Goal: Task Accomplishment & Management: Manage account settings

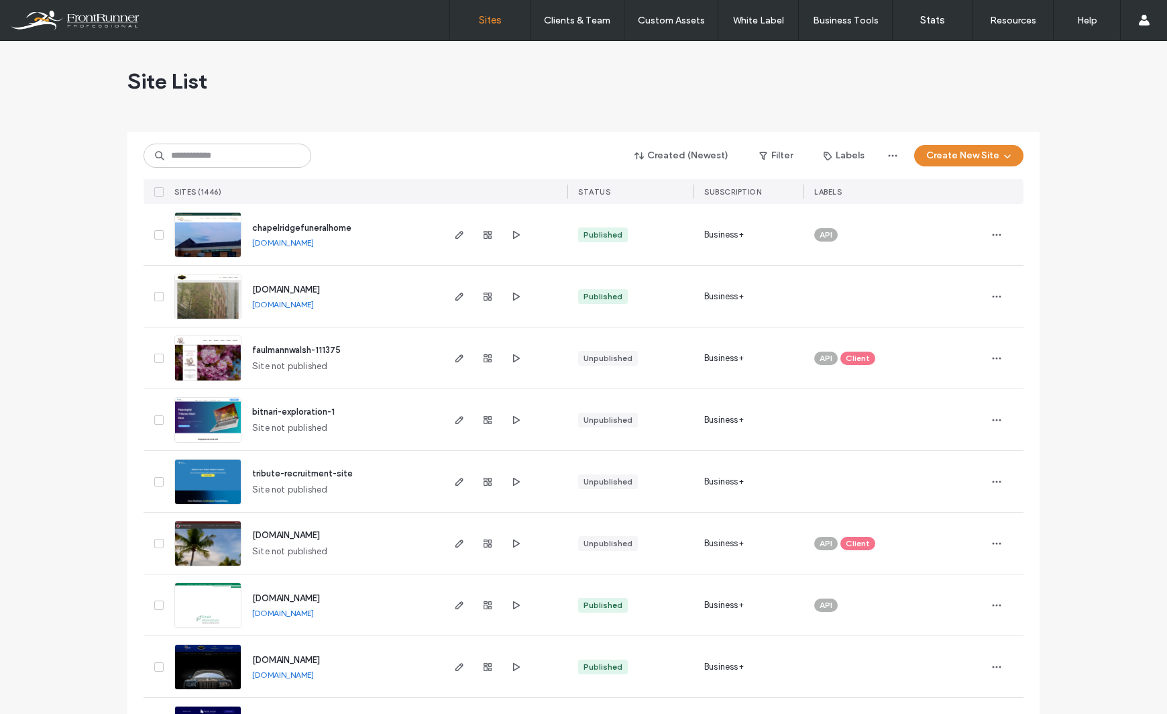
click at [296, 231] on span "chapelridgefuneralhome" at bounding box center [301, 228] width 99 height 10
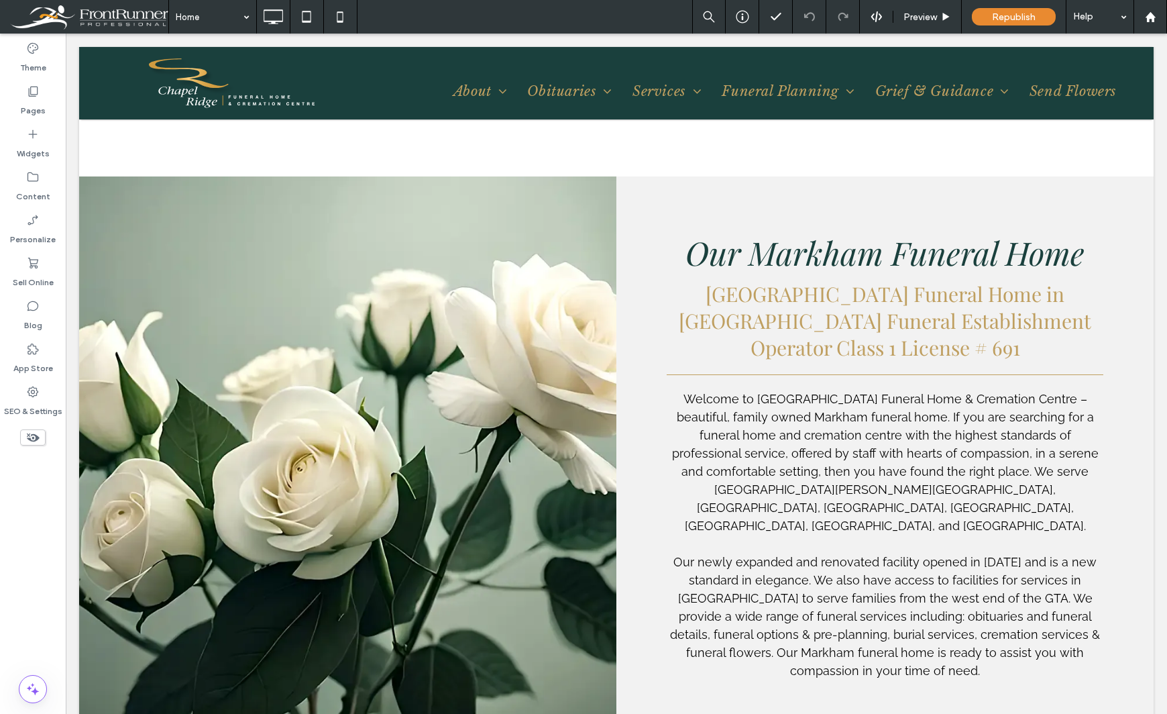
scroll to position [1274, 0]
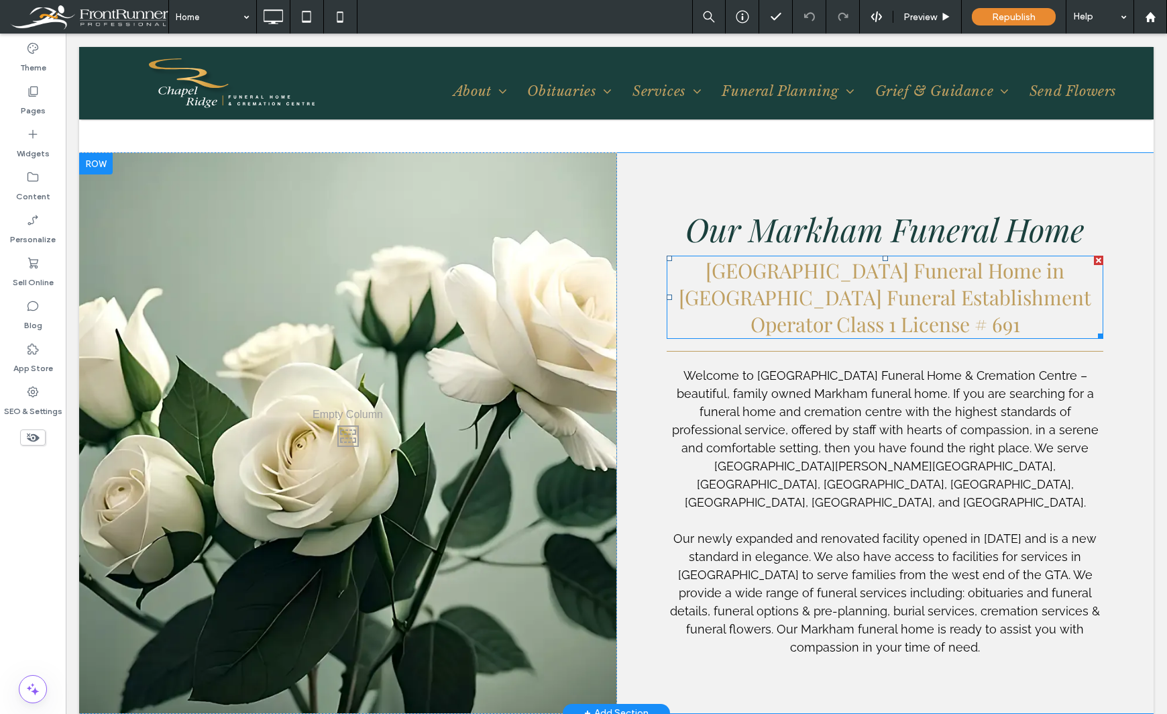
click at [1011, 290] on span "[GEOGRAPHIC_DATA] Funeral Home in [GEOGRAPHIC_DATA] Funeral Establishment Opera…" at bounding box center [885, 297] width 413 height 80
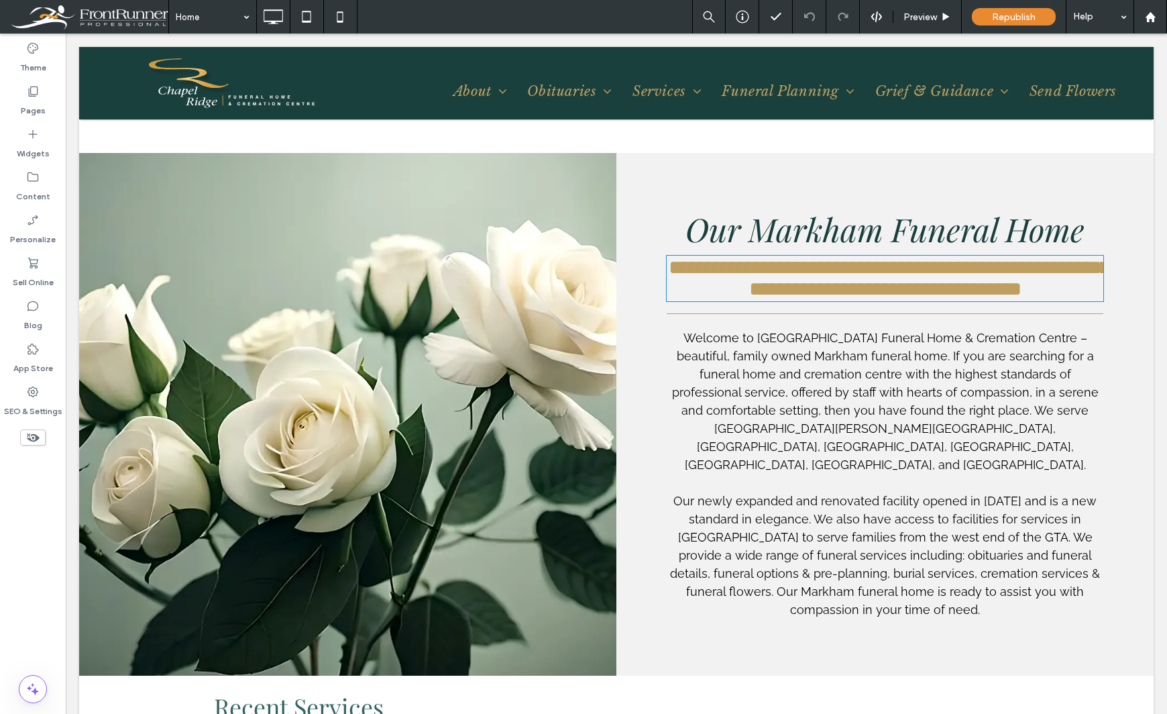
type input "**********"
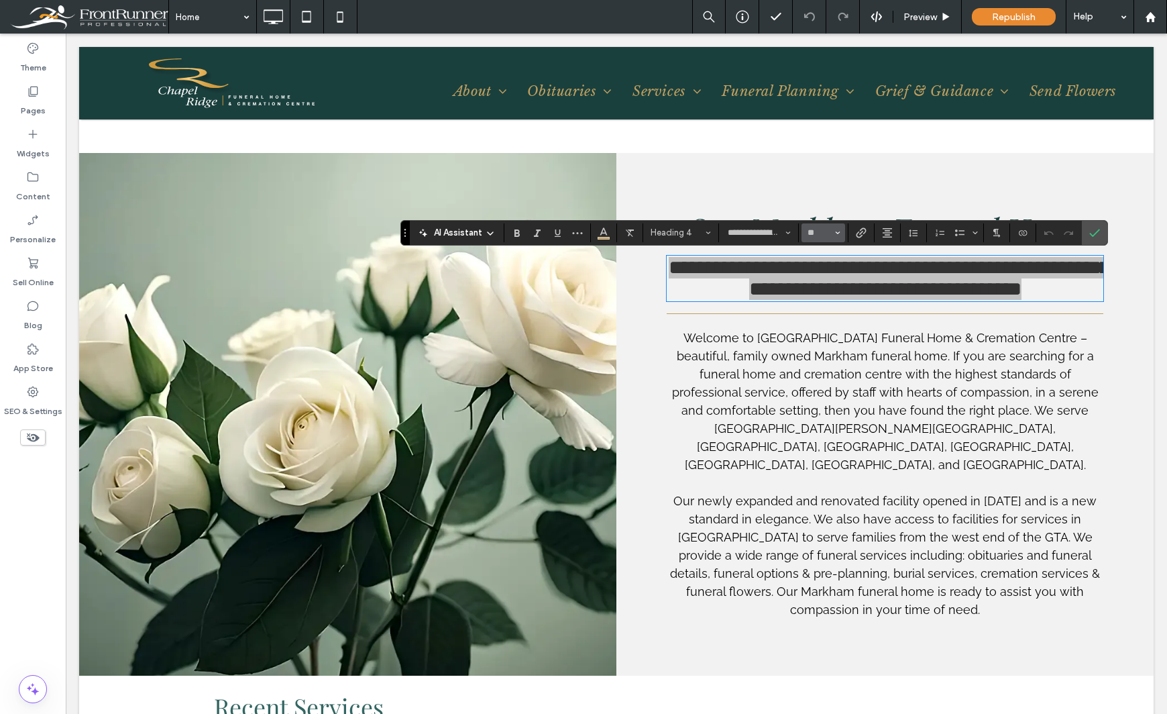
click at [843, 234] on button "**" at bounding box center [824, 232] width 44 height 19
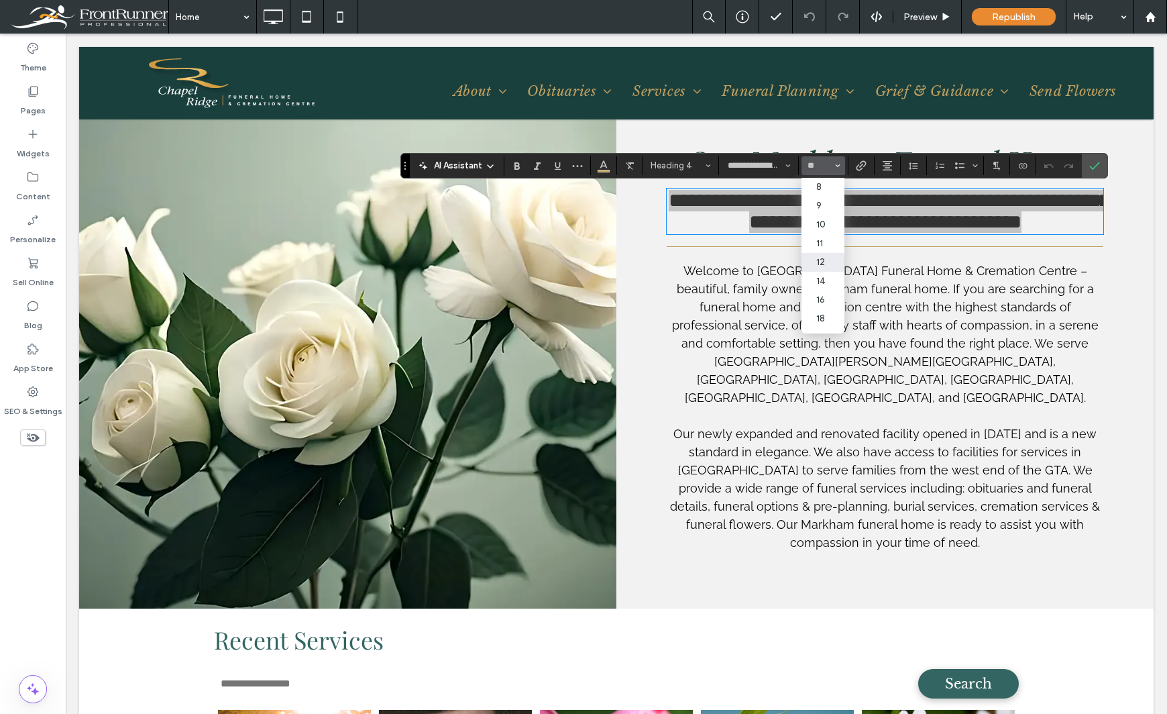
scroll to position [67, 0]
click at [822, 266] on label "24" at bounding box center [823, 270] width 43 height 19
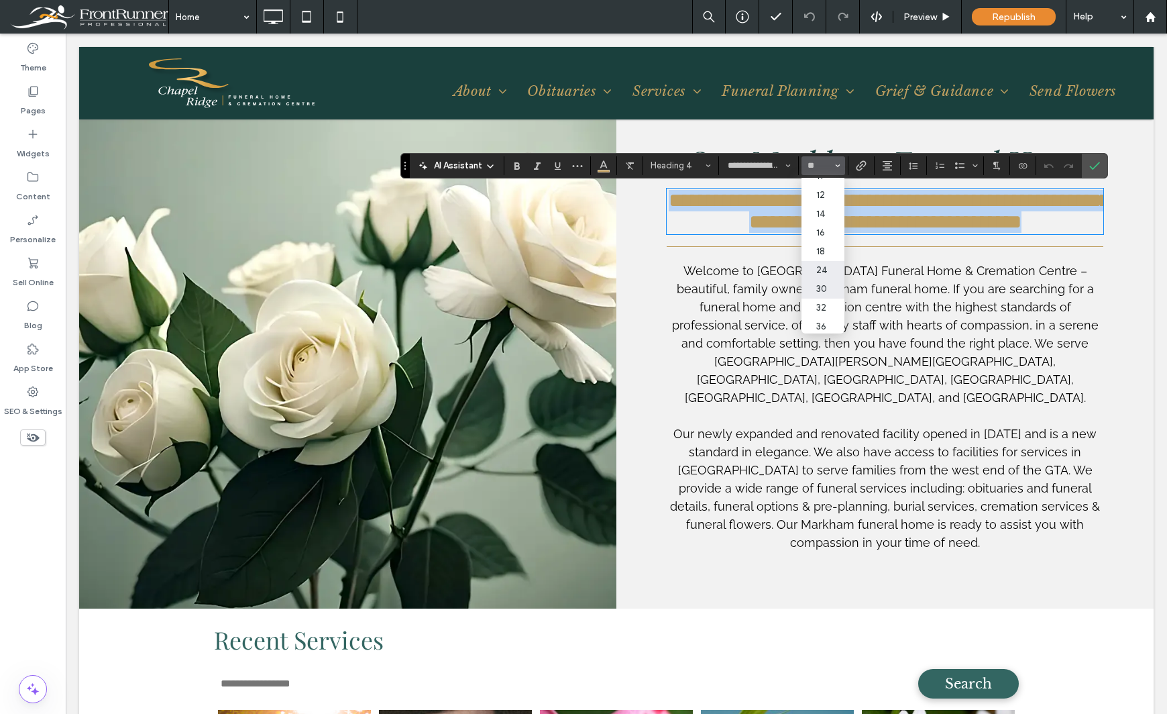
type input "**"
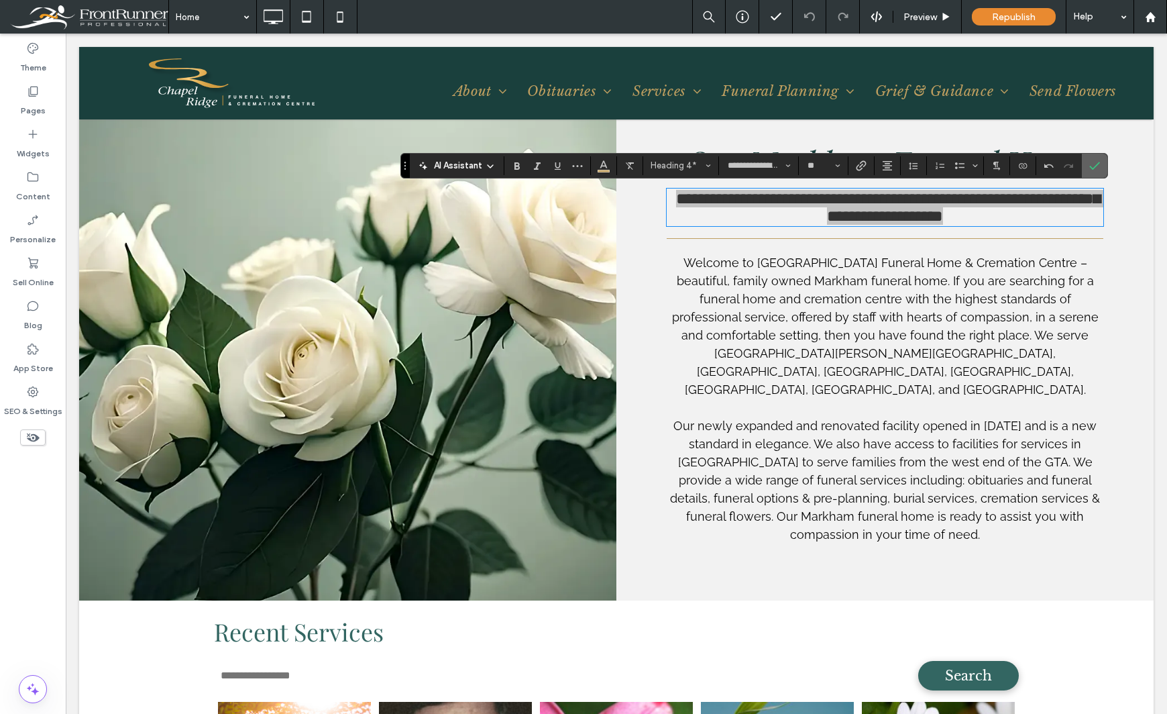
click at [1097, 162] on icon "Confirm" at bounding box center [1094, 165] width 11 height 11
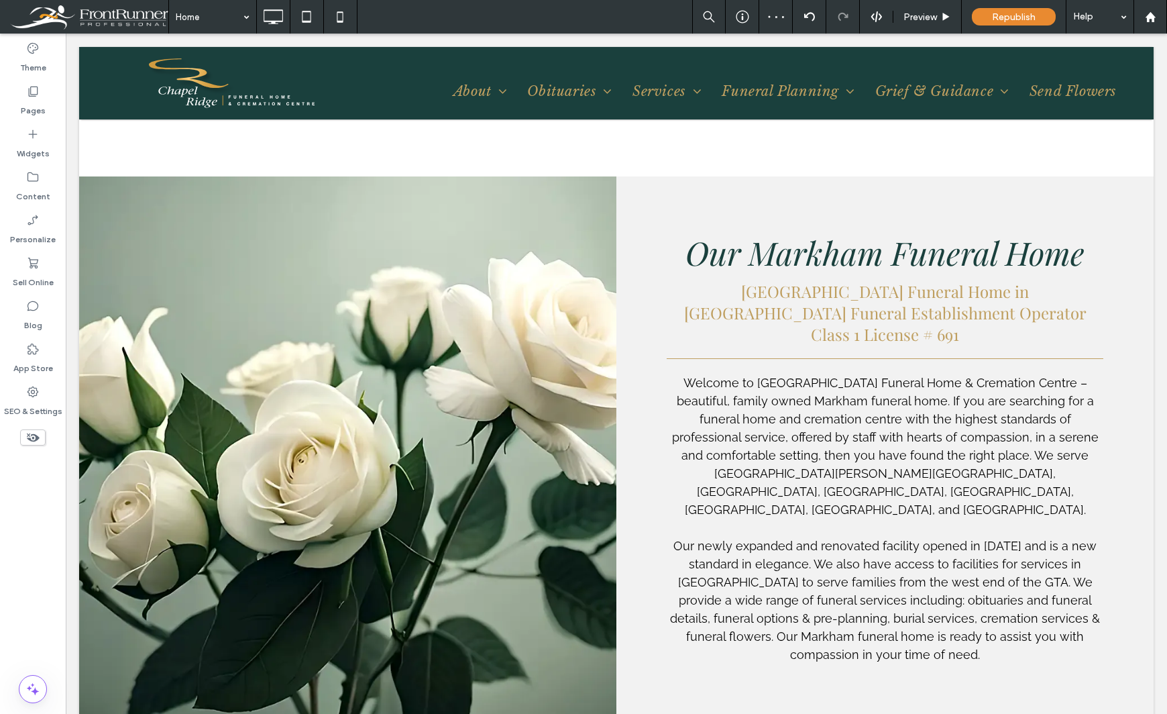
scroll to position [1274, 0]
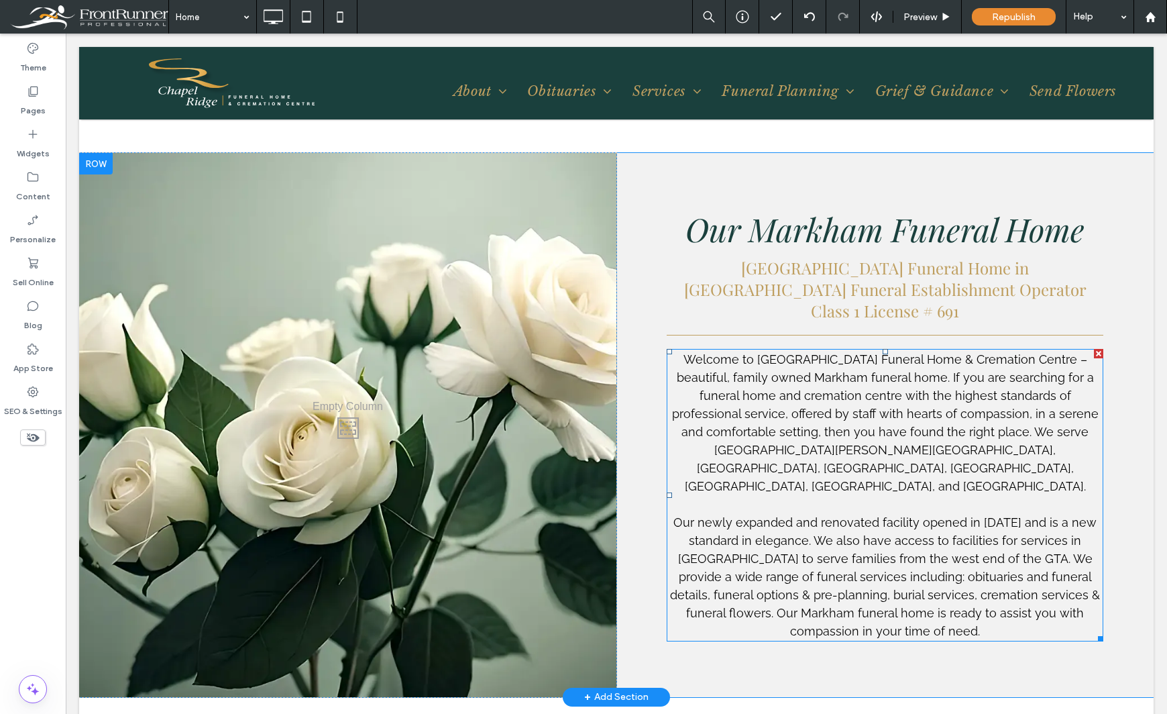
click at [972, 416] on span "Welcome to Chapel Ridge Funeral Home & Cremation Centre – beautiful, family own…" at bounding box center [885, 422] width 427 height 141
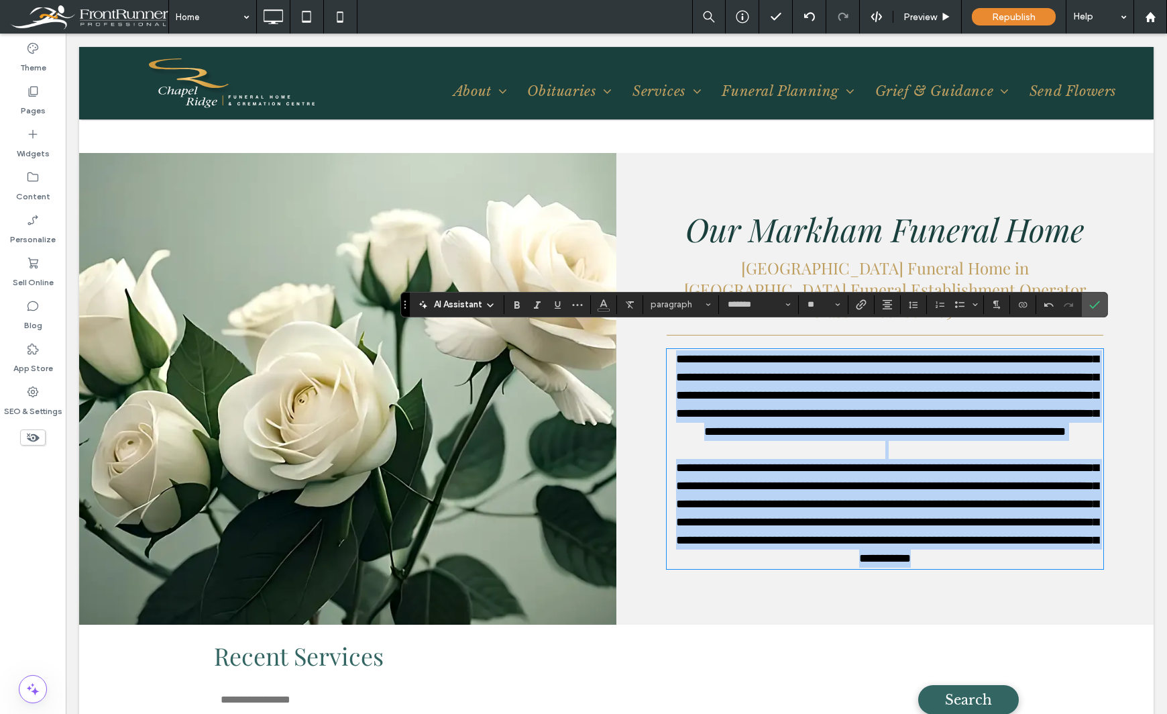
click at [997, 409] on span "**********" at bounding box center [887, 395] width 423 height 85
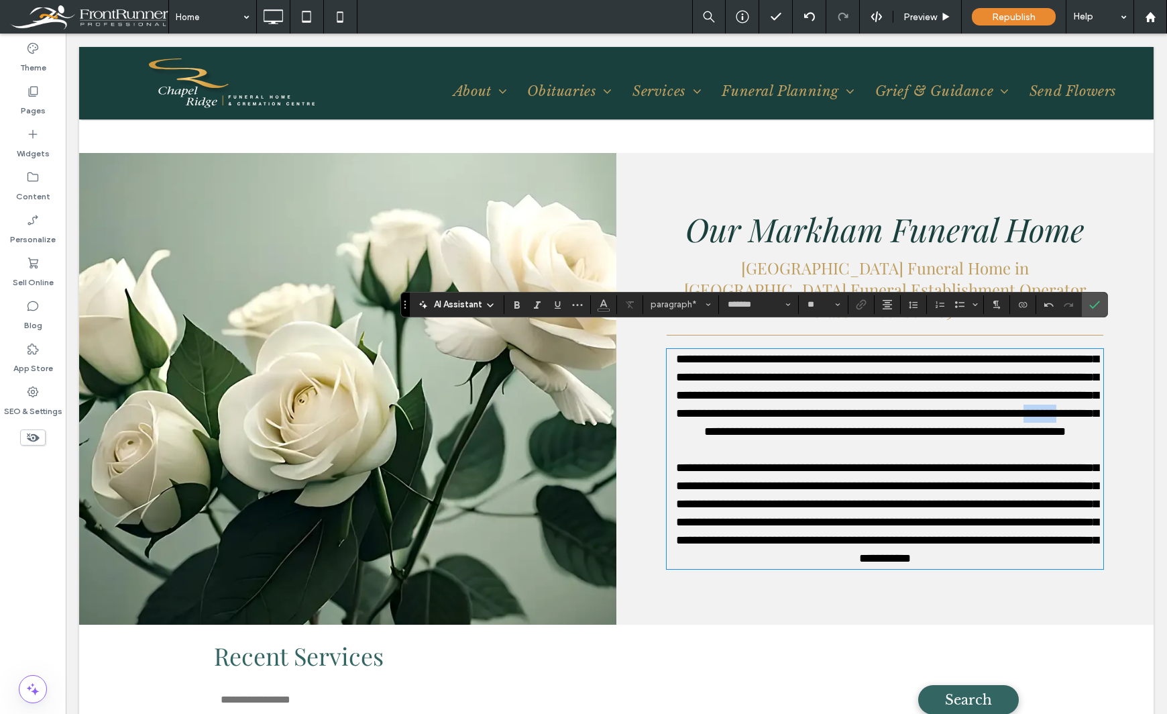
click at [997, 409] on span "**********" at bounding box center [887, 395] width 423 height 85
click at [864, 305] on use "Link" at bounding box center [861, 304] width 10 height 10
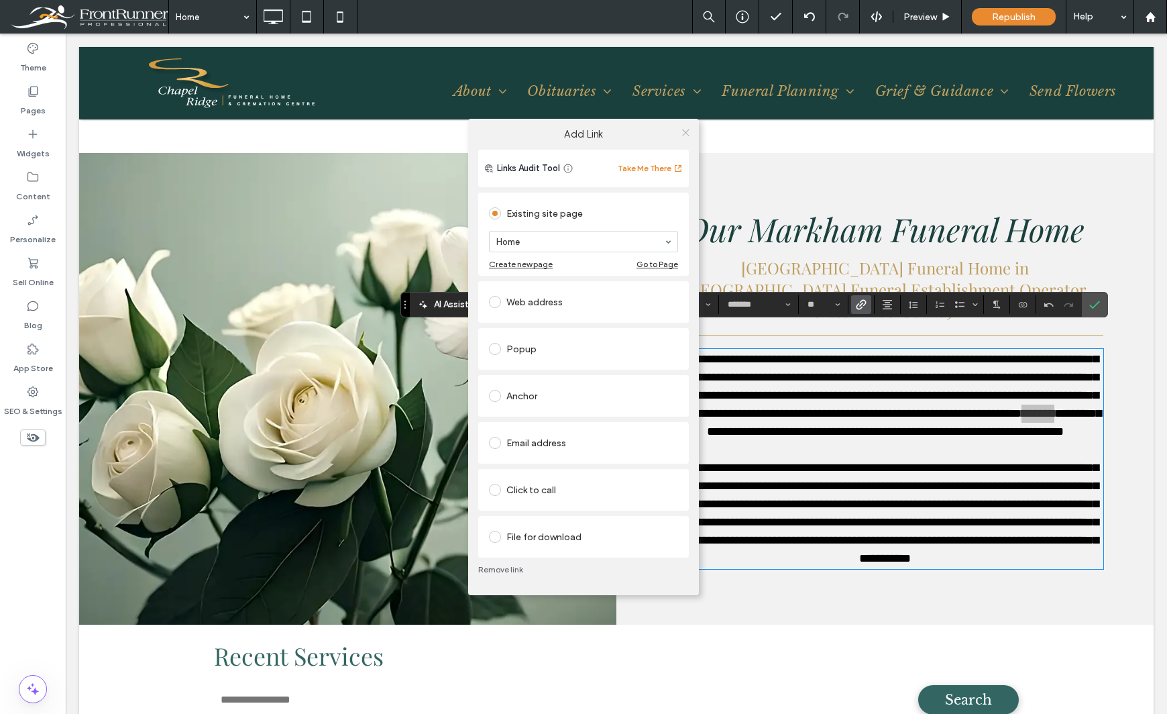
drag, startPoint x: 684, startPoint y: 133, endPoint x: 696, endPoint y: 135, distance: 12.4
click at [685, 133] on icon at bounding box center [686, 132] width 10 height 10
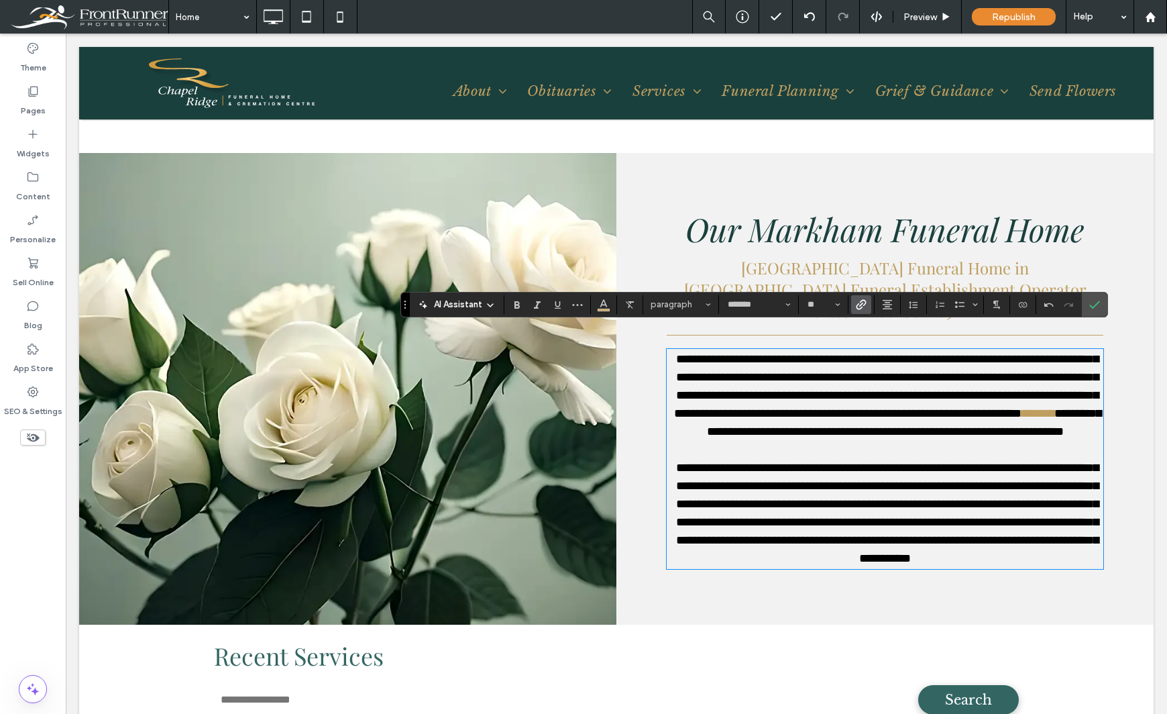
click at [1059, 410] on span "**********" at bounding box center [904, 422] width 394 height 30
click at [857, 298] on span "Link" at bounding box center [859, 304] width 6 height 19
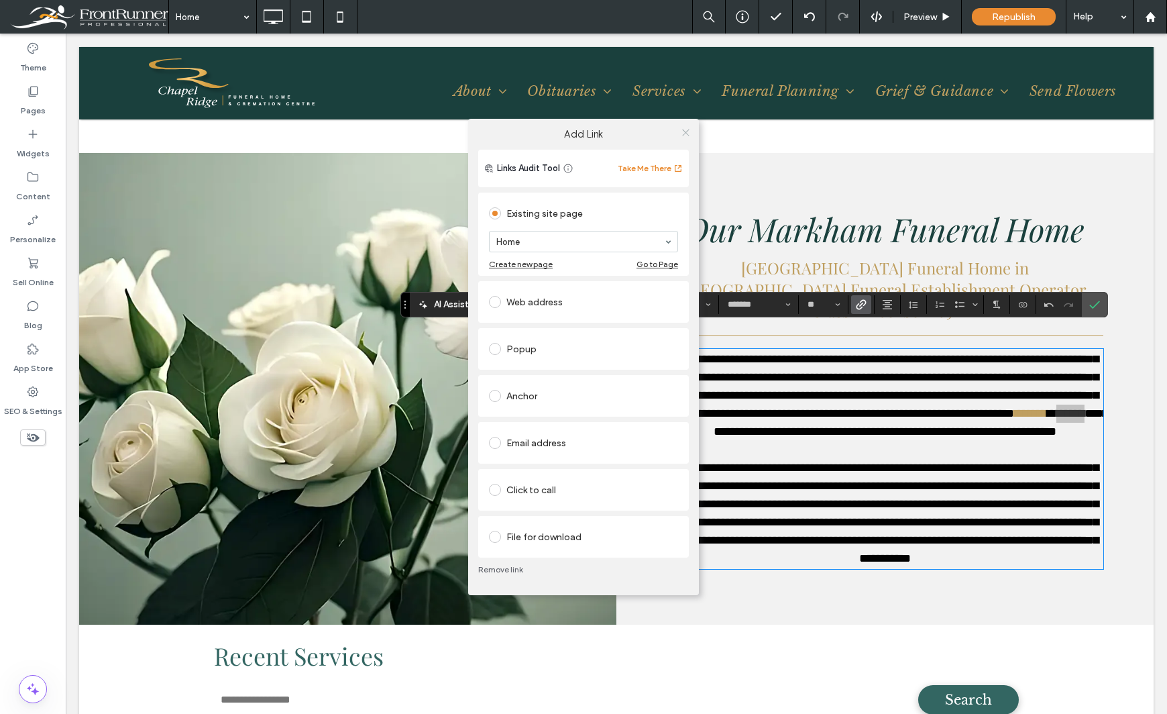
click at [685, 133] on use at bounding box center [685, 132] width 7 height 7
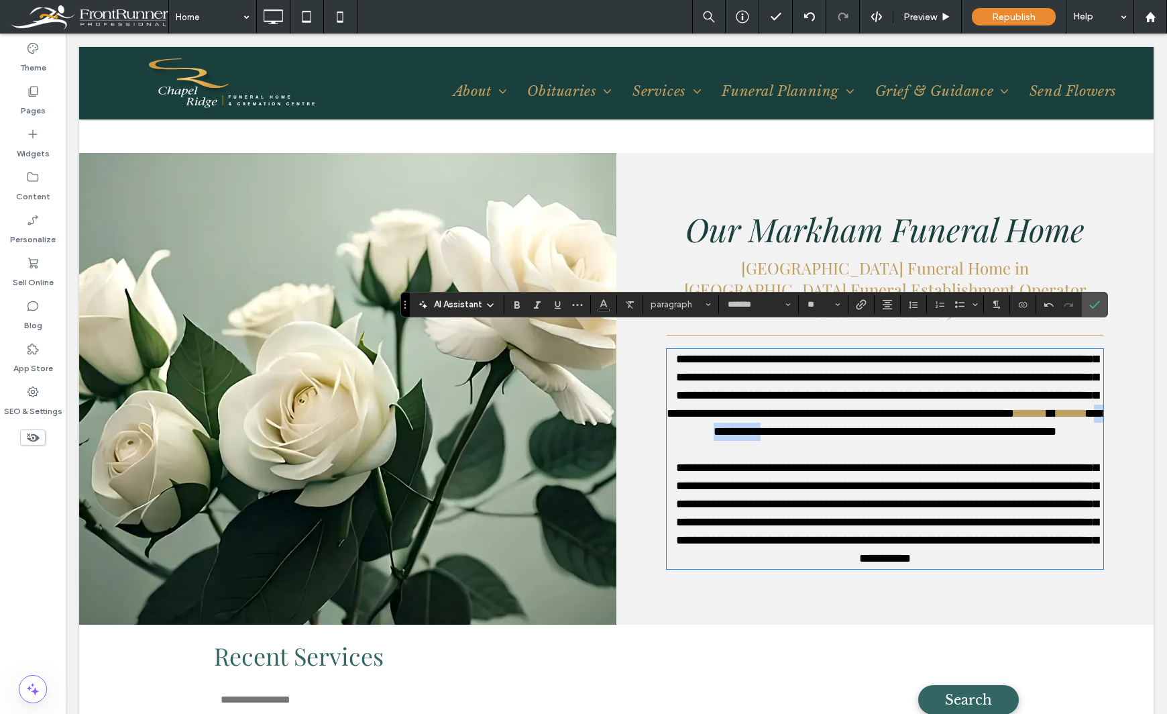
drag, startPoint x: 673, startPoint y: 427, endPoint x: 750, endPoint y: 431, distance: 77.2
click at [750, 431] on span "**********" at bounding box center [911, 422] width 394 height 30
click at [858, 307] on icon "Link" at bounding box center [861, 304] width 11 height 11
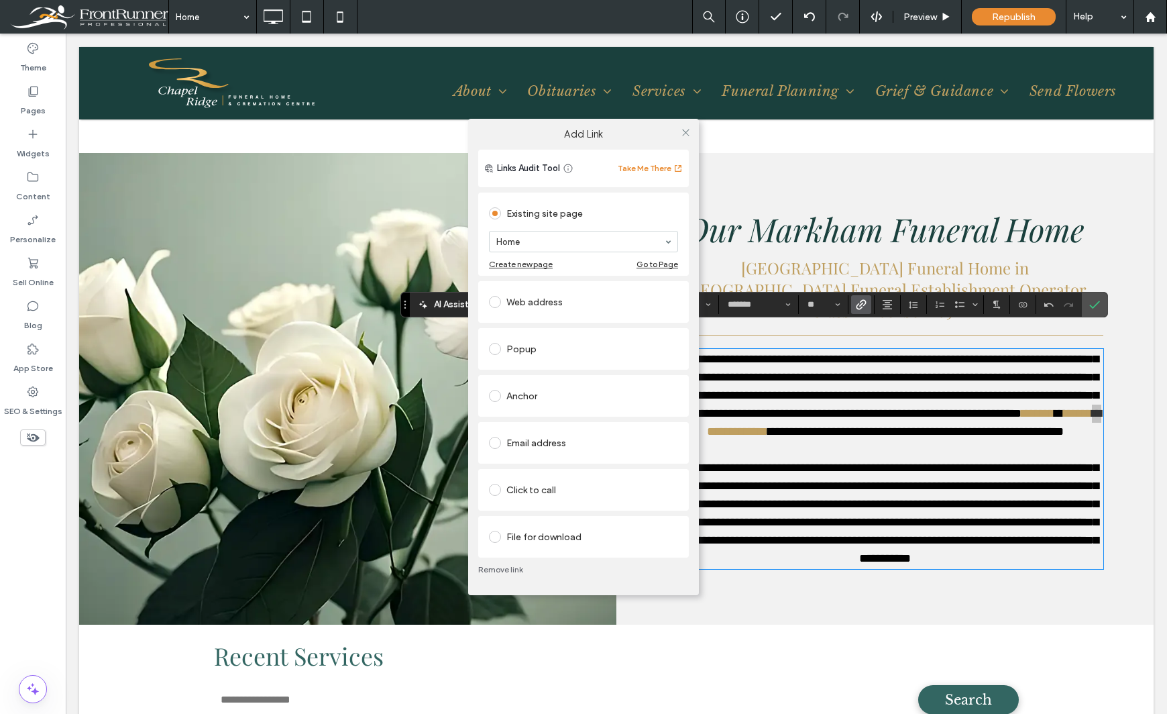
click at [750, 426] on div "Add Link Links Audit Tool Take Me There Existing site page Home Create new page…" at bounding box center [583, 357] width 1167 height 714
click at [787, 425] on div "Add Link Links Audit Tool Take Me There Existing site page Home Create new page…" at bounding box center [583, 357] width 1167 height 714
click at [686, 131] on icon at bounding box center [686, 132] width 10 height 10
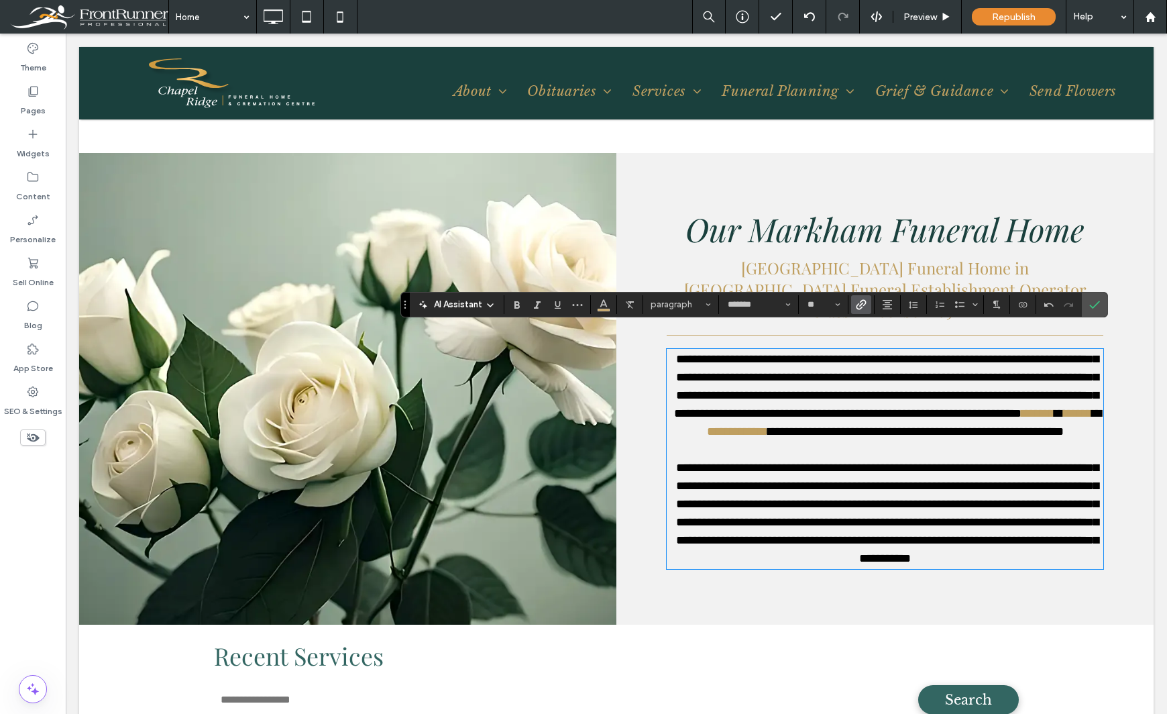
click at [787, 427] on span "**********" at bounding box center [916, 431] width 296 height 12
click at [857, 304] on icon "Link" at bounding box center [861, 304] width 11 height 11
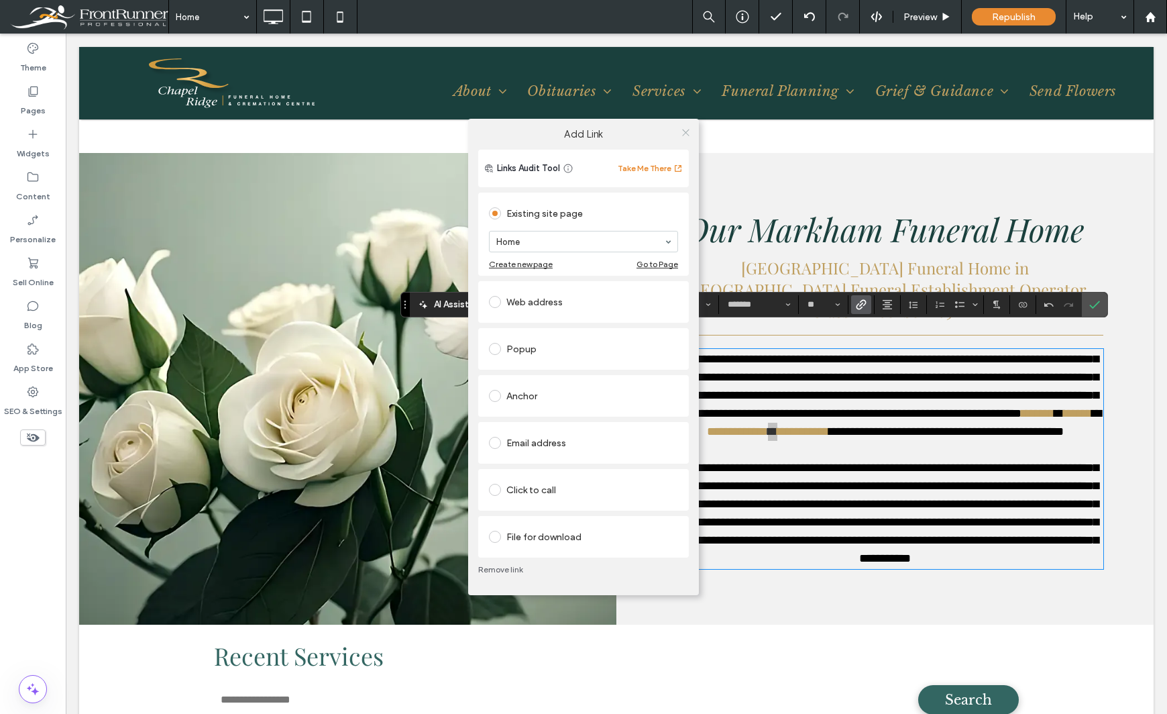
click at [685, 133] on use at bounding box center [685, 132] width 7 height 7
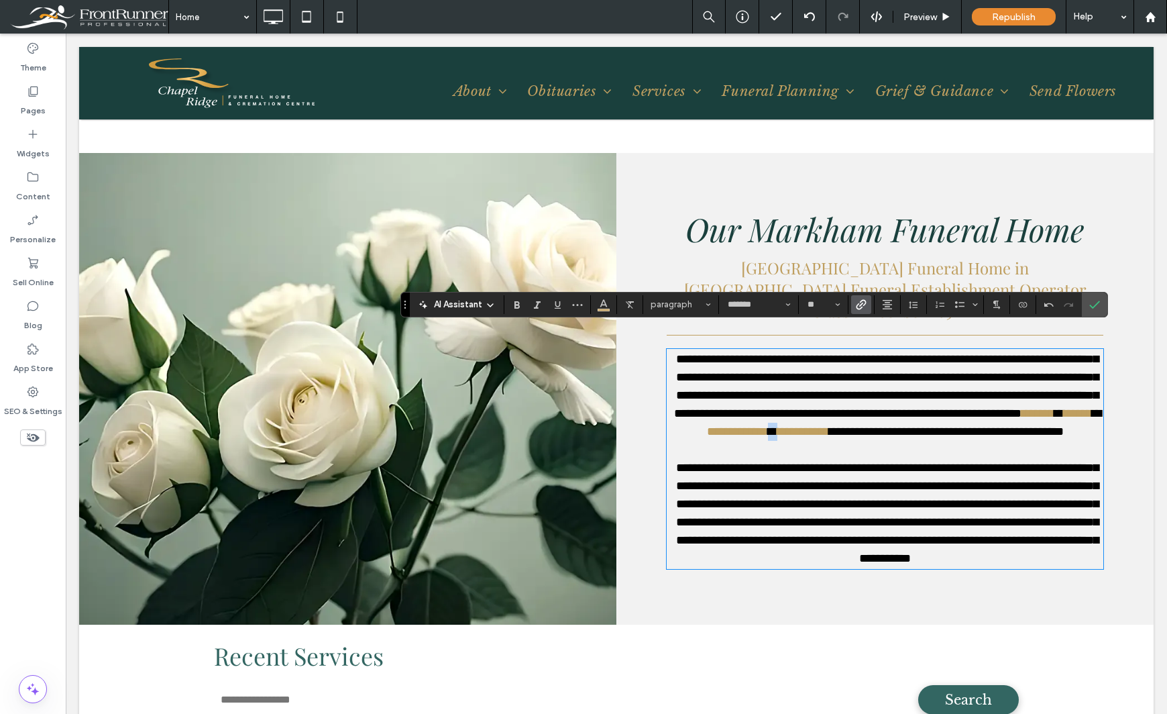
click at [848, 431] on span "**********" at bounding box center [946, 431] width 235 height 12
click at [859, 309] on use "Link" at bounding box center [861, 304] width 10 height 10
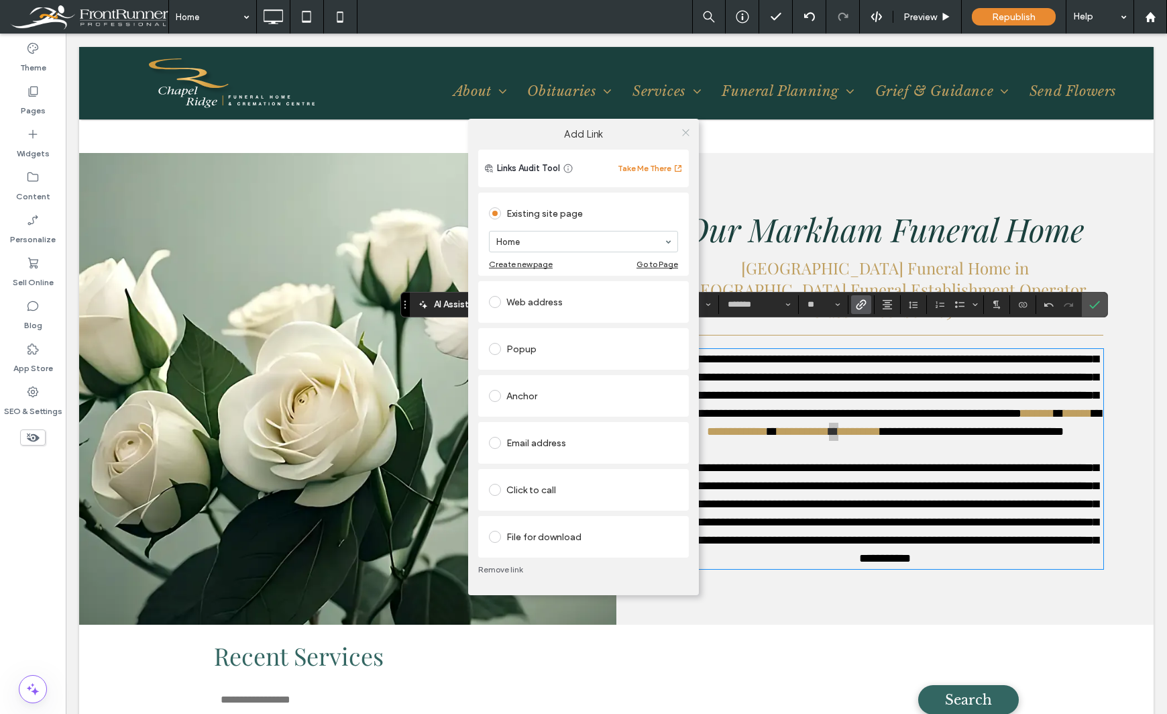
click at [681, 131] on icon at bounding box center [686, 132] width 10 height 10
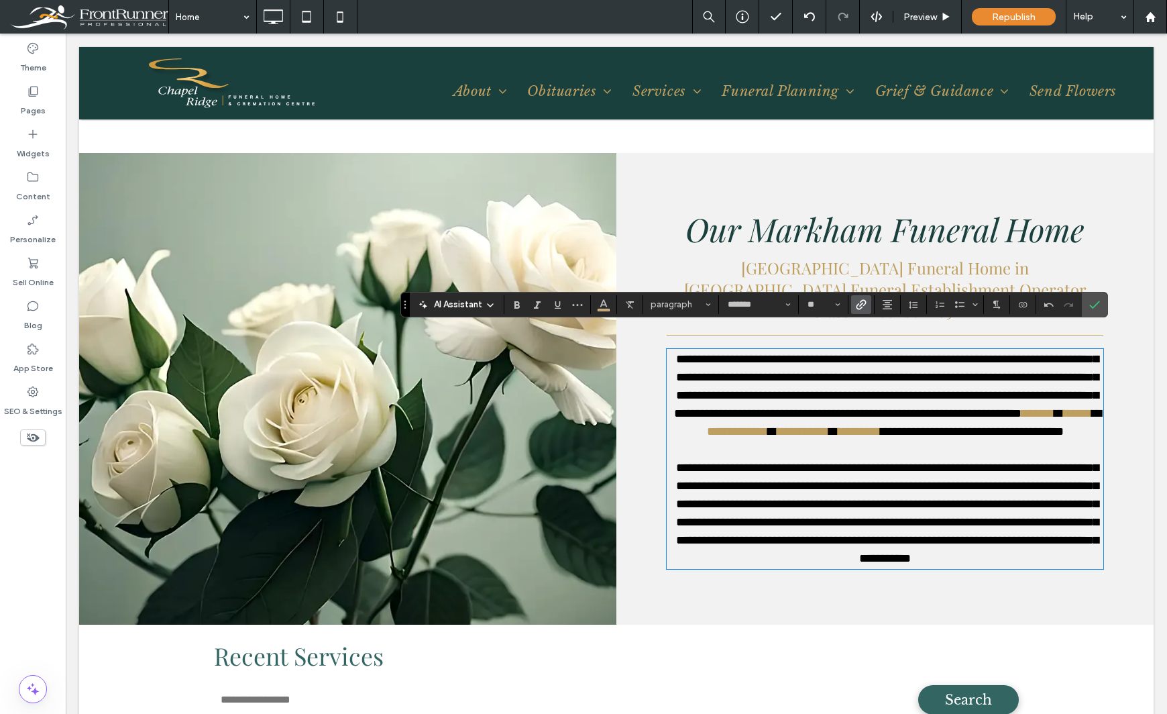
click at [908, 427] on span "**********" at bounding box center [972, 431] width 183 height 12
click at [856, 303] on icon "Link" at bounding box center [861, 304] width 11 height 11
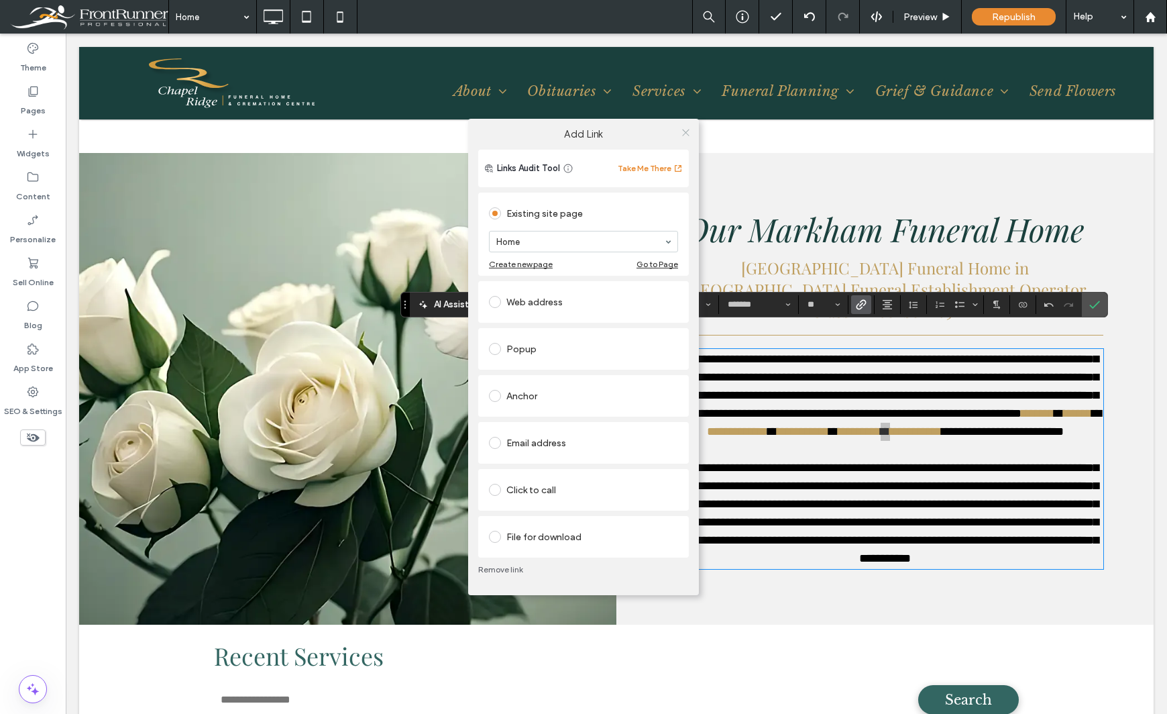
click at [684, 128] on icon at bounding box center [686, 132] width 10 height 10
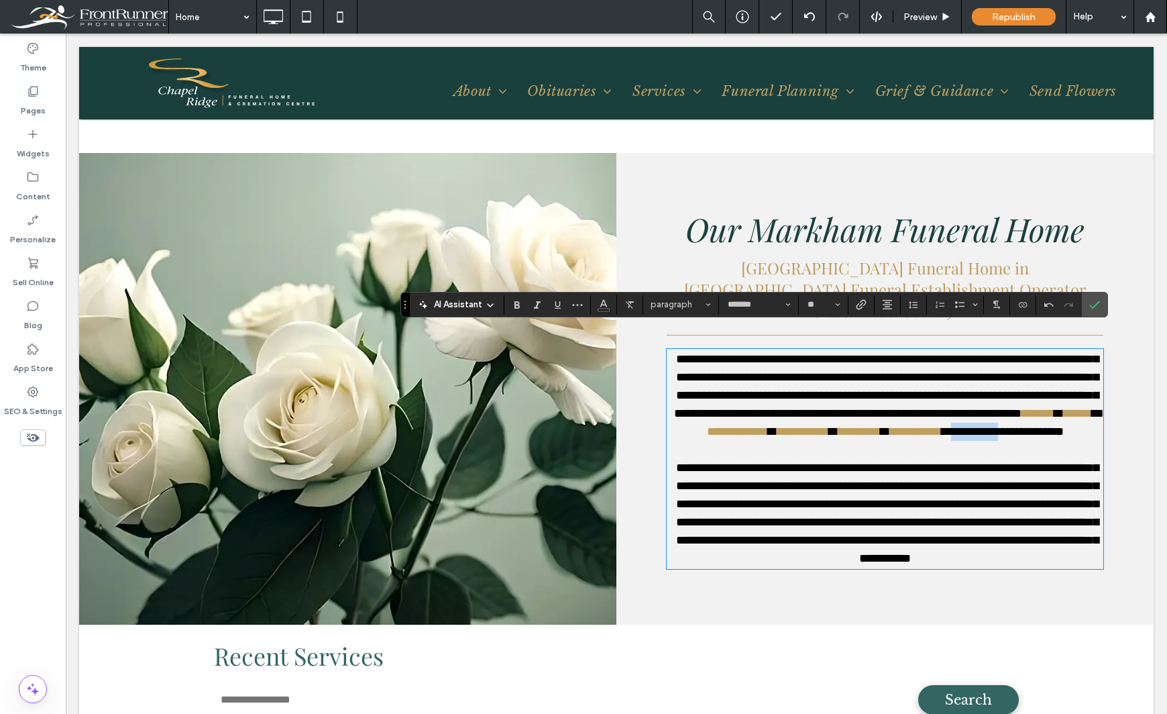
drag, startPoint x: 952, startPoint y: 429, endPoint x: 1008, endPoint y: 434, distance: 55.9
click at [1008, 434] on span "**********" at bounding box center [1003, 431] width 122 height 12
click at [857, 305] on icon "Link" at bounding box center [861, 304] width 11 height 11
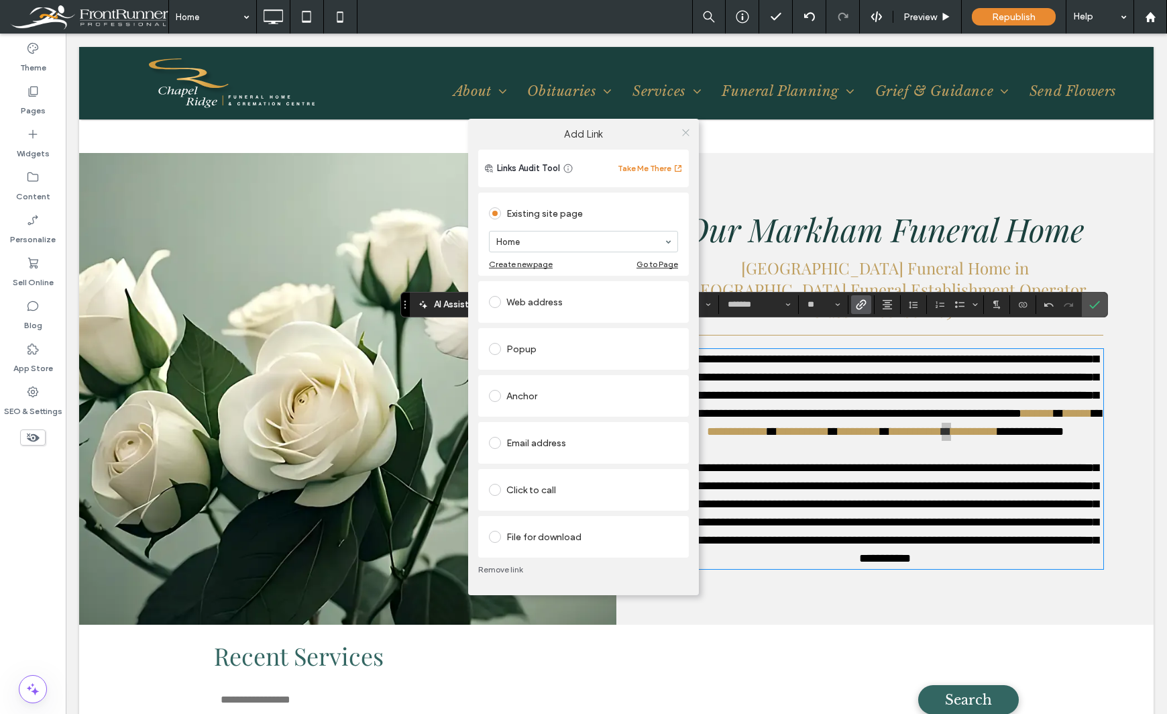
click at [686, 131] on icon at bounding box center [686, 132] width 10 height 10
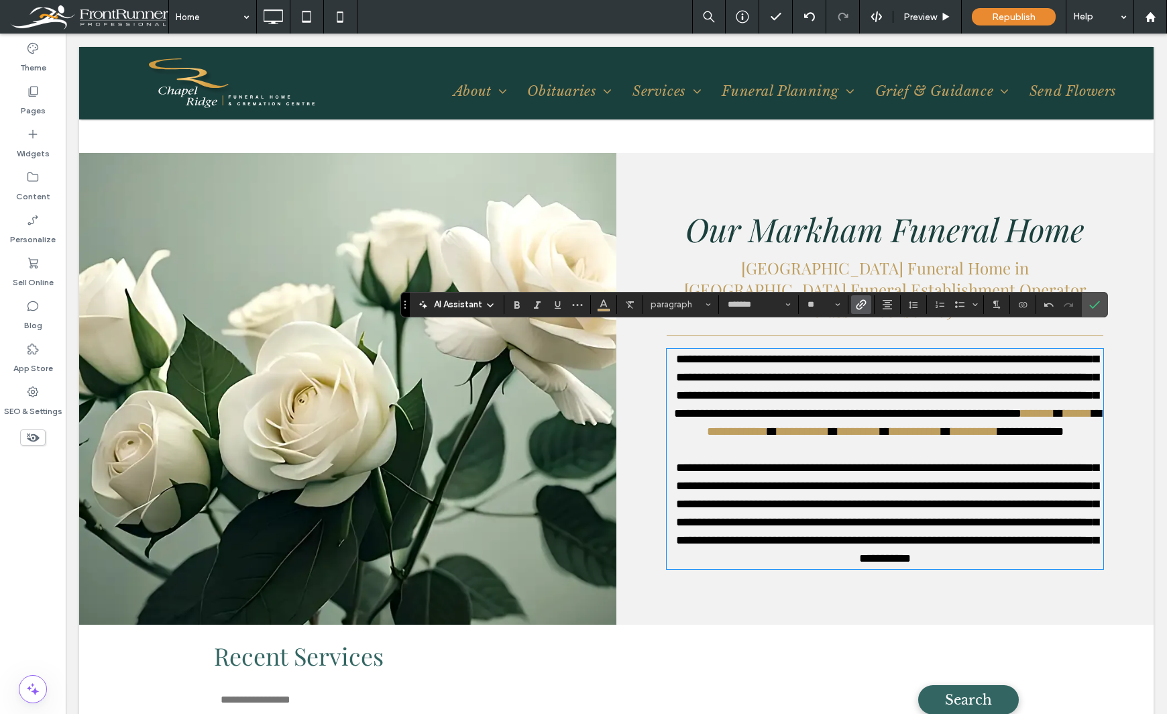
click at [1052, 426] on span "**********" at bounding box center [1031, 431] width 66 height 12
click at [856, 311] on span "Link" at bounding box center [859, 304] width 6 height 19
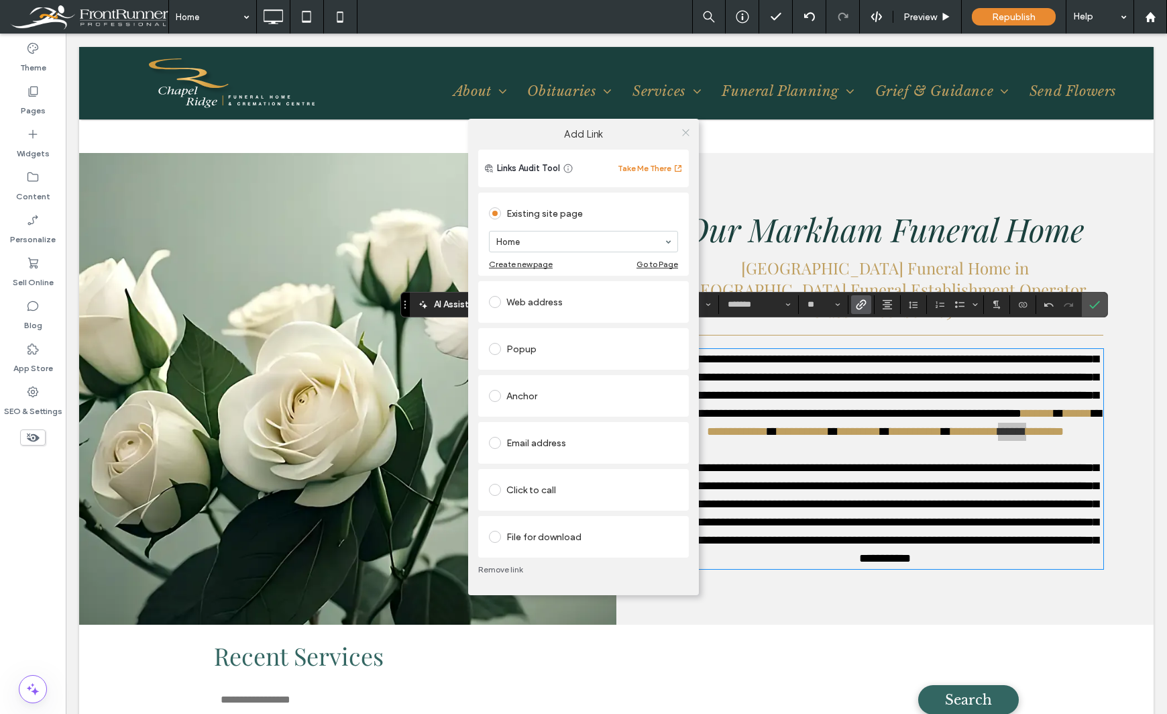
click at [686, 131] on icon at bounding box center [686, 132] width 10 height 10
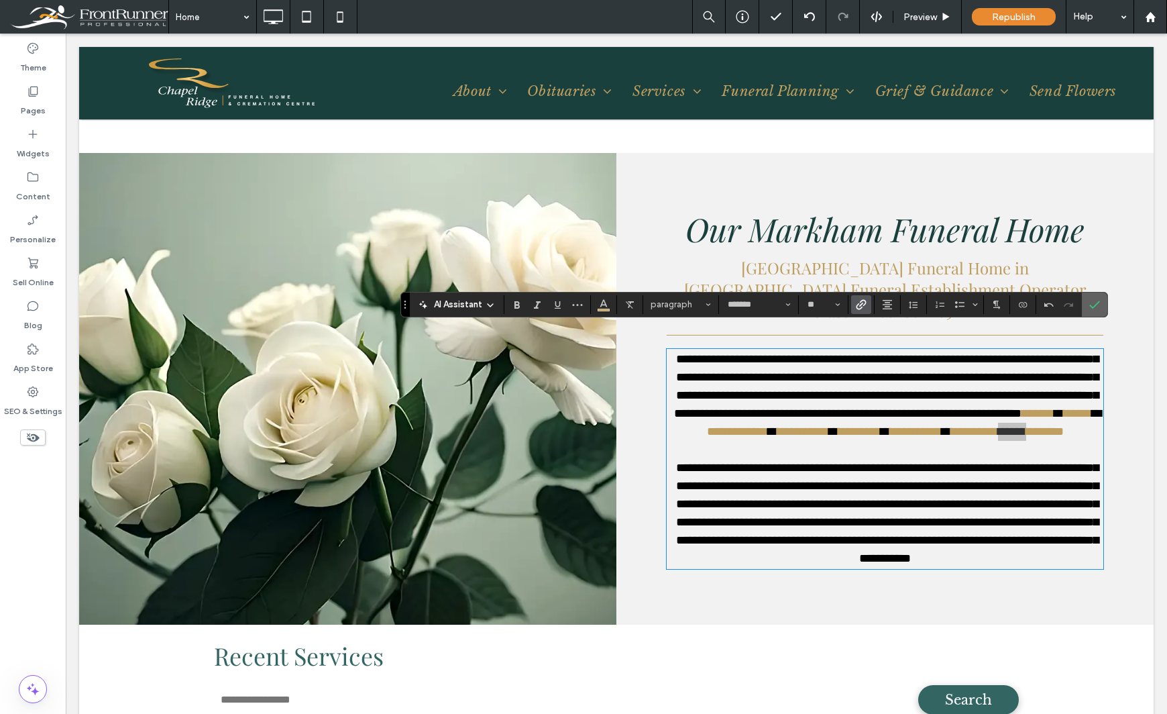
click at [1100, 304] on label "Confirm" at bounding box center [1095, 304] width 20 height 24
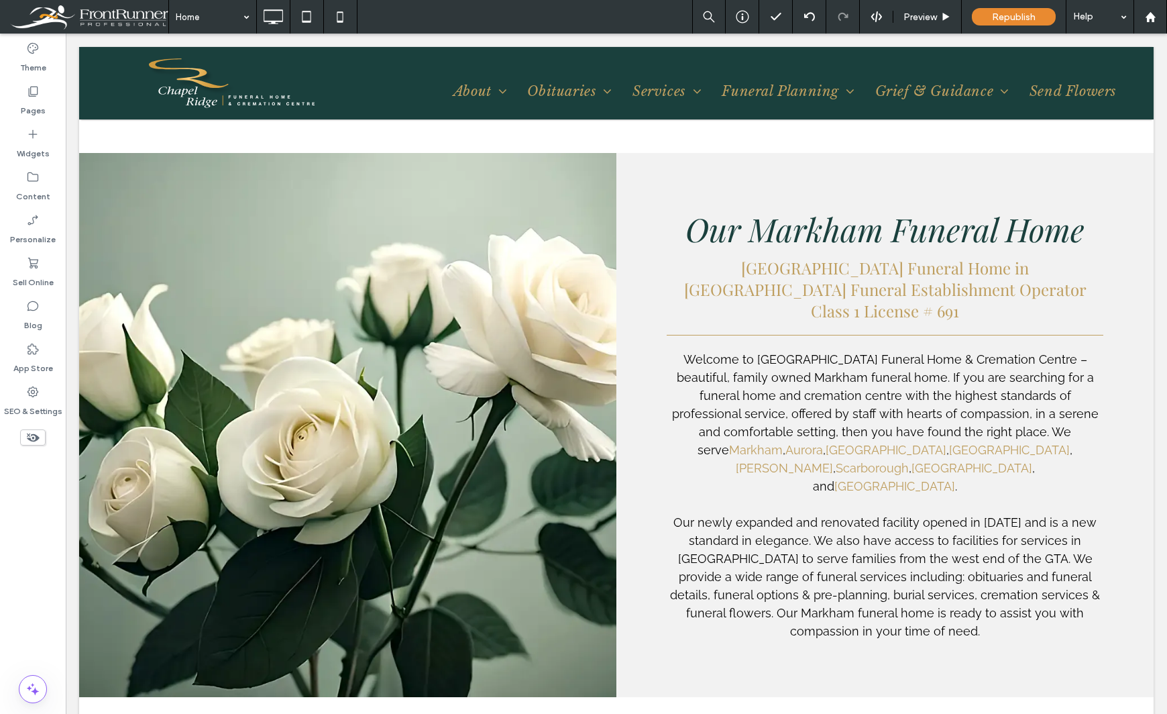
click at [40, 543] on div "Theme Pages Widgets Content Personalize Sell Online Blog App Store SEO & Settin…" at bounding box center [33, 374] width 66 height 680
click at [42, 140] on div "Widgets" at bounding box center [33, 143] width 66 height 43
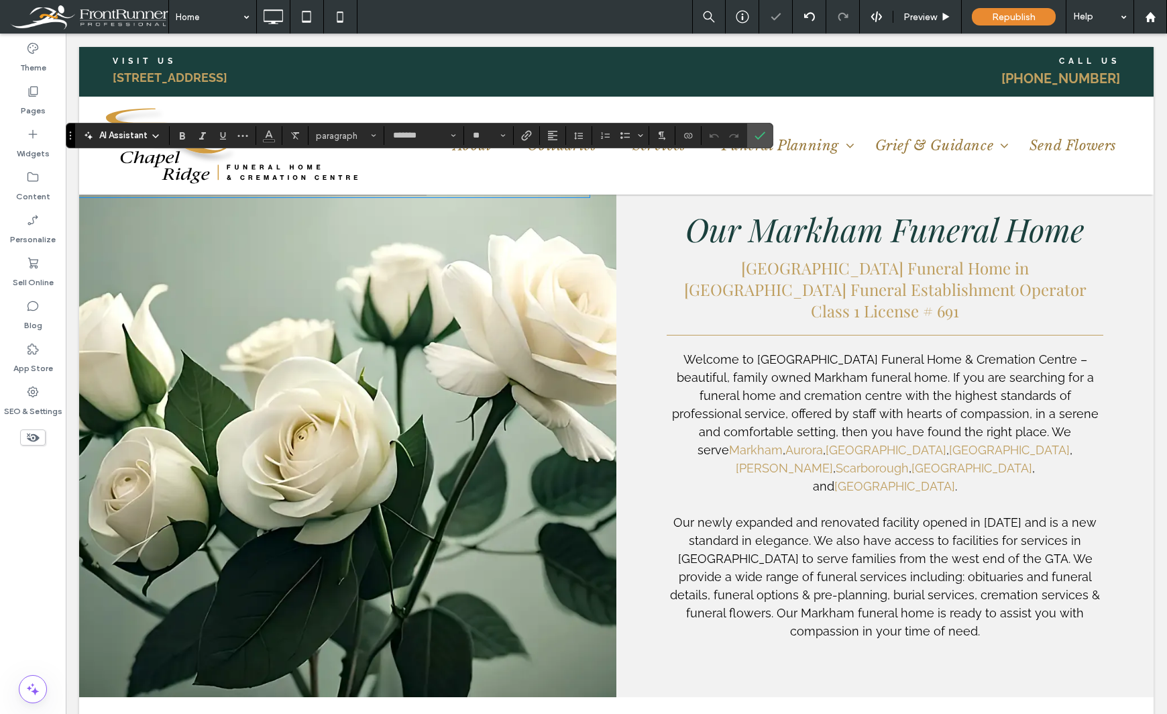
click at [52, 475] on div "Theme Pages Widgets Content Personalize Sell Online Blog App Store SEO & Settin…" at bounding box center [33, 374] width 66 height 680
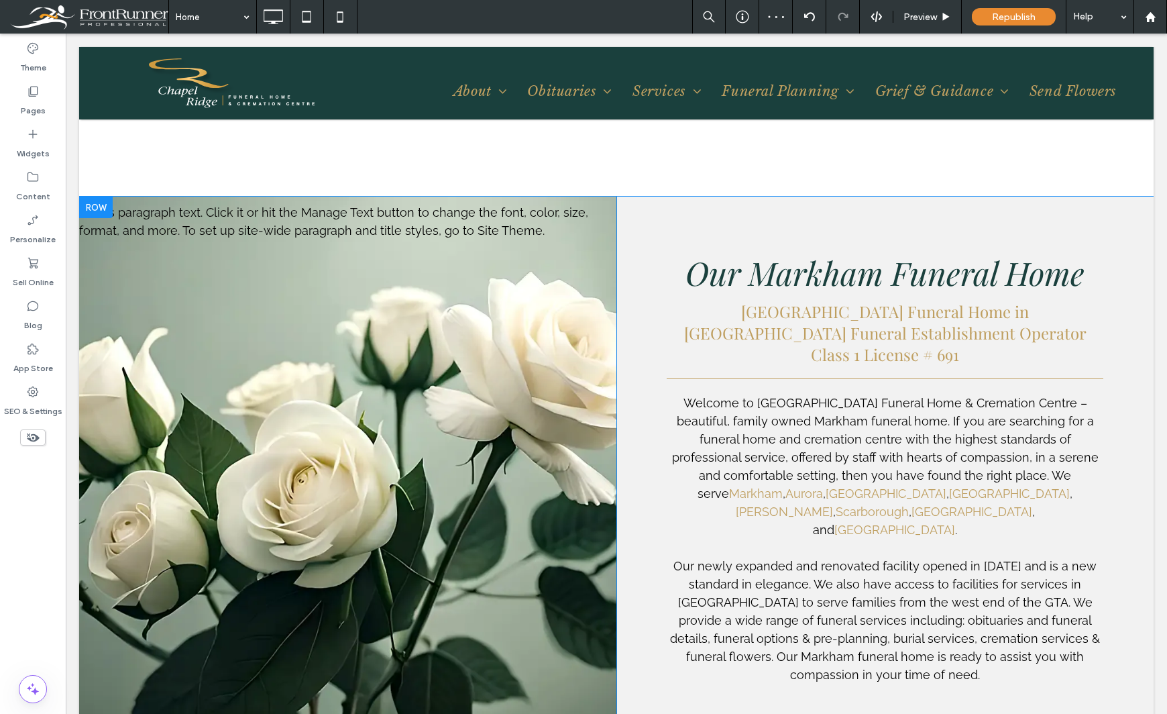
scroll to position [1207, 0]
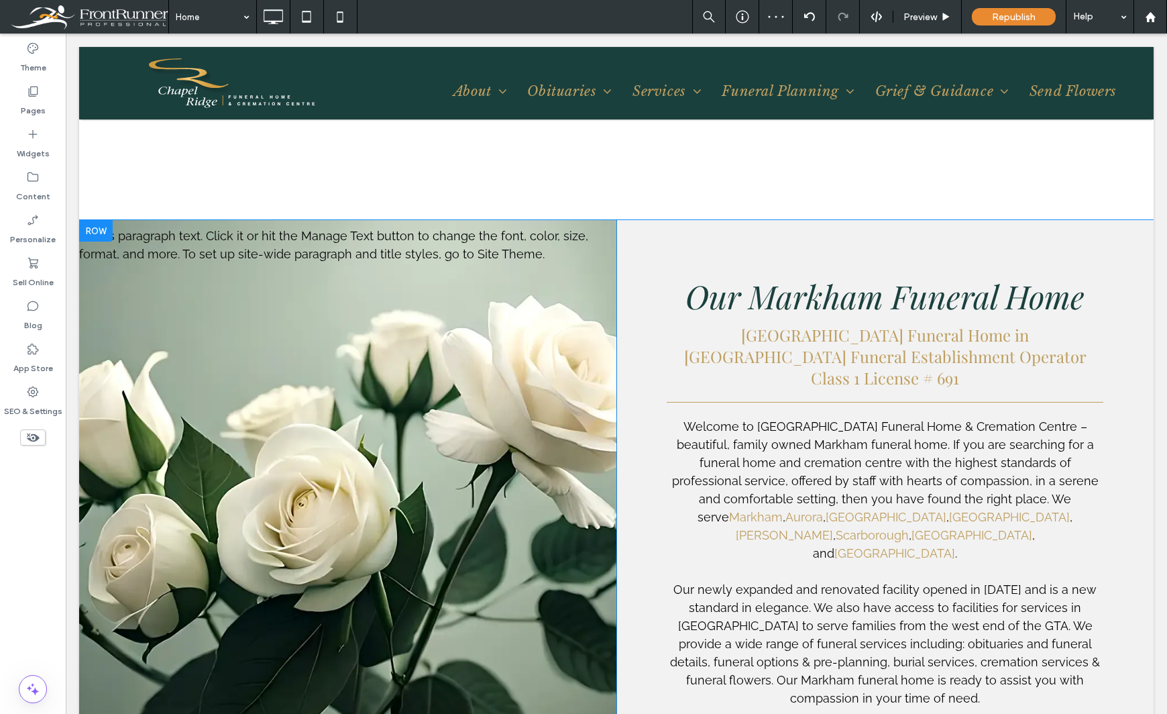
click at [594, 345] on div "Click To Paste This is paragraph text. Click it or hit the Manage Text button t…" at bounding box center [347, 492] width 537 height 544
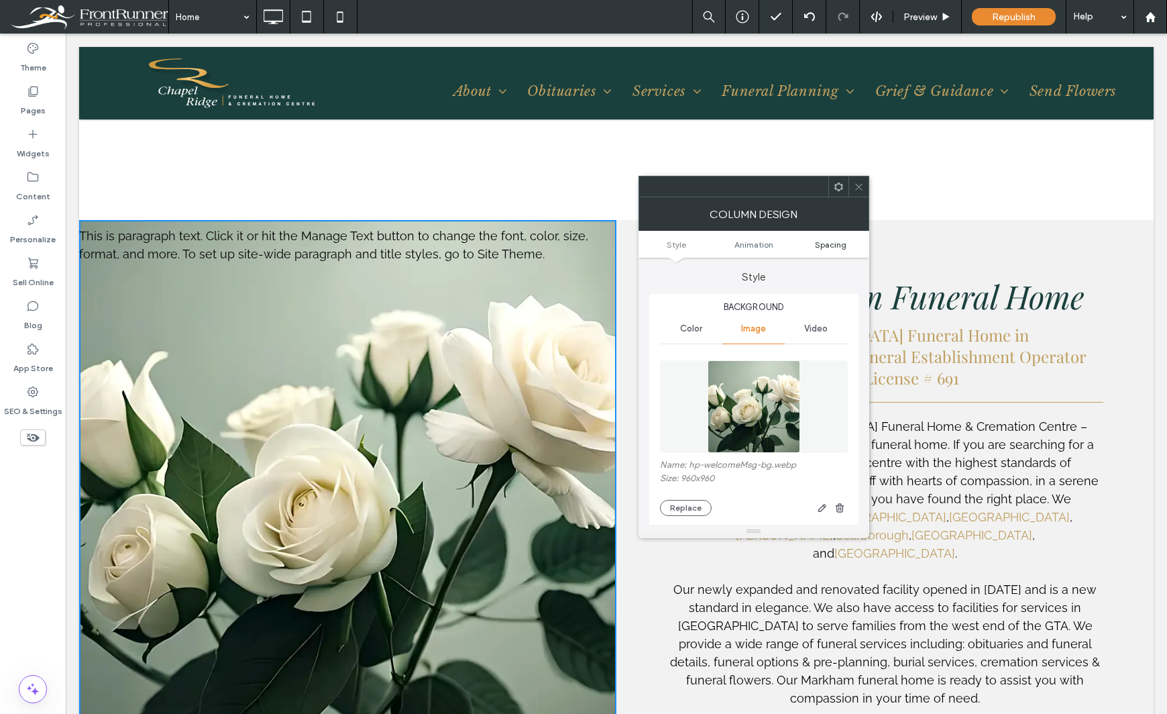
click at [827, 243] on span "Spacing" at bounding box center [831, 244] width 32 height 10
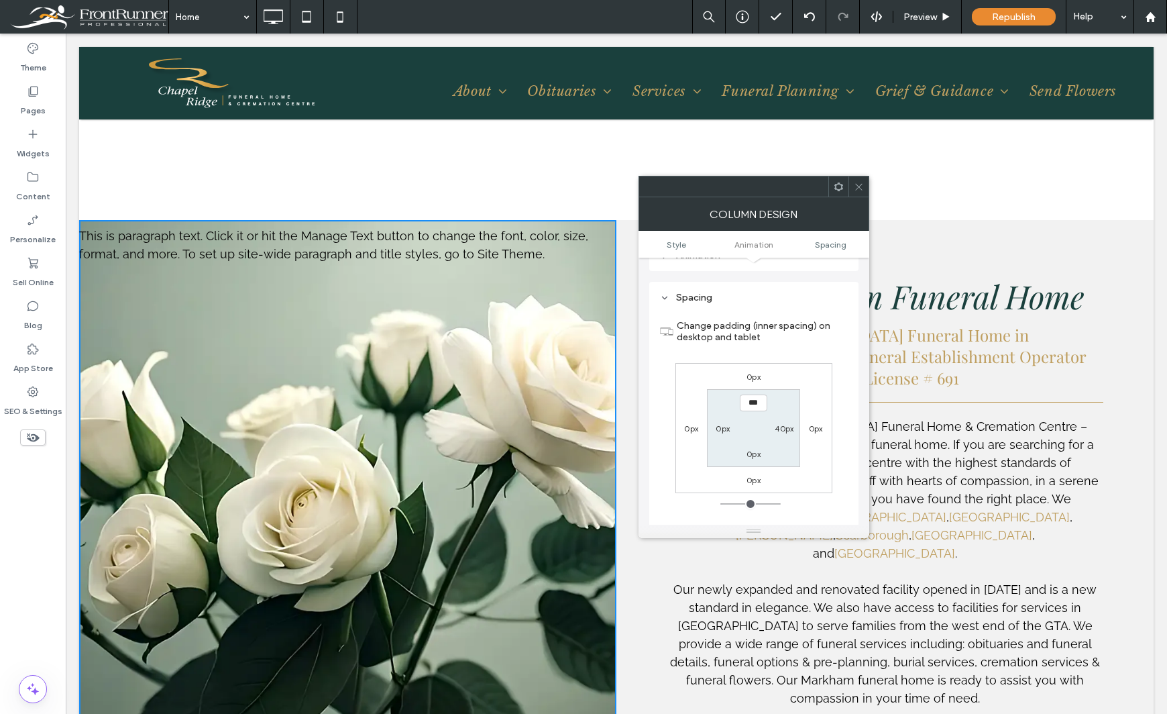
scroll to position [708, 0]
type input "**"
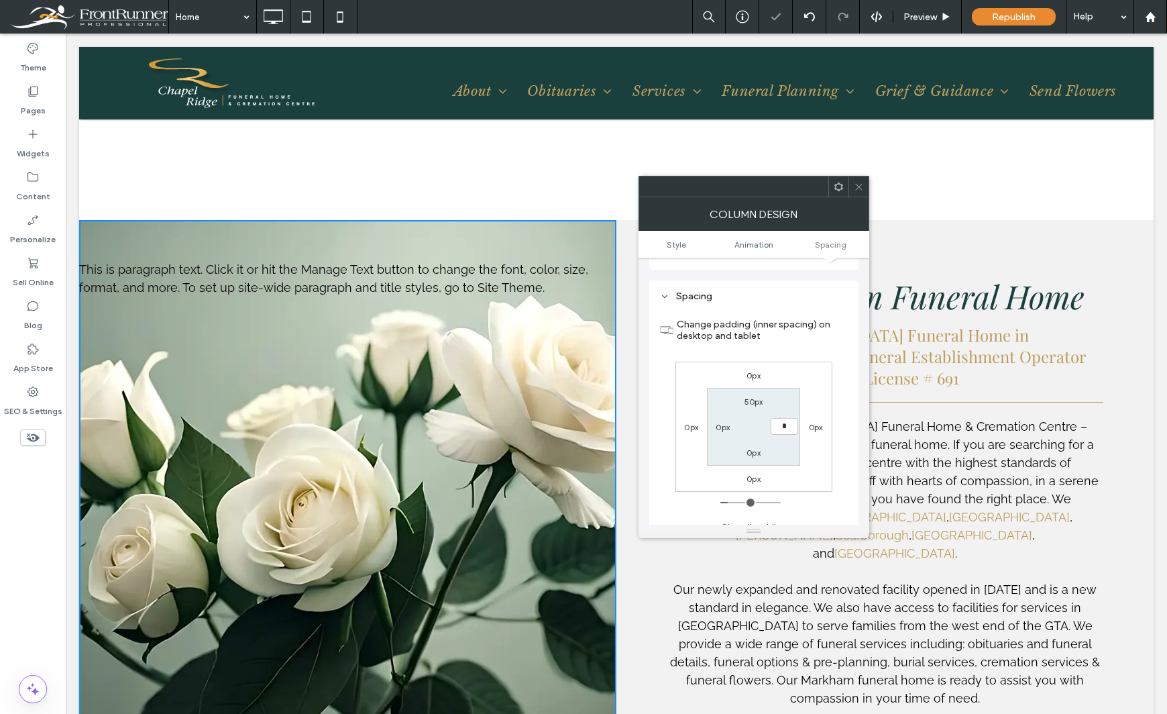
type input "**"
type input "*"
type input "**"
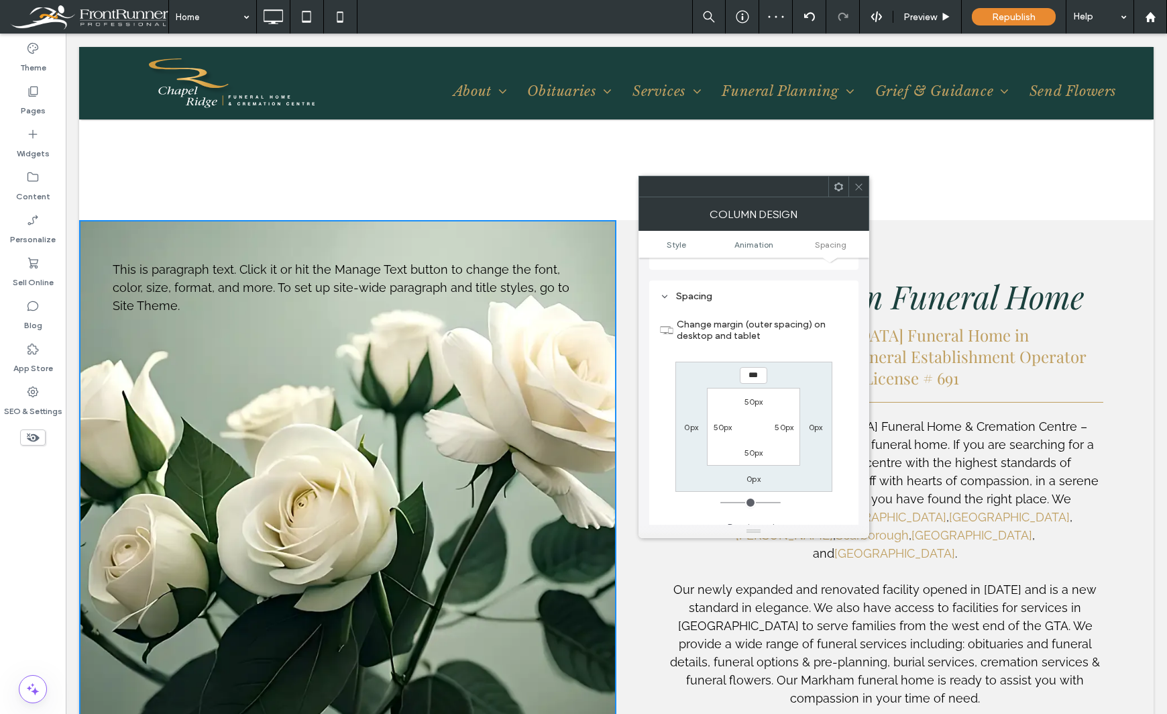
click at [840, 188] on icon at bounding box center [839, 187] width 10 height 10
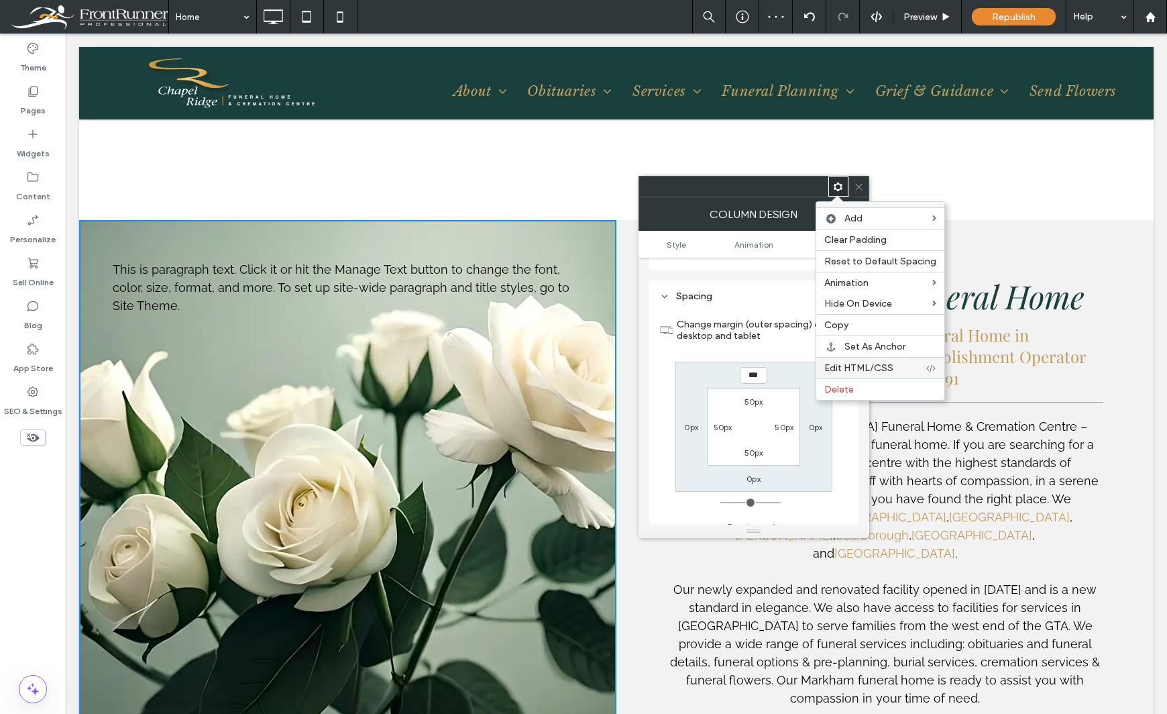
click at [861, 363] on span "Edit HTML/CSS" at bounding box center [858, 367] width 69 height 11
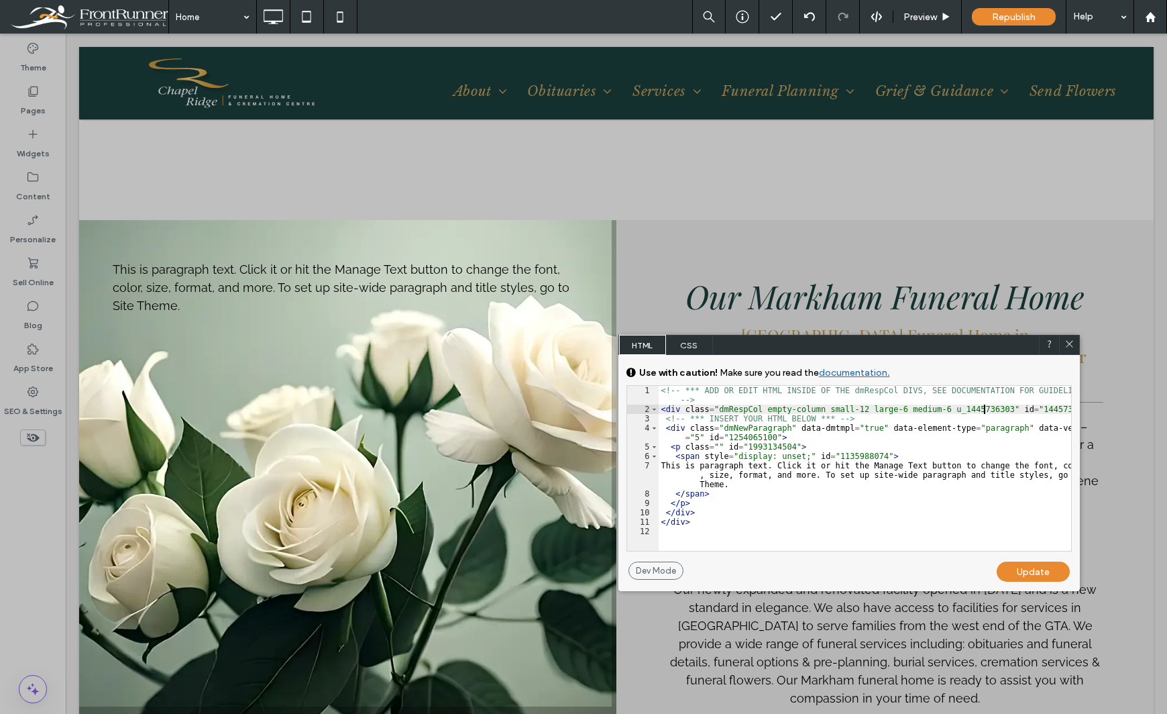
click at [984, 409] on div "<!-- *** ADD OR EDIT HTML INSIDE OF THE dmRespCol DIVS, SEE DOCUMENTATION FOR G…" at bounding box center [865, 482] width 413 height 193
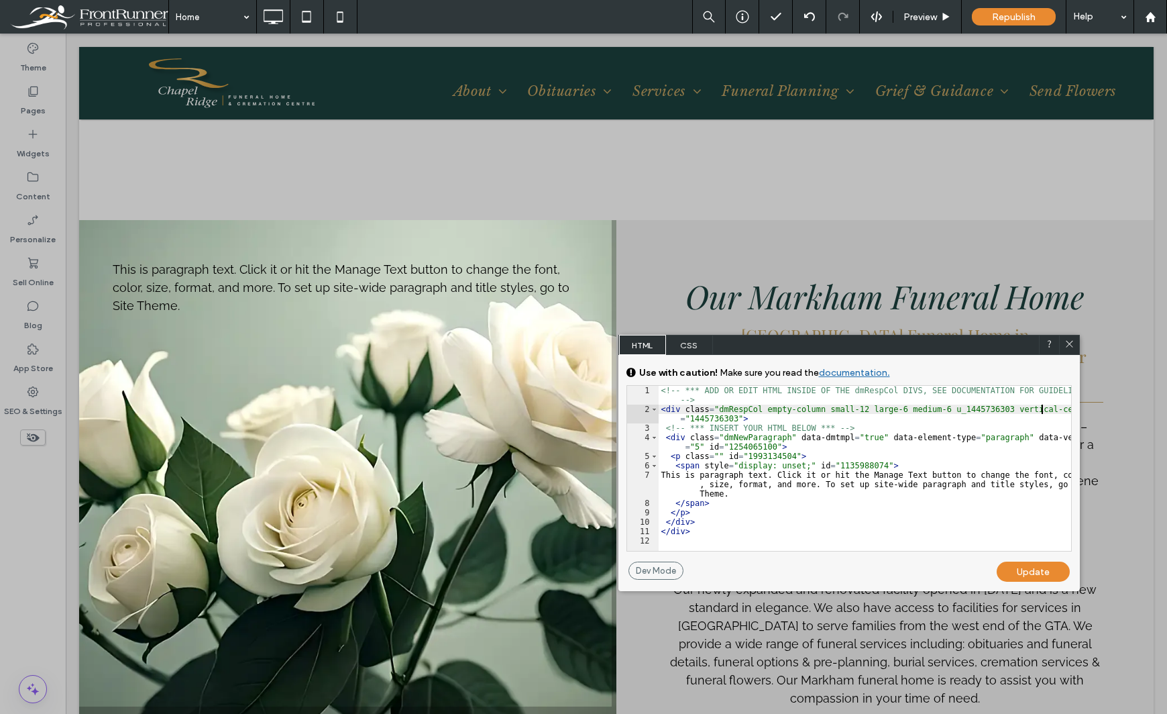
type textarea "**"
click at [1040, 563] on div "Update" at bounding box center [1033, 571] width 73 height 20
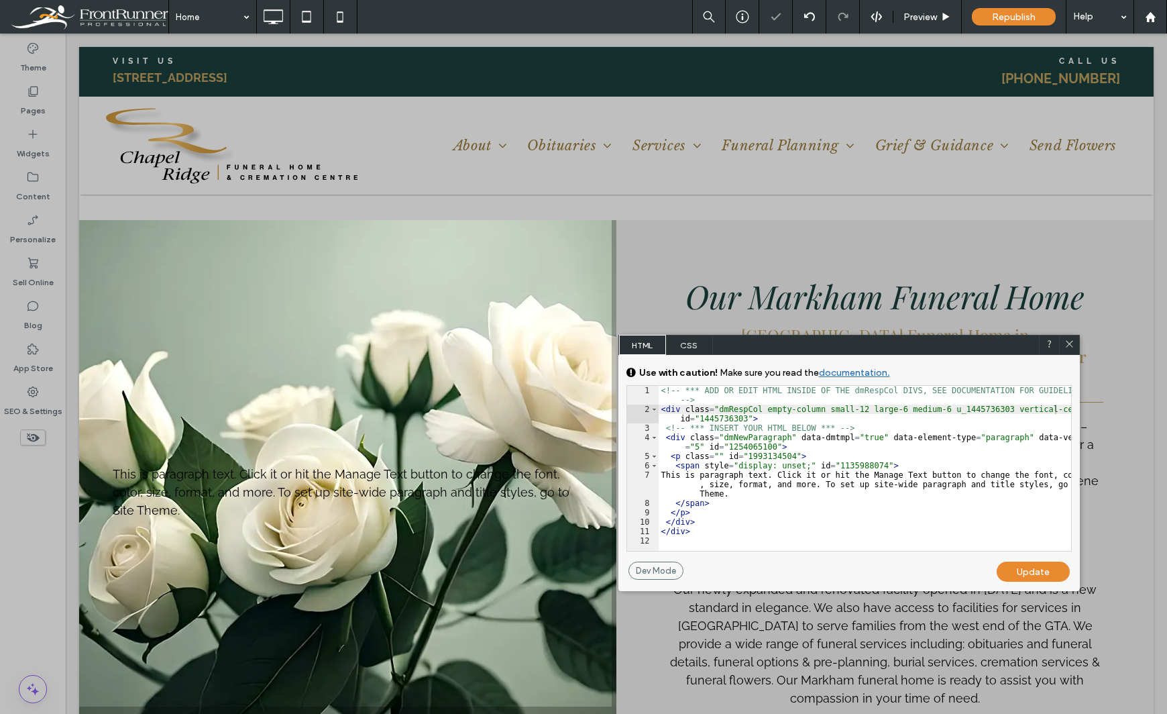
click at [15, 550] on div at bounding box center [39, 357] width 79 height 714
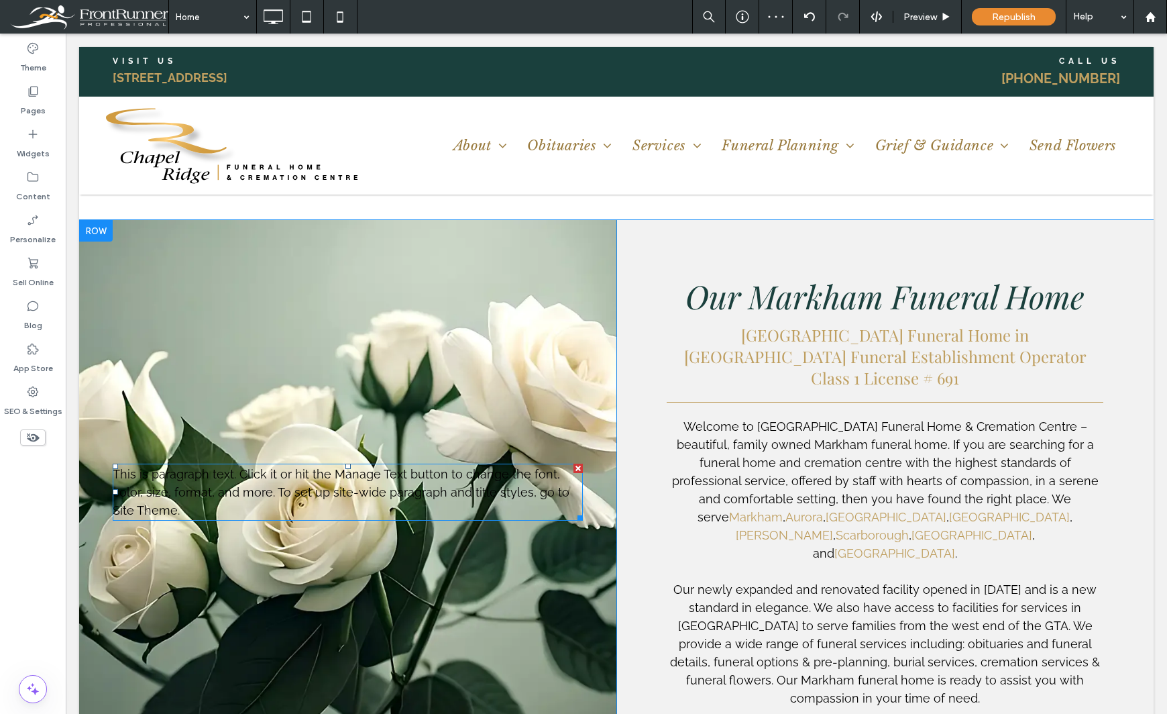
click at [305, 467] on span "This is paragraph text. Click it or hit the Manage Text button to change the fo…" at bounding box center [341, 492] width 457 height 50
type input "*******"
type input "**"
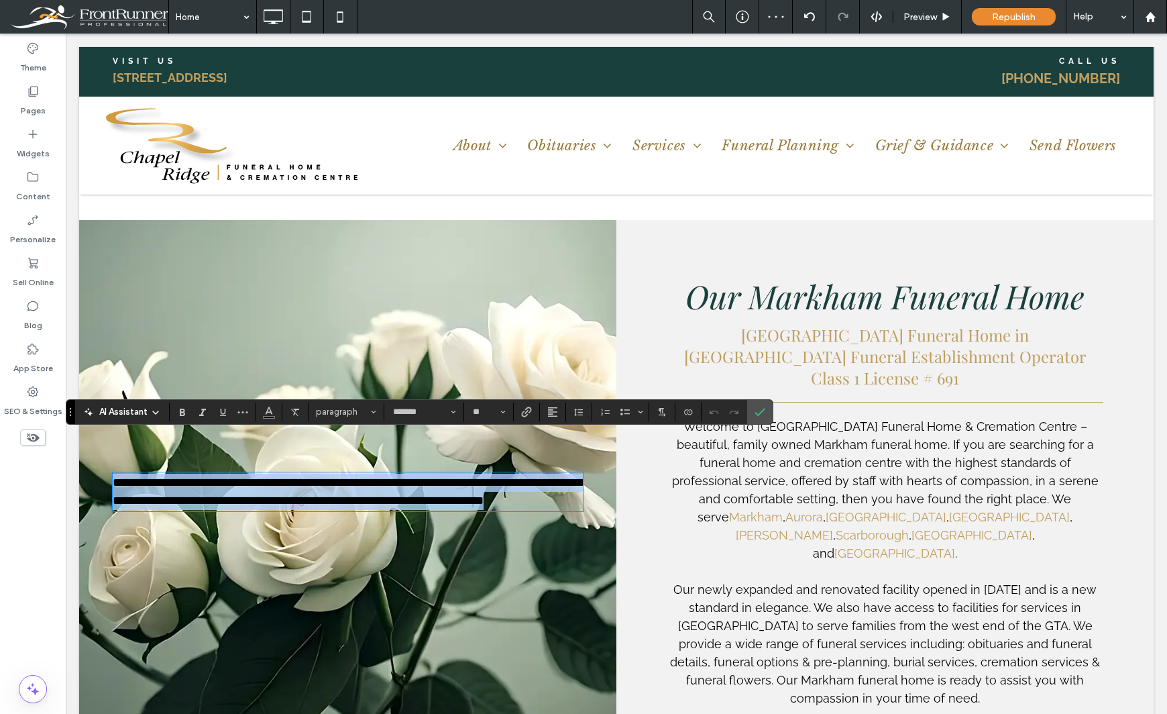
paste div
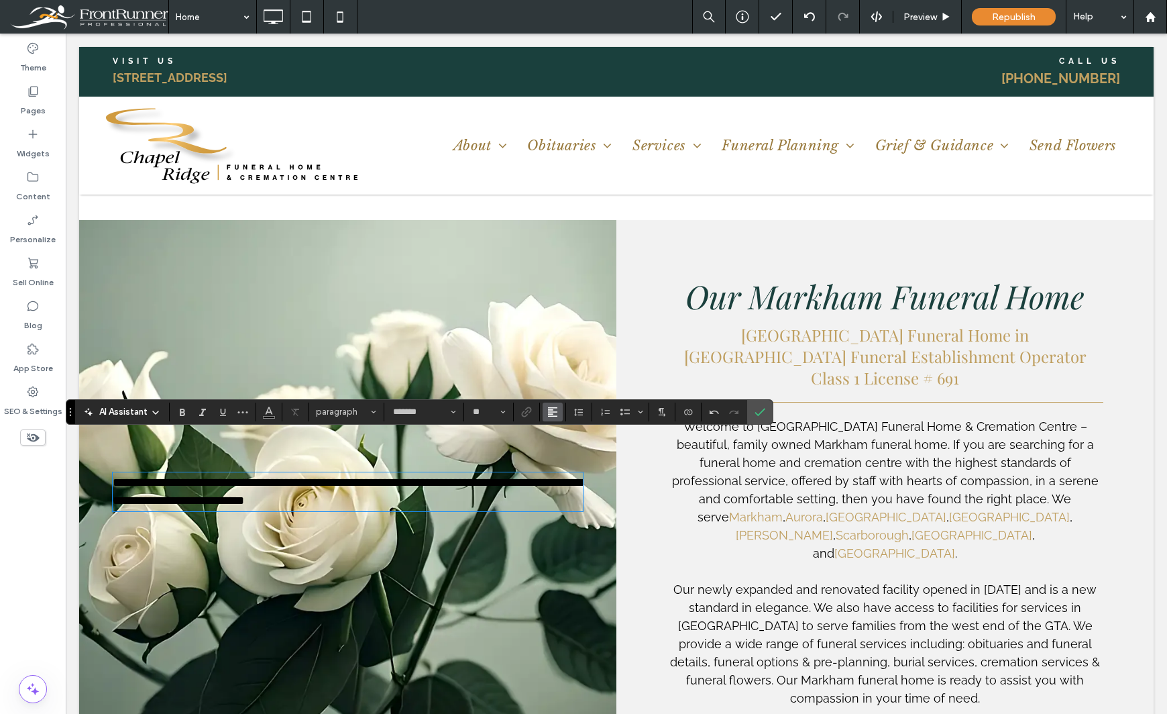
click at [551, 413] on icon "Alignment" at bounding box center [552, 411] width 11 height 11
drag, startPoint x: 561, startPoint y: 459, endPoint x: 496, endPoint y: 423, distance: 75.1
click at [561, 459] on label "ui.textEditor.alignment.center" at bounding box center [566, 452] width 47 height 19
click at [366, 409] on span "paragraph*" at bounding box center [342, 411] width 52 height 10
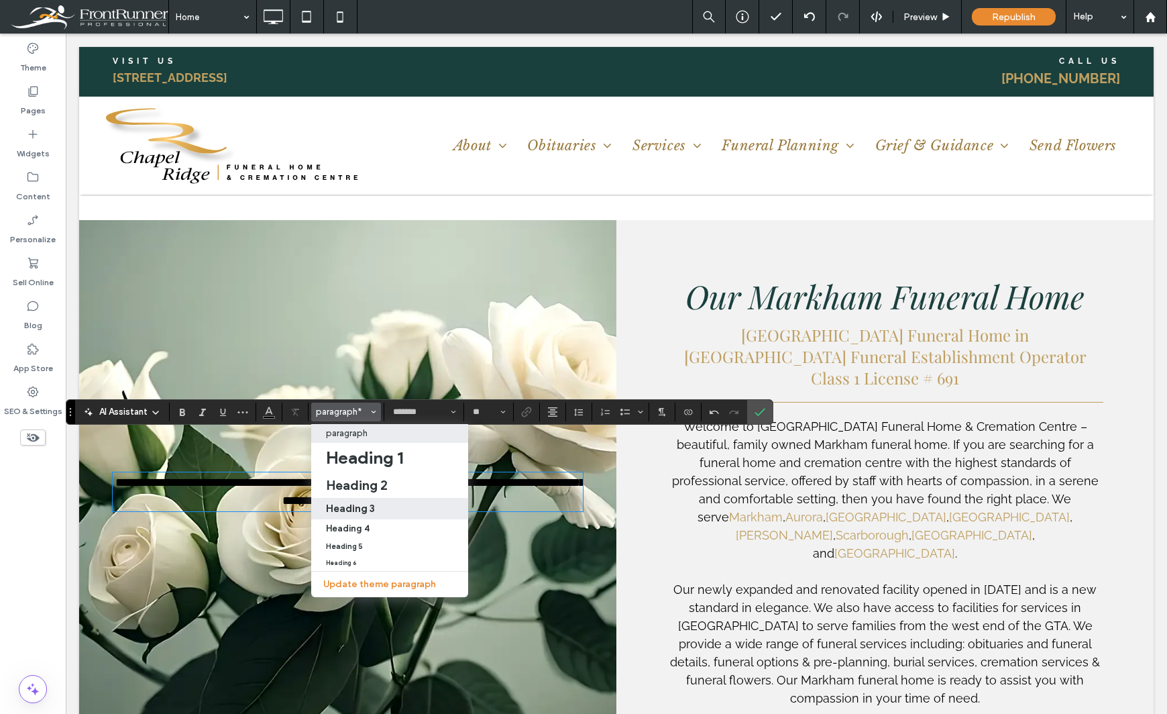
click at [380, 502] on div "Heading 3" at bounding box center [389, 508] width 127 height 13
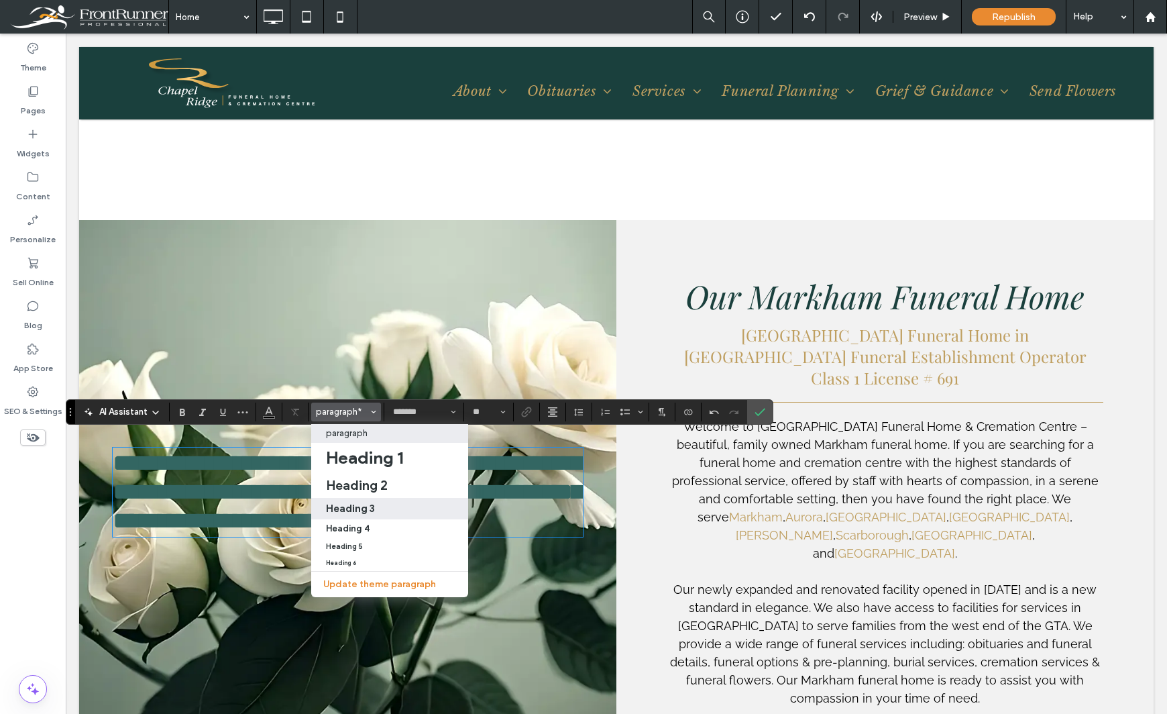
type input "**********"
type input "**"
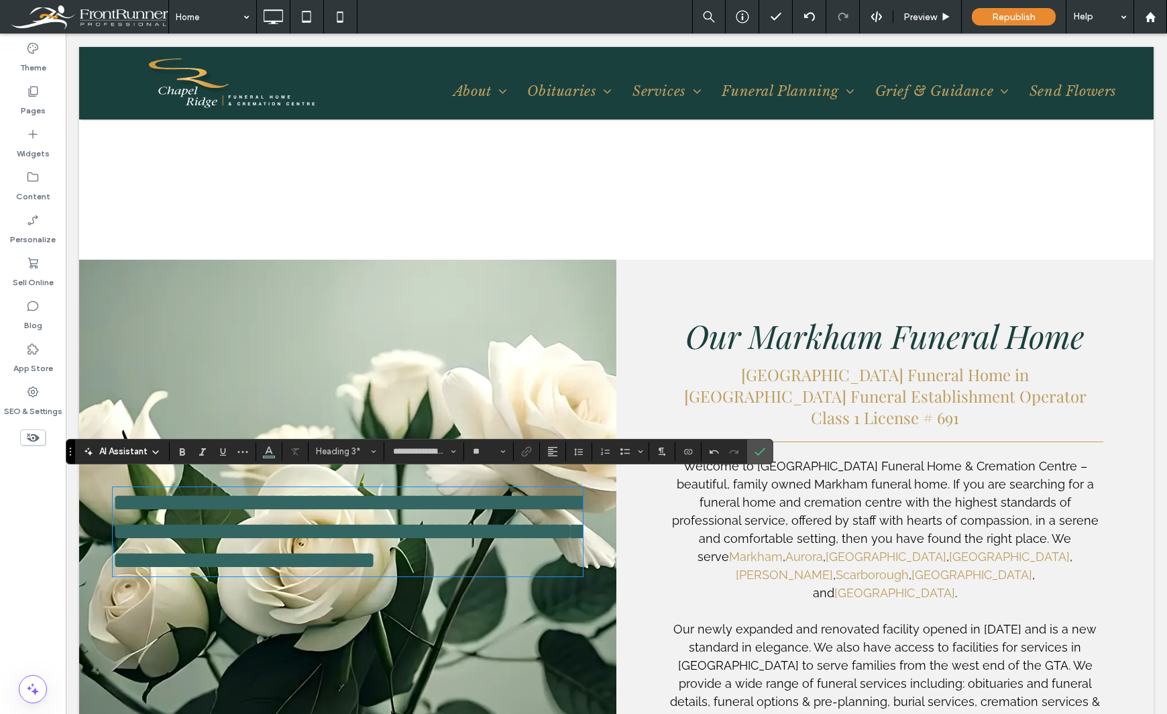
scroll to position [1, 0]
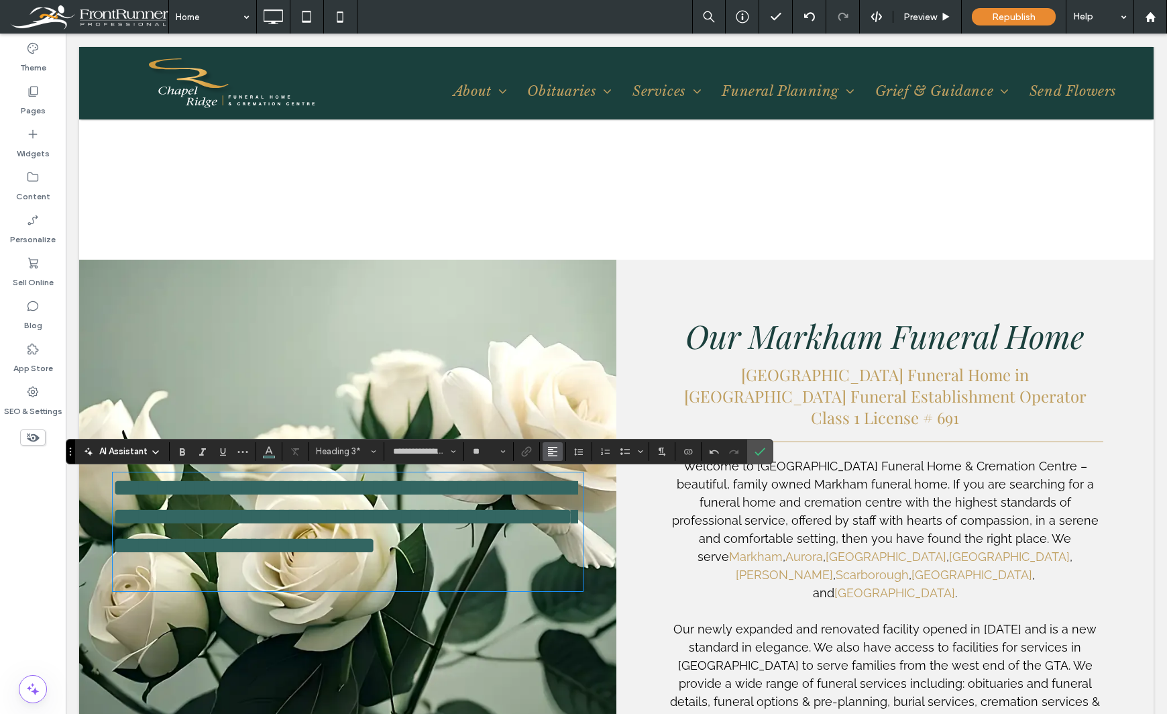
click at [555, 447] on use "Alignment" at bounding box center [552, 451] width 9 height 9
click at [557, 383] on label "ui.textEditor.alignment.center" at bounding box center [566, 390] width 47 height 19
click at [36, 551] on div "Theme Pages Widgets Content Personalize Sell Online Blog App Store SEO & Settin…" at bounding box center [33, 374] width 66 height 680
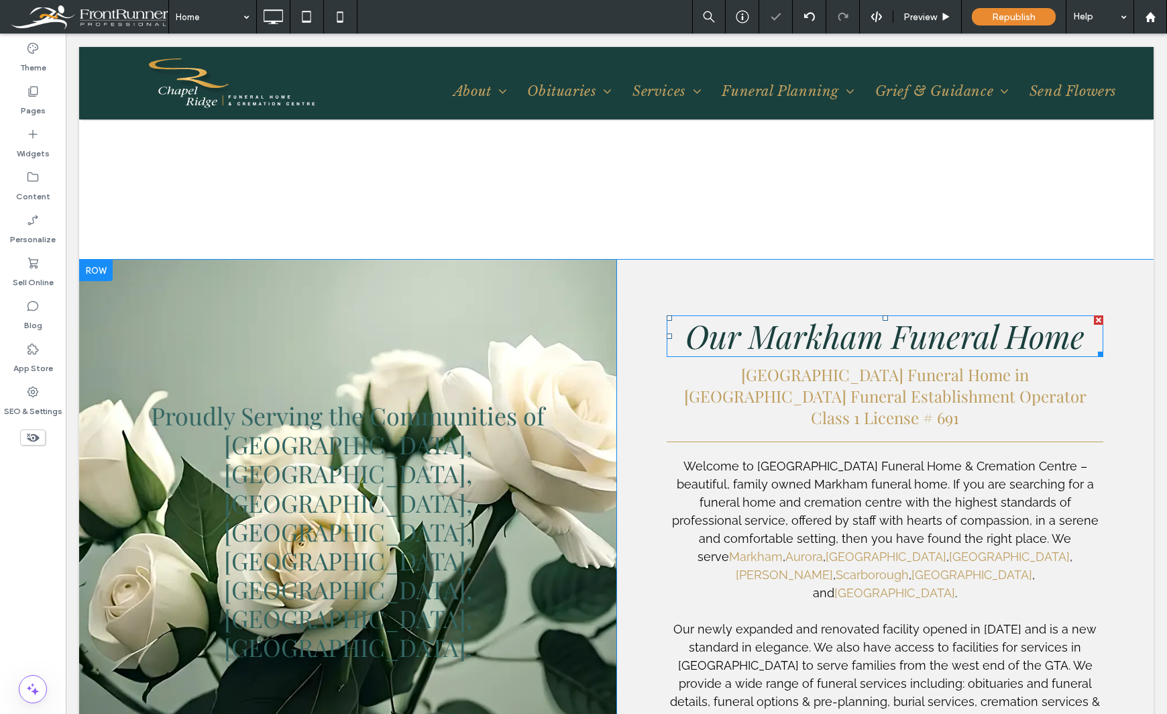
click at [803, 340] on span "Our Markham Funeral Home" at bounding box center [885, 335] width 399 height 43
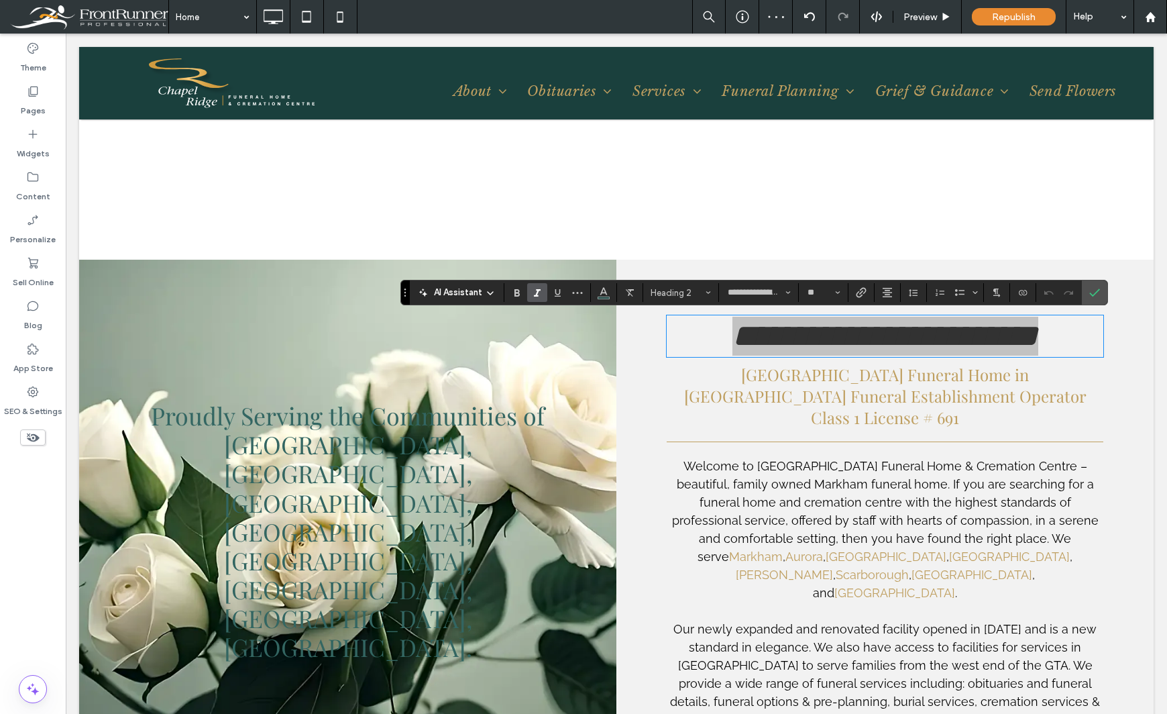
click at [41, 564] on div "Theme Pages Widgets Content Personalize Sell Online Blog App Store SEO & Settin…" at bounding box center [33, 374] width 66 height 680
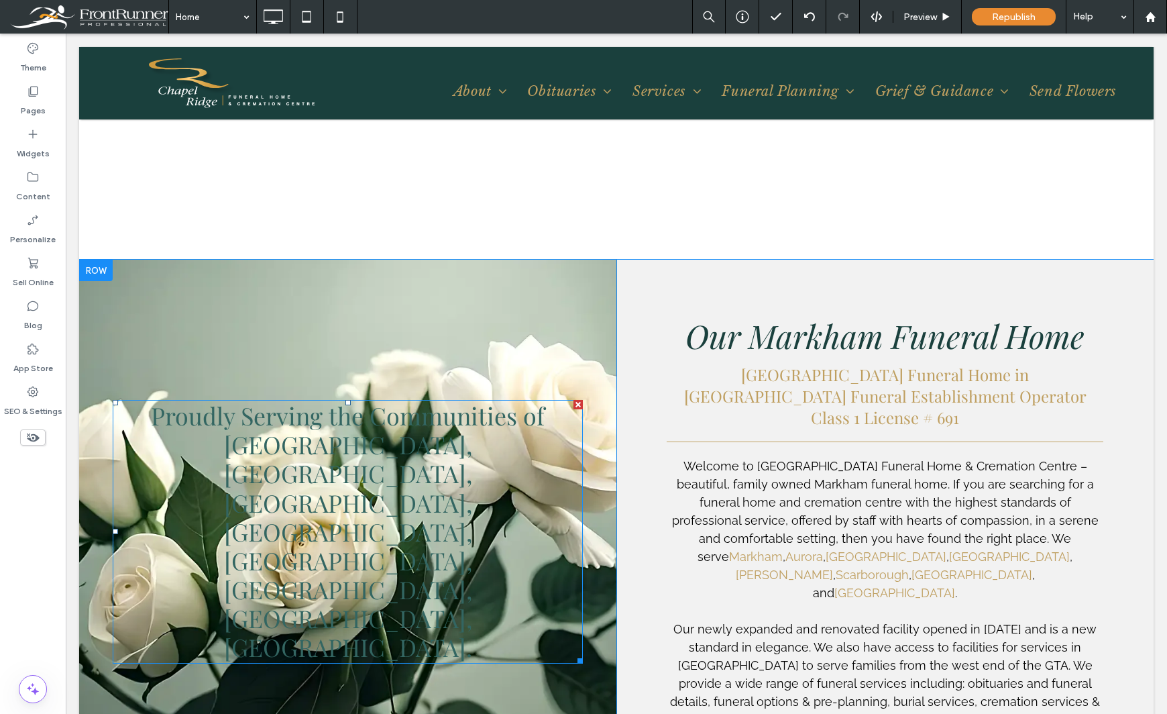
click at [488, 492] on span "Proudly Serving the Communities of [GEOGRAPHIC_DATA], [GEOGRAPHIC_DATA], [GEOGR…" at bounding box center [348, 531] width 394 height 264
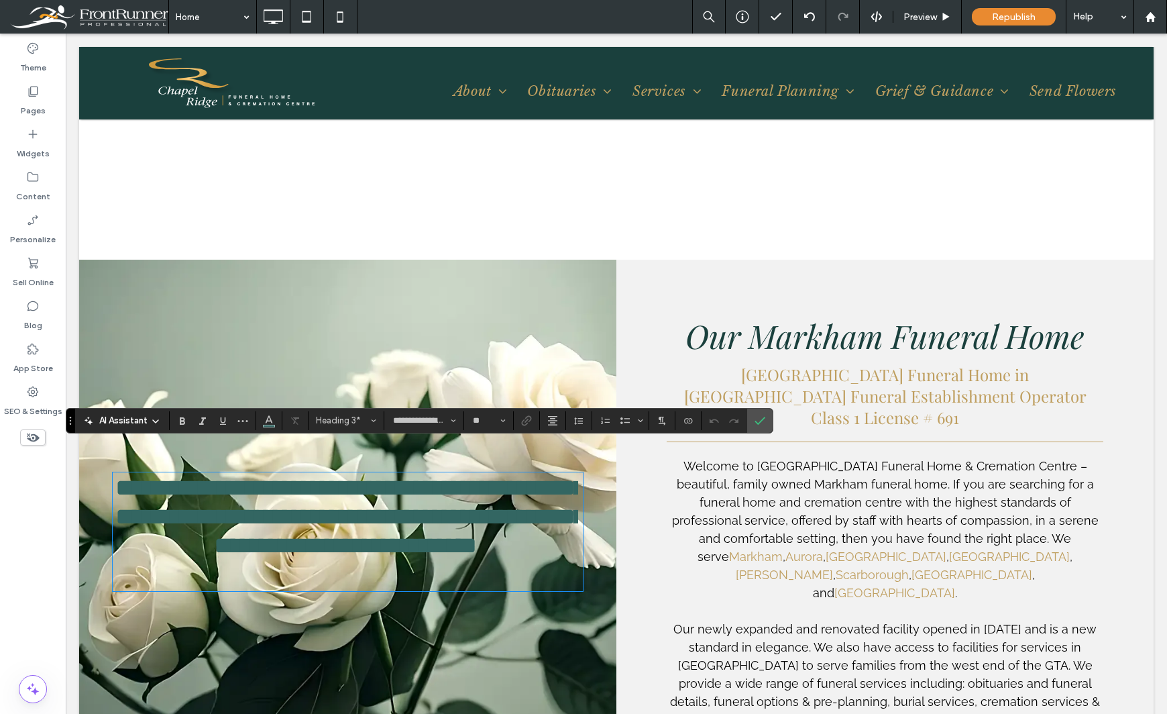
click at [489, 492] on span "**********" at bounding box center [350, 517] width 470 height 82
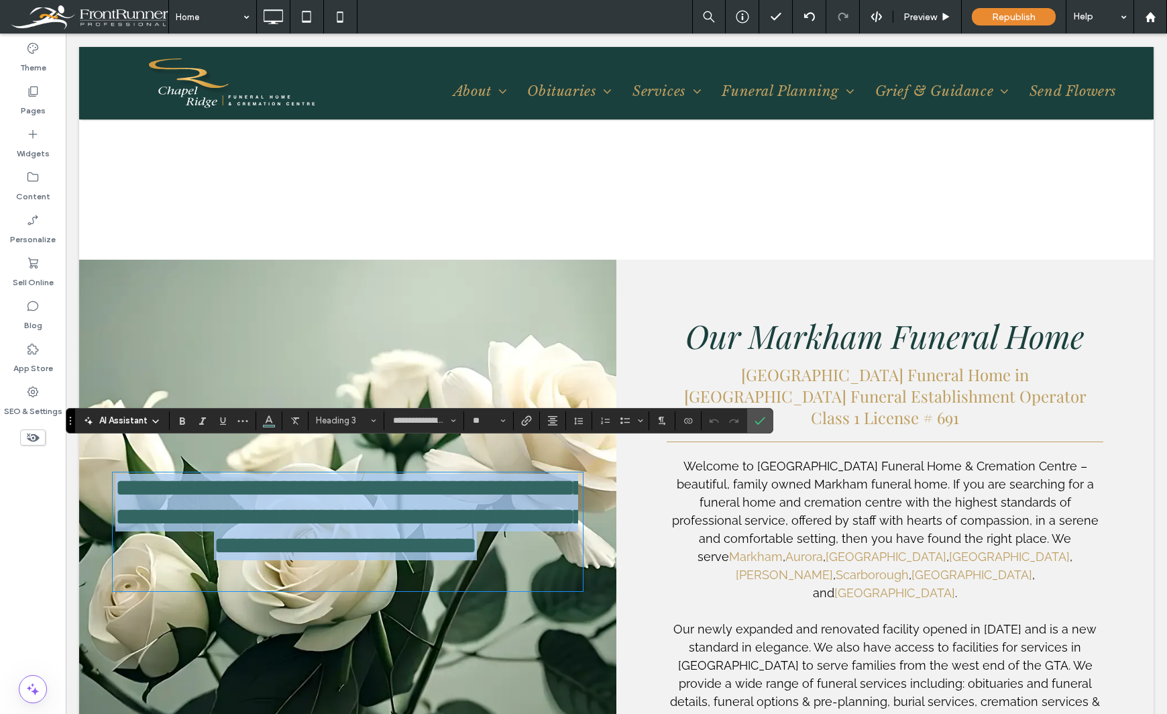
click at [489, 492] on span "**********" at bounding box center [350, 517] width 470 height 82
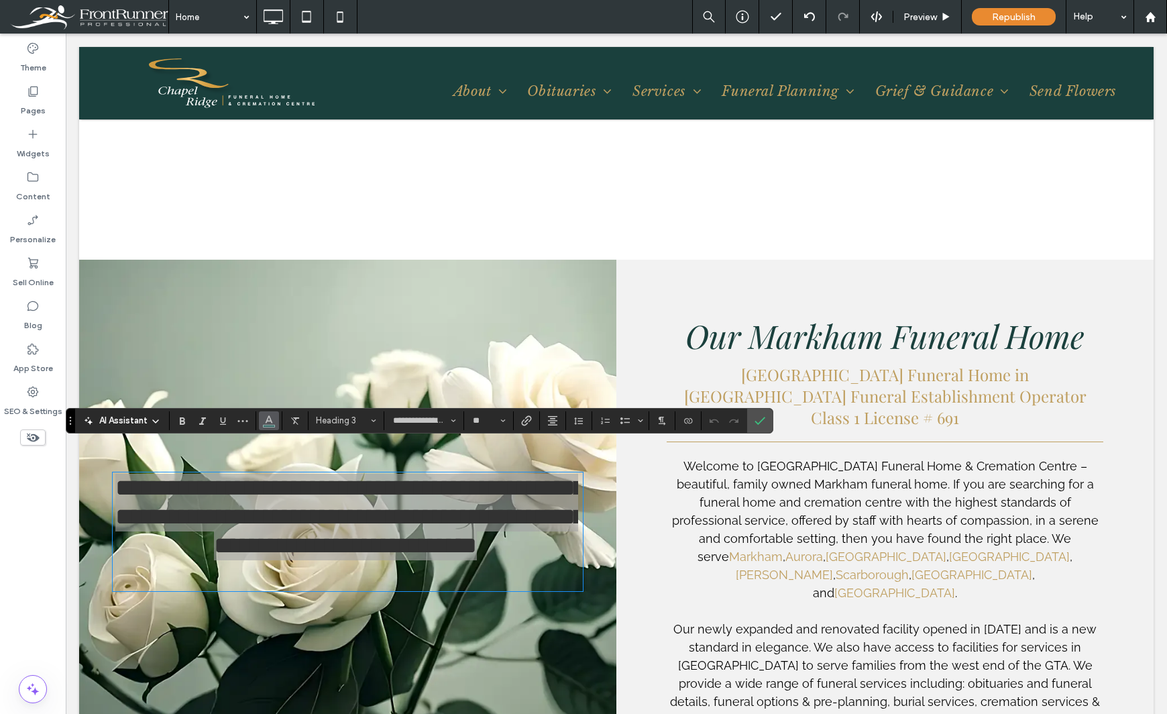
click at [269, 423] on icon "Color" at bounding box center [269, 419] width 11 height 11
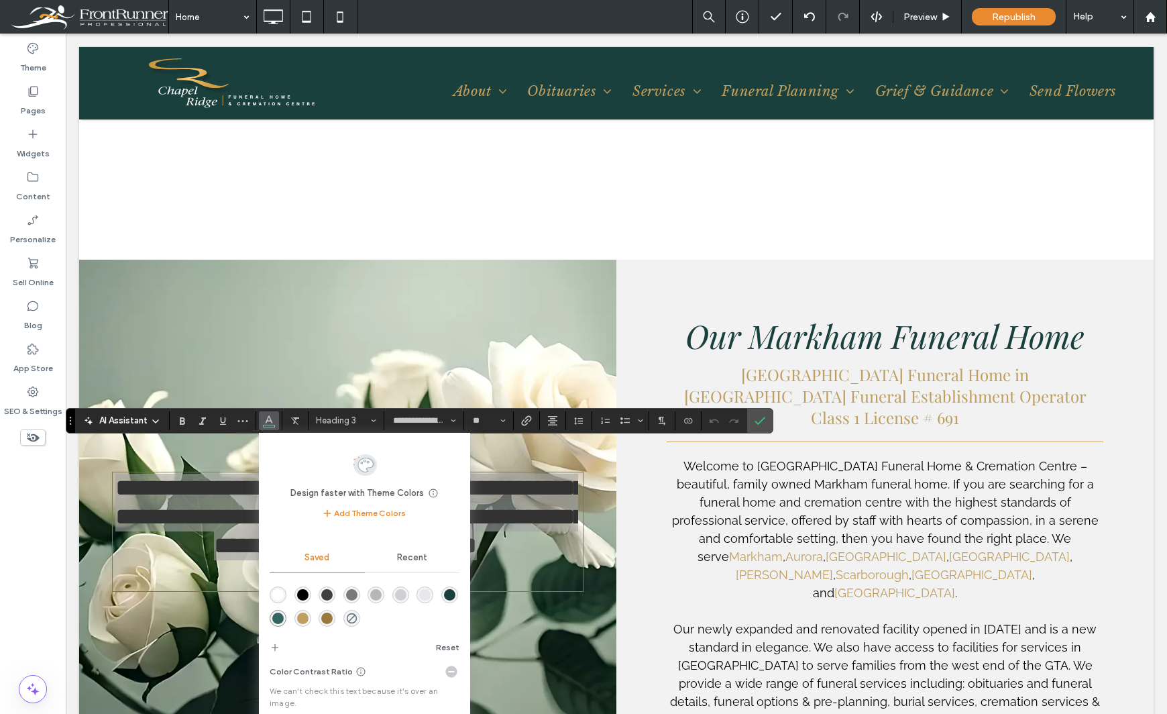
drag, startPoint x: 274, startPoint y: 593, endPoint x: 208, endPoint y: 559, distance: 74.1
click at [274, 593] on div "rgba(255,255,255,1)" at bounding box center [277, 594] width 11 height 11
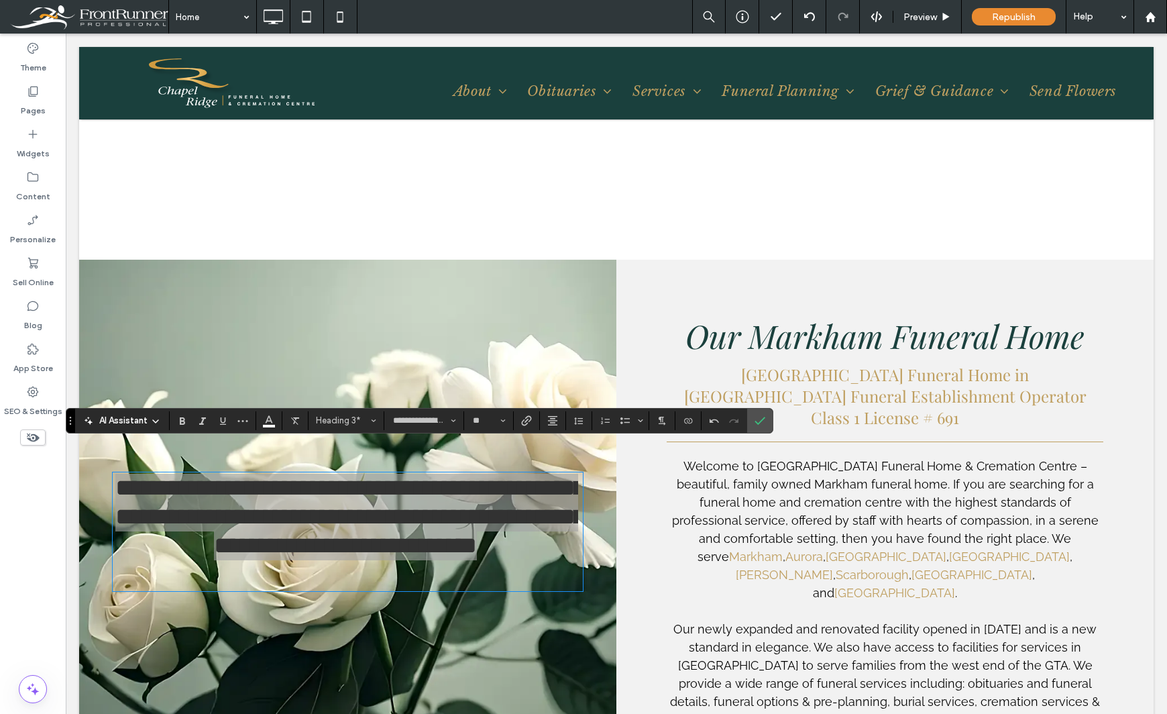
click at [50, 566] on div "Theme Pages Widgets Content Personalize Sell Online Blog App Store SEO & Settin…" at bounding box center [33, 374] width 66 height 680
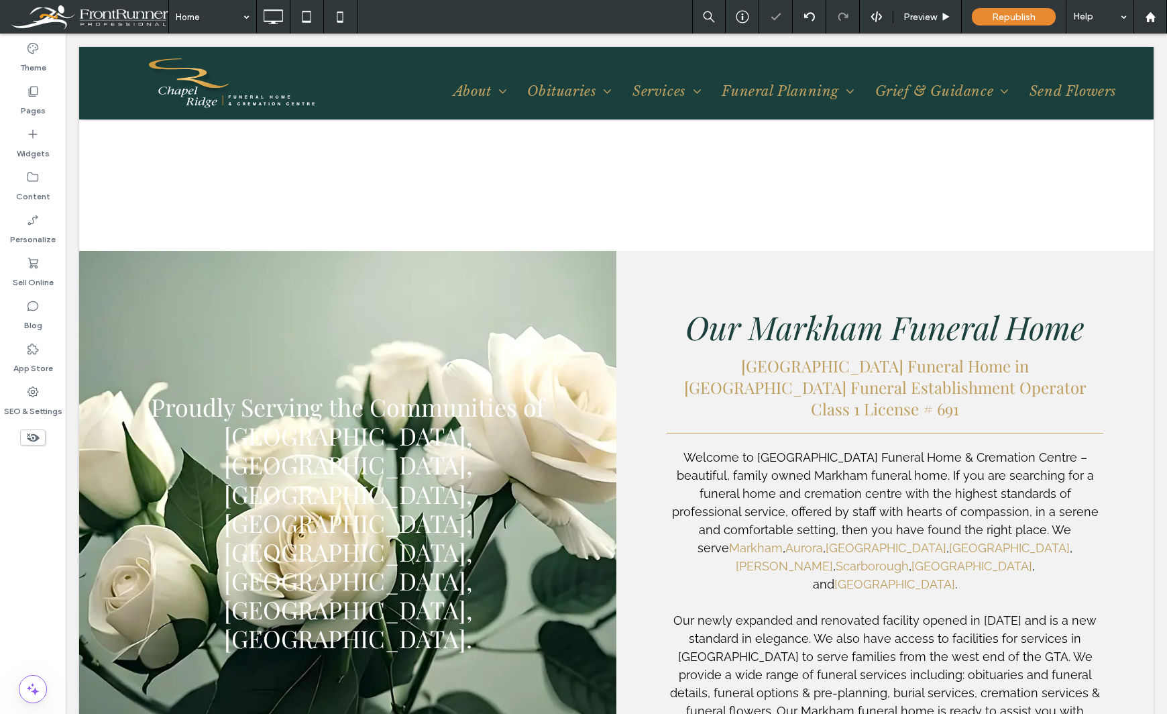
scroll to position [1235, 0]
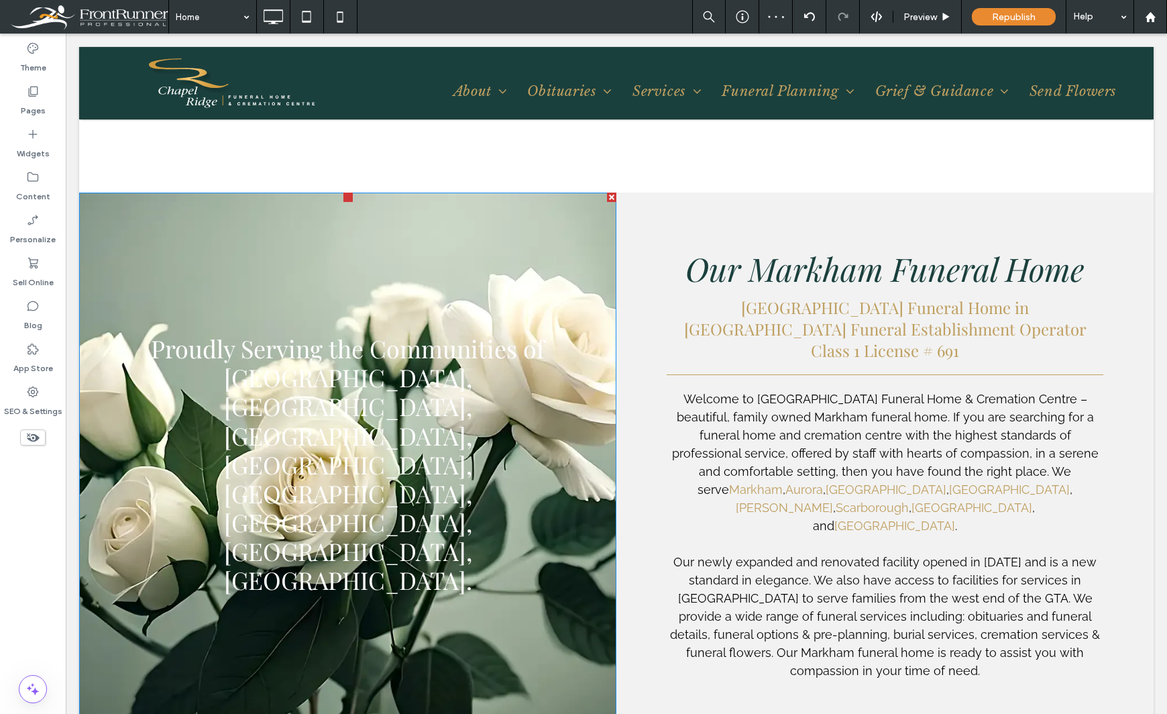
click at [592, 229] on div "Proudly Serving the Communities of Markham, Stouffville, Richmond Hill, Thornhi…" at bounding box center [347, 465] width 537 height 544
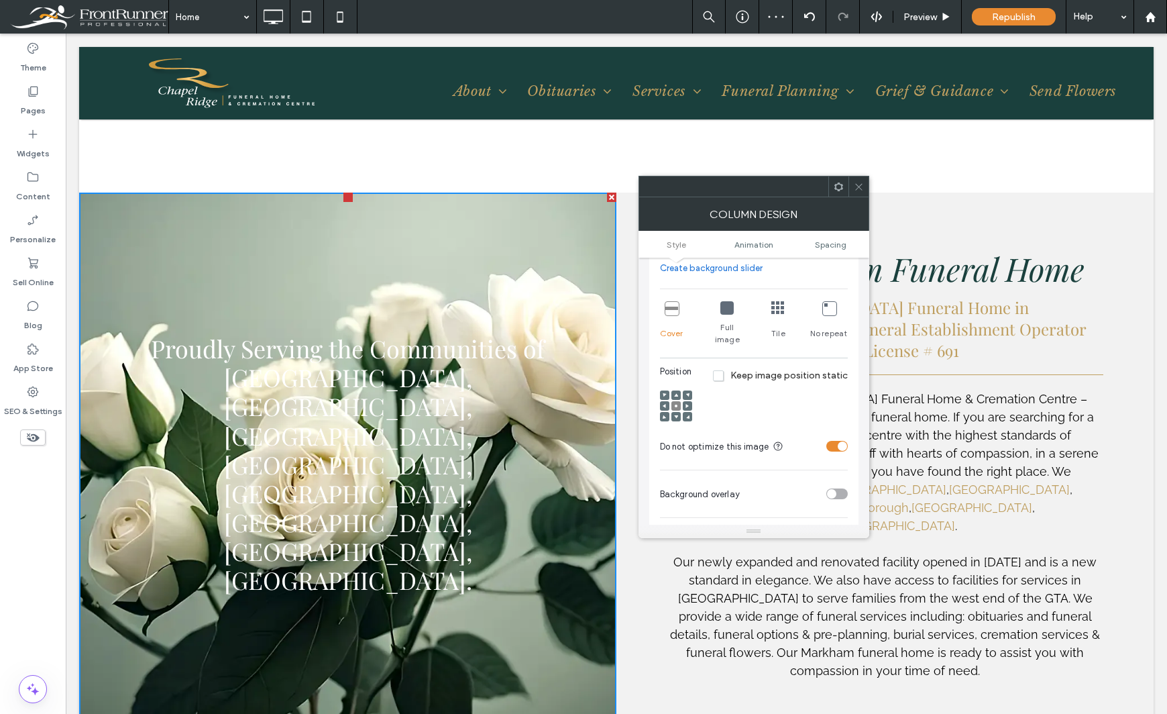
scroll to position [268, 0]
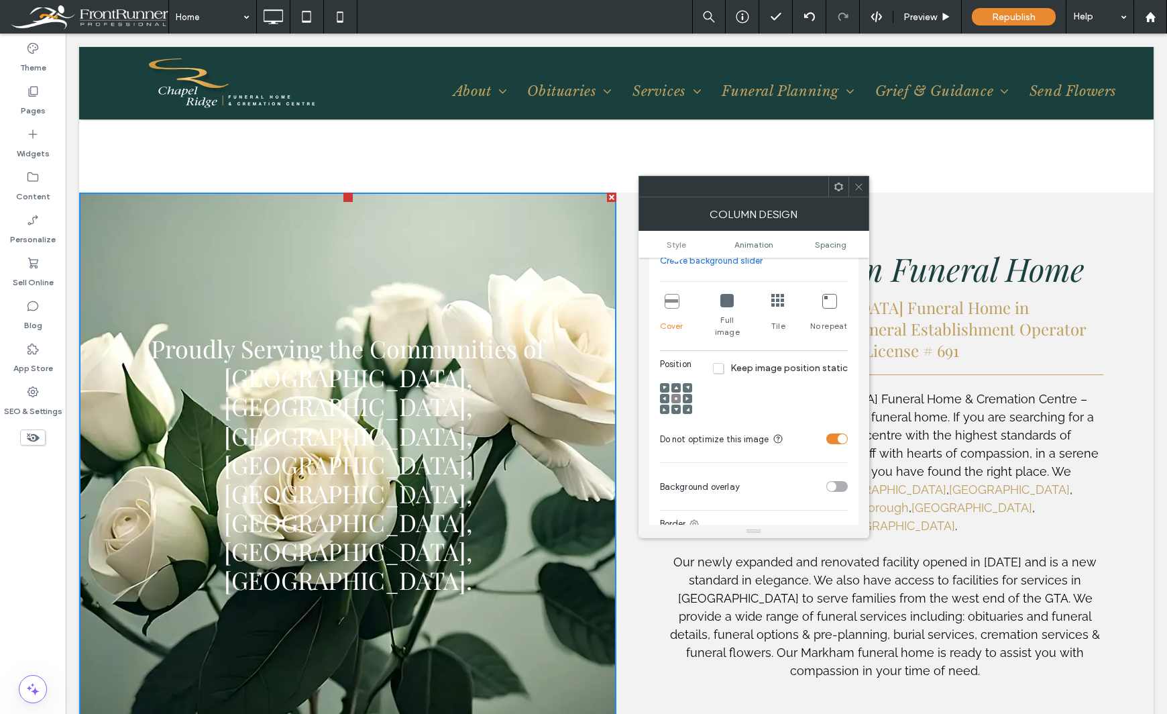
click at [842, 481] on div "toggle" at bounding box center [836, 486] width 21 height 11
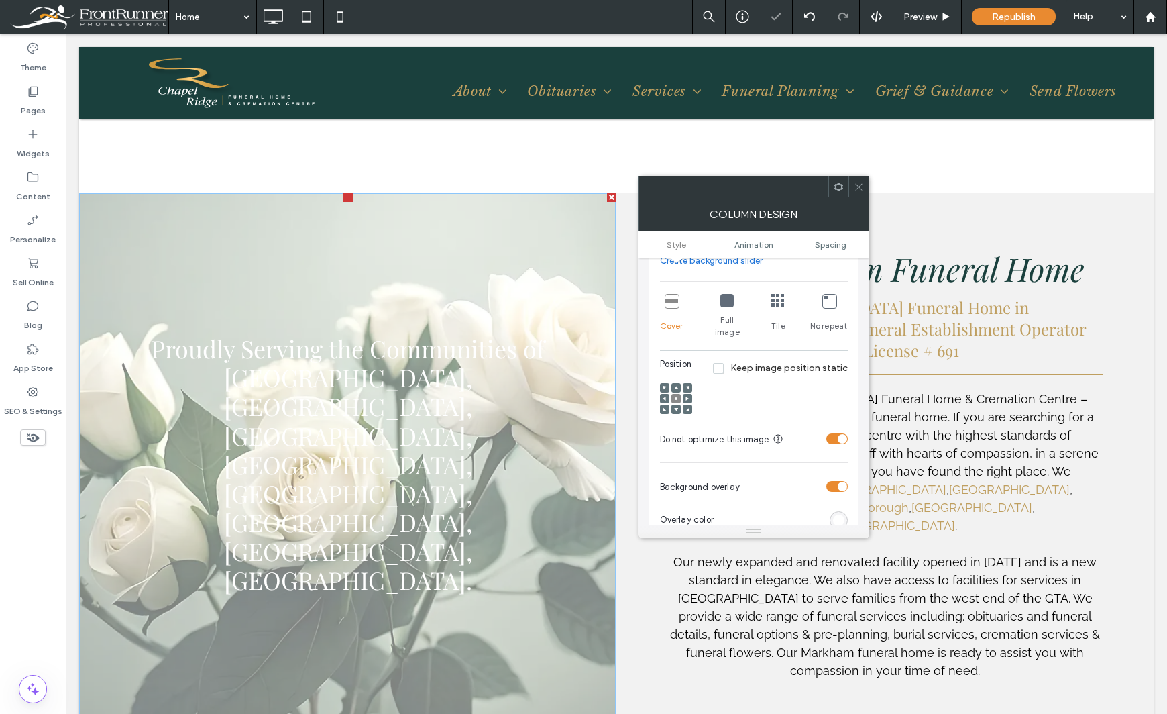
click at [841, 514] on div "rgb(255,255,255)" at bounding box center [838, 519] width 11 height 11
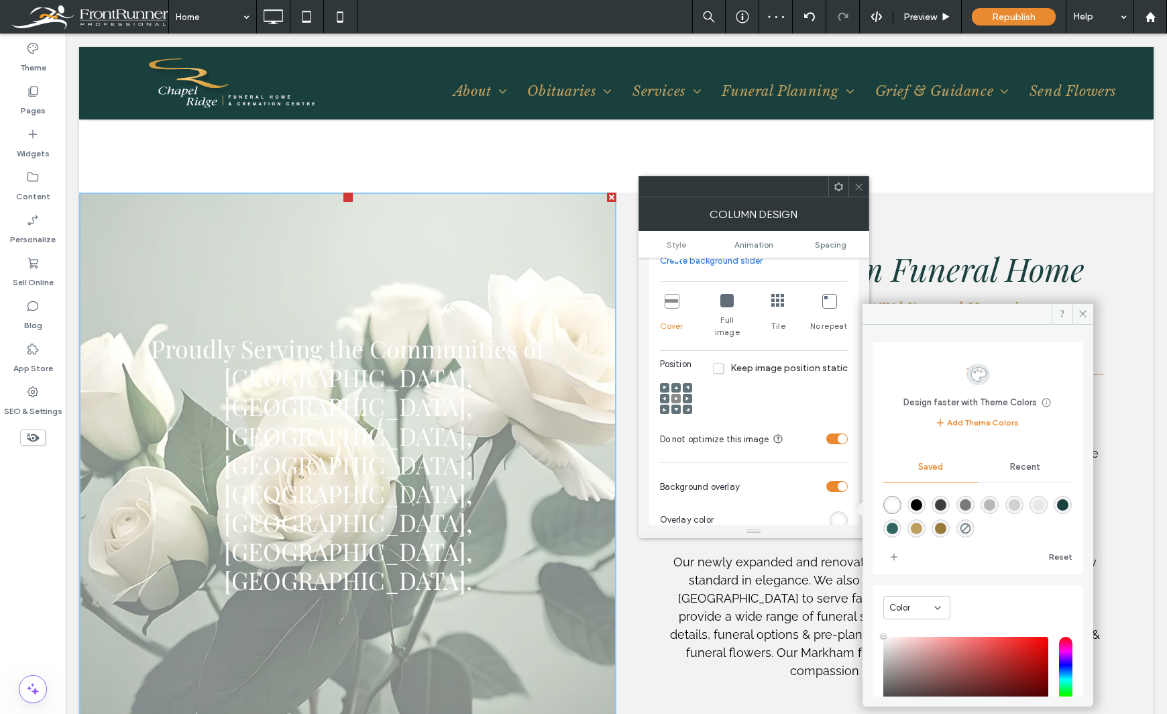
click at [971, 503] on div "rgba(0,0,0,0.50)" at bounding box center [965, 504] width 11 height 11
type input "*******"
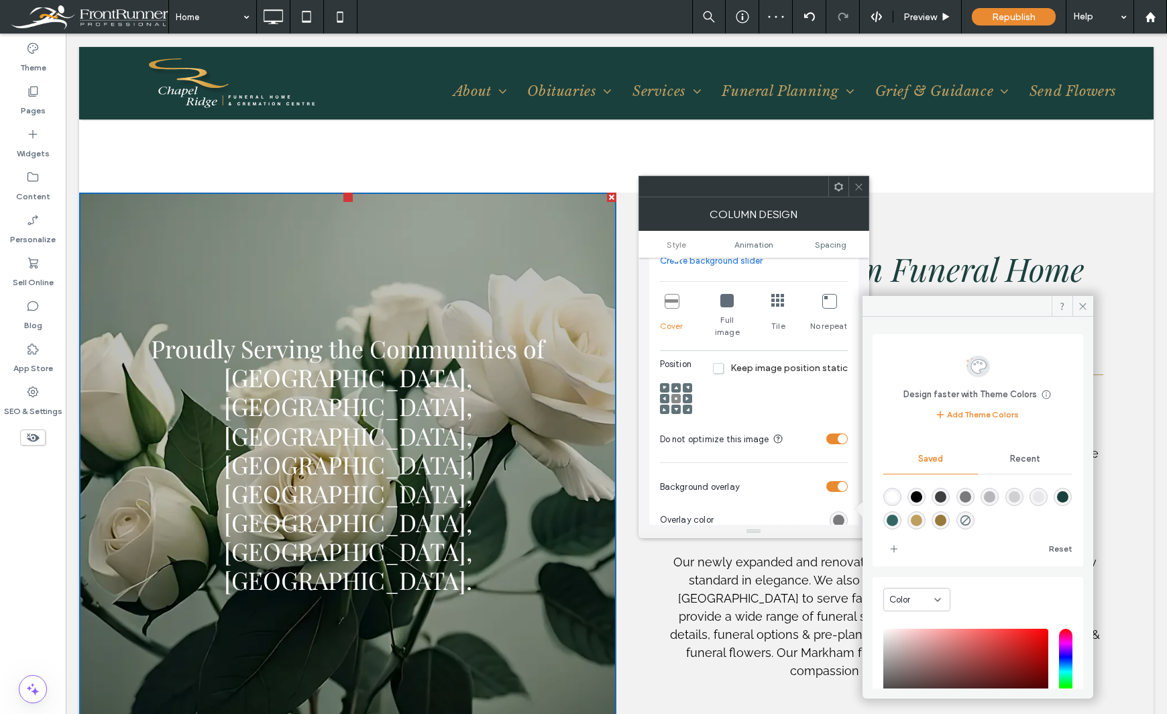
click at [946, 500] on div "rgba(0,0,0,0.75)" at bounding box center [940, 496] width 11 height 11
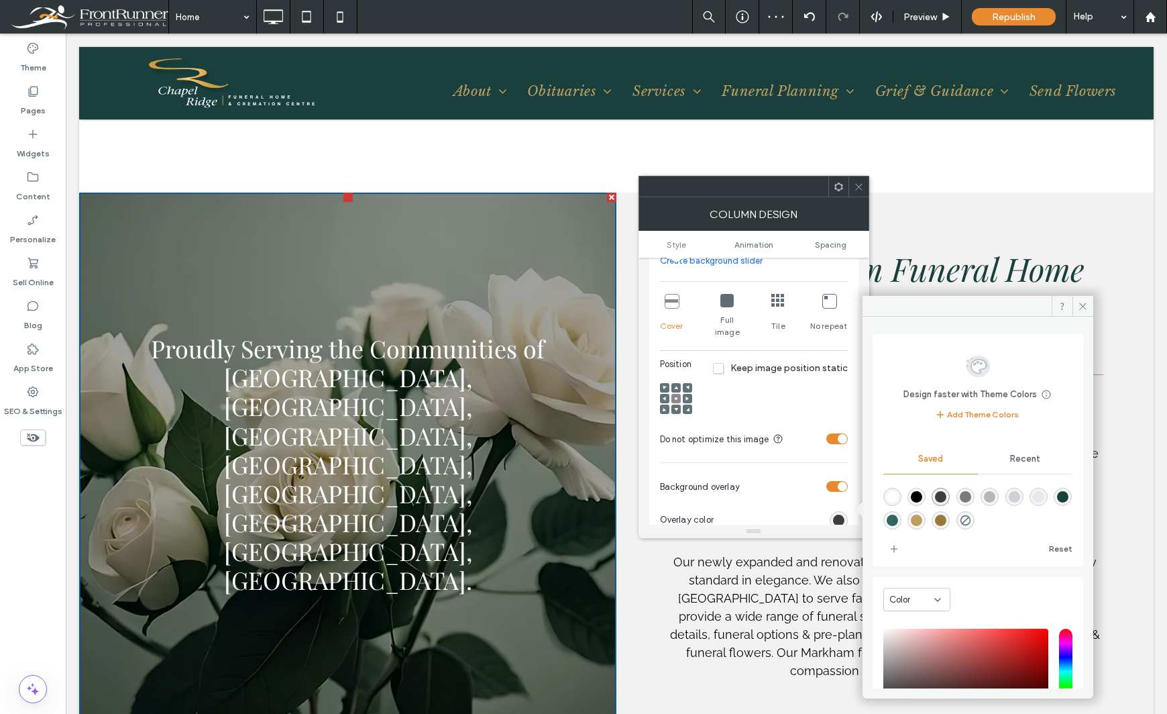
click at [42, 527] on div "Theme Pages Widgets Content Personalize Sell Online Blog App Store SEO & Settin…" at bounding box center [33, 374] width 66 height 680
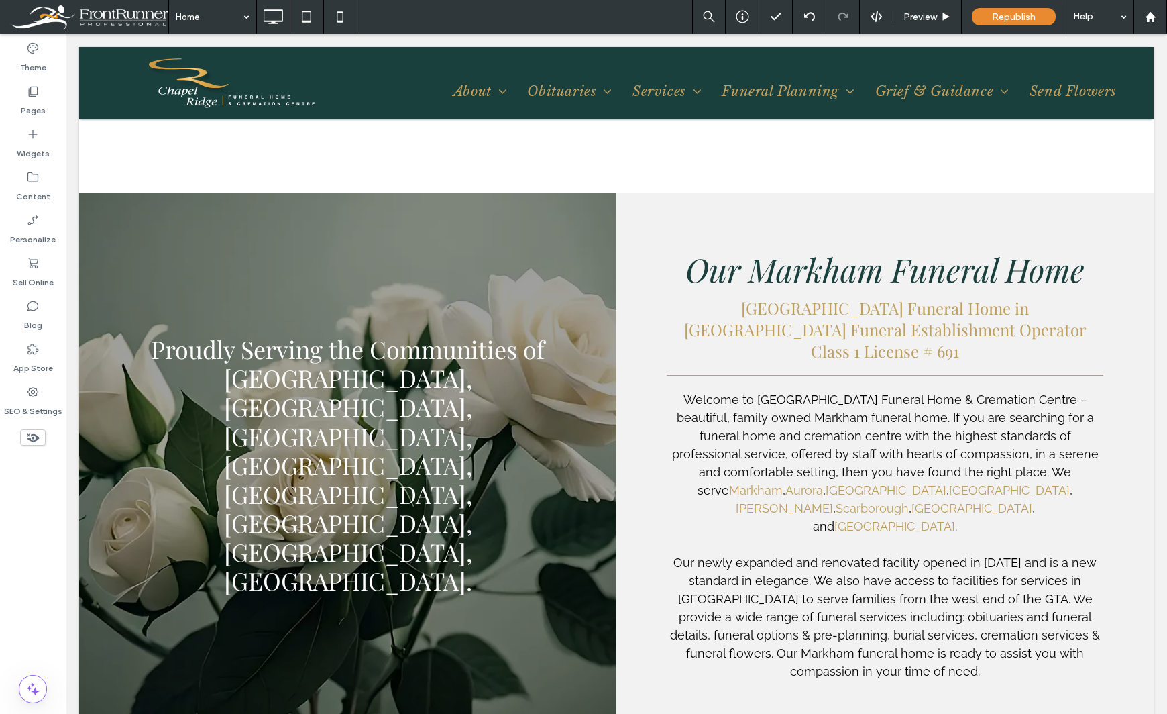
scroll to position [1235, 0]
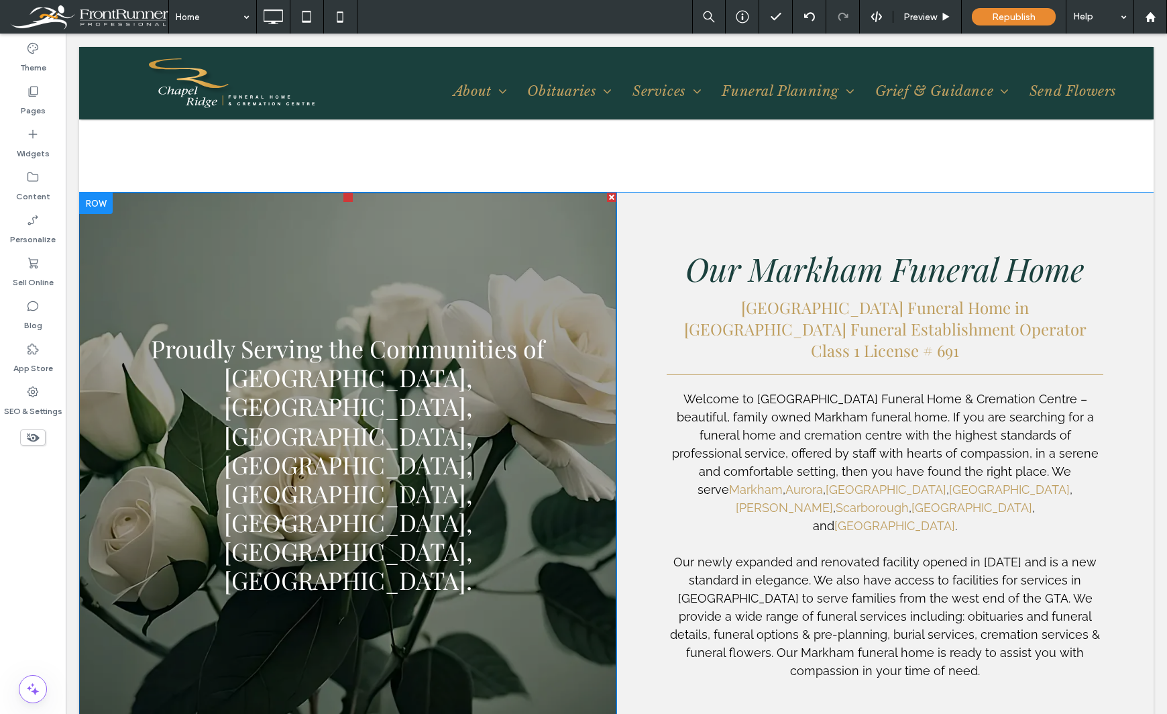
click at [295, 285] on div "Proudly Serving the Communities of Markham, Stouffville, Richmond Hill, Thornhi…" at bounding box center [347, 465] width 537 height 544
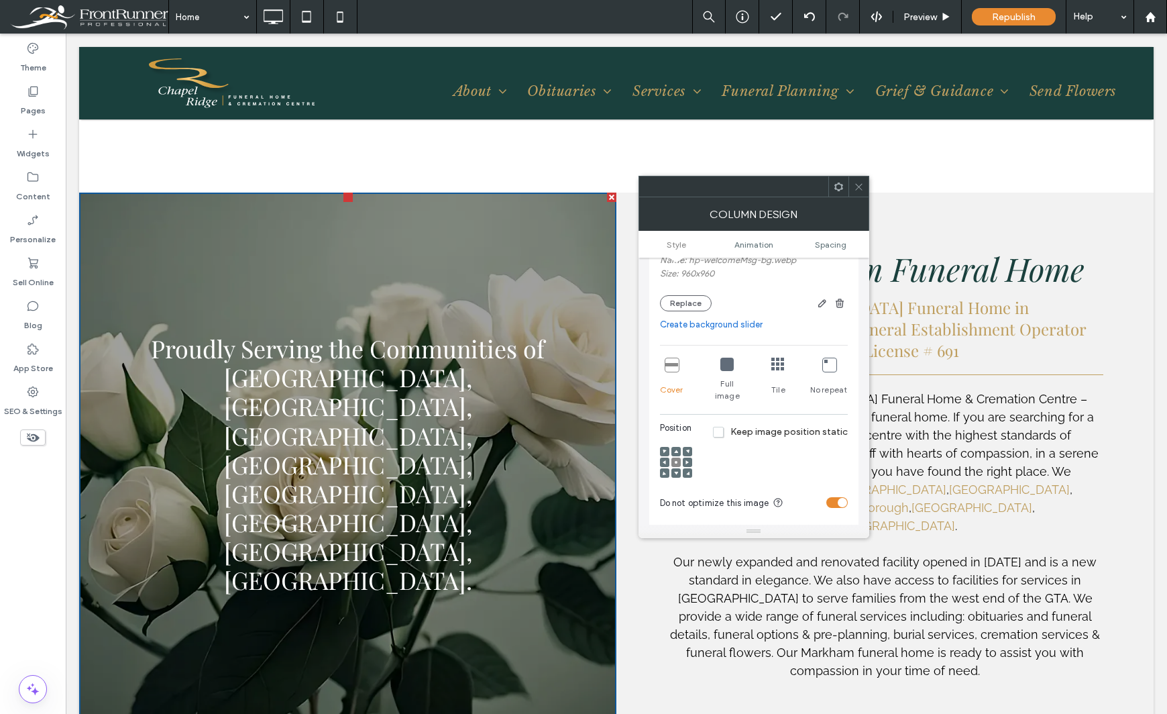
scroll to position [335, 0]
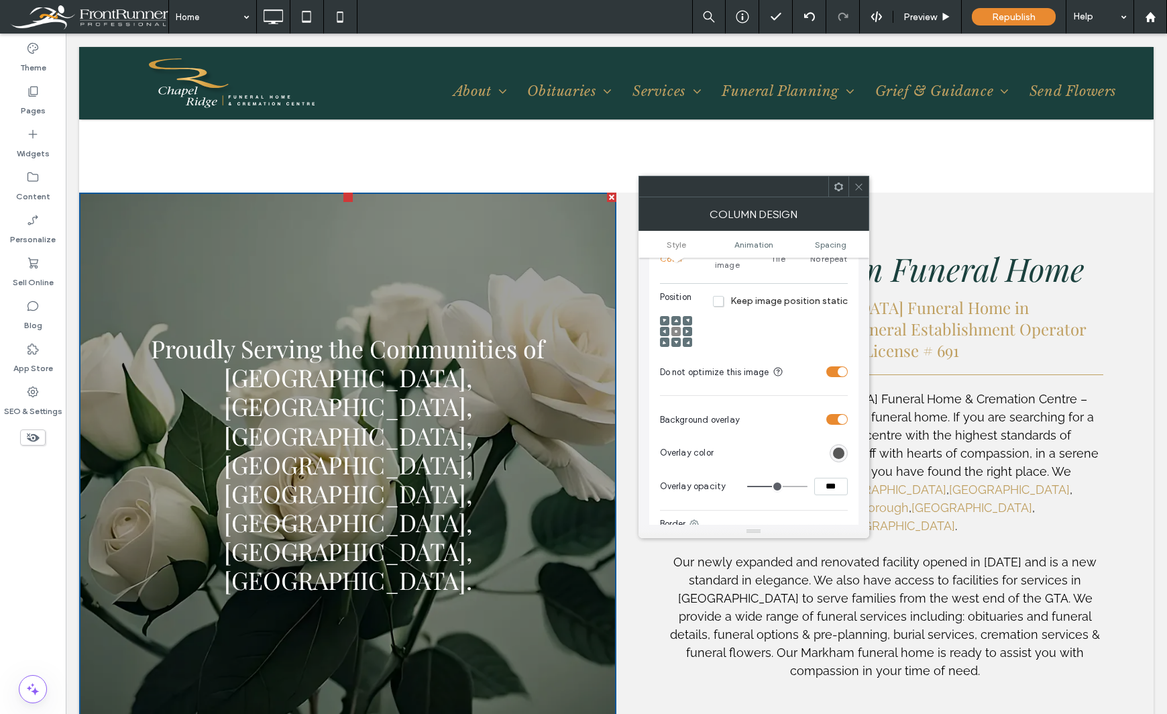
click at [842, 447] on div "rgba(0, 0, 0, 0.75)" at bounding box center [838, 452] width 11 height 11
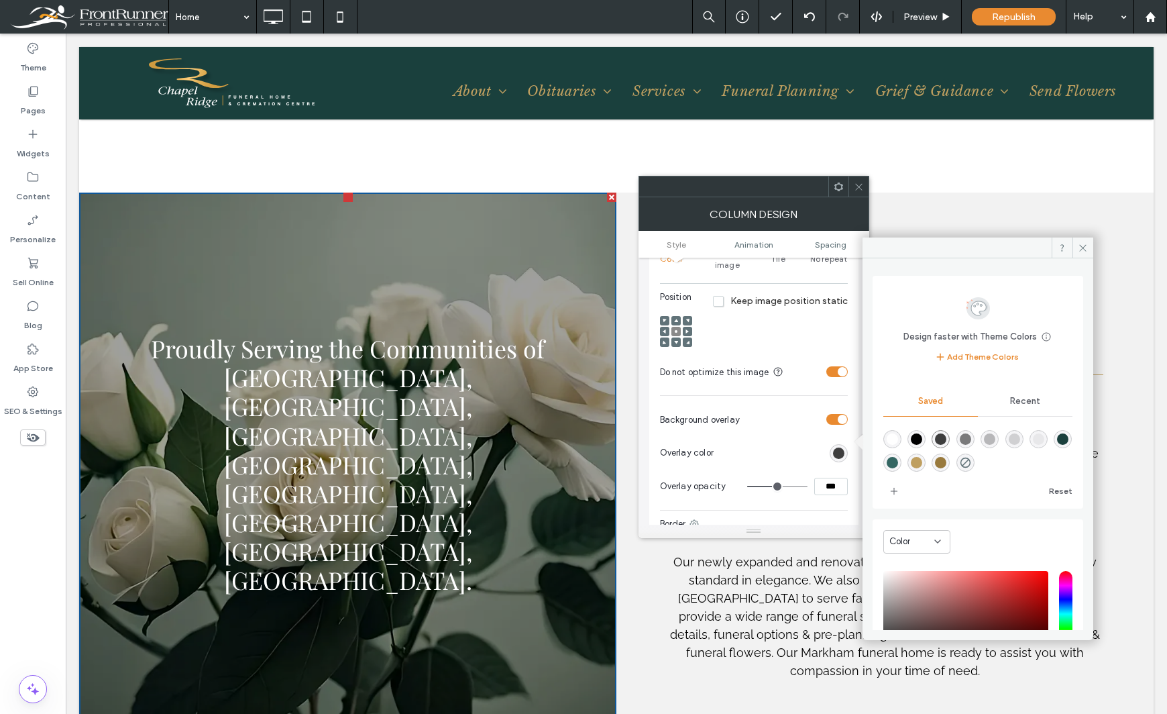
click at [1057, 445] on div "rgba(26,64,61,1)" at bounding box center [1062, 438] width 11 height 11
type input "*******"
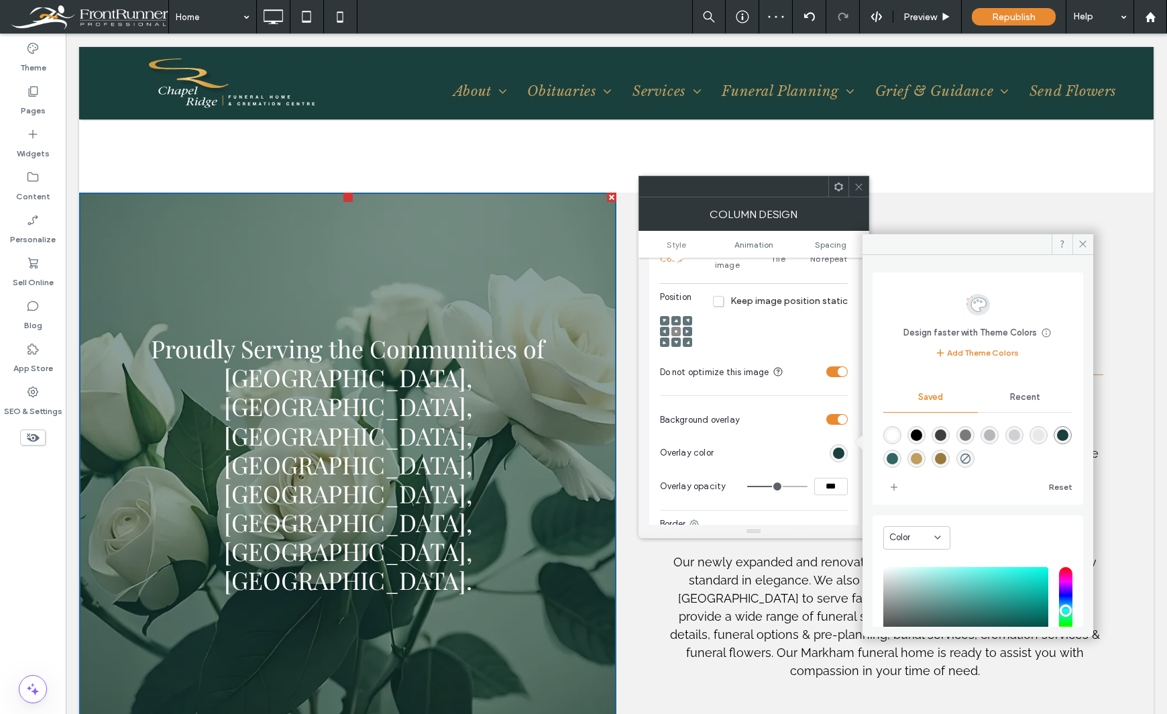
drag, startPoint x: 832, startPoint y: 474, endPoint x: 787, endPoint y: 470, distance: 45.7
click at [787, 478] on div "***" at bounding box center [797, 486] width 101 height 17
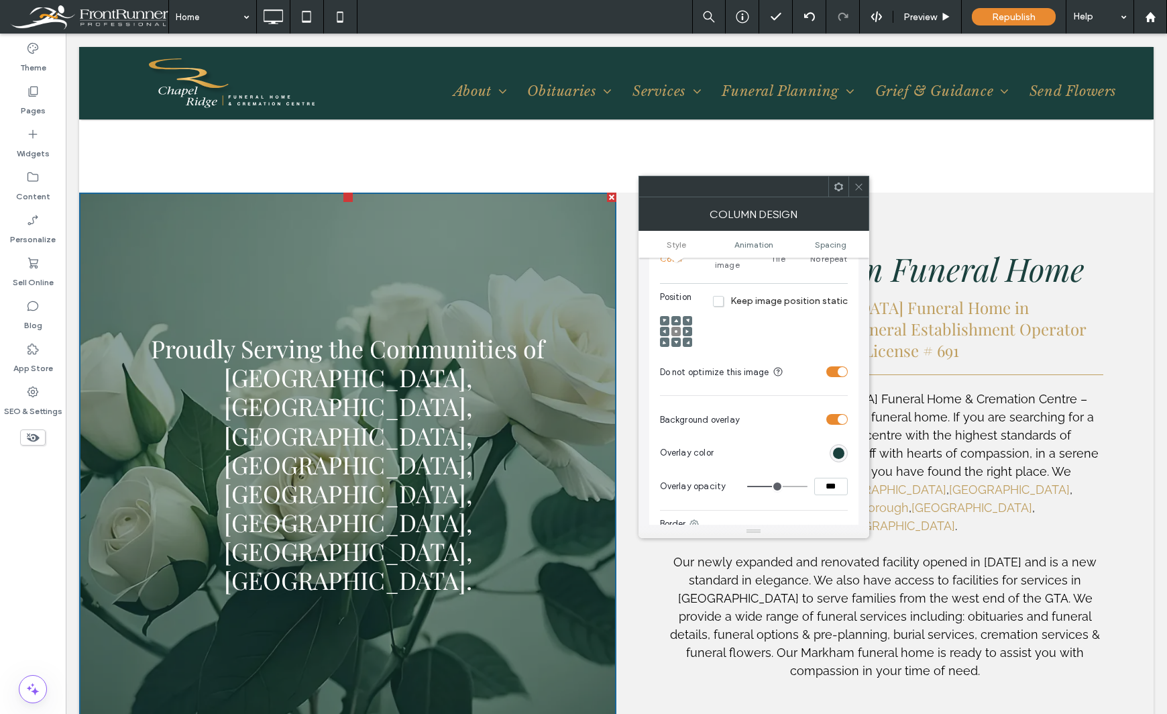
type input "***"
type input "**"
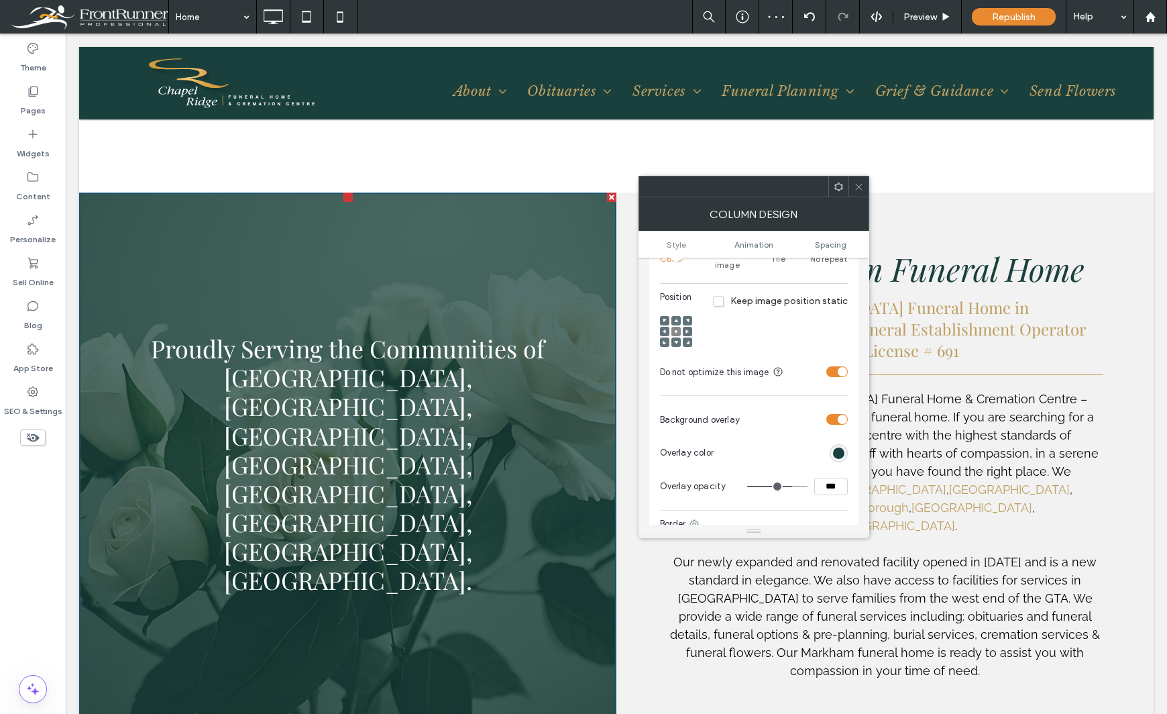
click at [21, 573] on div "Theme Pages Widgets Content Personalize Sell Online Blog App Store SEO & Settin…" at bounding box center [33, 374] width 66 height 680
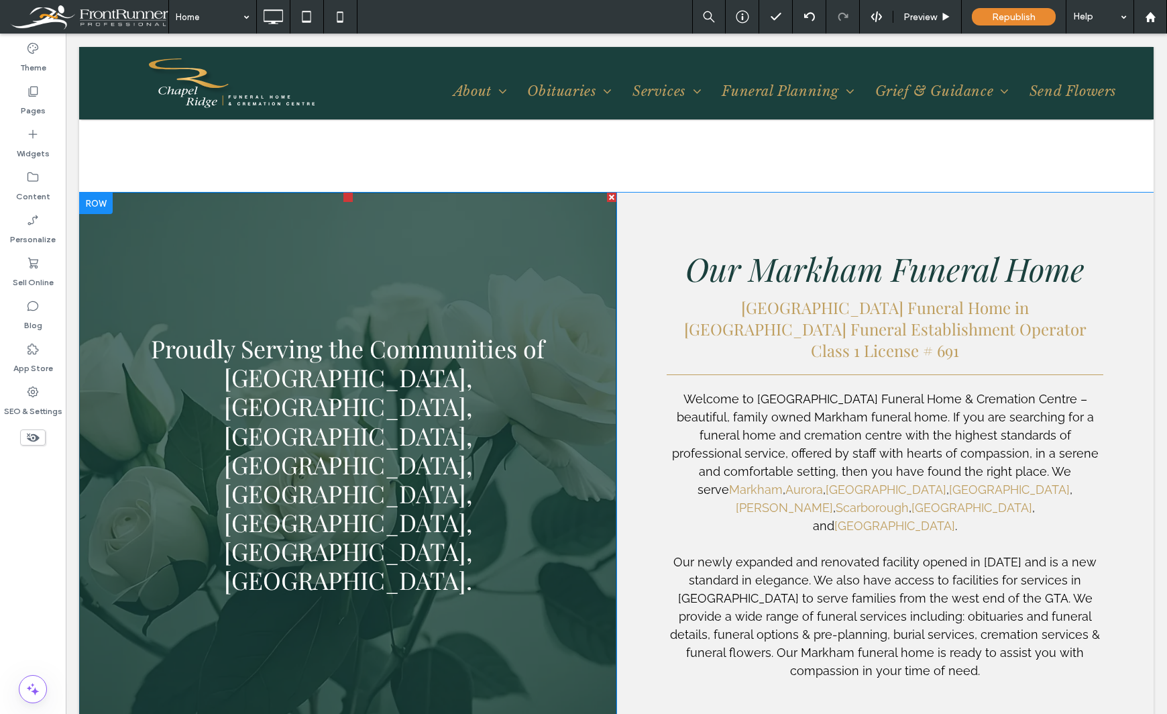
click at [159, 313] on div "Proudly Serving the Communities of Markham, Stouffville, Richmond Hill, Thornhi…" at bounding box center [347, 465] width 537 height 544
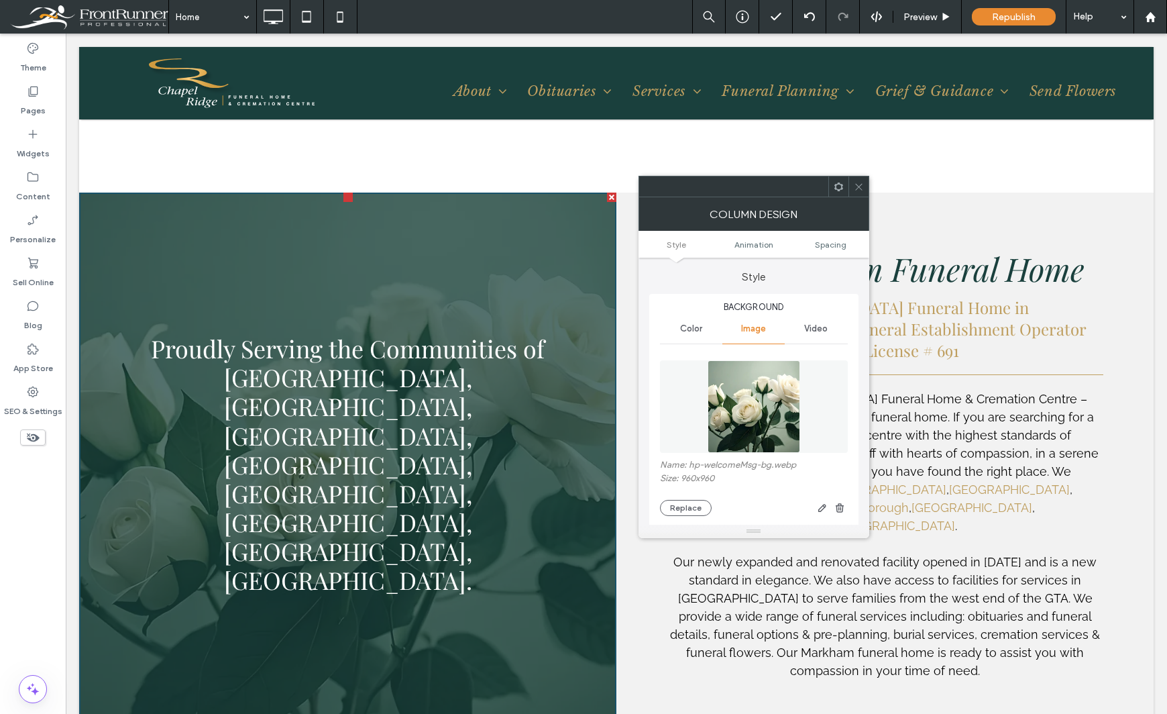
click at [34, 556] on div "Theme Pages Widgets Content Personalize Sell Online Blog App Store SEO & Settin…" at bounding box center [33, 374] width 66 height 680
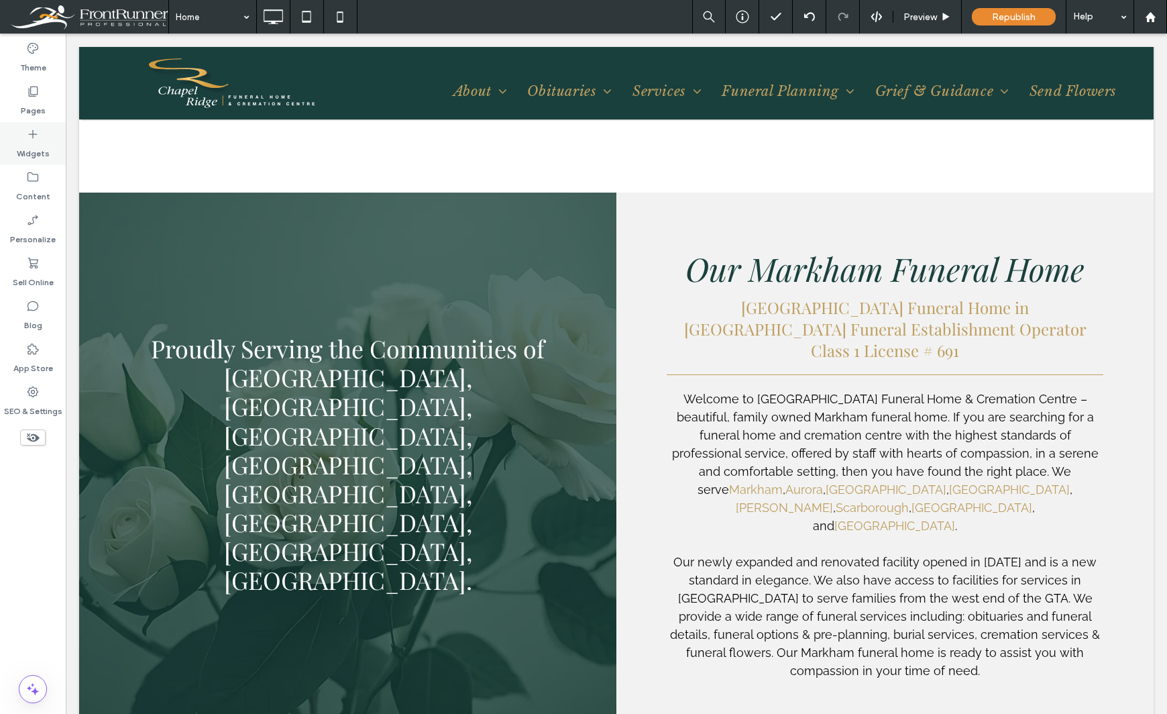
click at [35, 137] on icon at bounding box center [32, 133] width 13 height 13
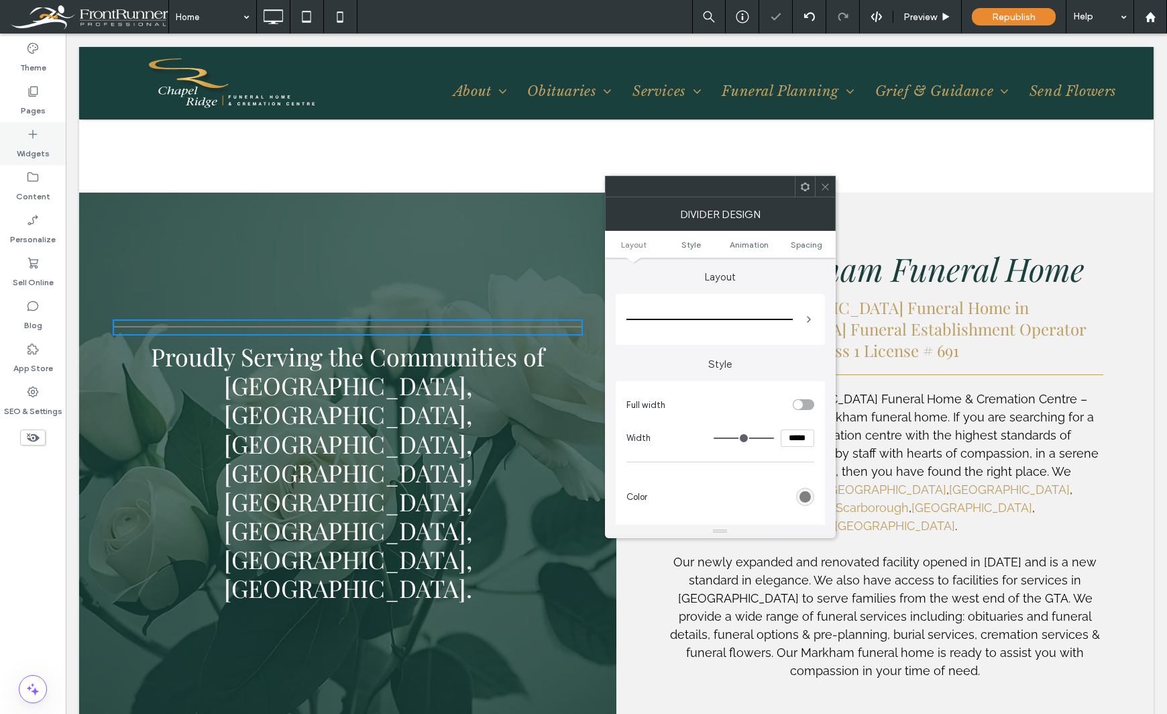
click at [40, 147] on label "Widgets" at bounding box center [33, 150] width 33 height 19
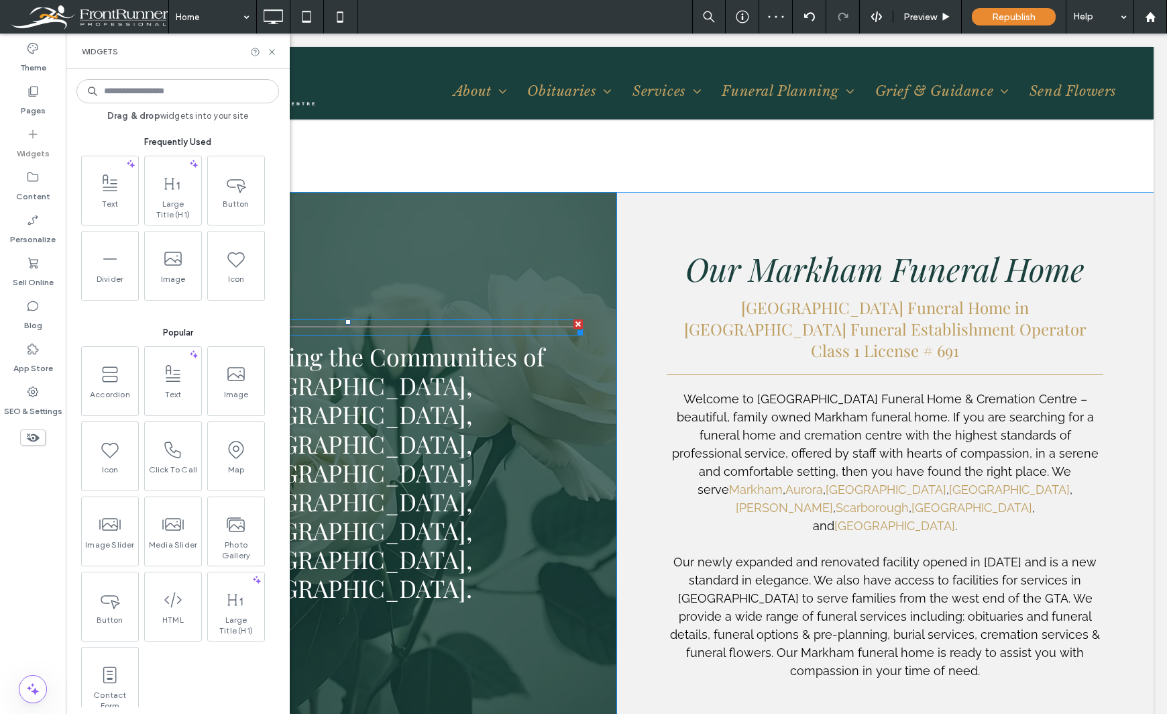
click at [573, 329] on div at bounding box center [577, 323] width 9 height 9
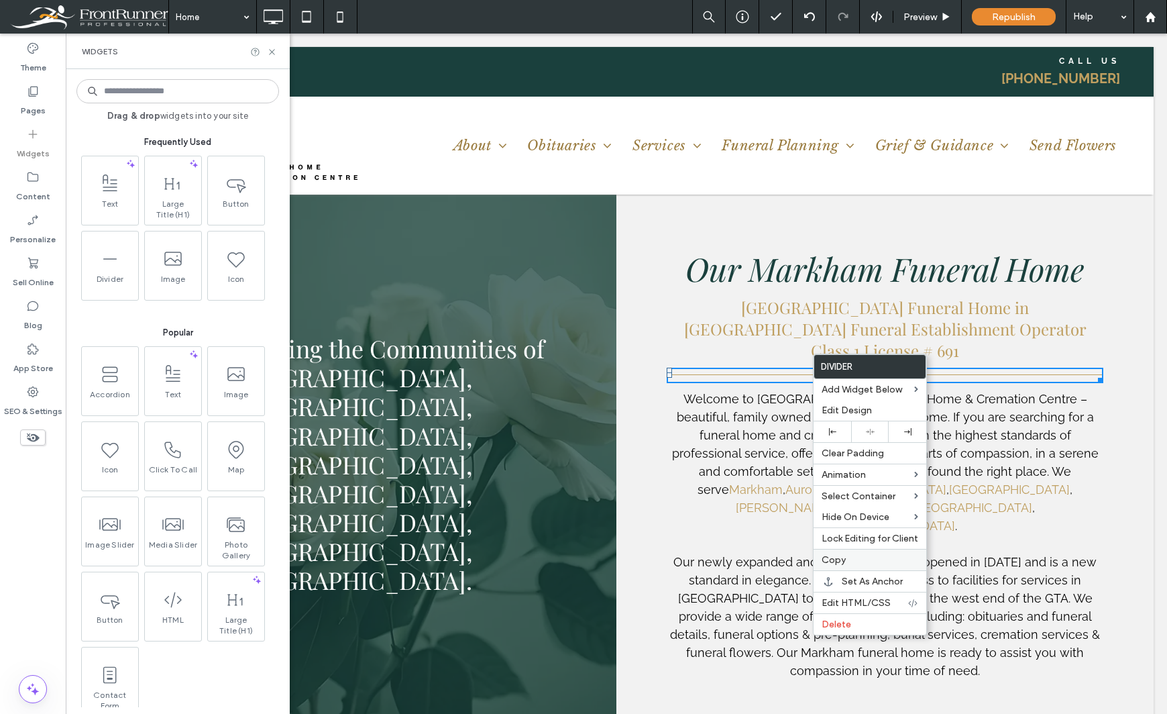
click at [842, 557] on span "Copy" at bounding box center [834, 559] width 24 height 11
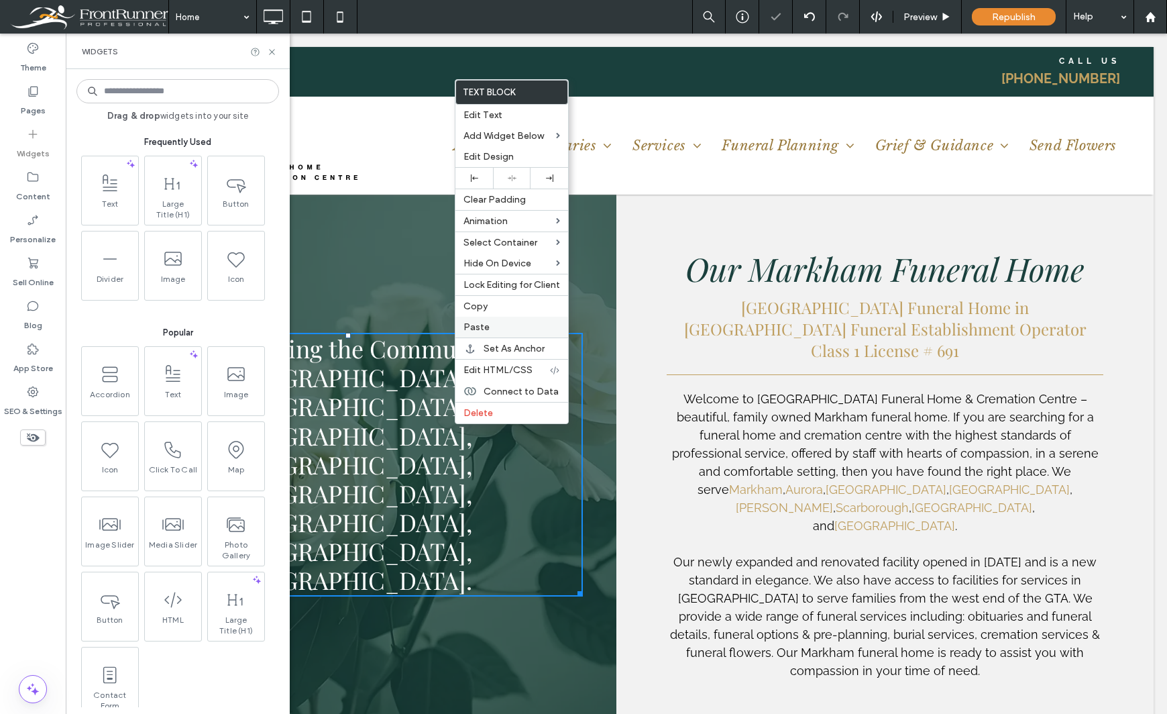
click at [478, 326] on span "Paste" at bounding box center [476, 326] width 26 height 11
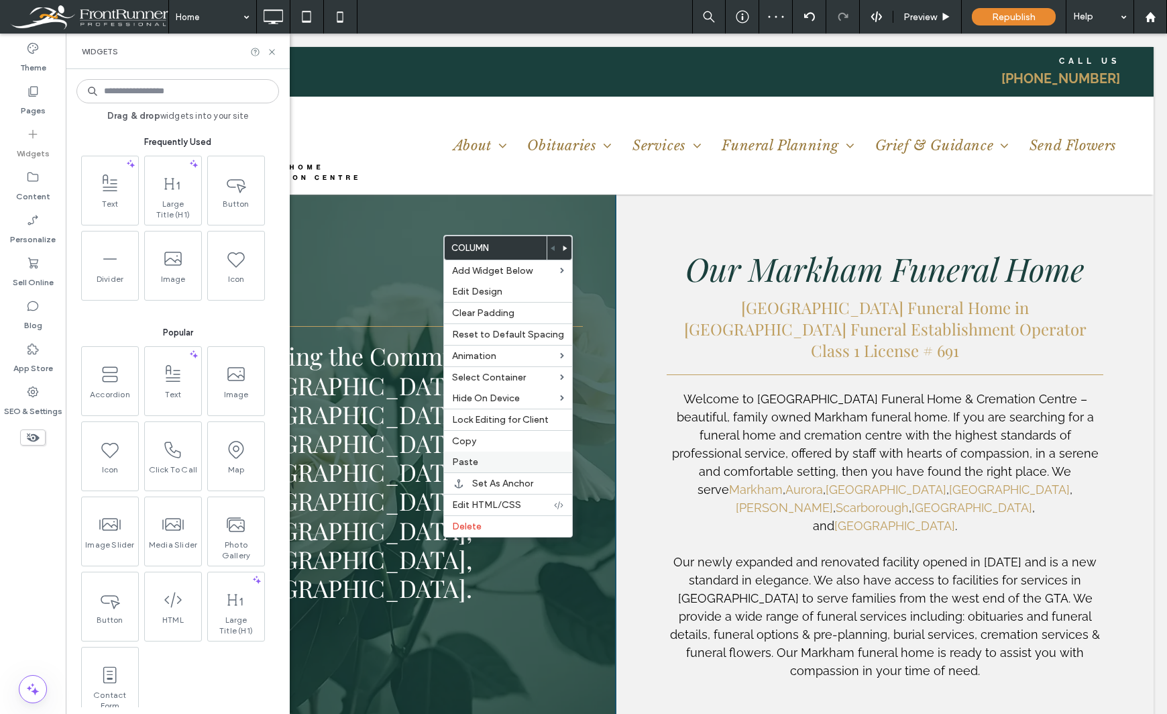
click at [475, 463] on span "Paste" at bounding box center [465, 461] width 26 height 11
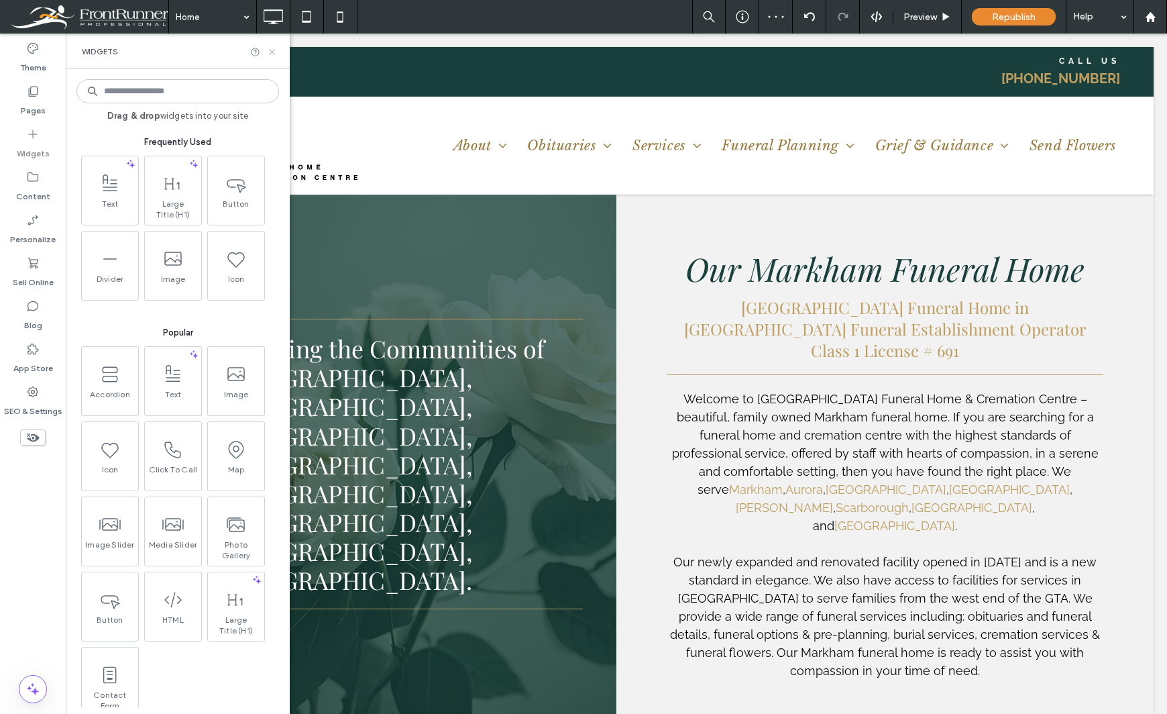
click at [272, 49] on icon at bounding box center [272, 52] width 10 height 10
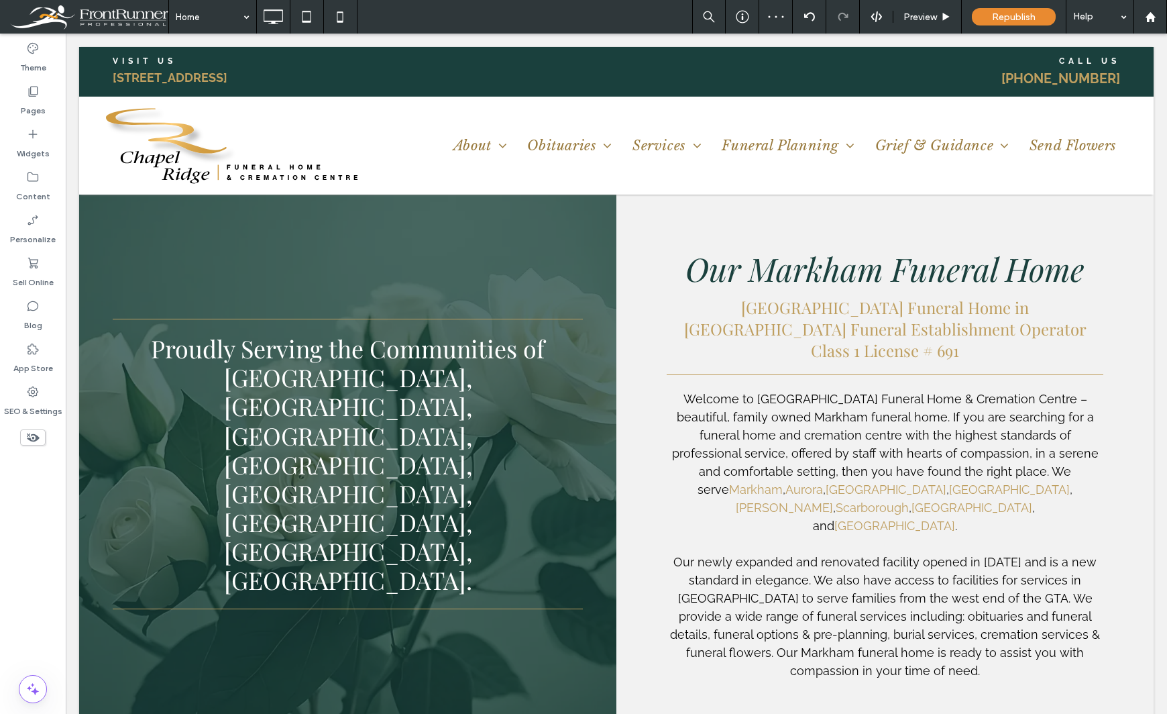
click at [25, 507] on div "Theme Pages Widgets Content Personalize Sell Online Blog App Store SEO & Settin…" at bounding box center [33, 374] width 66 height 680
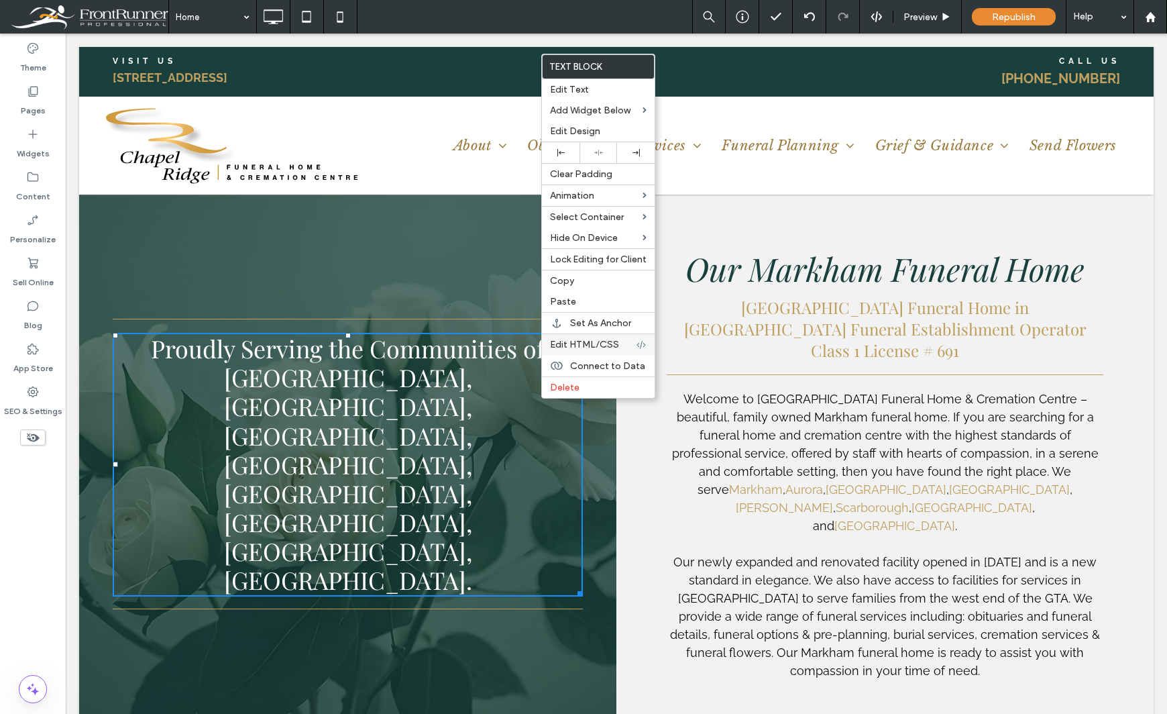
click at [581, 341] on span "Edit HTML/CSS" at bounding box center [584, 344] width 69 height 11
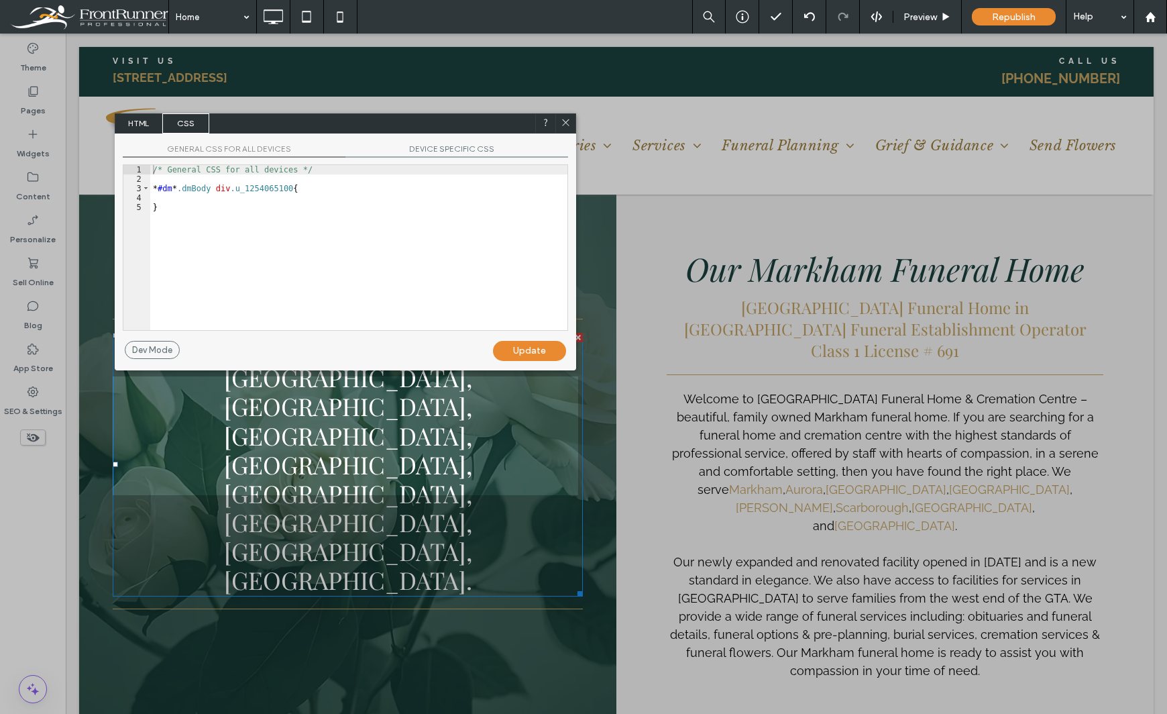
click at [145, 127] on span "HTML" at bounding box center [138, 123] width 47 height 20
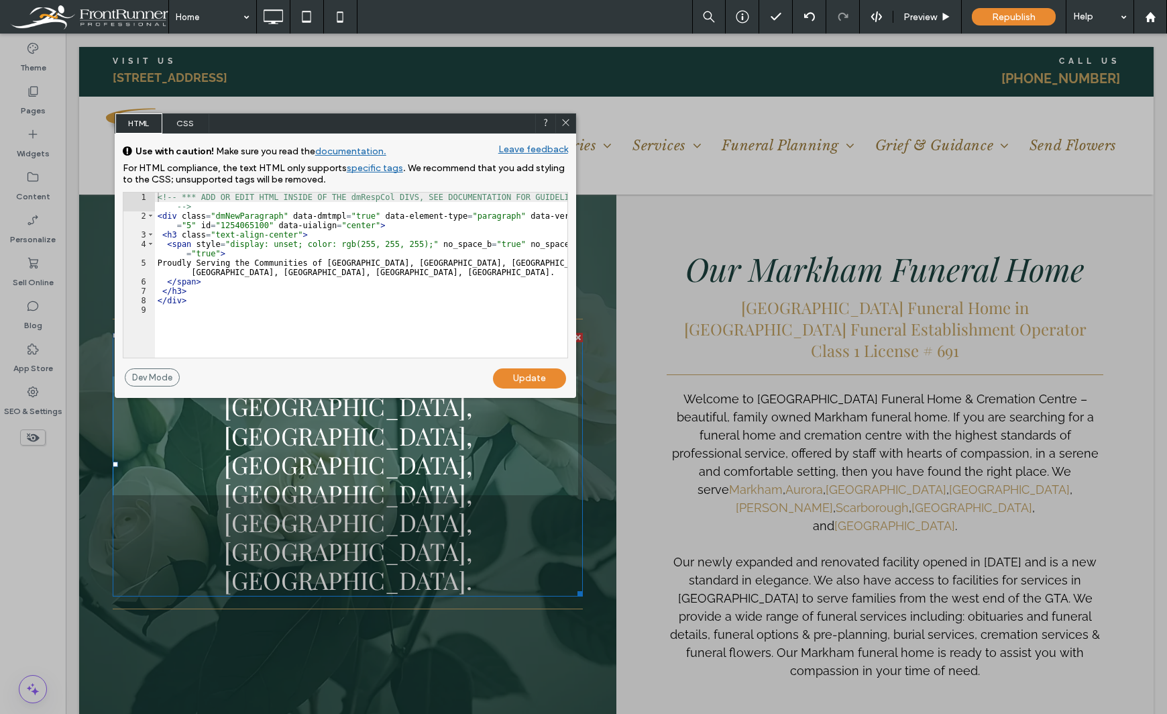
click at [273, 214] on div "<!-- *** ADD OR EDIT HTML INSIDE OF THE dmRespCol DIVS, SEE DOCUMENTATION FOR G…" at bounding box center [361, 289] width 413 height 193
type textarea "**"
click at [521, 376] on div "Update" at bounding box center [529, 378] width 73 height 20
click at [44, 506] on div at bounding box center [56, 357] width 113 height 714
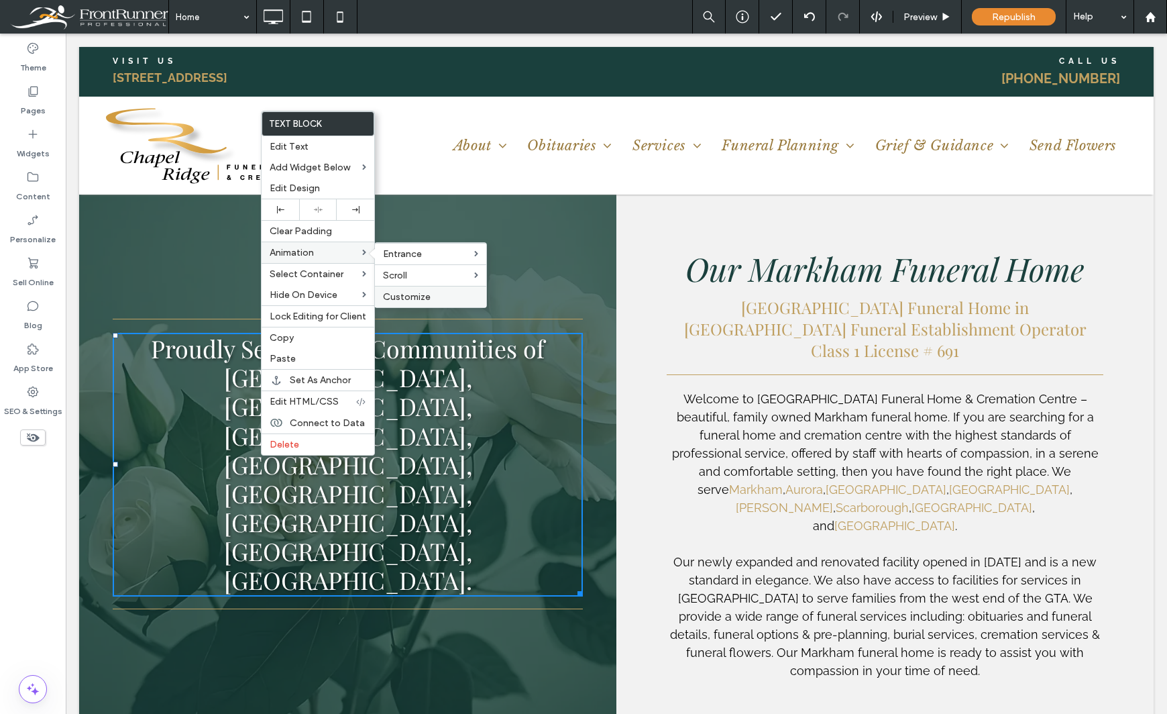
click at [391, 293] on span "Customize" at bounding box center [407, 296] width 48 height 11
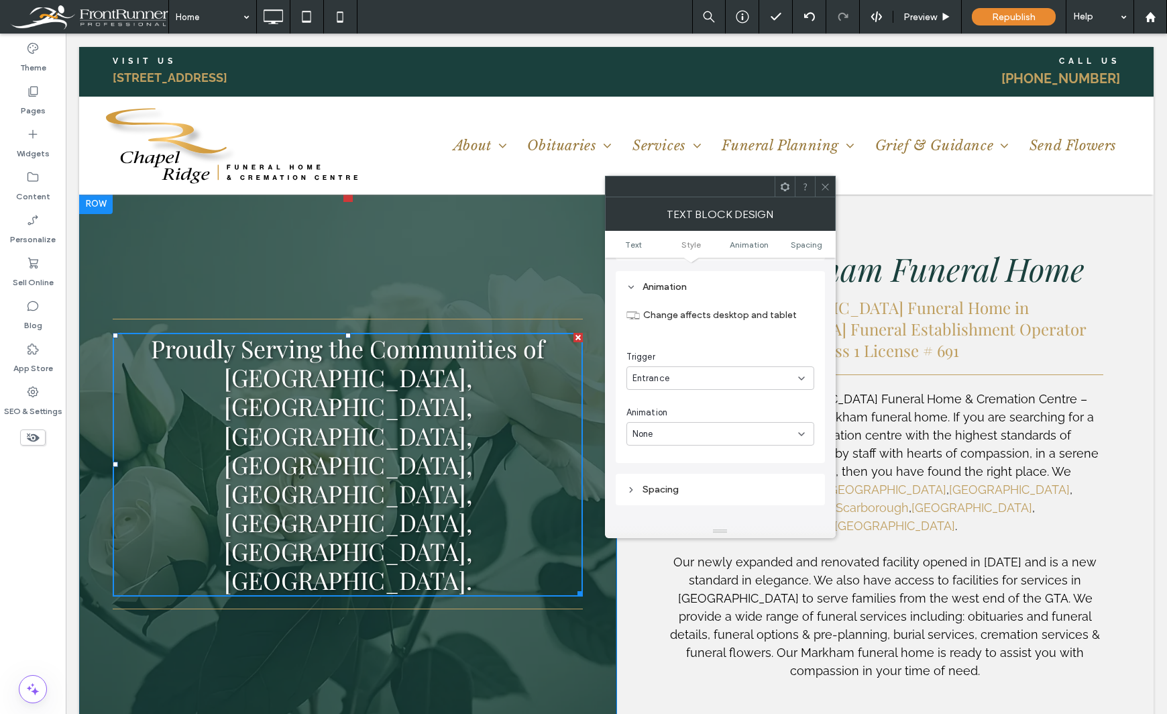
scroll to position [342, 0]
click at [707, 429] on div "None" at bounding box center [716, 431] width 166 height 13
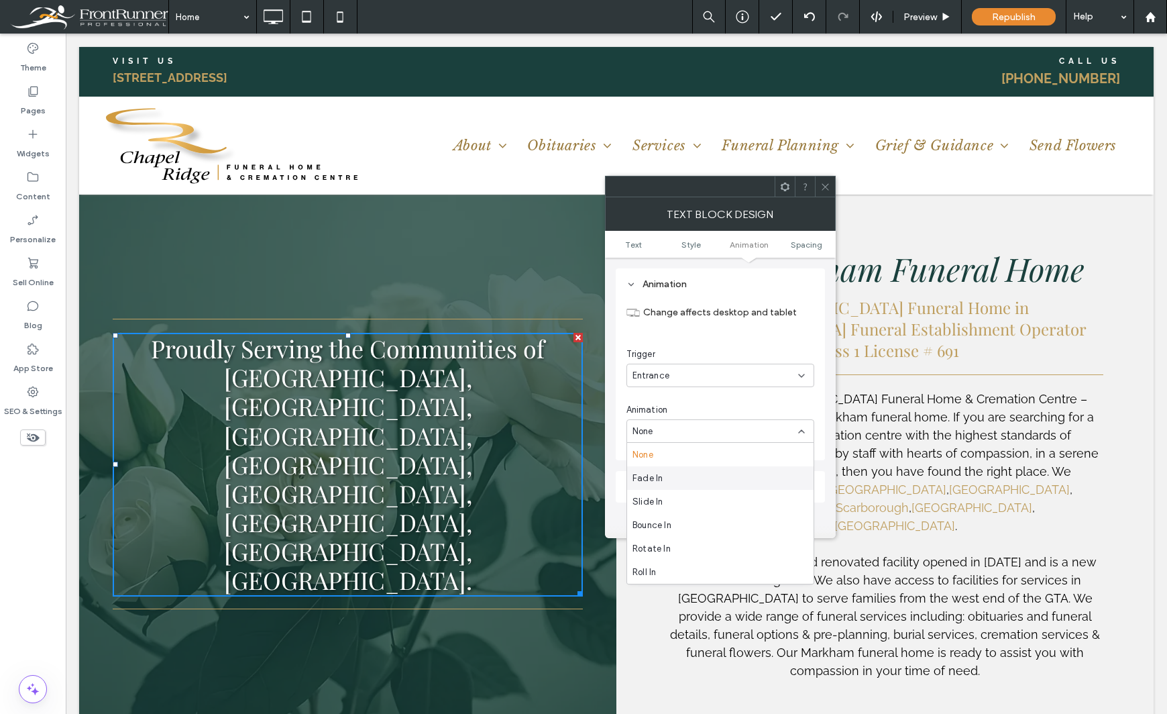
click at [702, 470] on div "Fade In" at bounding box center [720, 477] width 186 height 23
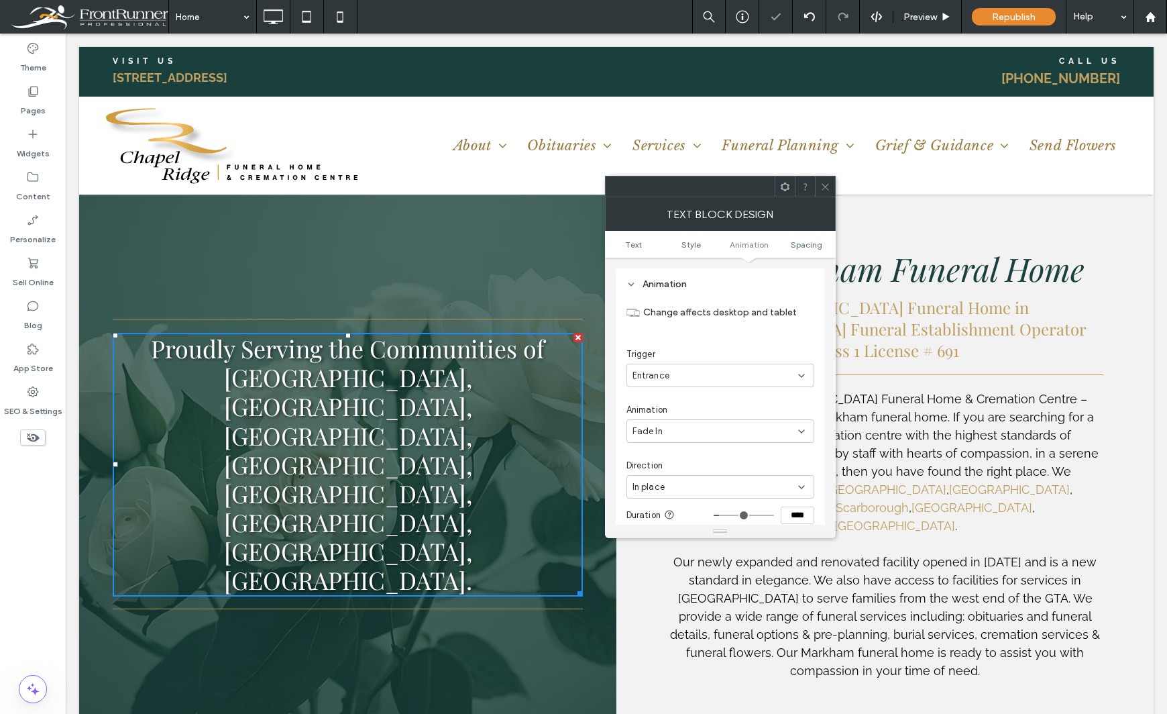
click at [25, 592] on div "Theme Pages Widgets Content Personalize Sell Online Blog App Store SEO & Settin…" at bounding box center [33, 374] width 66 height 680
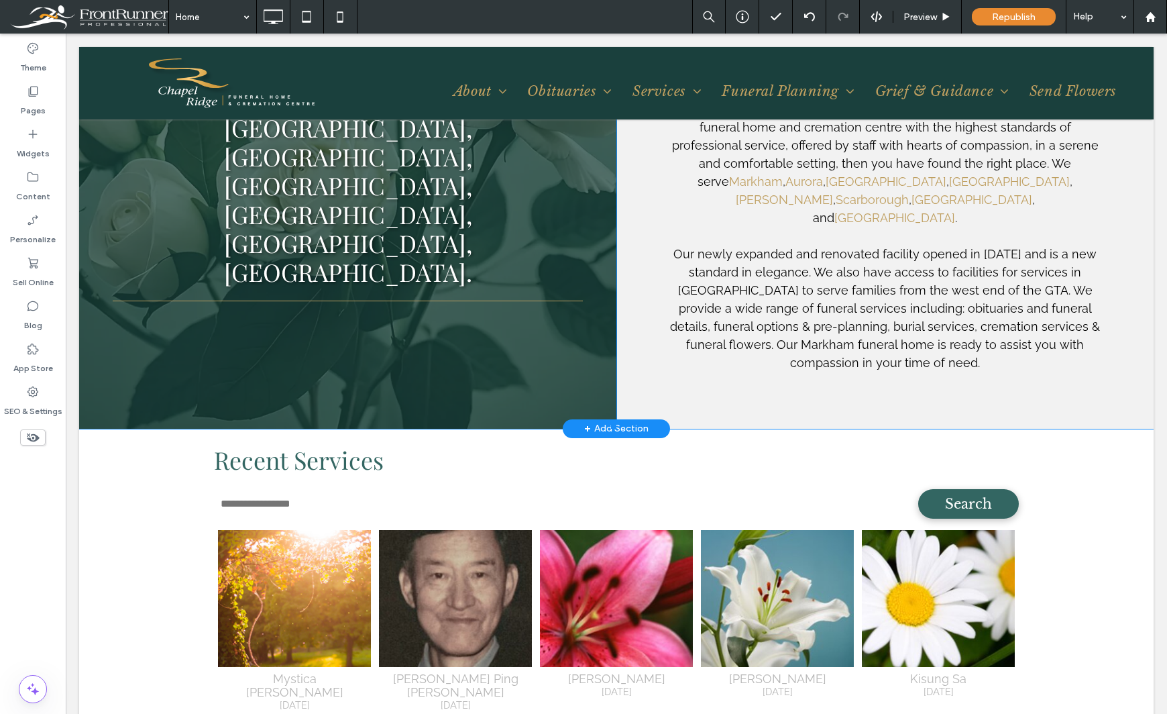
scroll to position [1610, 0]
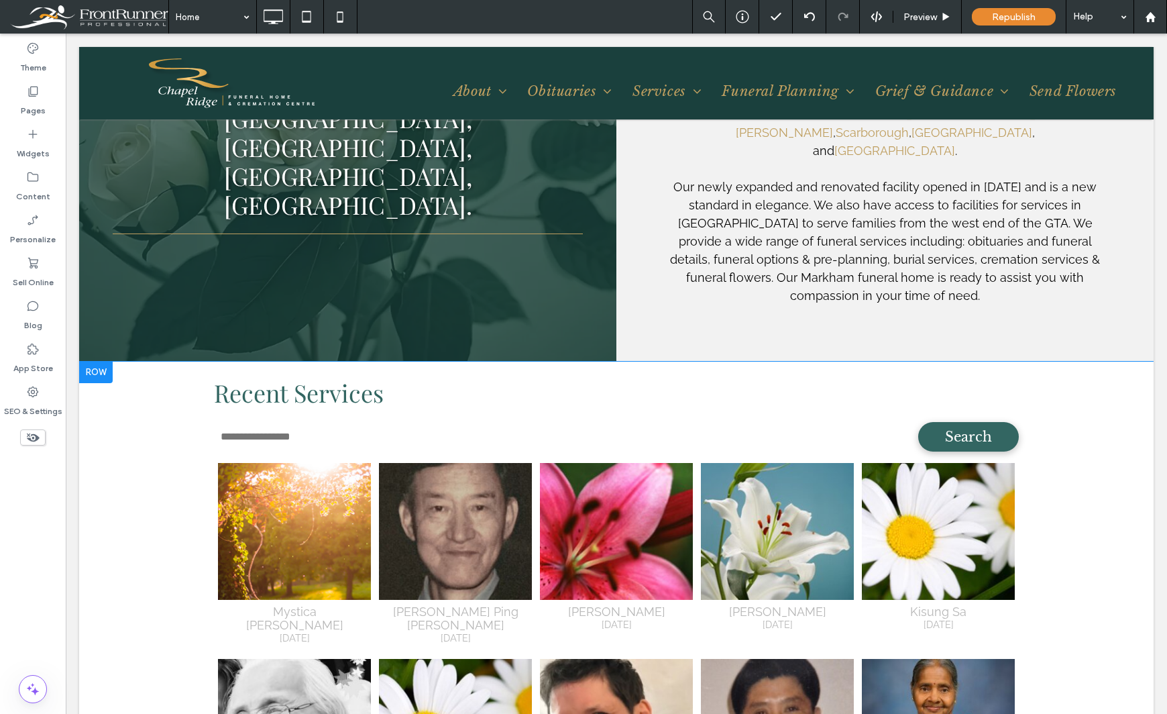
click at [91, 362] on div at bounding box center [96, 372] width 34 height 21
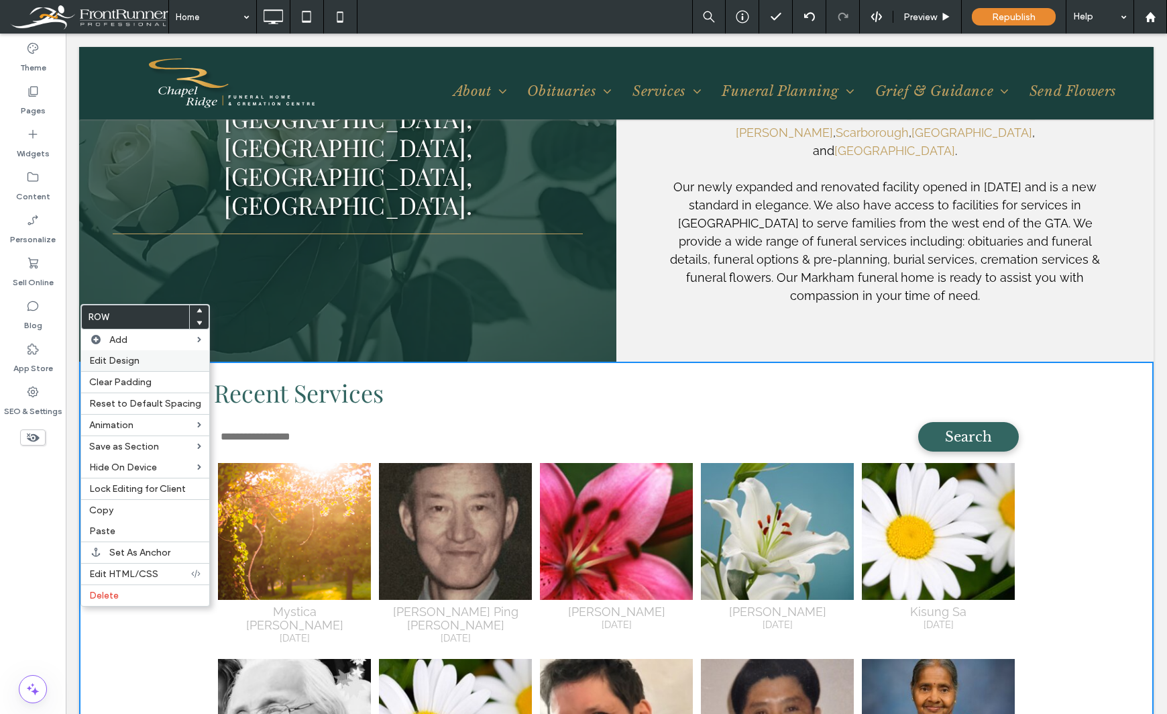
click at [108, 357] on span "Edit Design" at bounding box center [114, 360] width 50 height 11
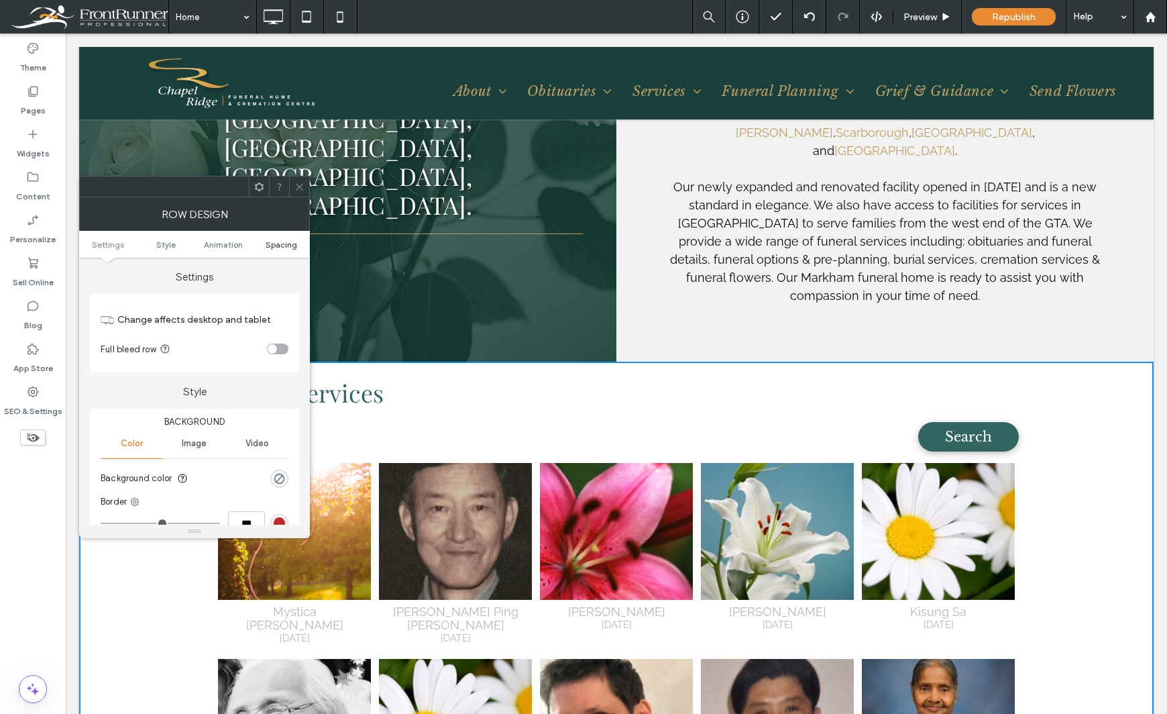
click at [270, 245] on span "Spacing" at bounding box center [282, 244] width 32 height 10
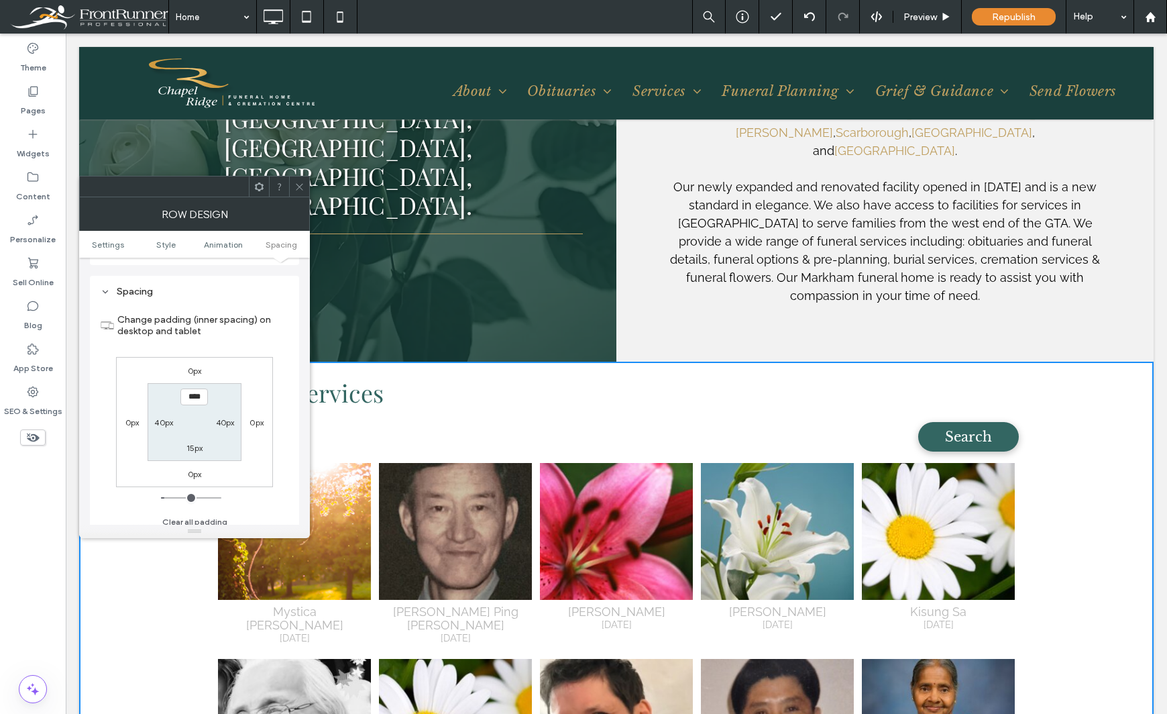
scroll to position [379, 0]
type input "***"
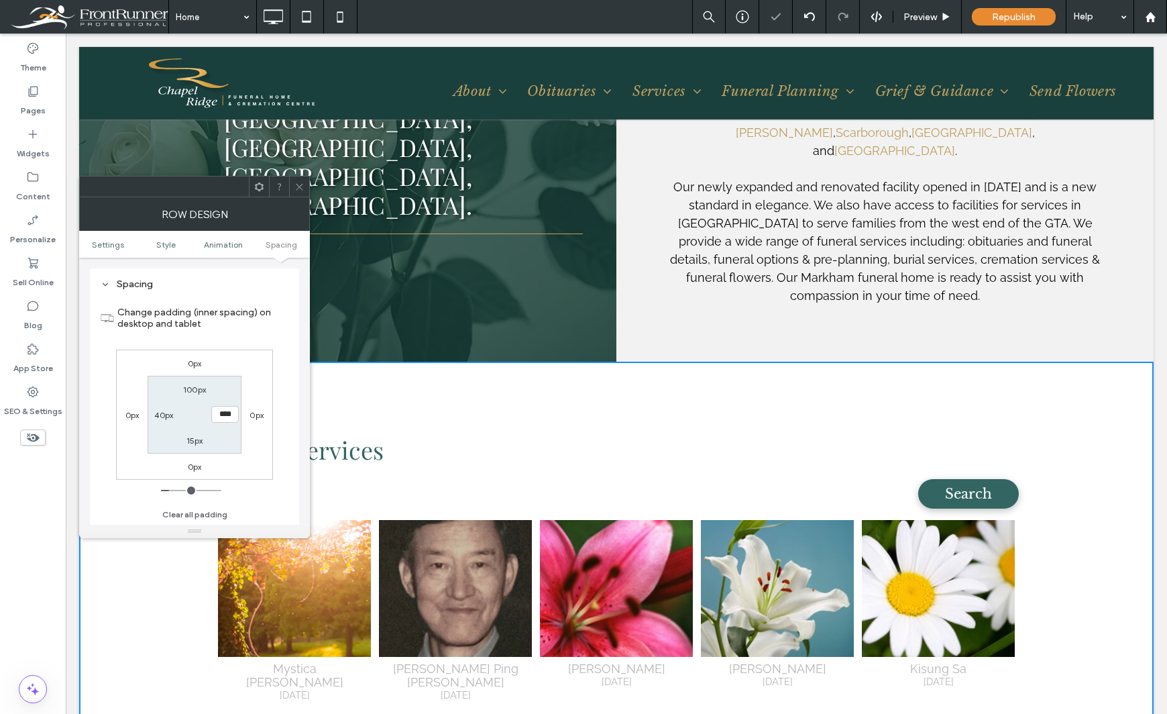
type input "**"
type input "***"
type input "*****"
click at [283, 506] on div "Change padding (inner spacing) on desktop and tablet 0px 0px 0px 0px 100px 40px…" at bounding box center [195, 408] width 188 height 231
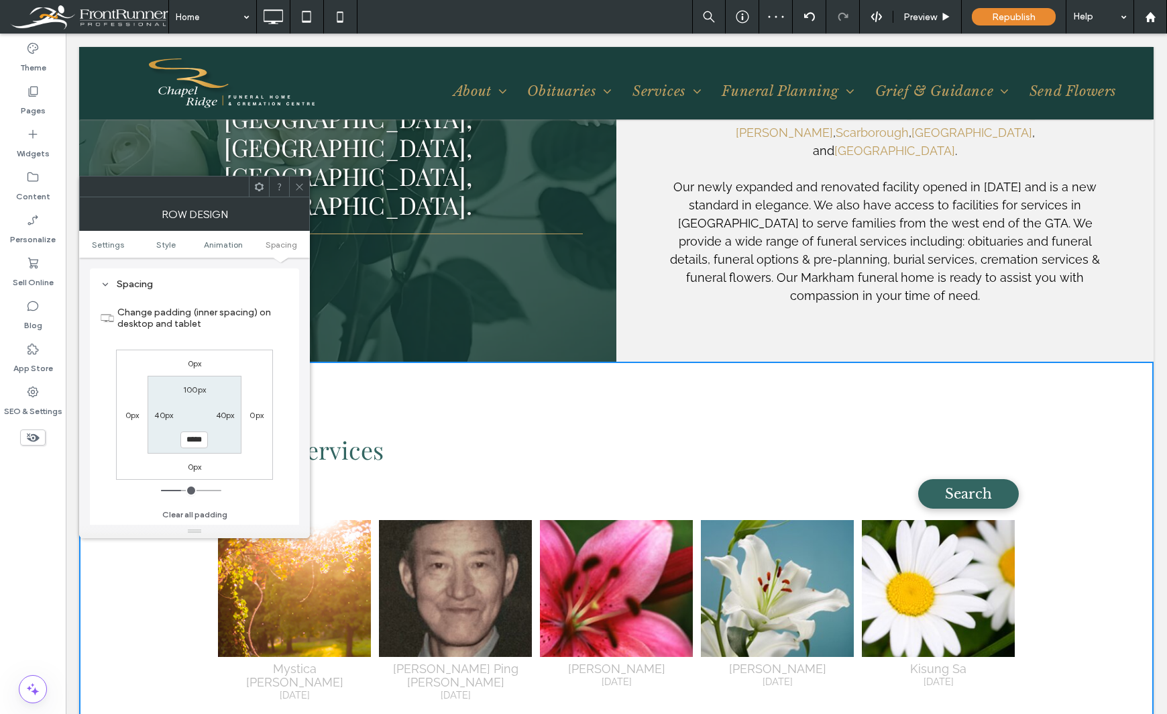
click at [42, 543] on div "Theme Pages Widgets Content Personalize Sell Online Blog App Store SEO & Settin…" at bounding box center [33, 374] width 66 height 680
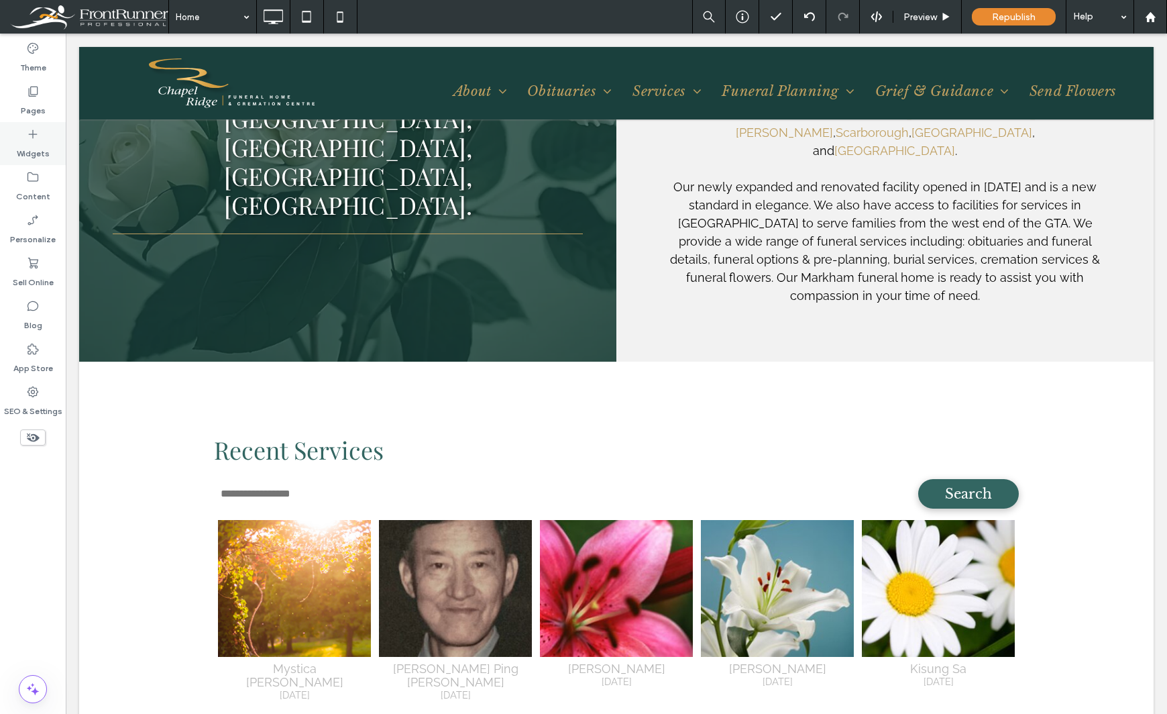
click at [26, 146] on label "Widgets" at bounding box center [33, 150] width 33 height 19
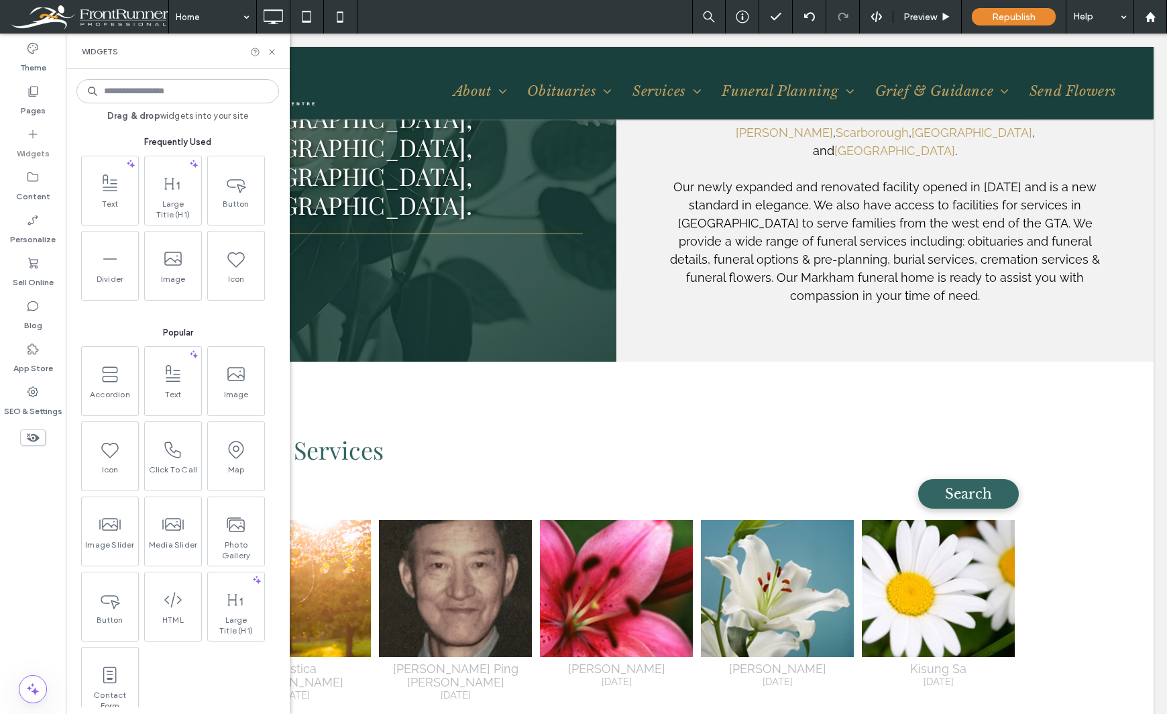
click at [23, 535] on div "Theme Pages Widgets Content Personalize Sell Online Blog App Store SEO & Settin…" at bounding box center [33, 374] width 66 height 680
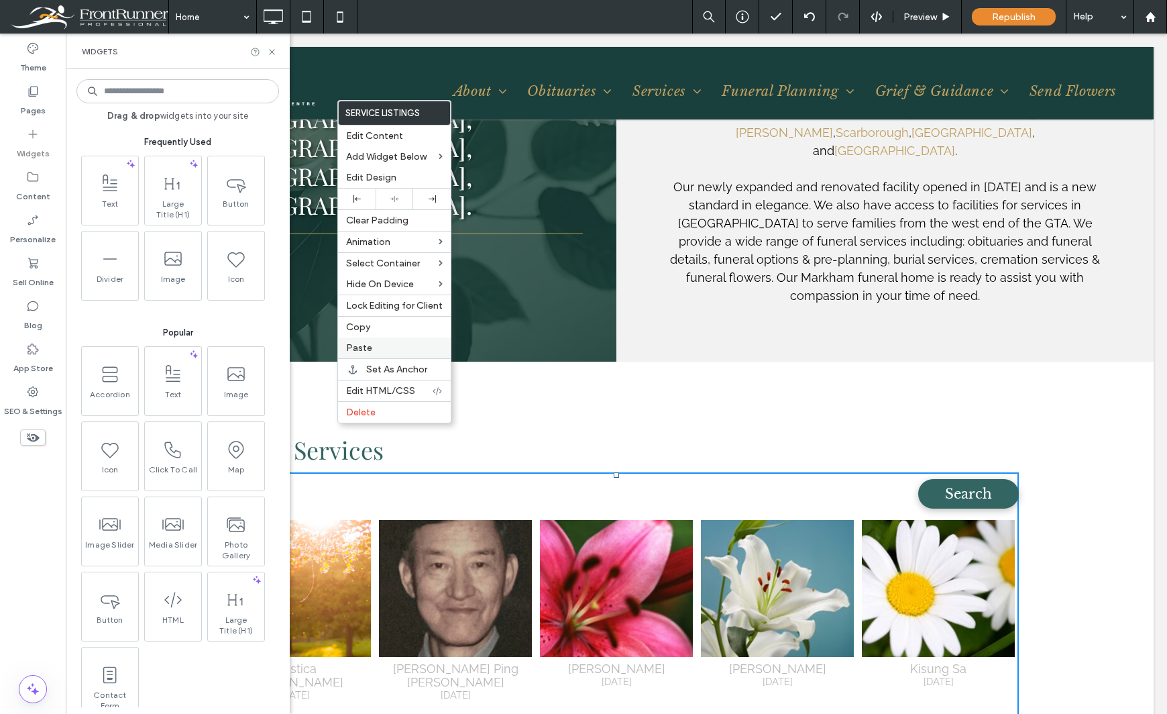
click at [360, 343] on span "Paste" at bounding box center [359, 347] width 26 height 11
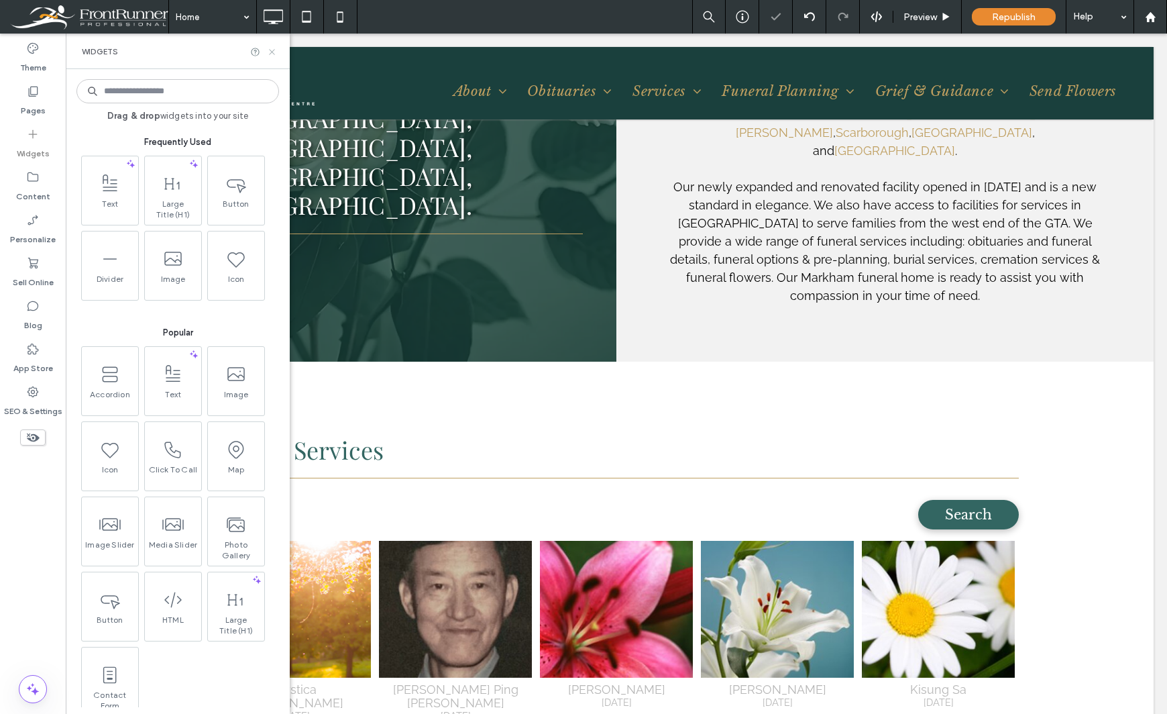
click at [269, 51] on icon at bounding box center [272, 52] width 10 height 10
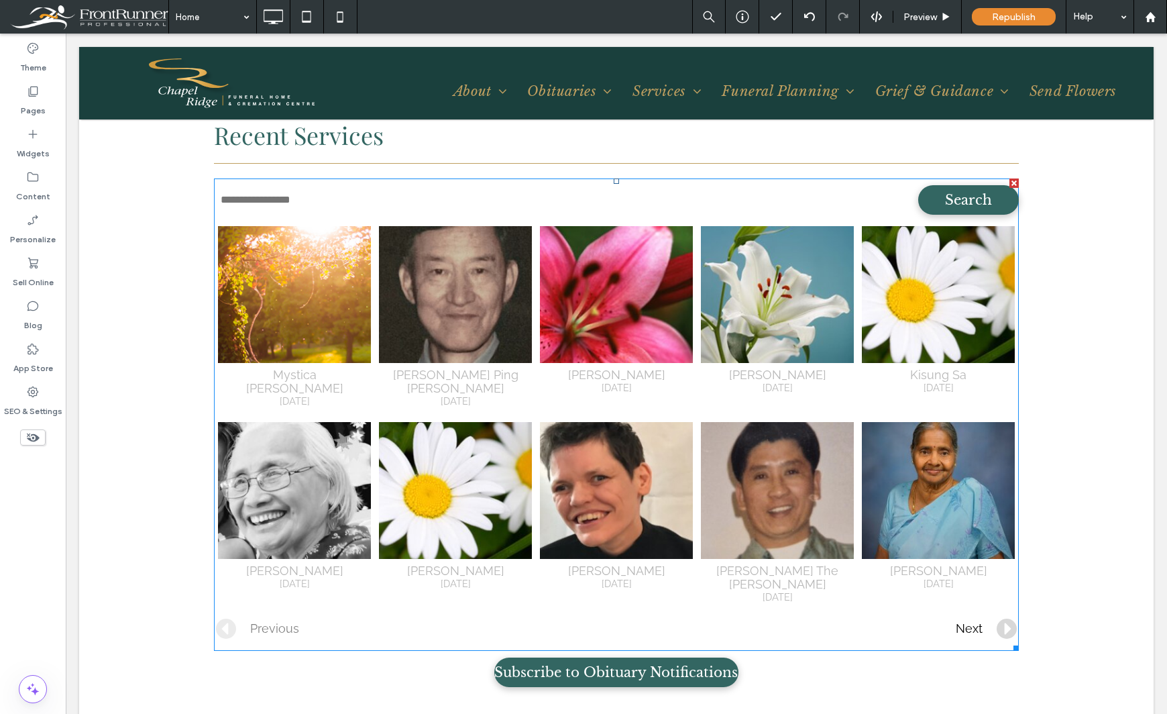
scroll to position [1945, 0]
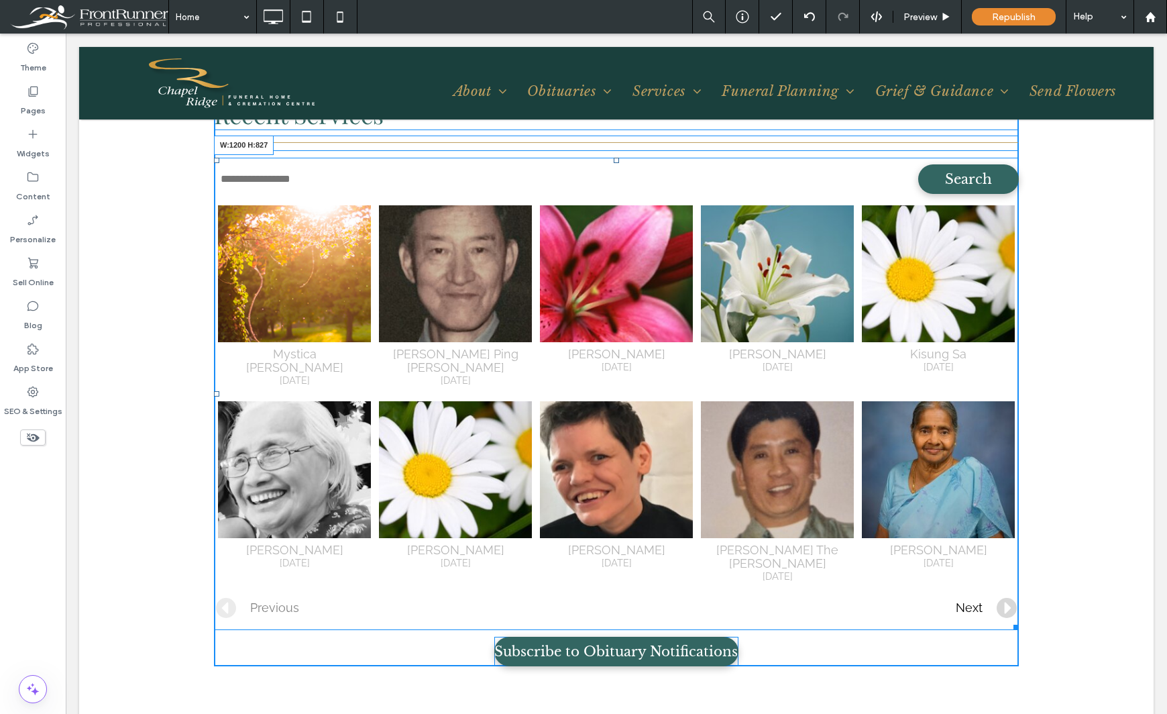
drag, startPoint x: 1011, startPoint y: 567, endPoint x: 1035, endPoint y: 650, distance: 85.8
click at [1035, 650] on div "Recent Services Search {name} {date} {branchname} {name} {date} {branchname} {n…" at bounding box center [616, 379] width 1075 height 707
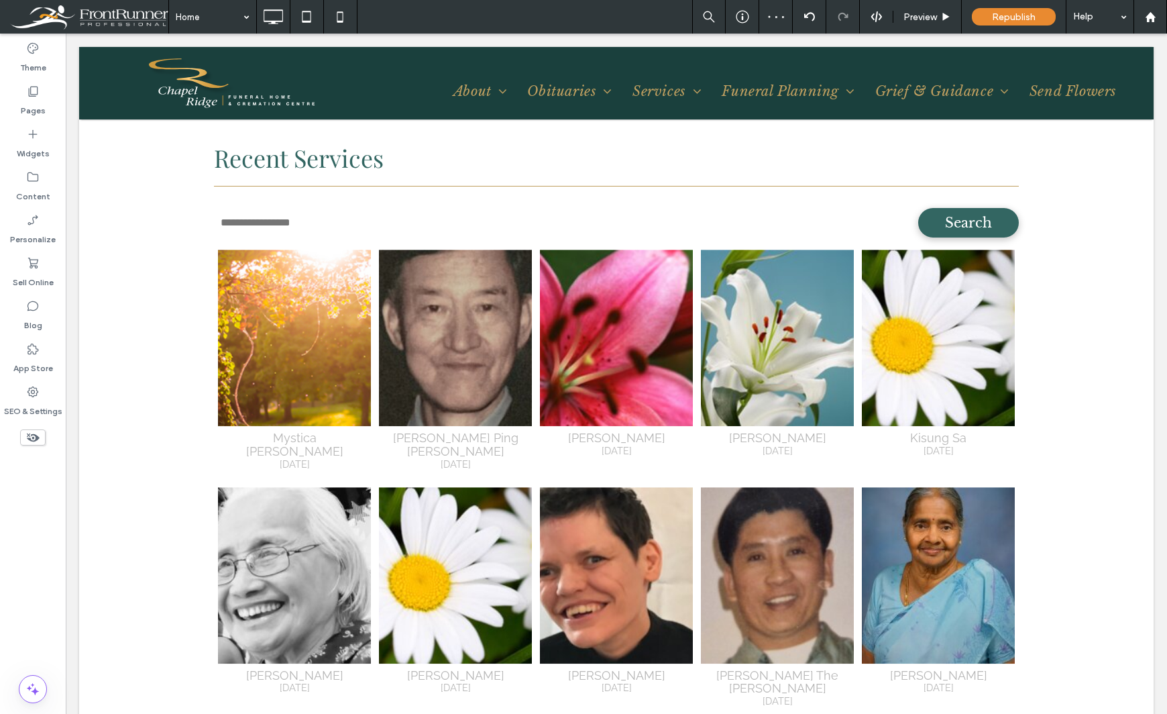
scroll to position [1878, 0]
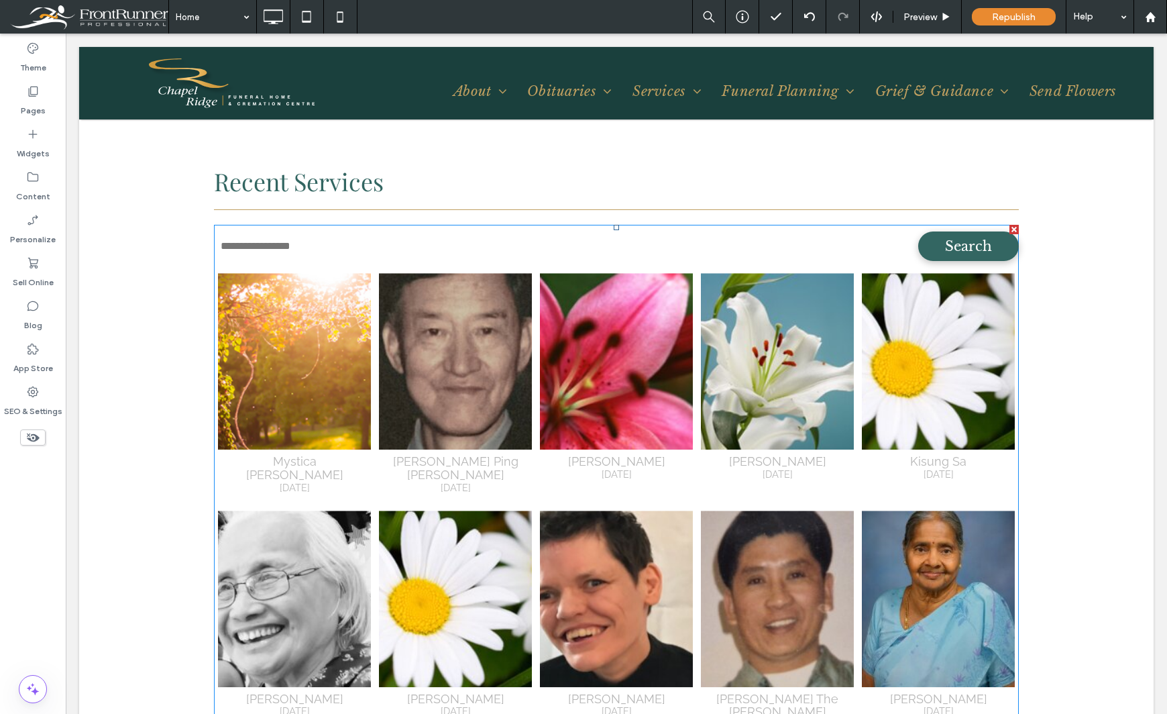
click at [959, 279] on span at bounding box center [616, 502] width 805 height 555
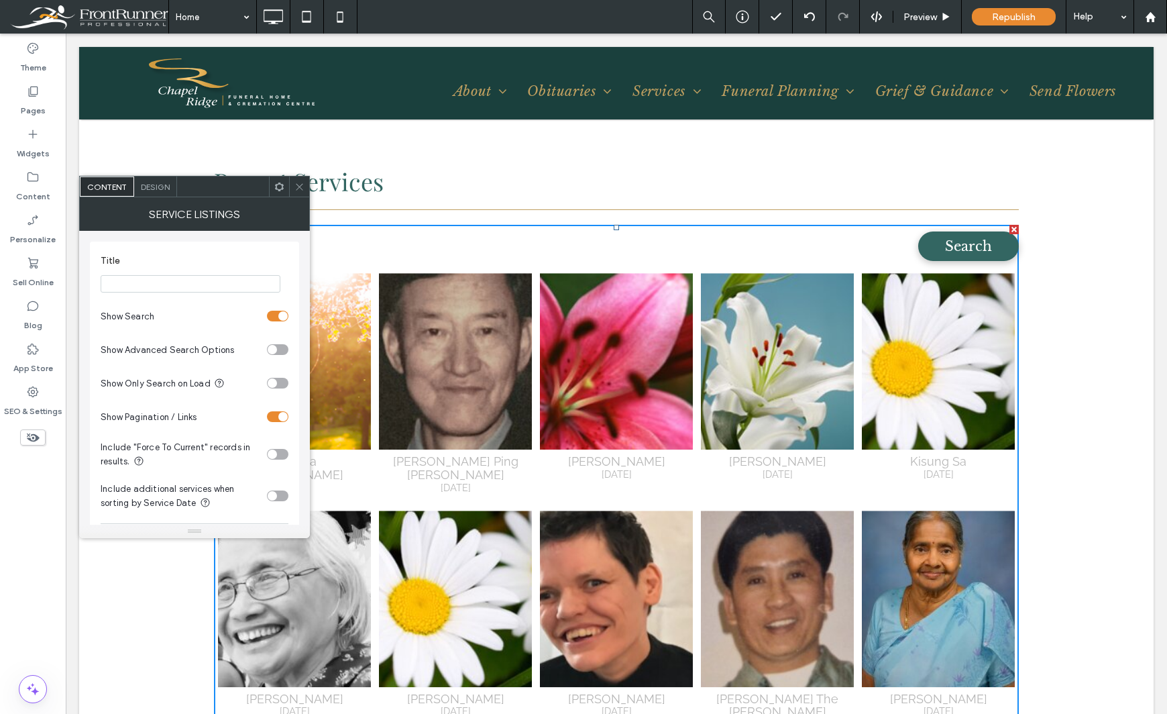
scroll to position [67, 0]
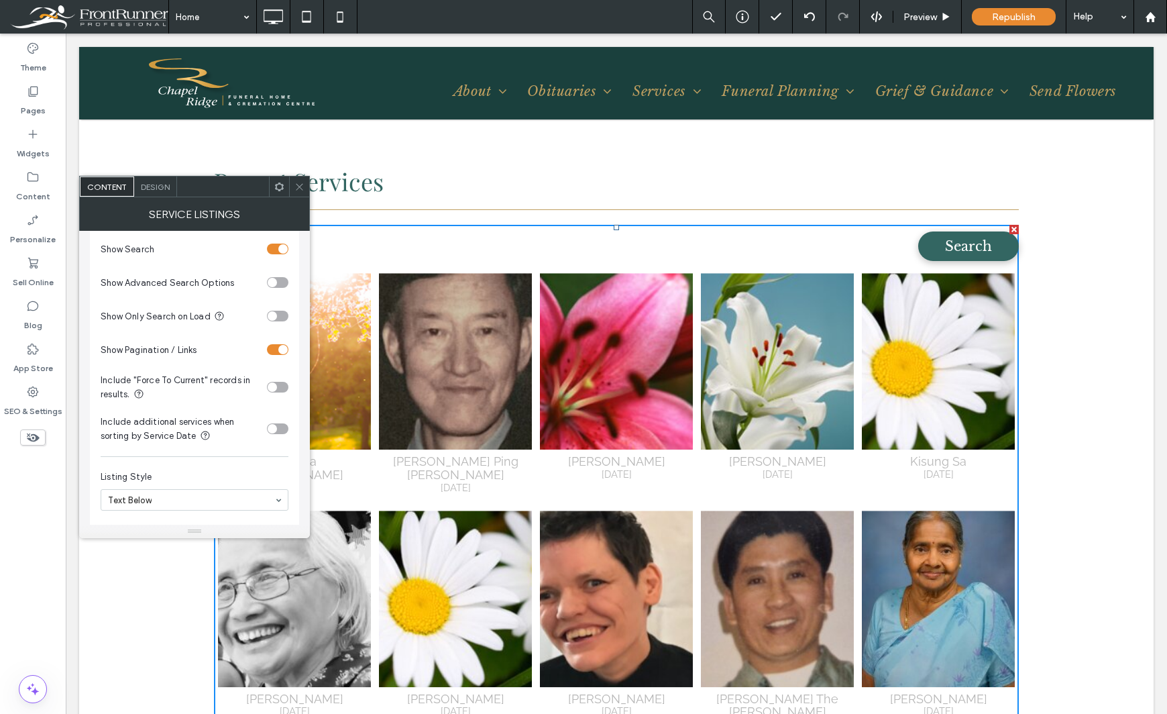
click at [272, 386] on div "toggle" at bounding box center [272, 386] width 9 height 9
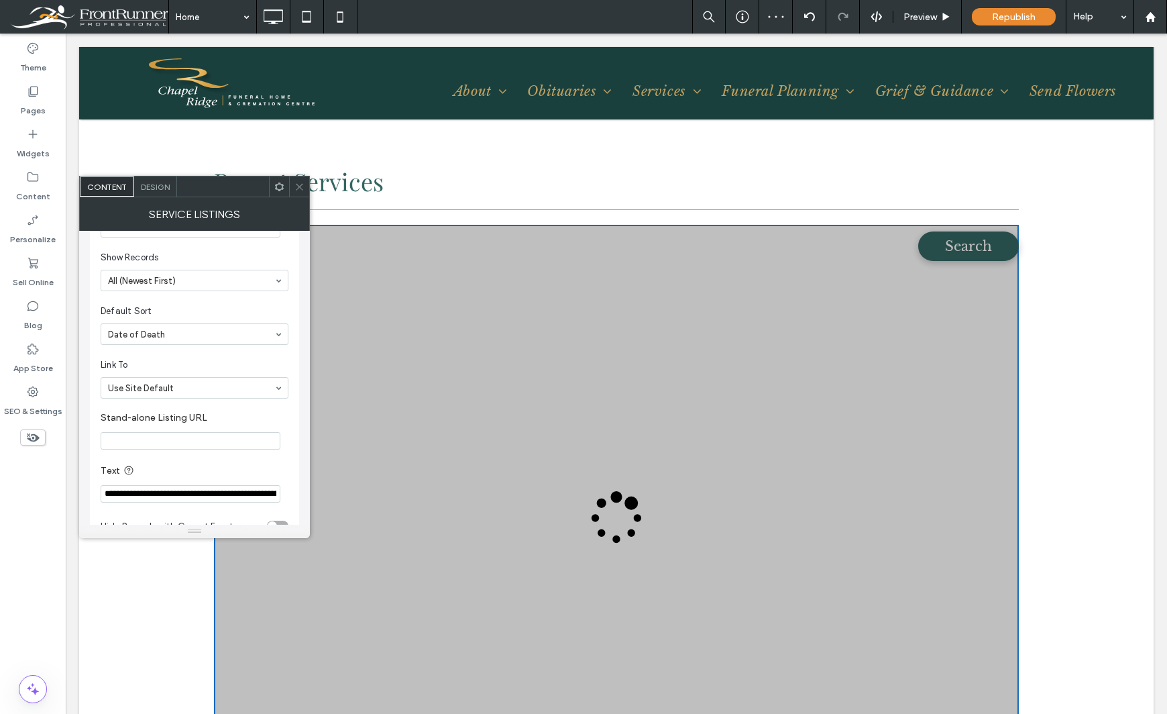
scroll to position [913, 0]
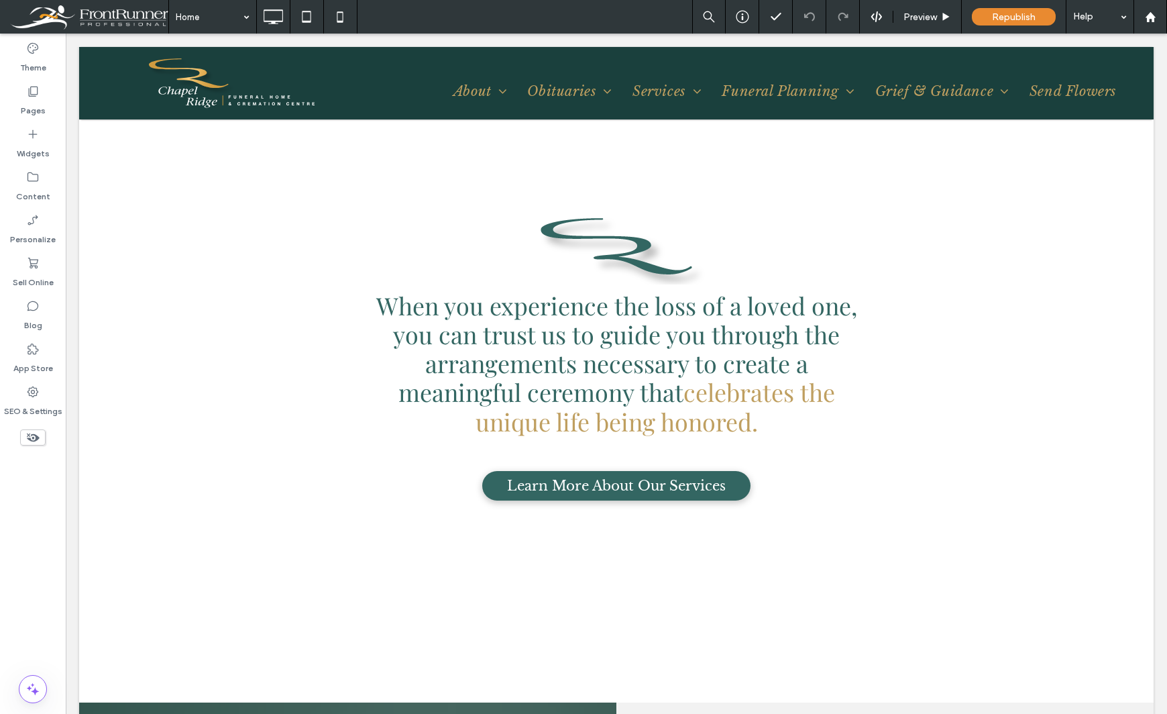
scroll to position [671, 0]
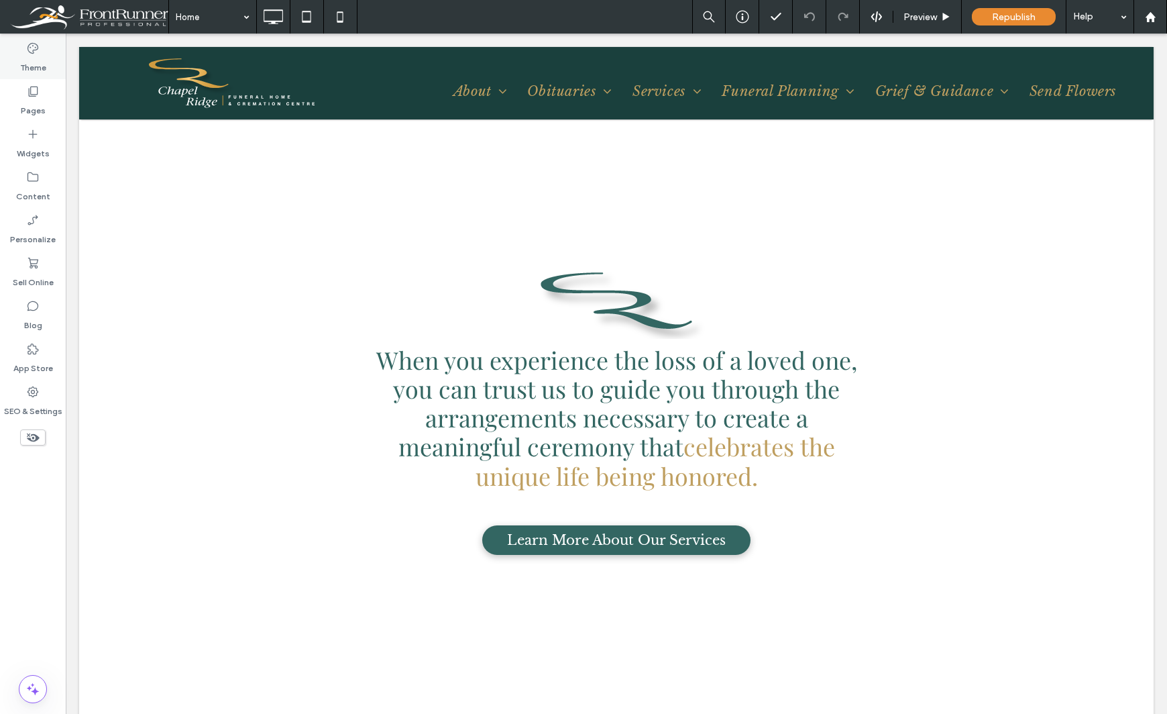
click at [25, 67] on label "Theme" at bounding box center [33, 64] width 26 height 19
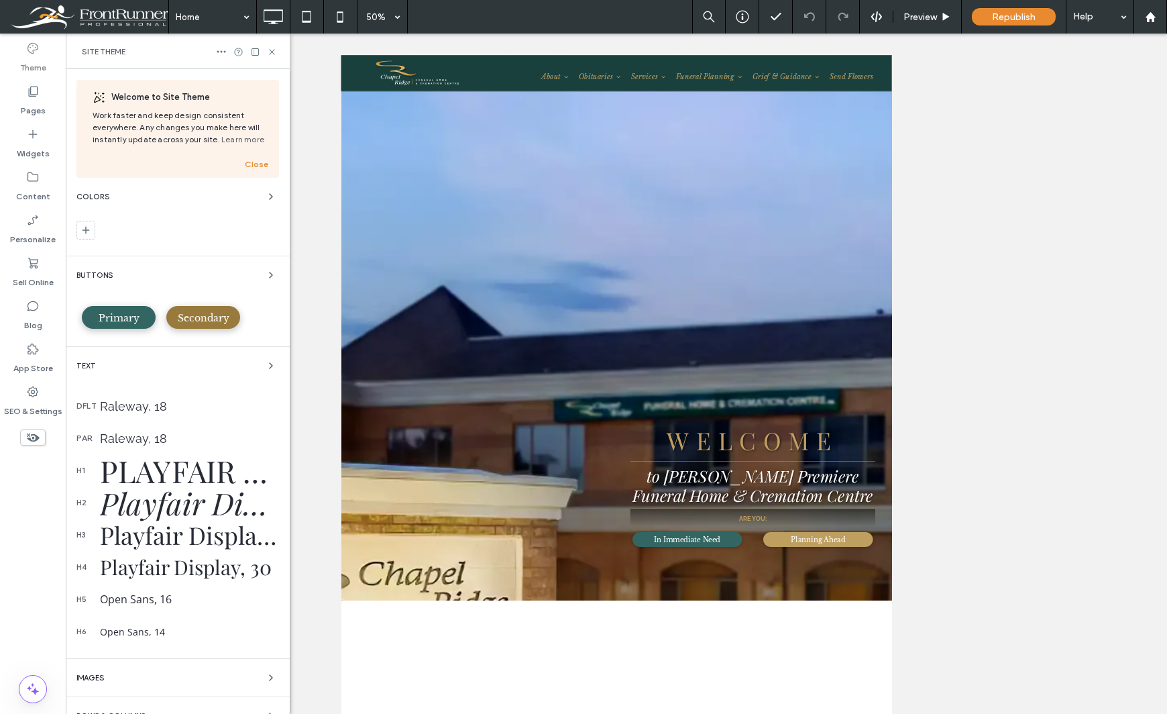
click at [199, 323] on span "Secondary" at bounding box center [204, 318] width 52 height 12
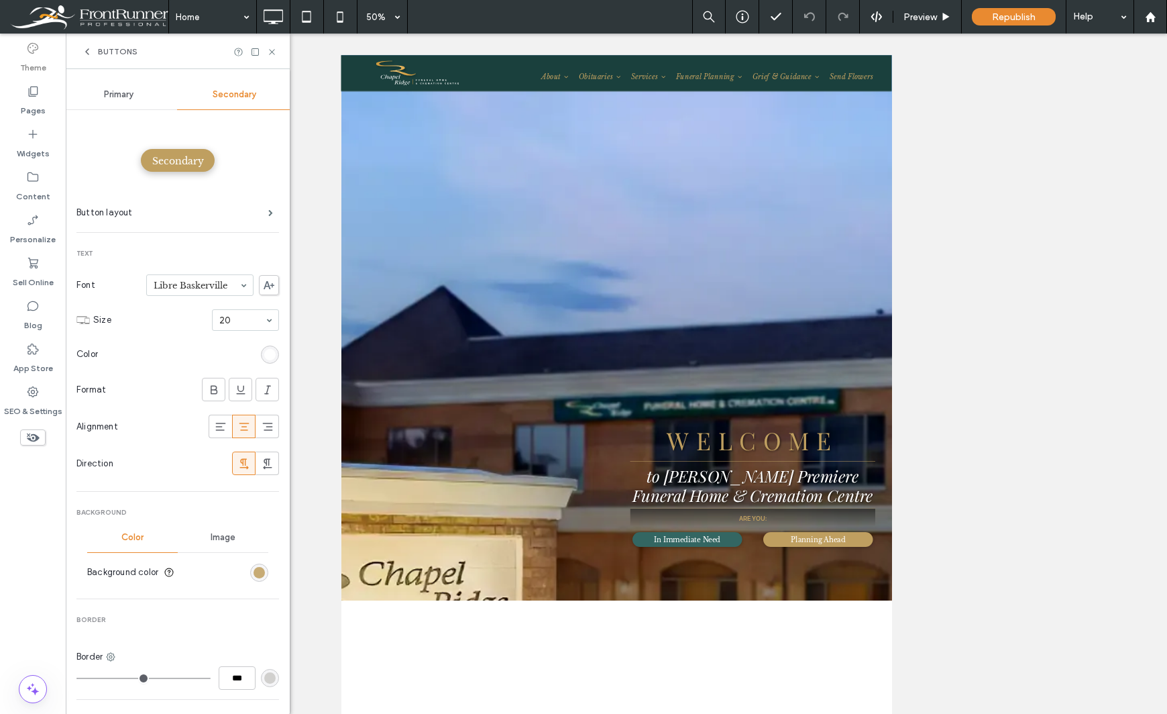
click at [254, 570] on div "rgb(191, 159, 96)" at bounding box center [259, 572] width 11 height 11
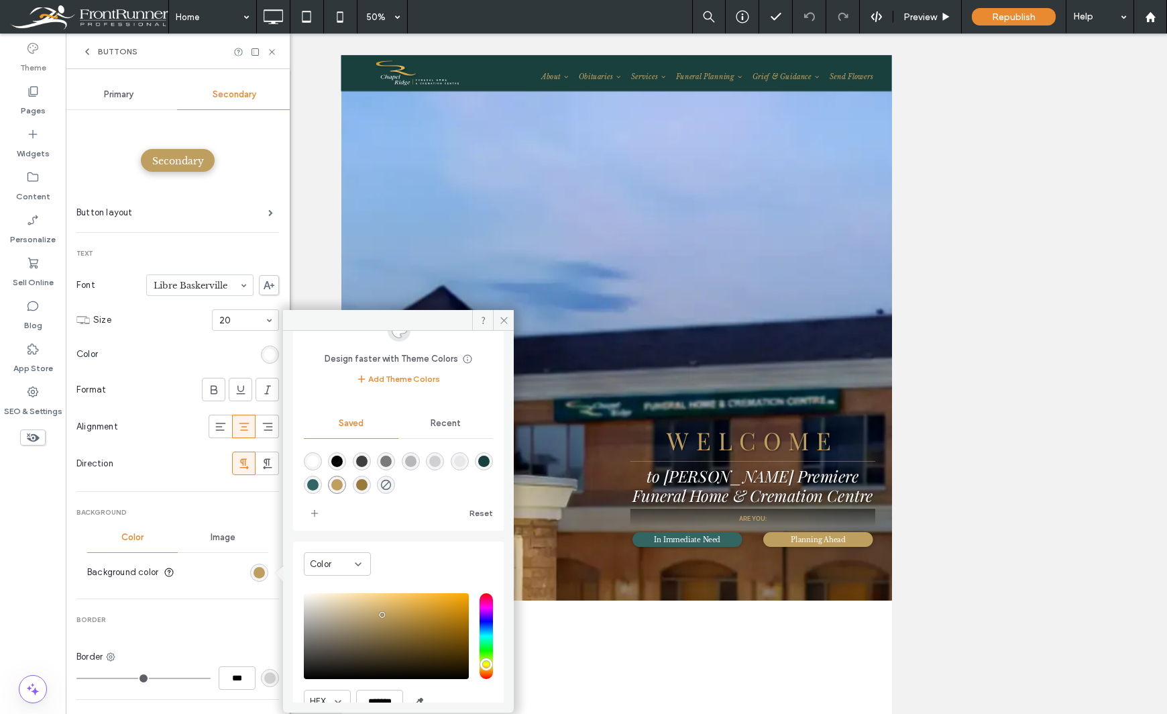
scroll to position [111, 0]
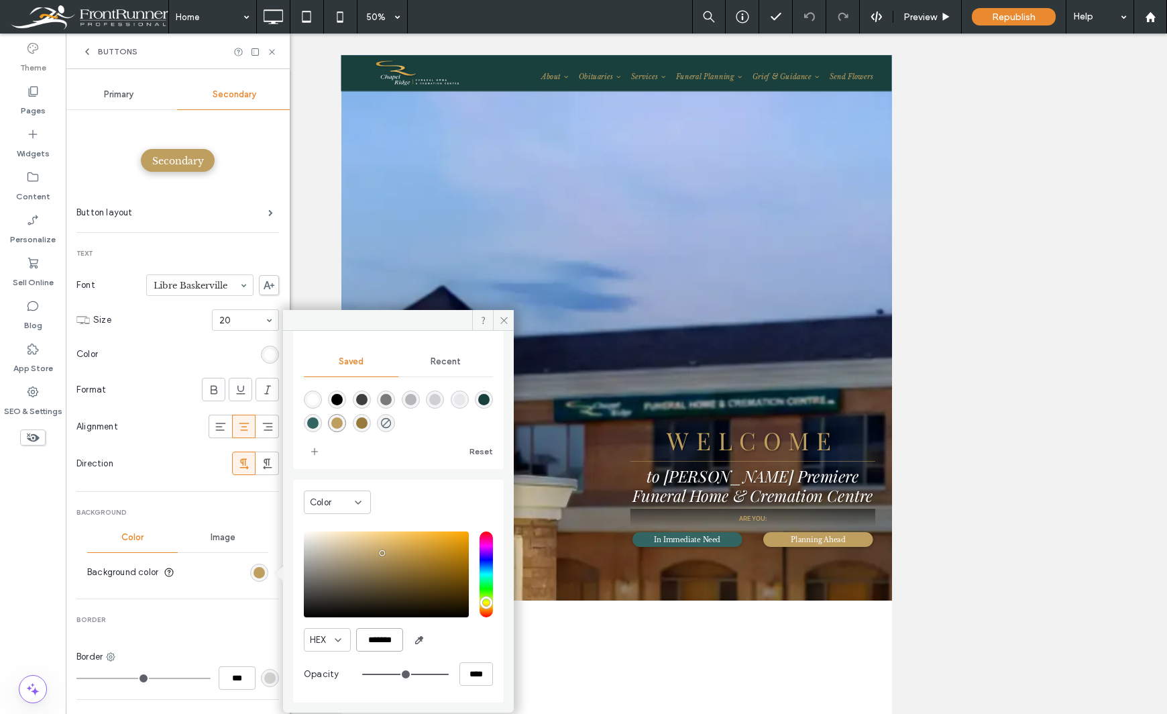
click at [382, 639] on input "*******" at bounding box center [379, 639] width 47 height 23
click at [989, 270] on div "Unhide? Yes Unhide? Yes" at bounding box center [616, 374] width 1101 height 680
click at [274, 55] on icon at bounding box center [272, 52] width 10 height 10
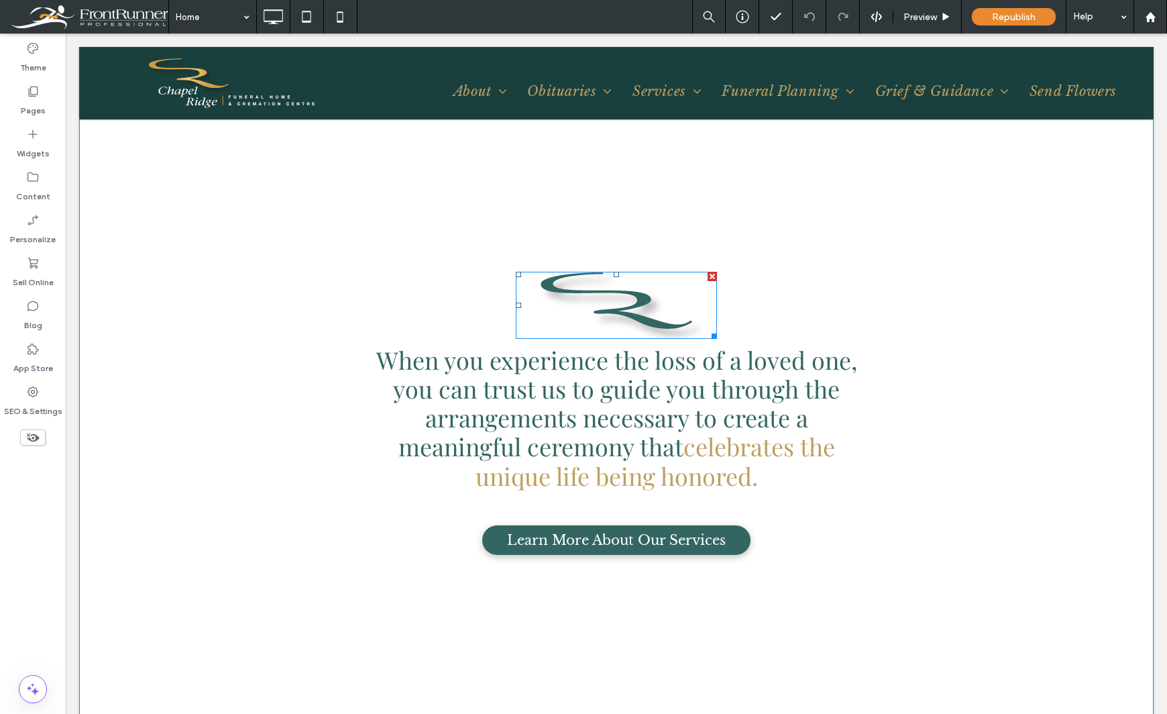
click at [590, 306] on img at bounding box center [616, 305] width 201 height 67
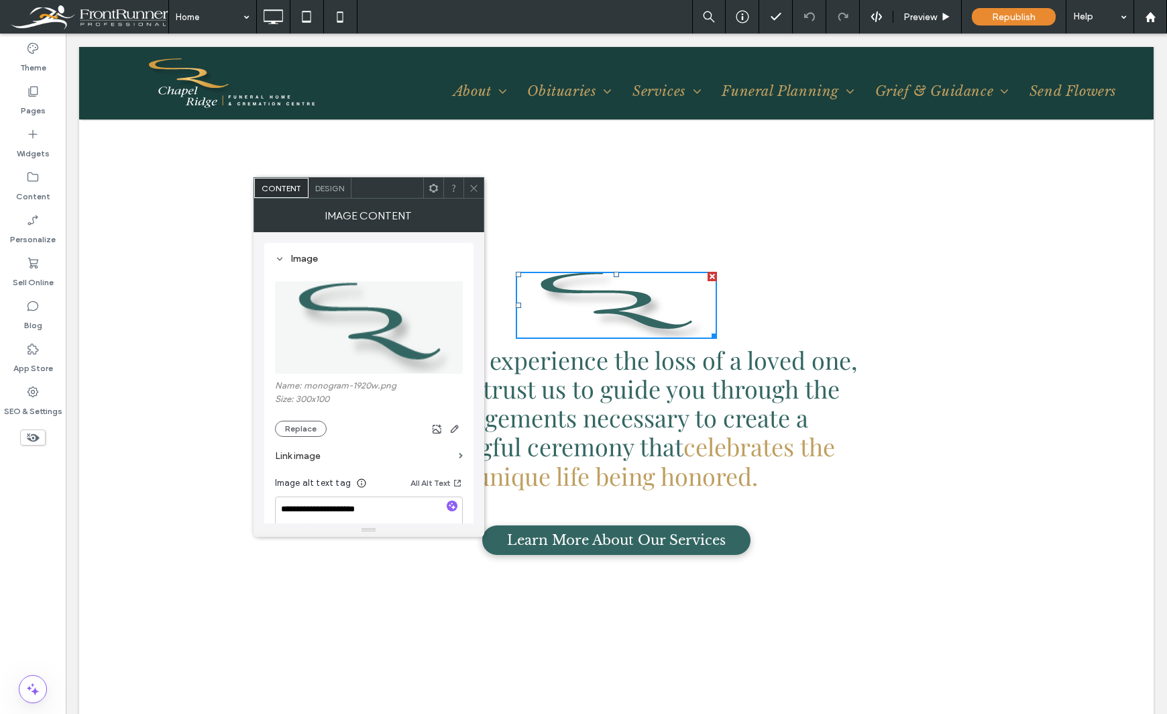
click at [398, 338] on img at bounding box center [369, 327] width 189 height 93
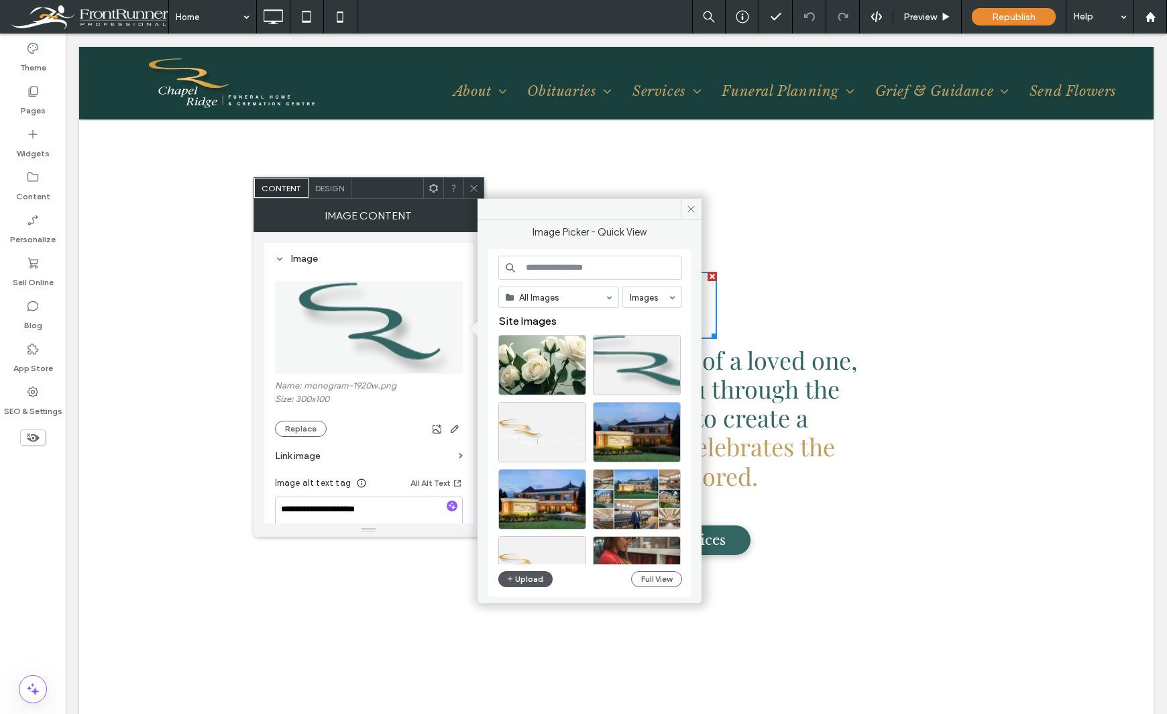
click at [524, 575] on button "Upload" at bounding box center [525, 579] width 55 height 16
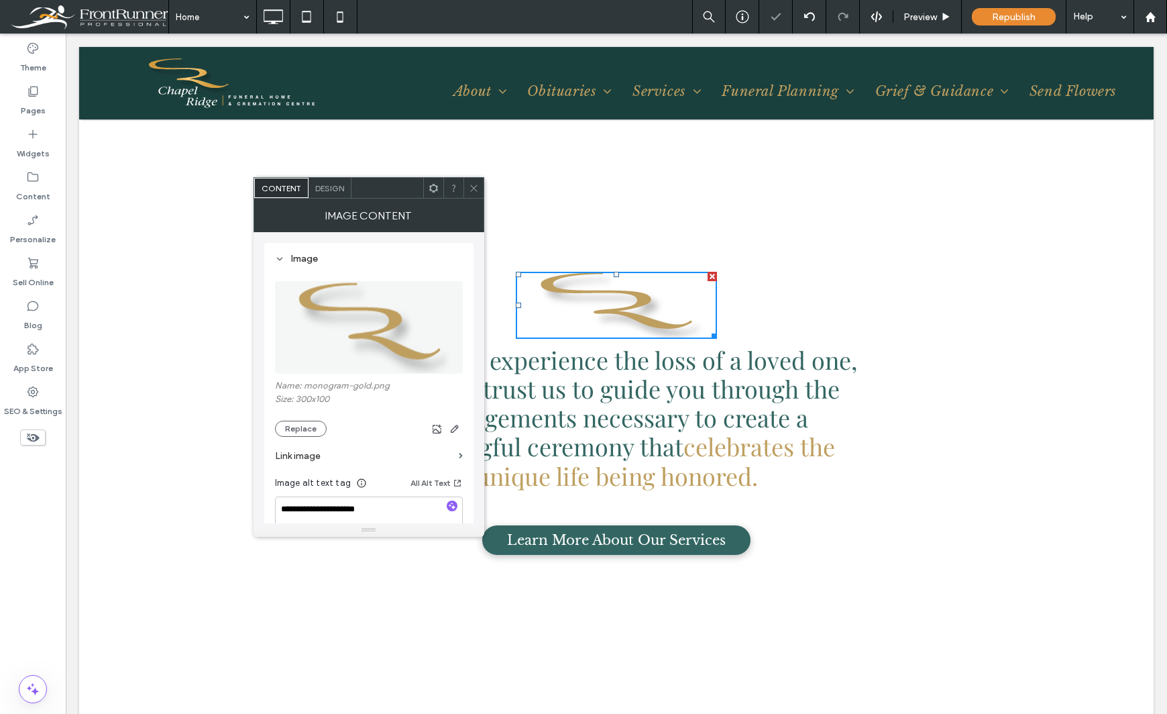
click at [11, 523] on div "Theme Pages Widgets Content Personalize Sell Online Blog App Store SEO & Settin…" at bounding box center [33, 374] width 66 height 680
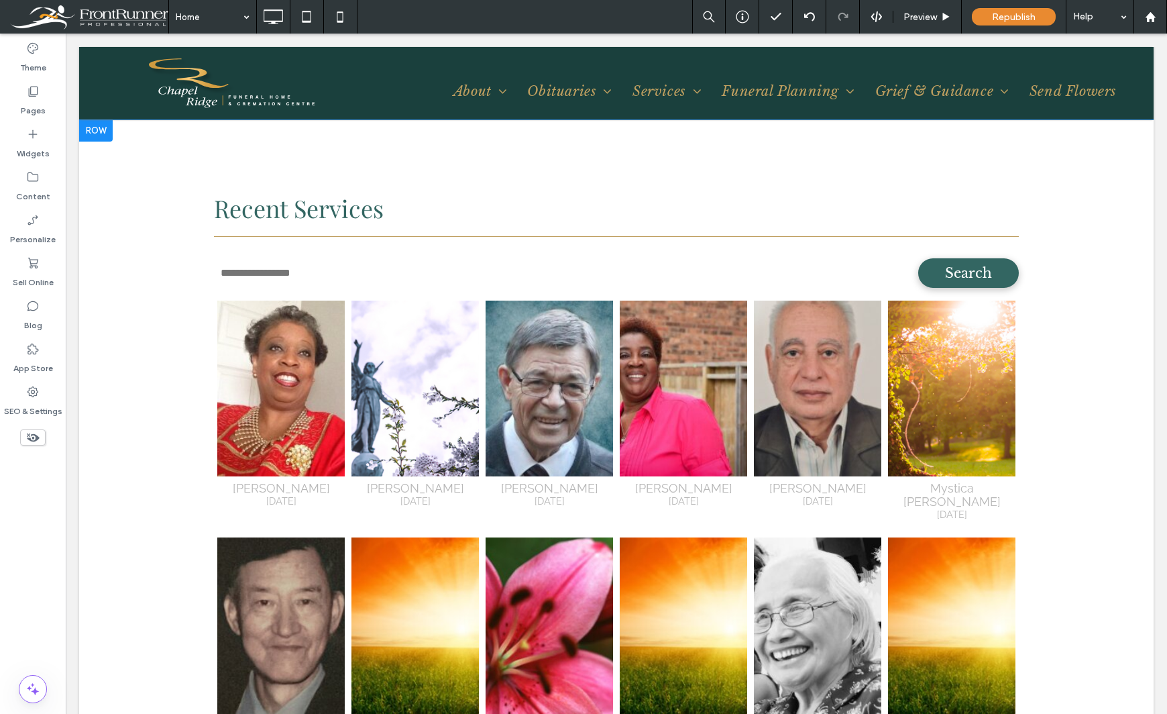
scroll to position [1878, 0]
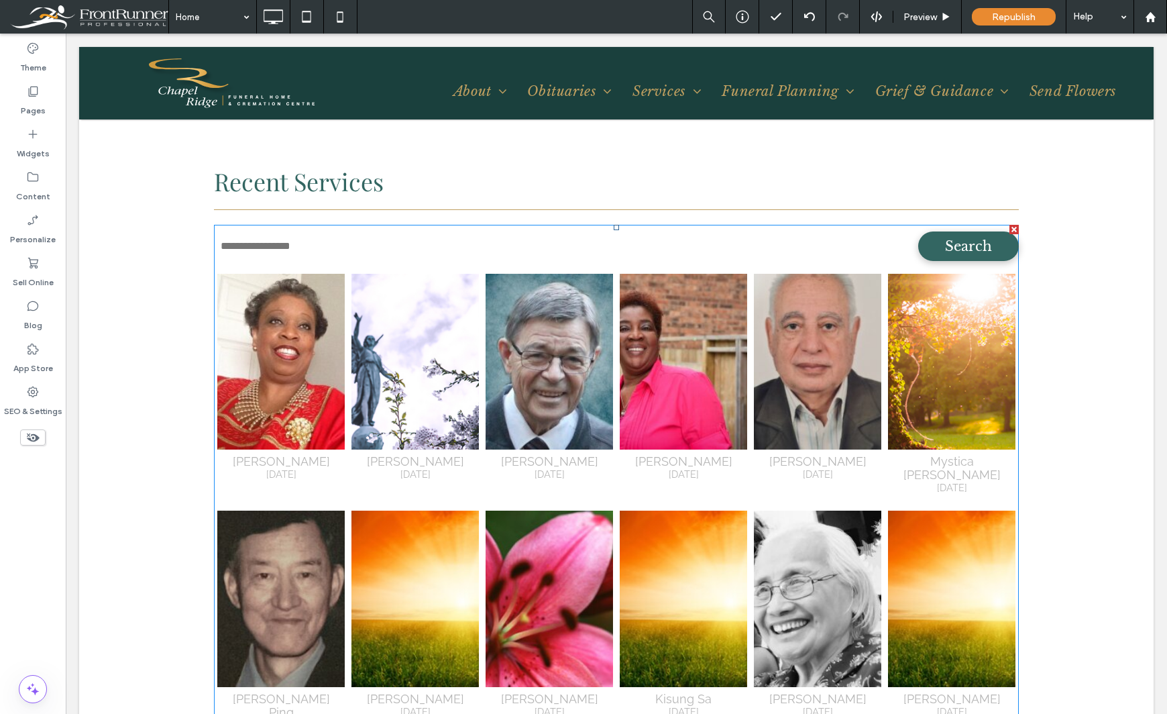
click at [926, 453] on span at bounding box center [616, 502] width 805 height 555
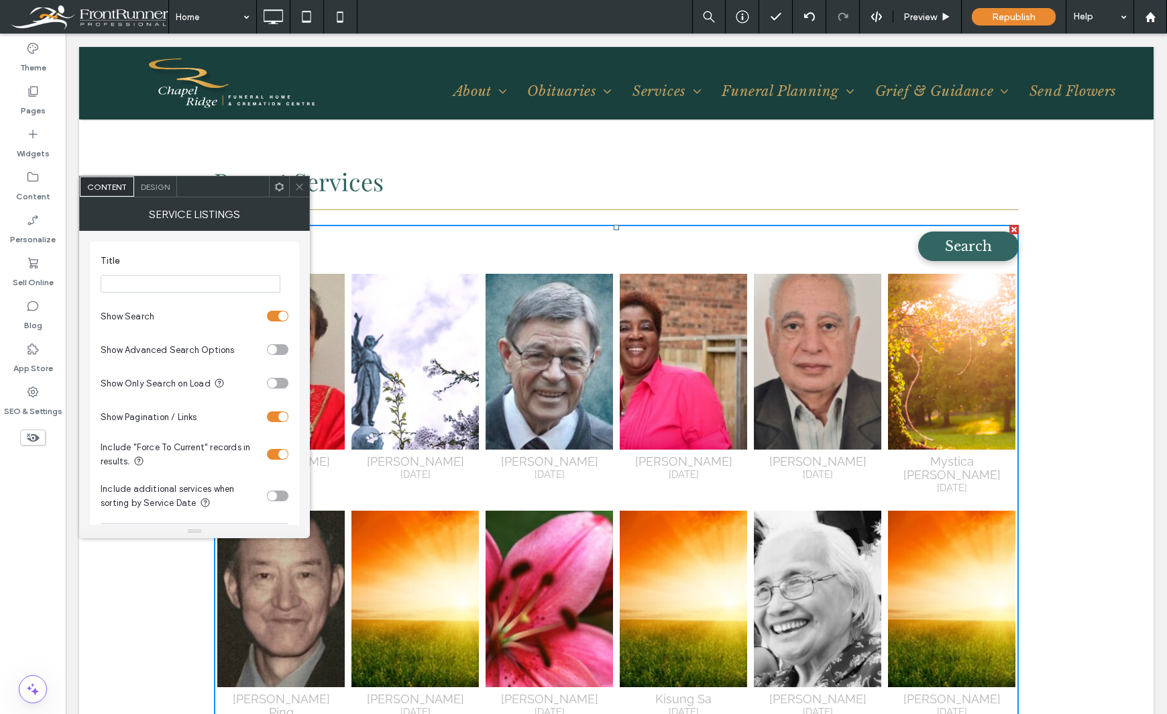
click at [283, 453] on div "toggle" at bounding box center [282, 453] width 9 height 9
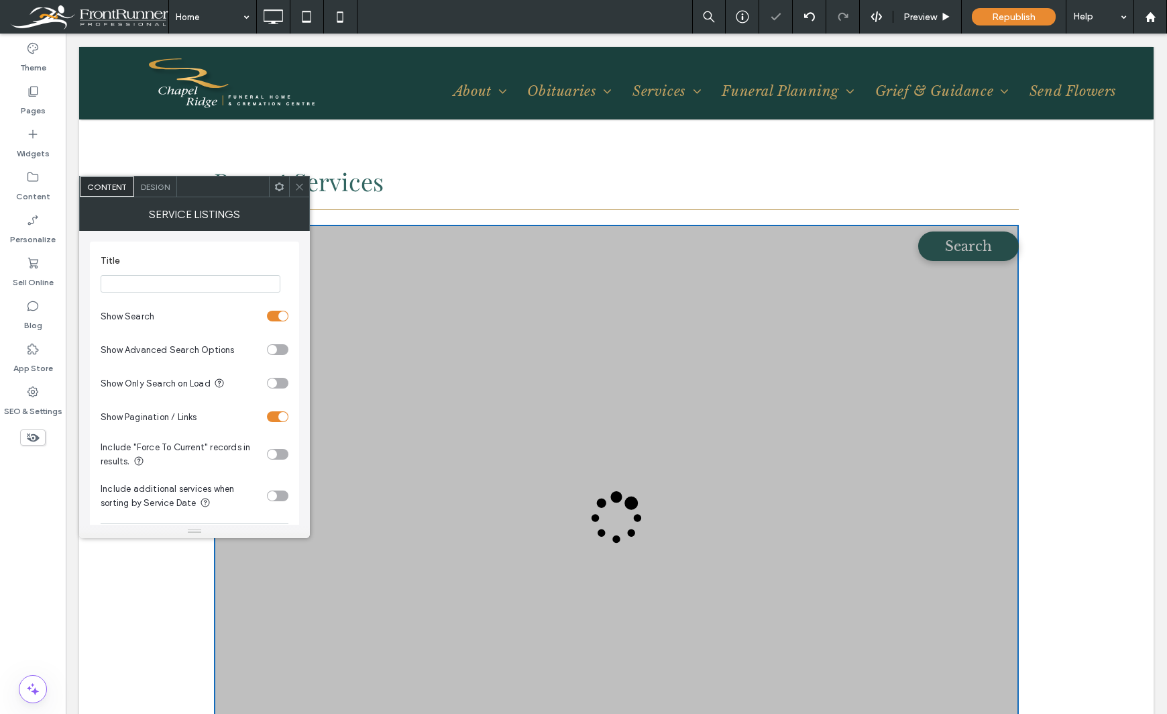
click at [51, 536] on div "Theme Pages Widgets Content Personalize Sell Online Blog App Store SEO & Settin…" at bounding box center [33, 374] width 66 height 680
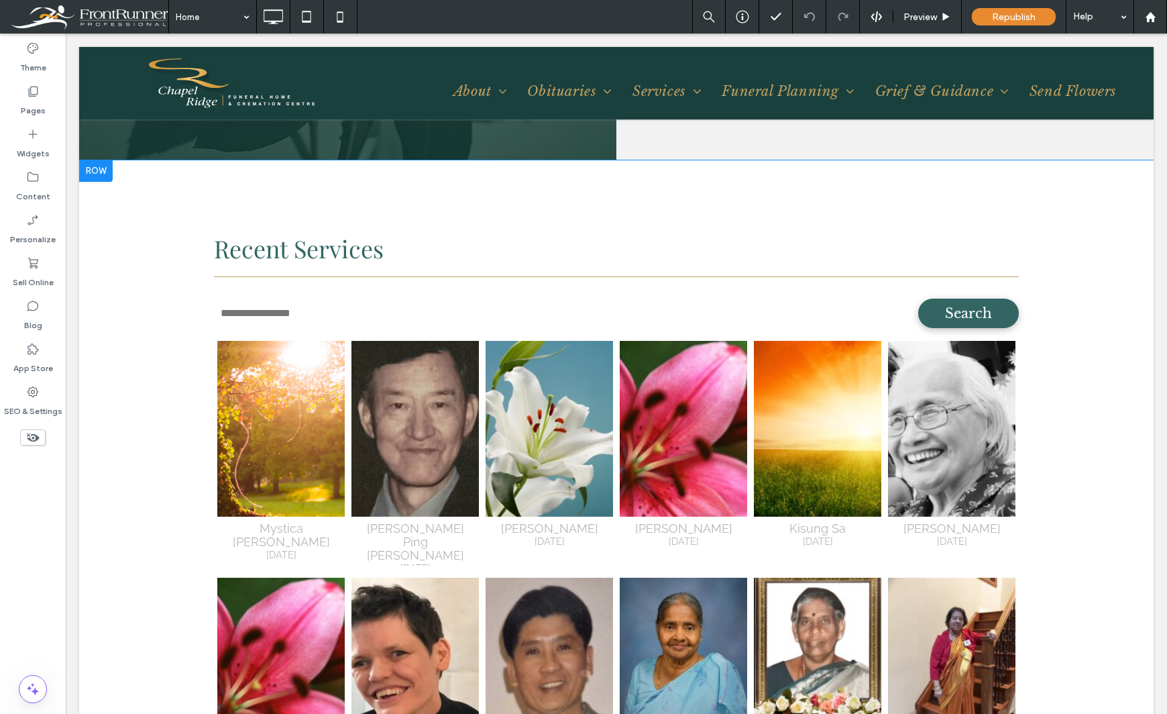
scroll to position [1878, 0]
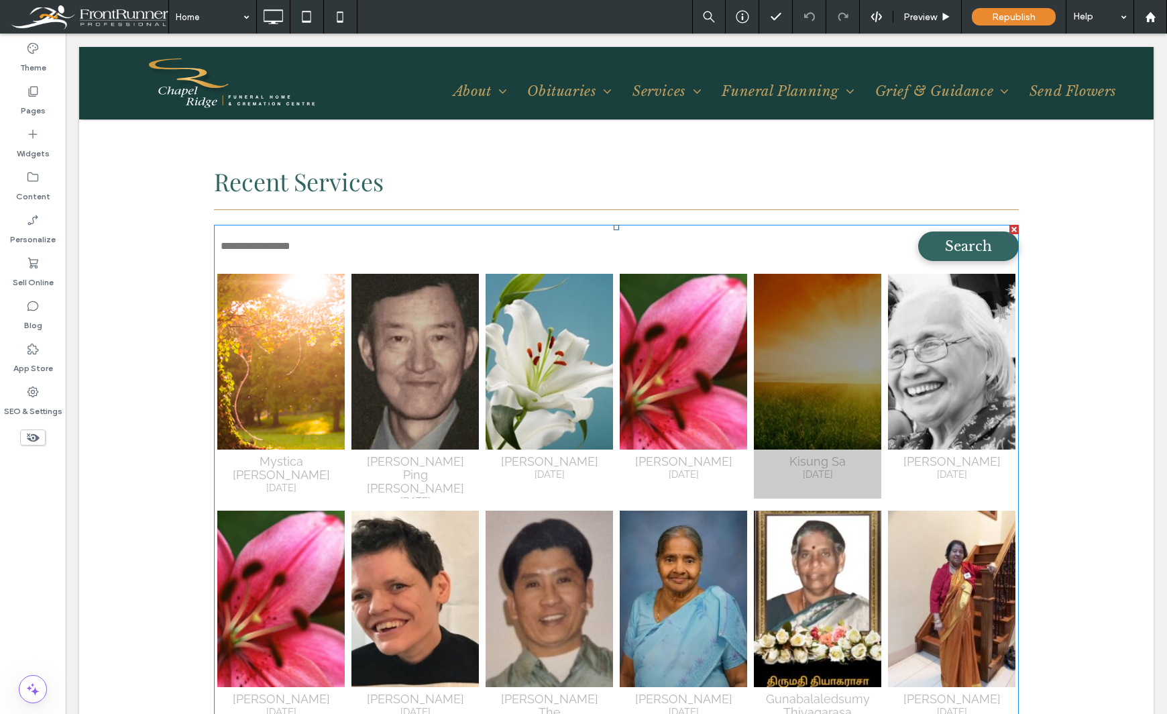
click at [863, 441] on span at bounding box center [616, 502] width 805 height 555
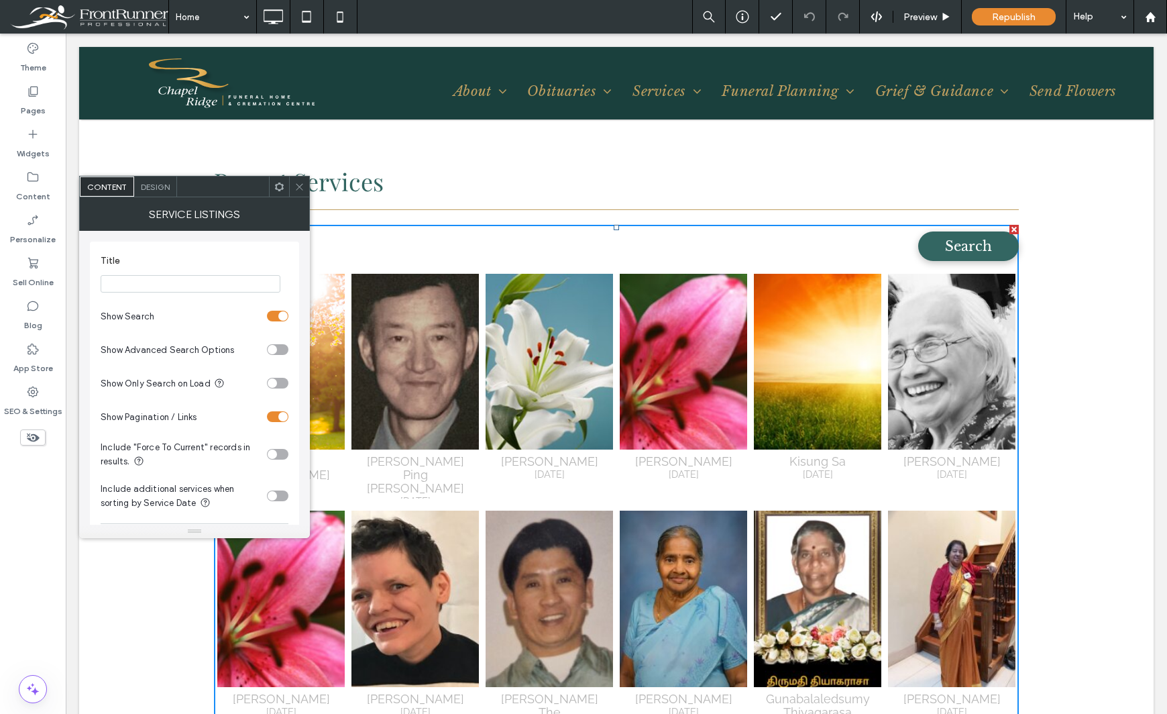
click at [159, 184] on span "Design" at bounding box center [155, 187] width 29 height 10
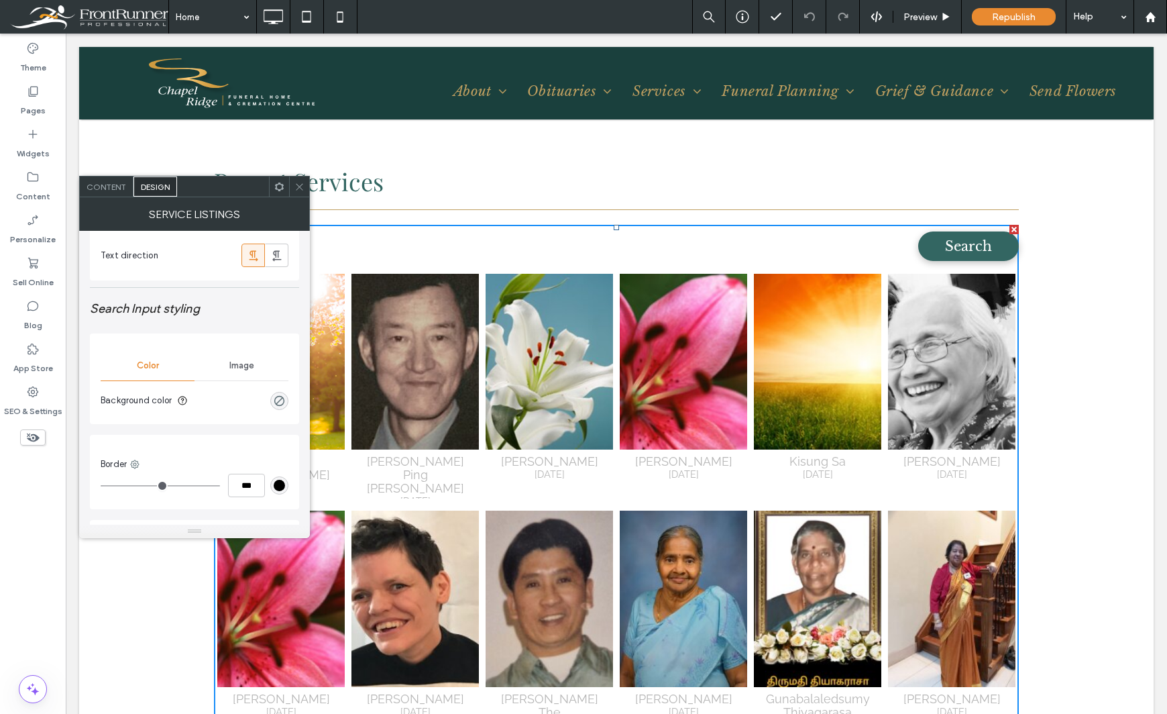
scroll to position [268, 0]
click at [284, 406] on div "rgba(0, 0, 0, 0)" at bounding box center [279, 405] width 11 height 11
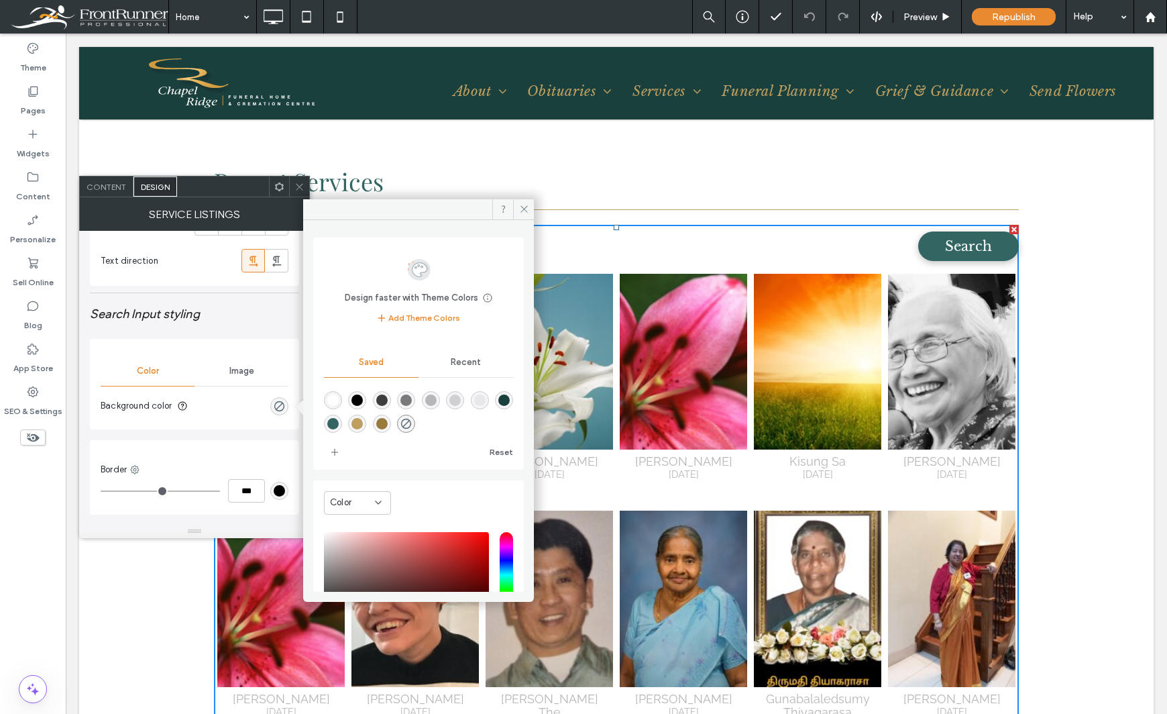
click at [486, 400] on div "rgba(0,0,0,0.05)" at bounding box center [479, 399] width 11 height 11
type input "*"
type input "**"
click at [522, 211] on use at bounding box center [524, 209] width 7 height 7
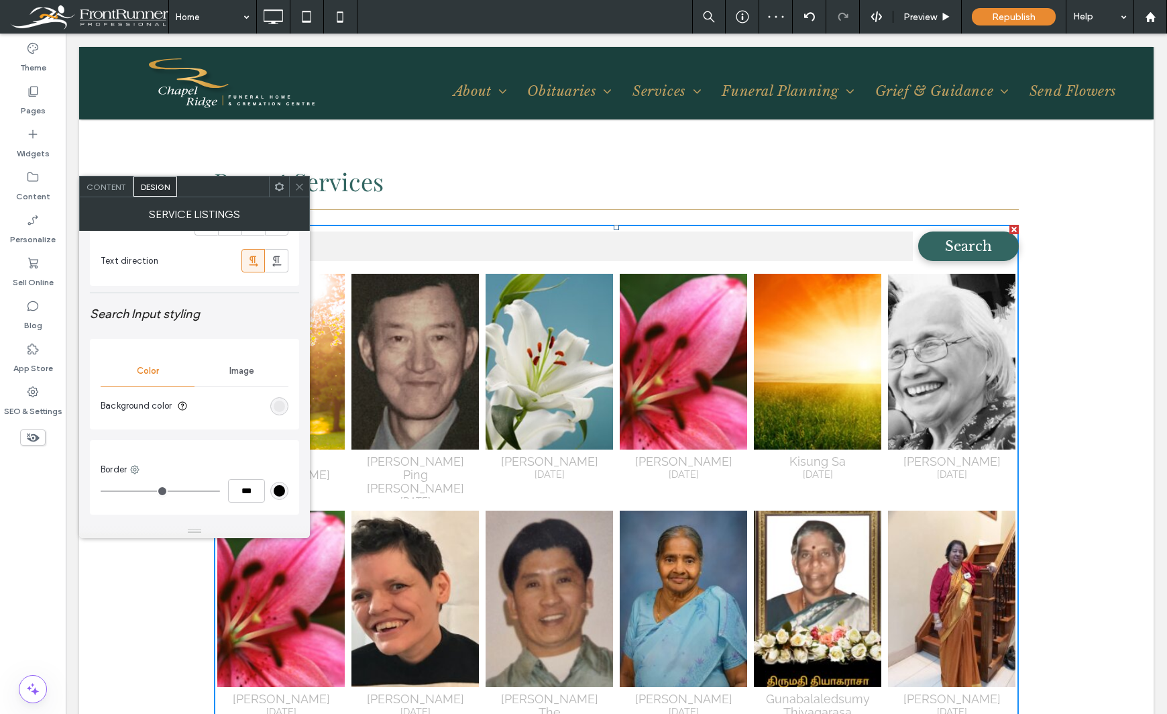
drag, startPoint x: 138, startPoint y: 468, endPoint x: 143, endPoint y: 447, distance: 21.5
click at [138, 468] on icon at bounding box center [134, 469] width 11 height 11
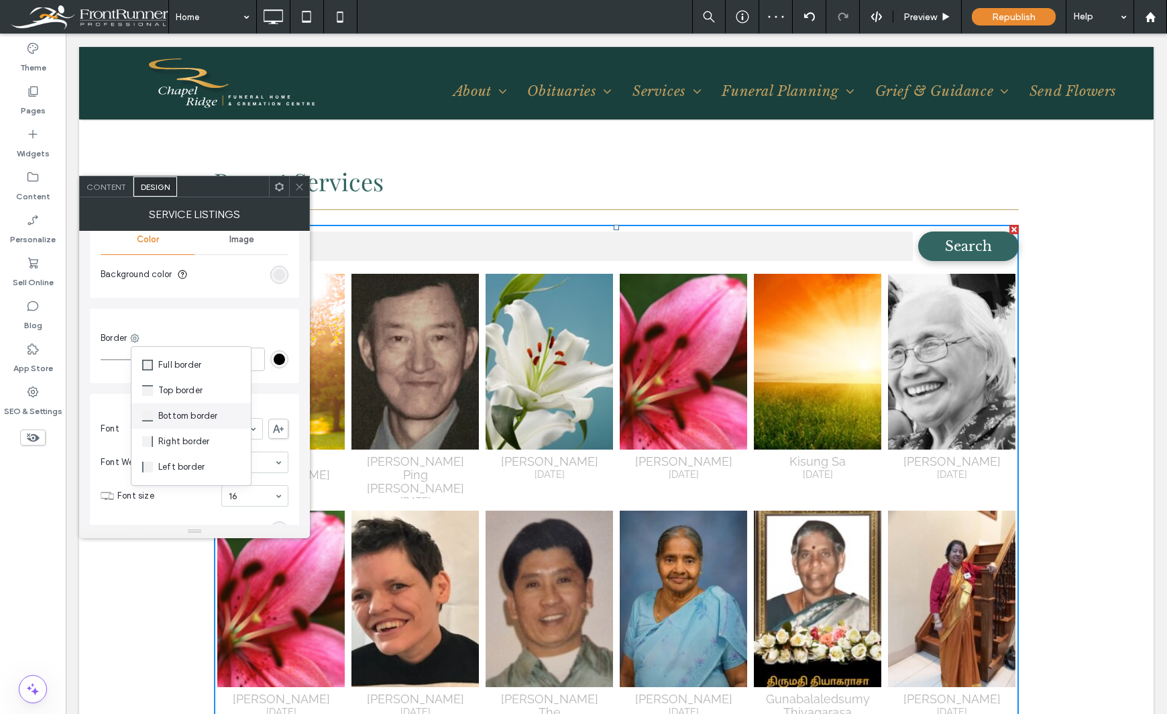
scroll to position [402, 0]
click at [185, 426] on div "Bottom border" at bounding box center [190, 415] width 119 height 25
click at [283, 358] on div "rgb(0, 0, 0)" at bounding box center [279, 356] width 11 height 11
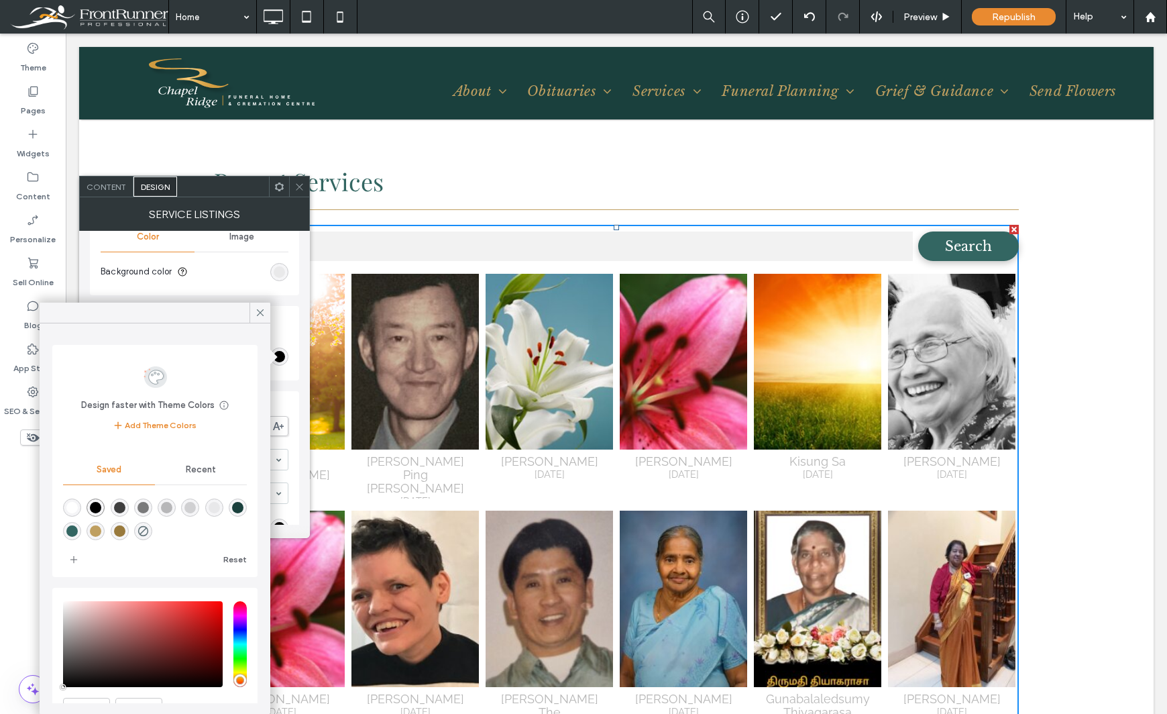
click at [101, 530] on div "rgba(191,159,96,1)" at bounding box center [95, 530] width 11 height 11
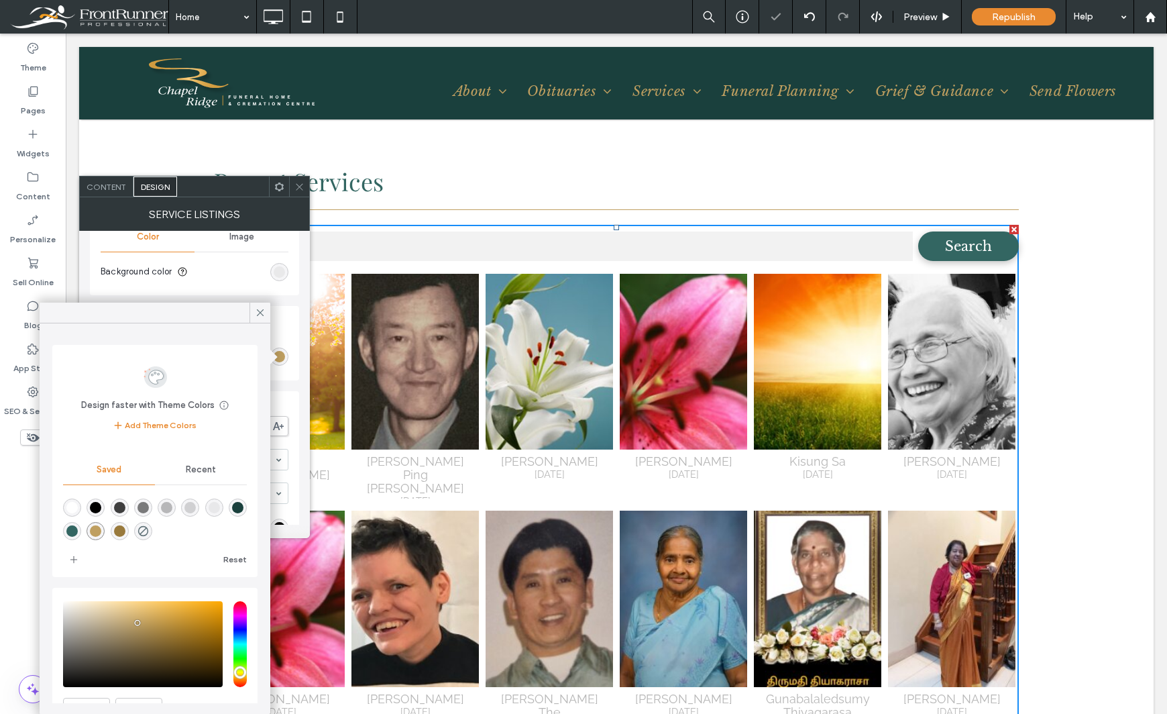
type input "*"
type input "***"
type input "*******"
click at [17, 534] on div "Theme Pages Widgets Content Personalize Sell Online Blog App Store SEO & Settin…" at bounding box center [33, 374] width 66 height 680
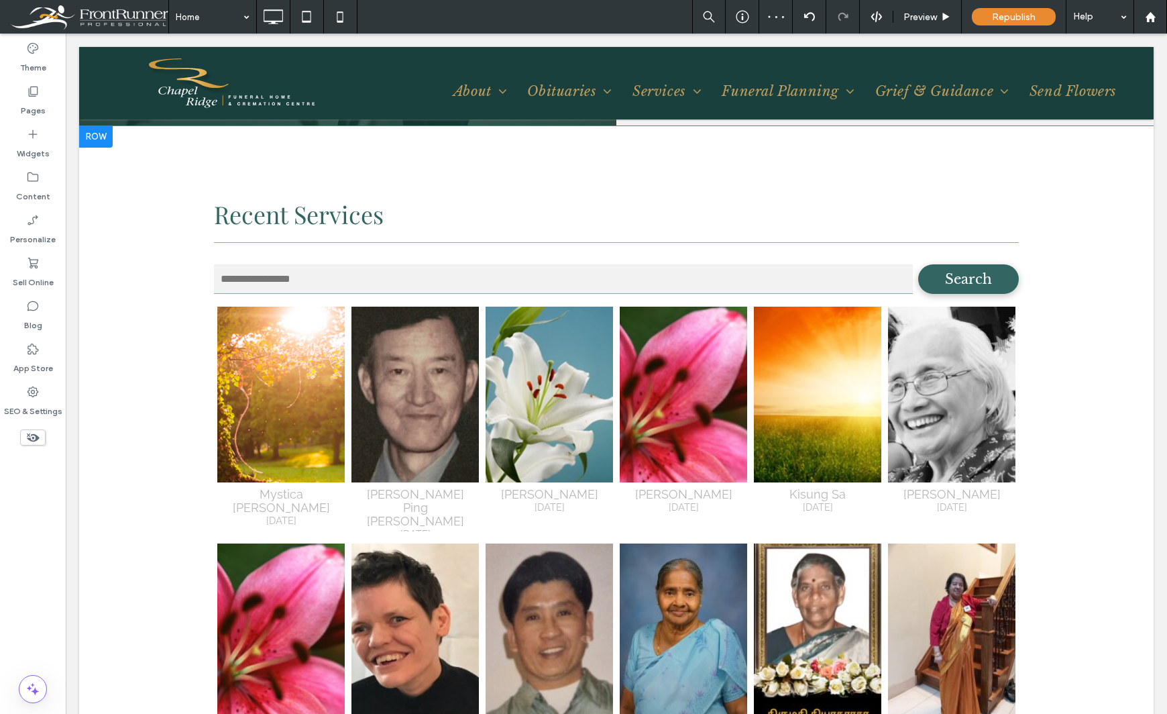
scroll to position [1878, 0]
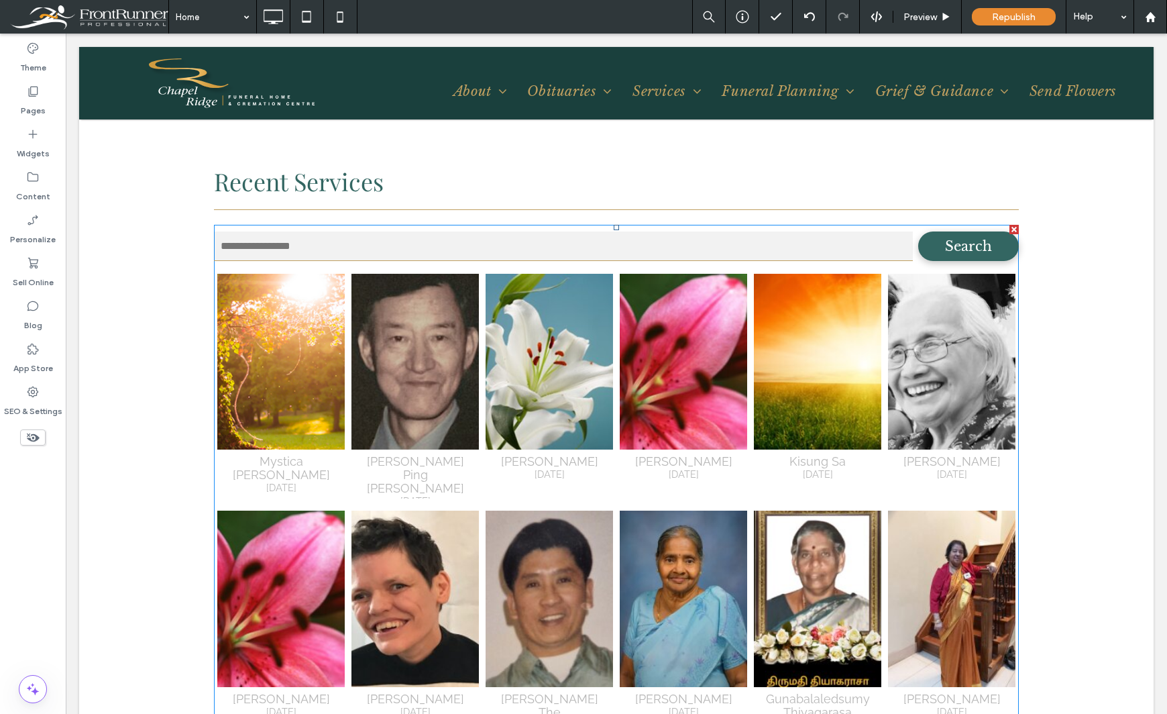
click at [779, 366] on span at bounding box center [616, 502] width 805 height 555
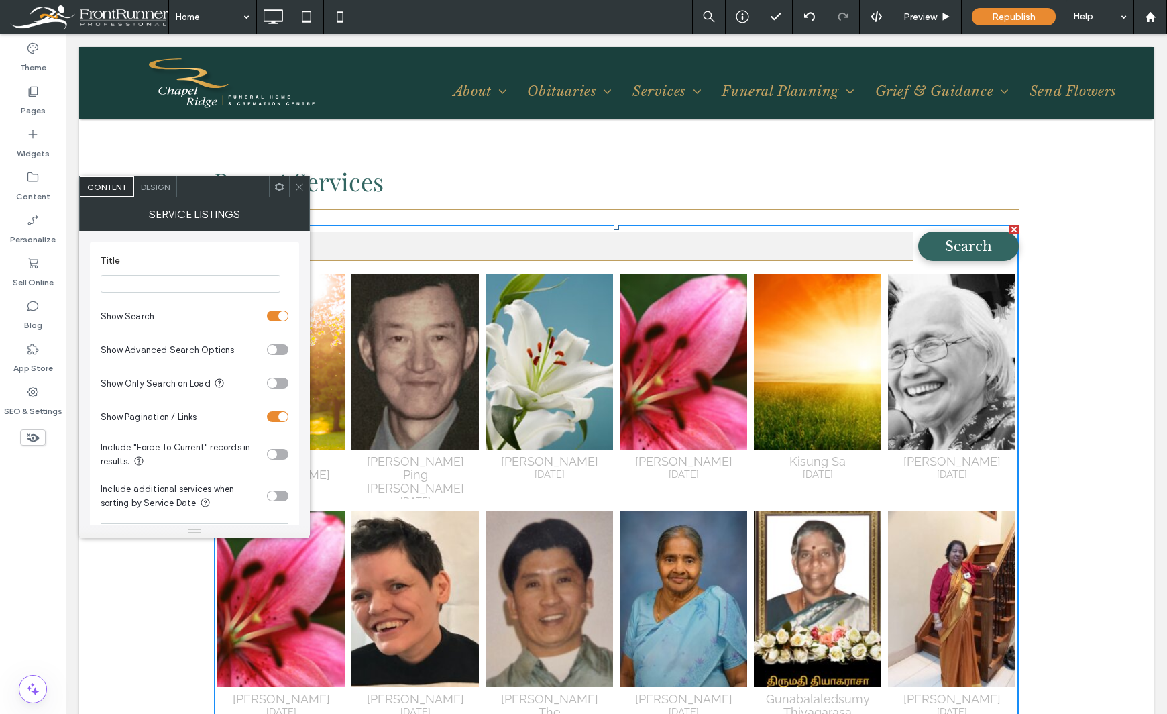
click at [151, 188] on span "Design" at bounding box center [155, 187] width 29 height 10
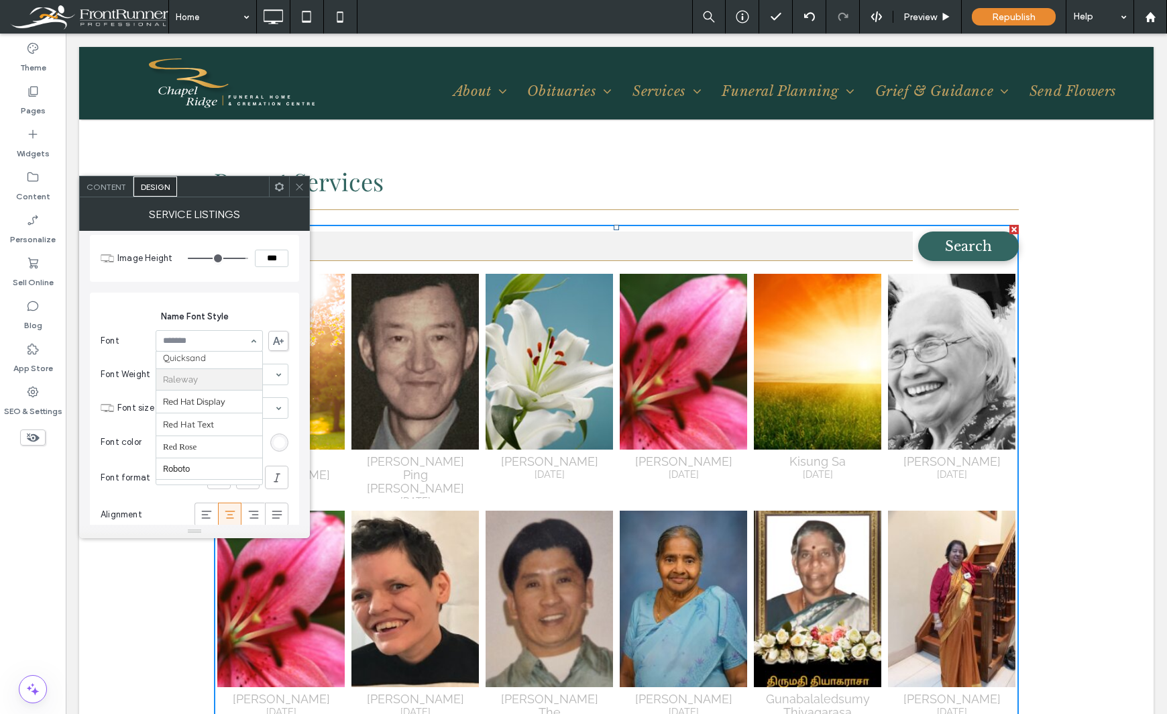
scroll to position [1138, 0]
click at [301, 191] on icon at bounding box center [299, 187] width 10 height 10
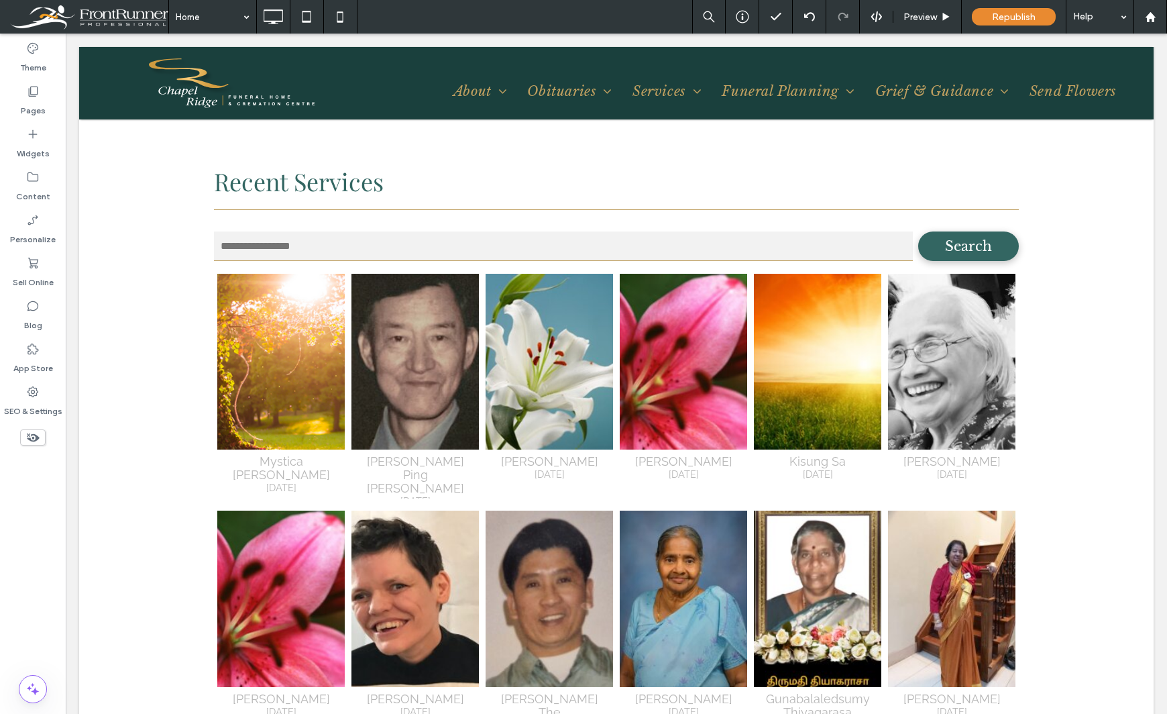
drag, startPoint x: 417, startPoint y: 54, endPoint x: 24, endPoint y: 488, distance: 585.6
click at [24, 488] on div "Theme Pages Widgets Content Personalize Sell Online Blog App Store SEO & Settin…" at bounding box center [33, 374] width 66 height 680
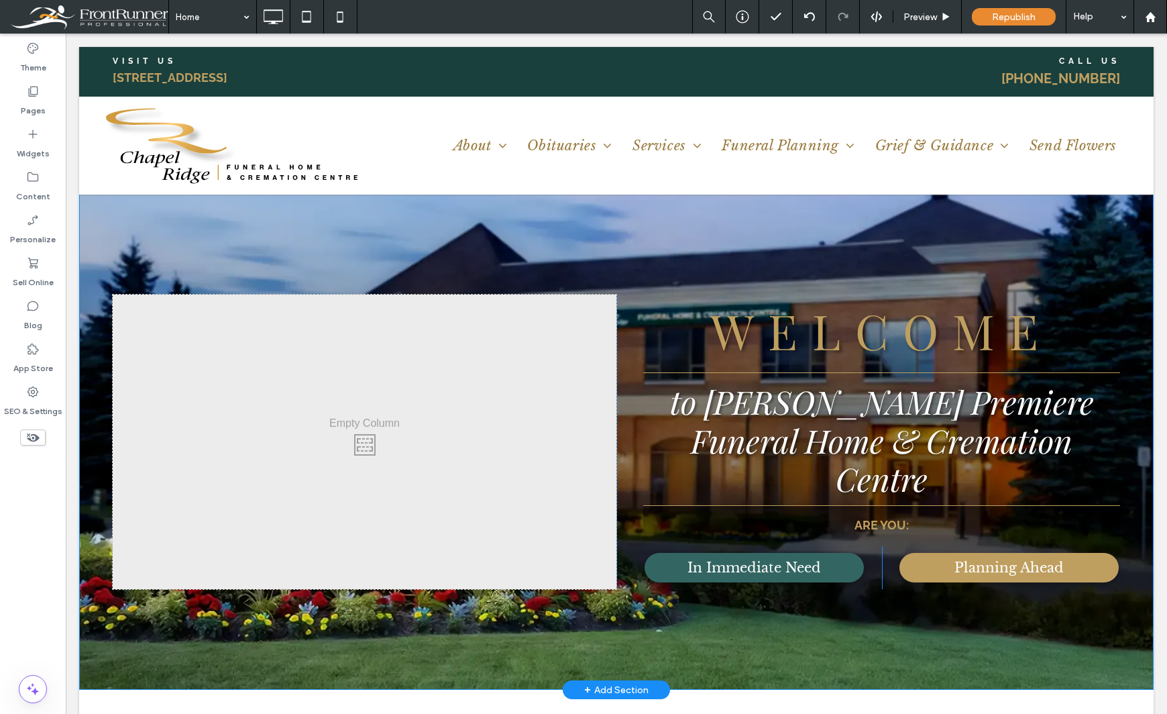
scroll to position [0, 0]
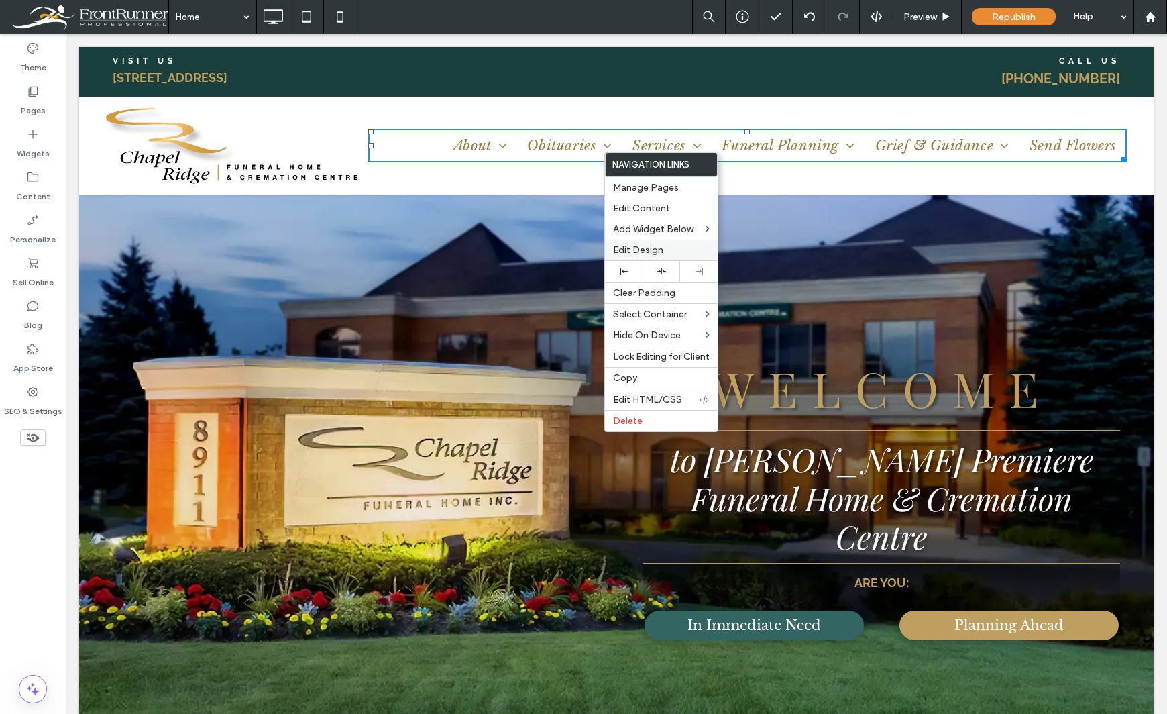
click at [626, 249] on span "Edit Design" at bounding box center [638, 249] width 50 height 11
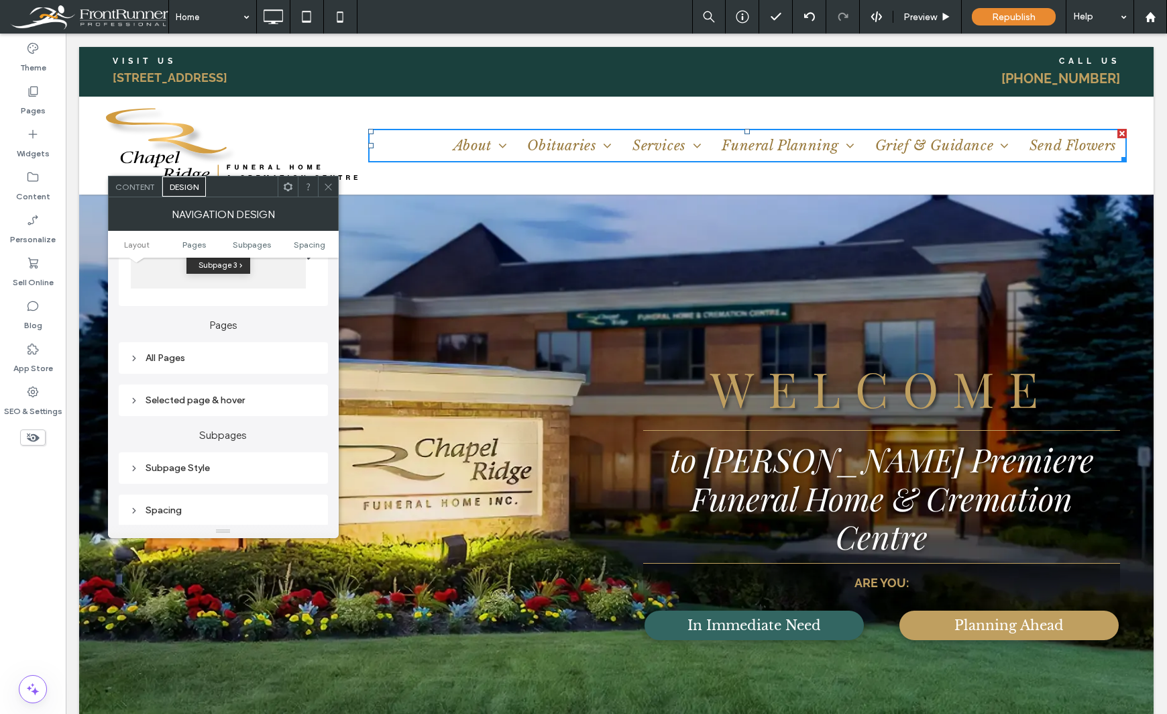
scroll to position [335, 0]
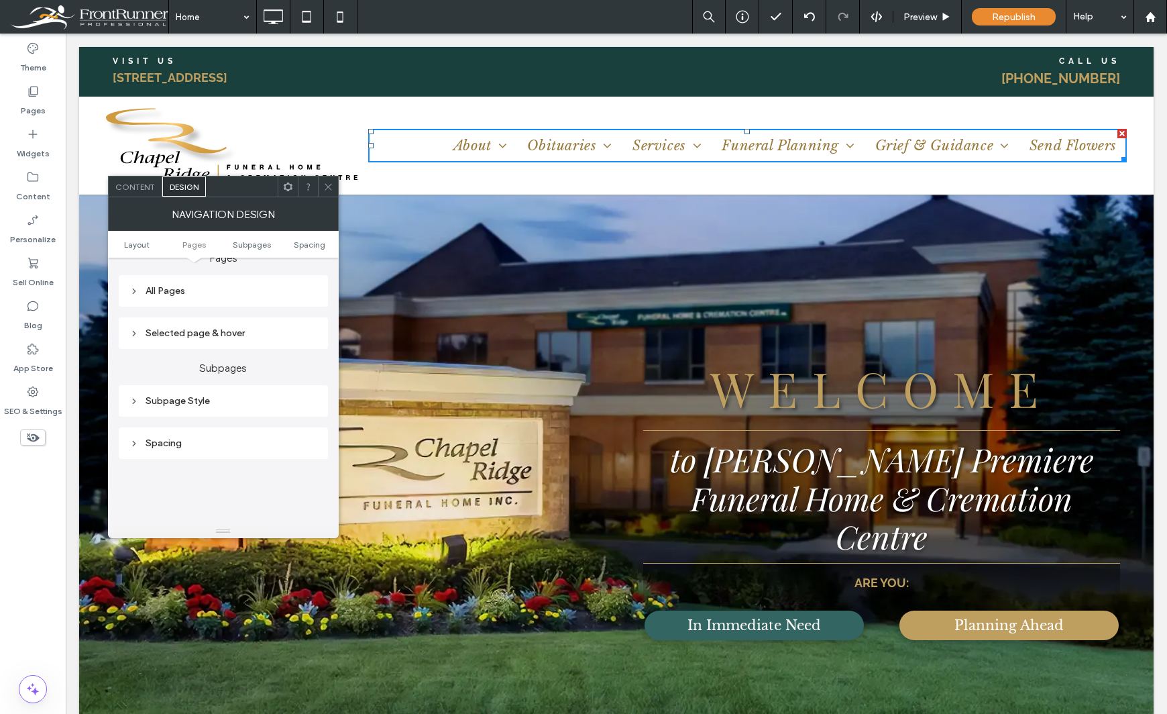
click at [220, 294] on div "All Pages" at bounding box center [223, 290] width 188 height 11
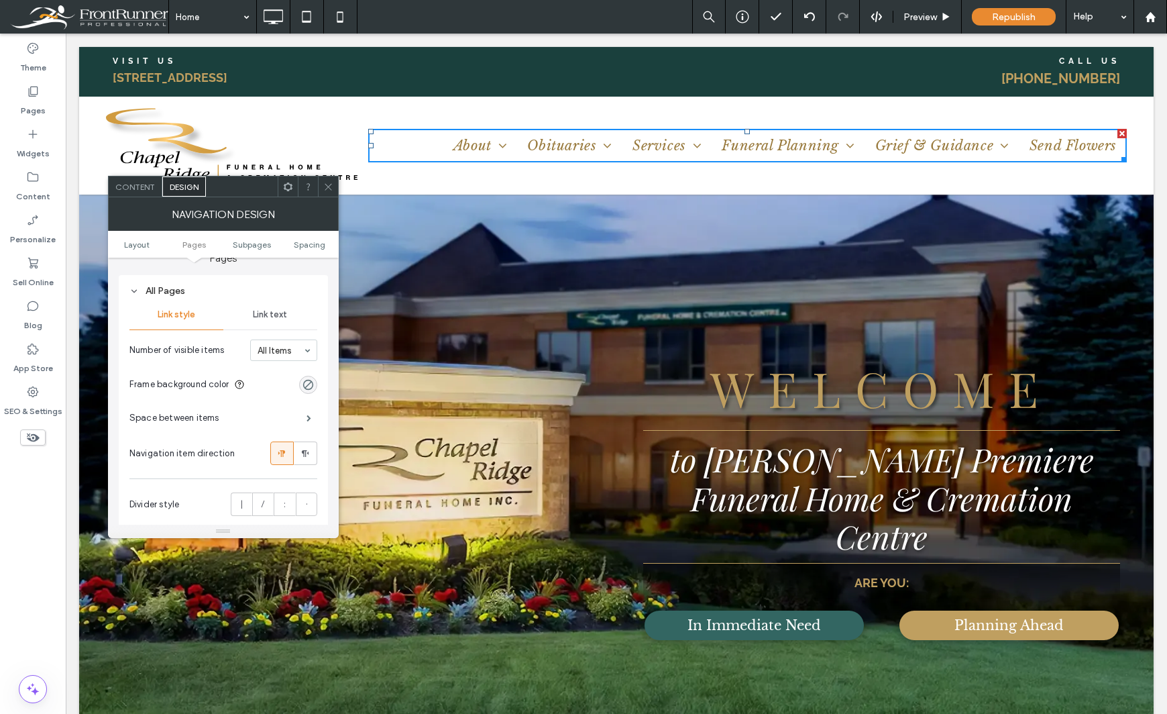
click at [262, 316] on span "Link text" at bounding box center [270, 314] width 34 height 11
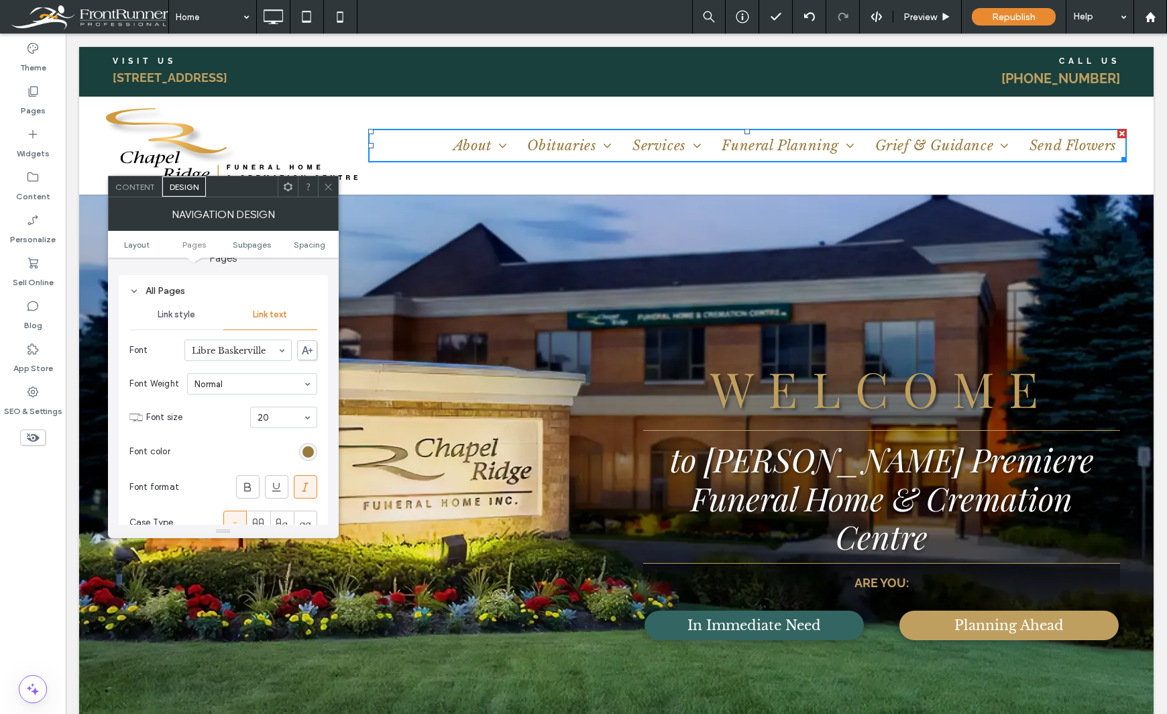
click at [47, 532] on div "Theme Pages Widgets Content Personalize Sell Online Blog App Store SEO & Settin…" at bounding box center [33, 374] width 66 height 680
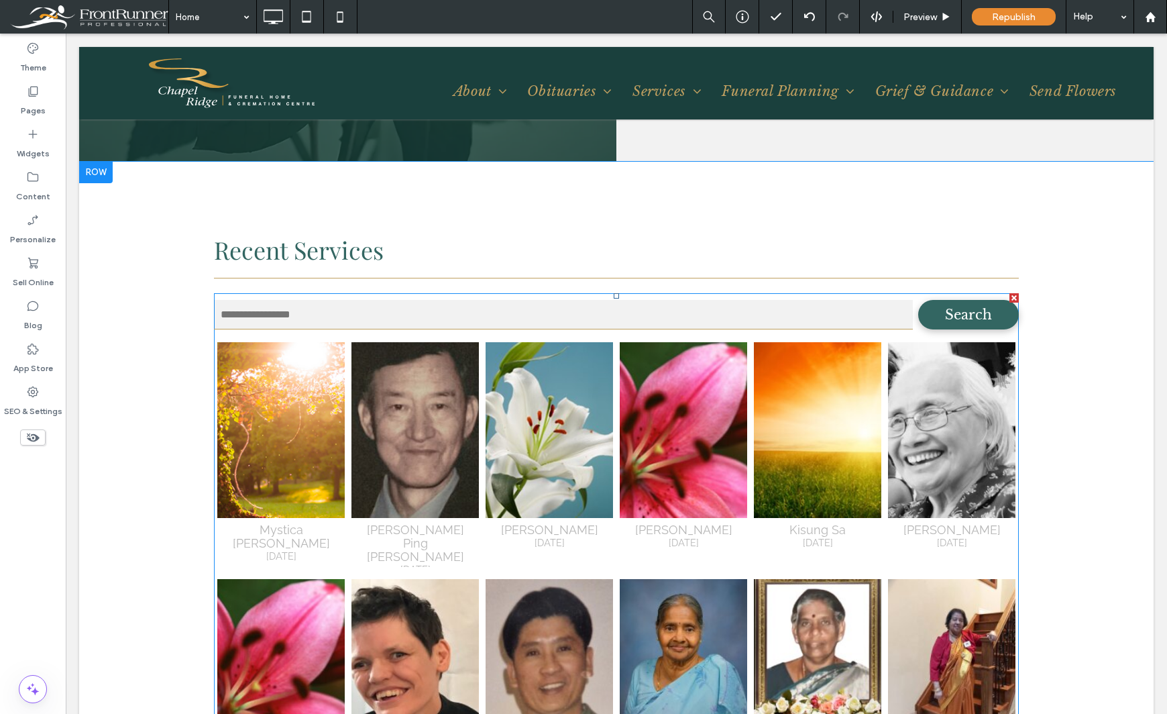
scroll to position [1811, 0]
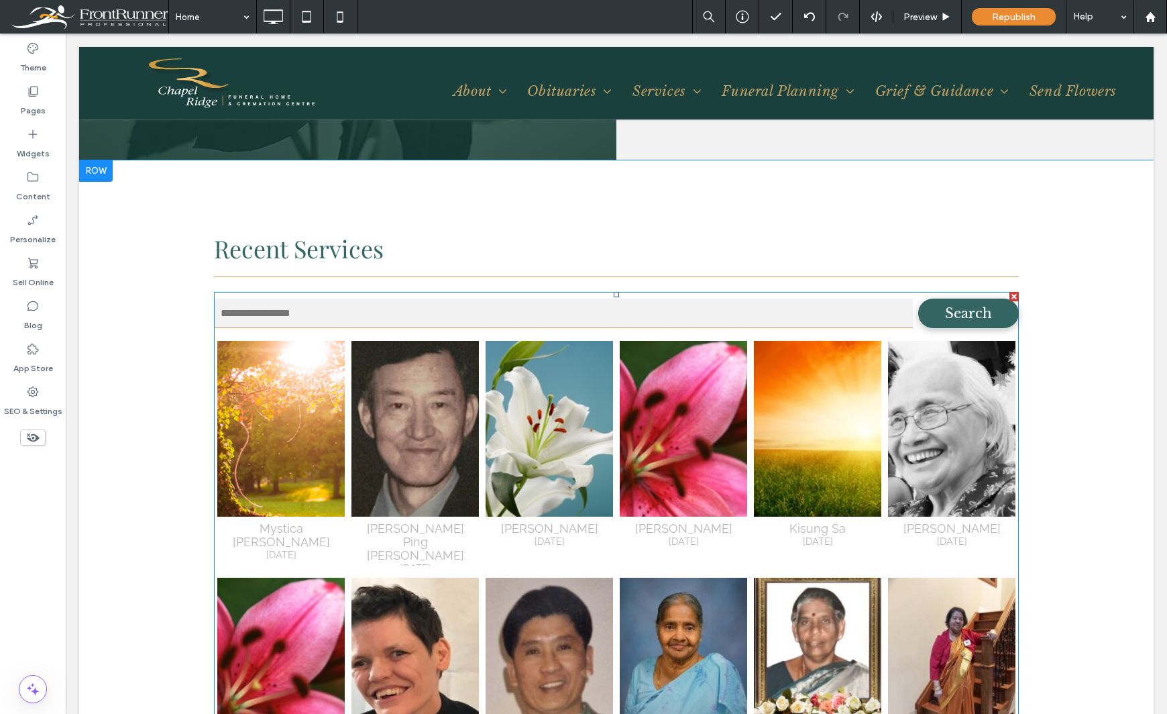
click at [636, 420] on span at bounding box center [616, 569] width 805 height 555
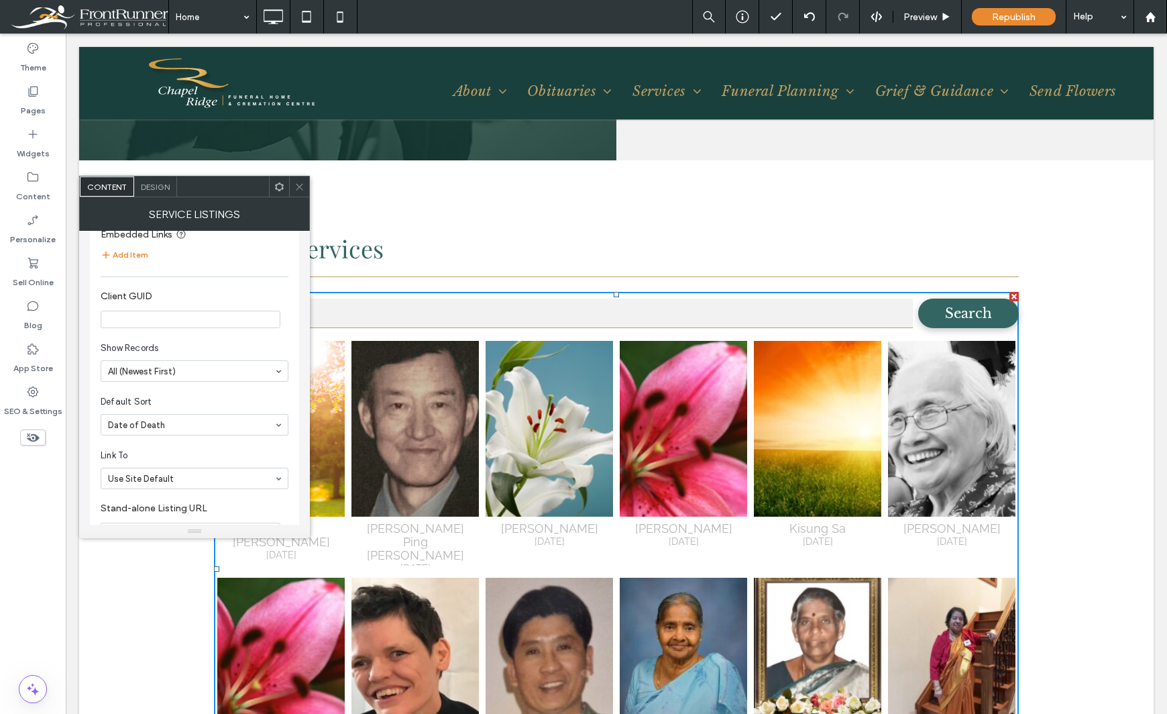
scroll to position [805, 0]
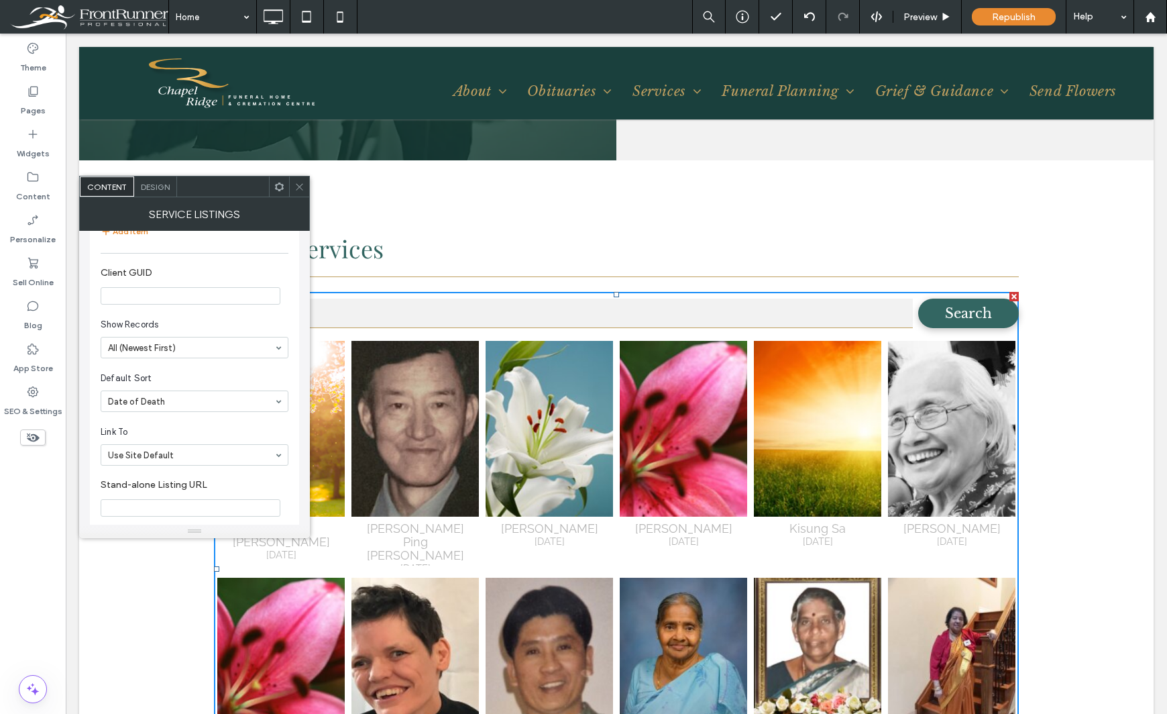
click at [164, 182] on span "Design" at bounding box center [155, 187] width 29 height 10
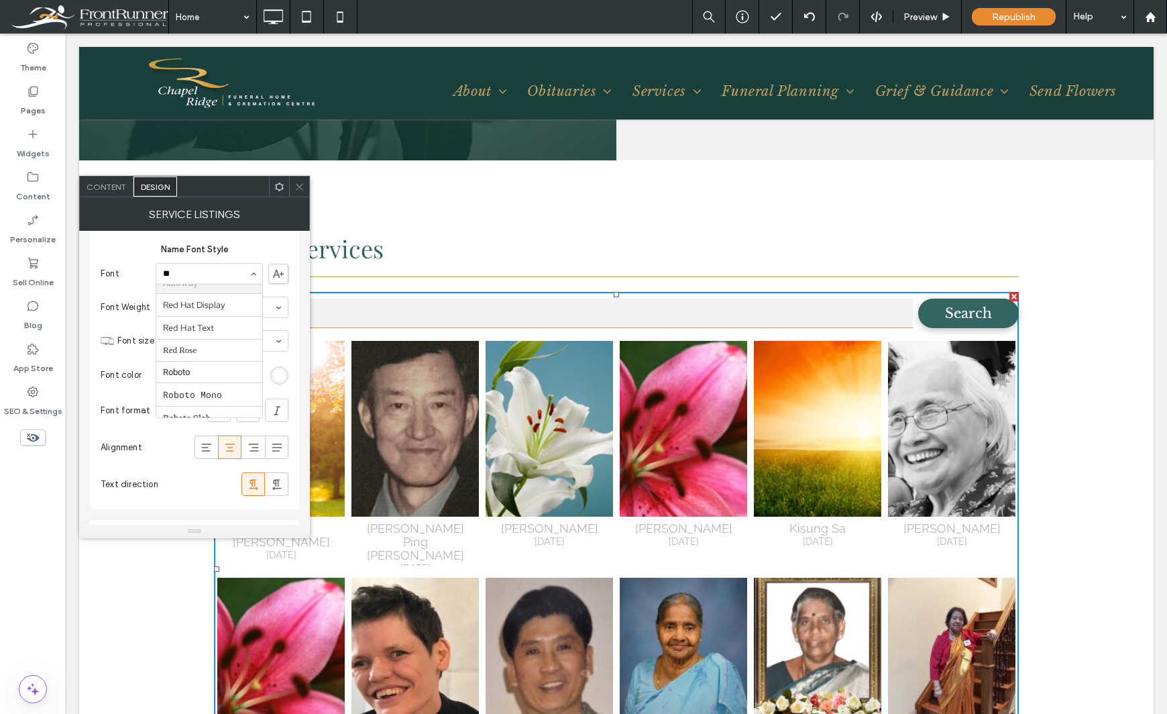
scroll to position [0, 0]
type input "*****"
click at [299, 189] on icon at bounding box center [299, 187] width 10 height 10
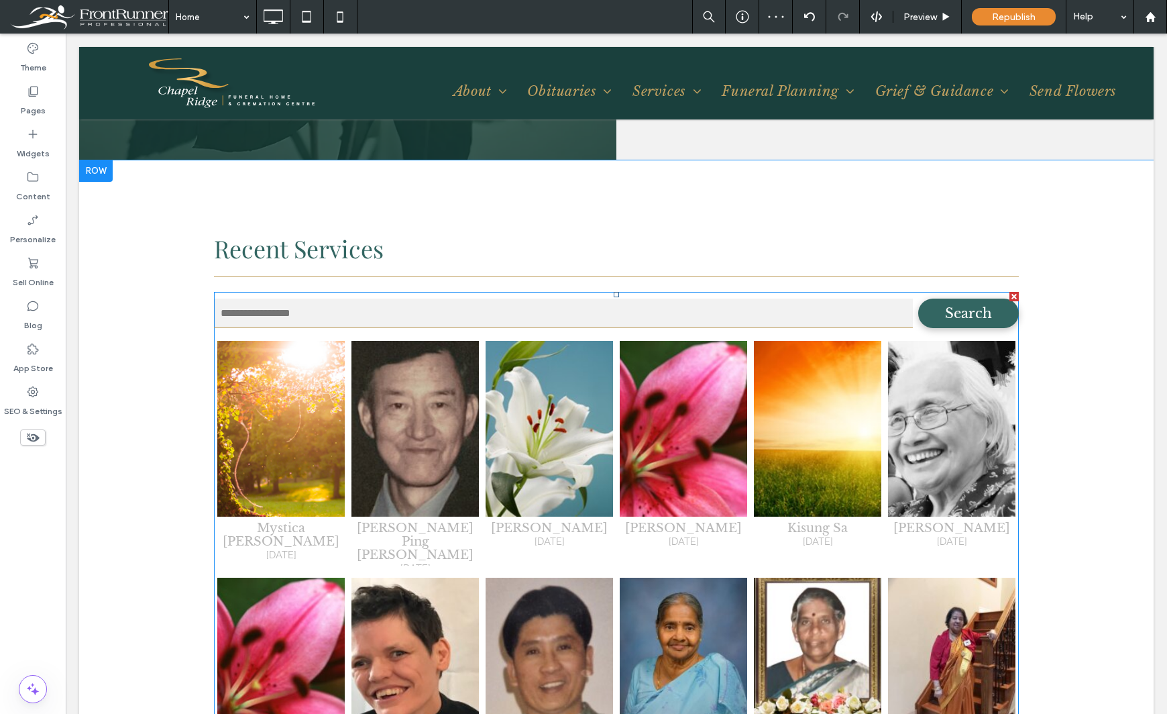
click at [995, 380] on span at bounding box center [616, 569] width 805 height 555
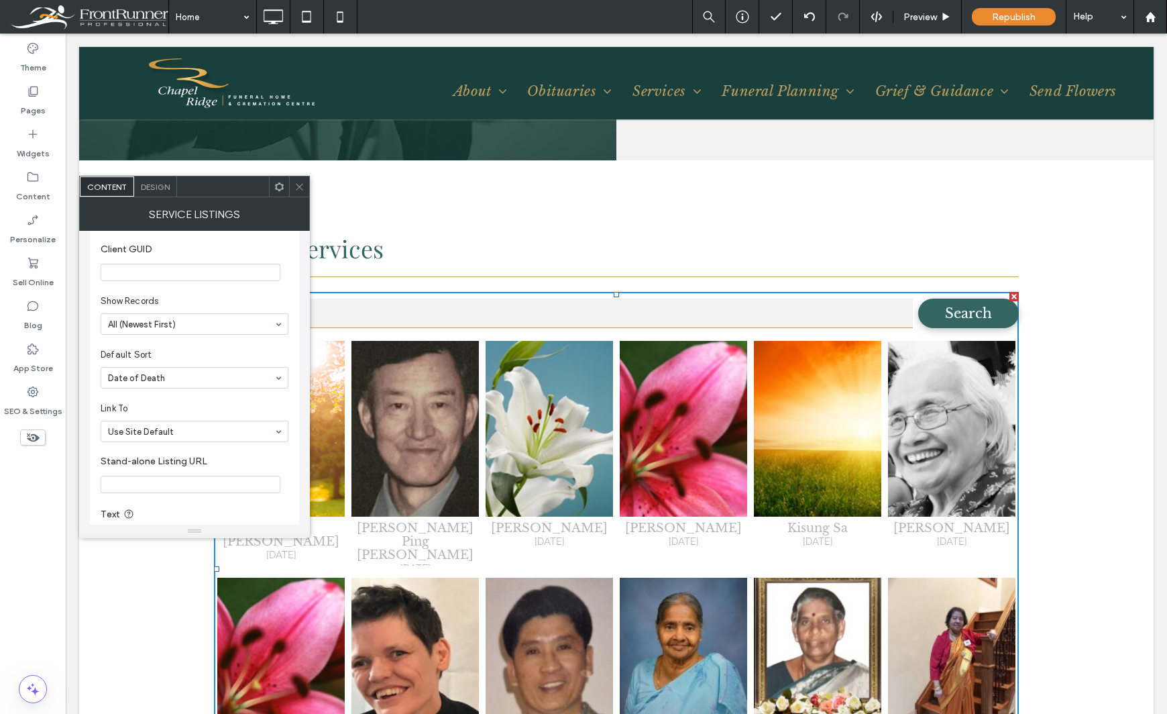
scroll to position [913, 0]
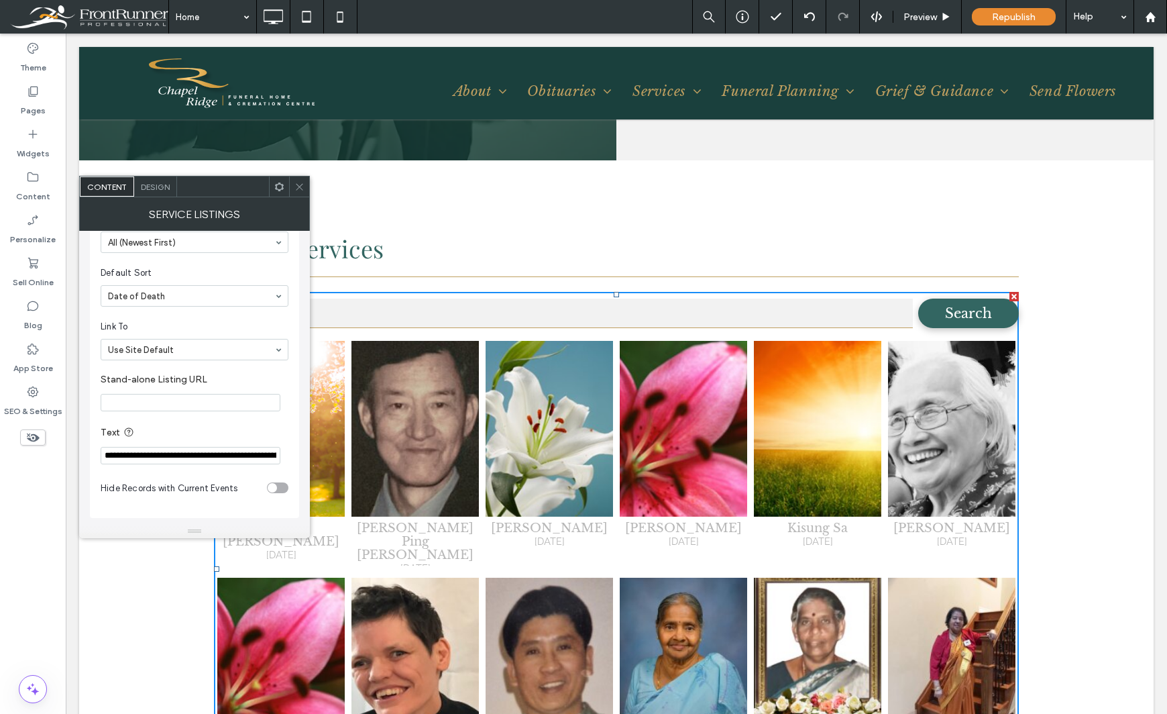
click at [153, 186] on span "Design" at bounding box center [155, 187] width 29 height 10
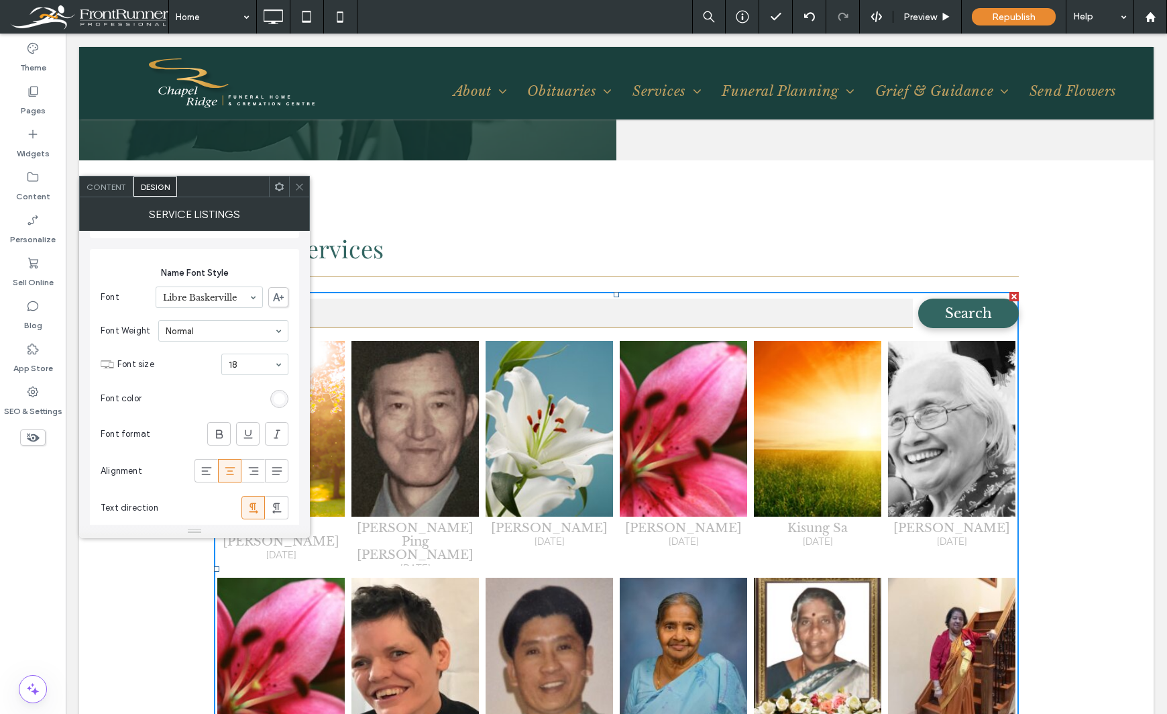
scroll to position [1610, 0]
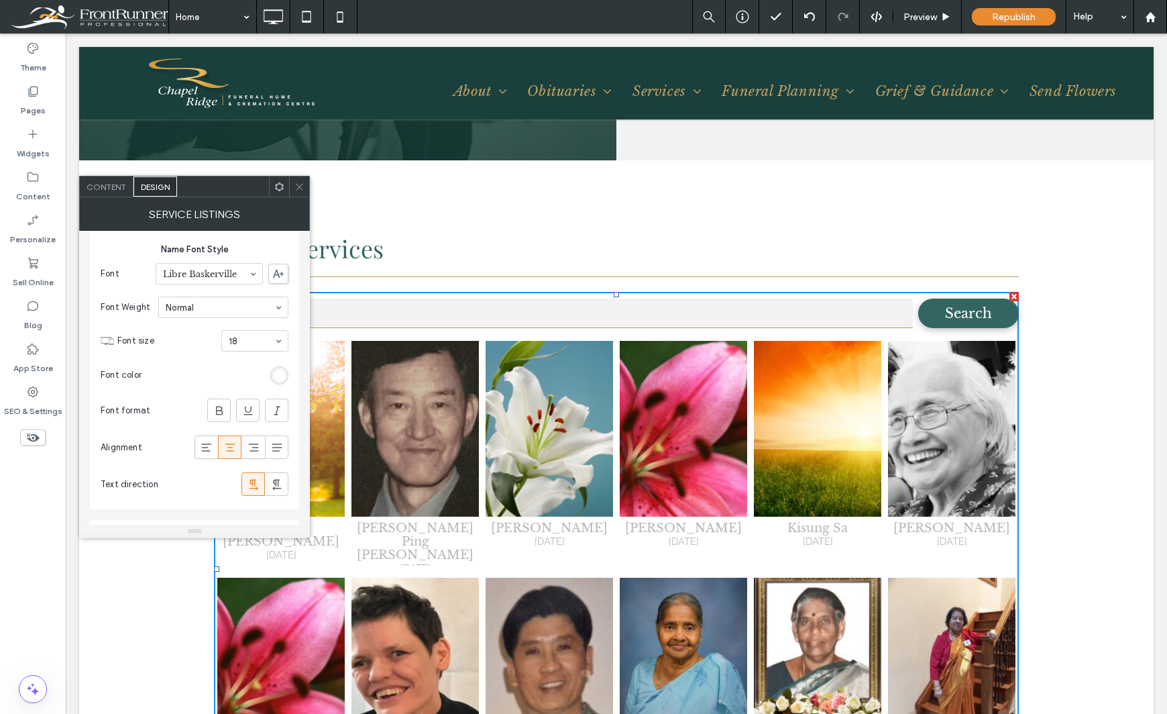
click at [280, 372] on div "rgb(255, 255, 255)" at bounding box center [279, 375] width 11 height 11
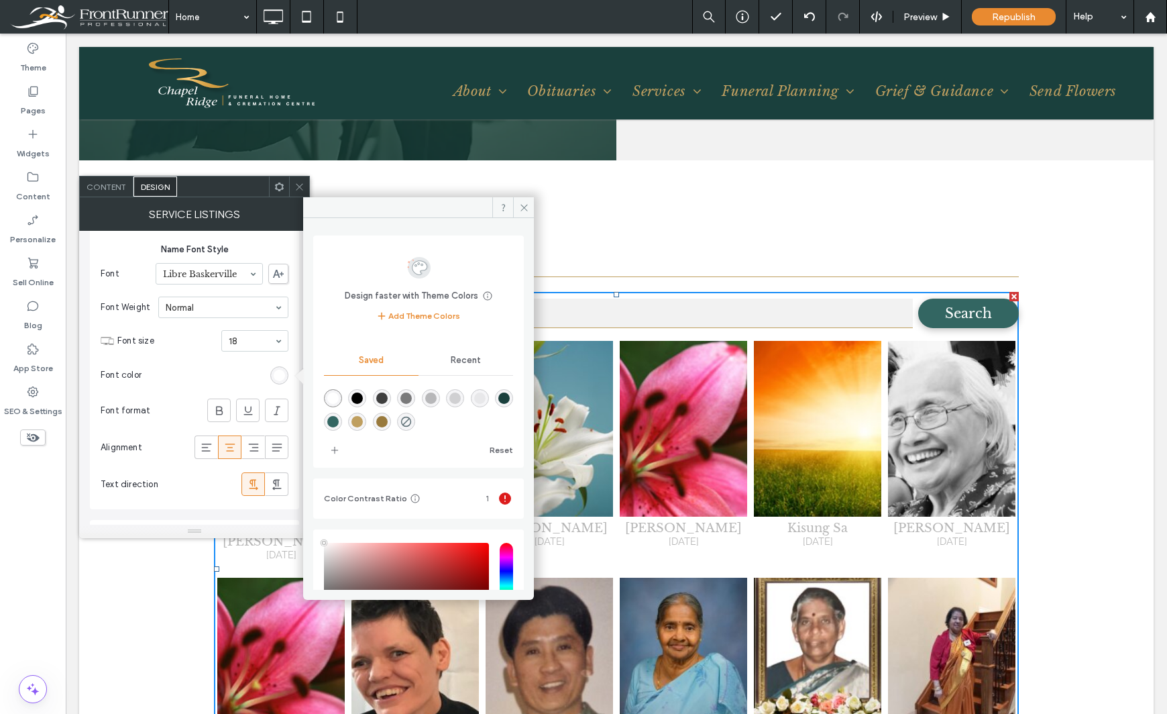
click at [339, 421] on div "rgba(51,102,98,1)" at bounding box center [332, 421] width 11 height 11
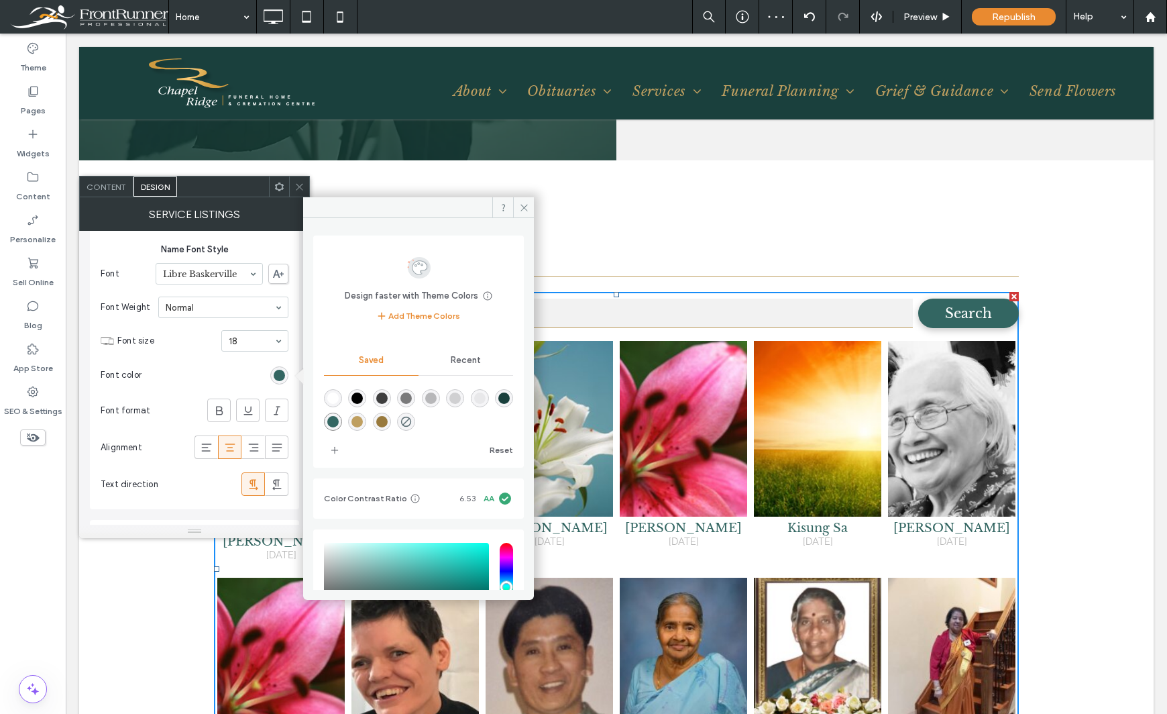
click at [388, 420] on div "rgba(153,122,61,1)" at bounding box center [381, 421] width 11 height 11
type input "*******"
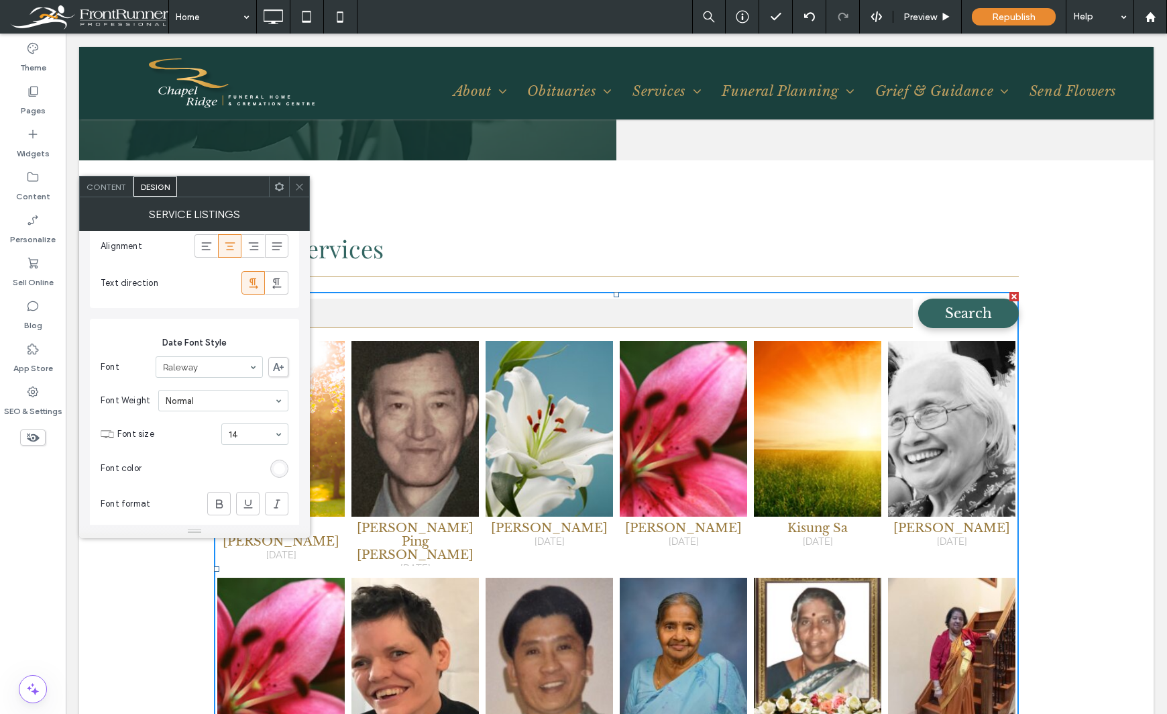
scroll to position [1878, 0]
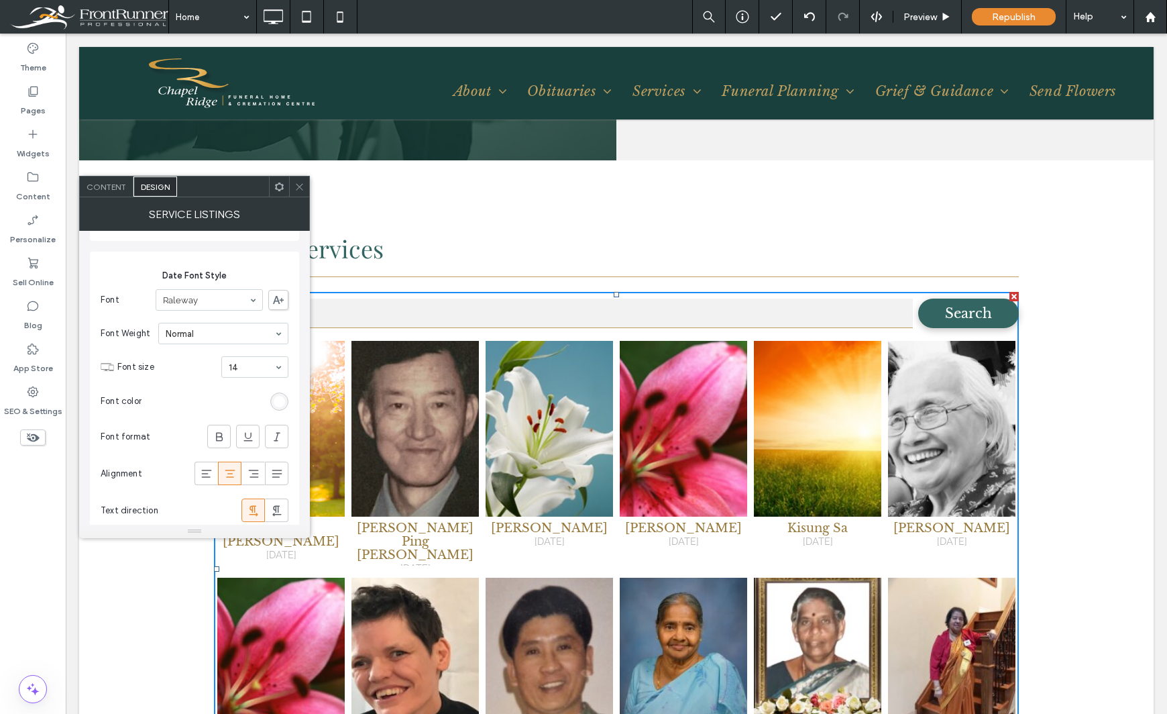
click at [276, 404] on div "rgb(255, 255, 255)" at bounding box center [279, 401] width 11 height 11
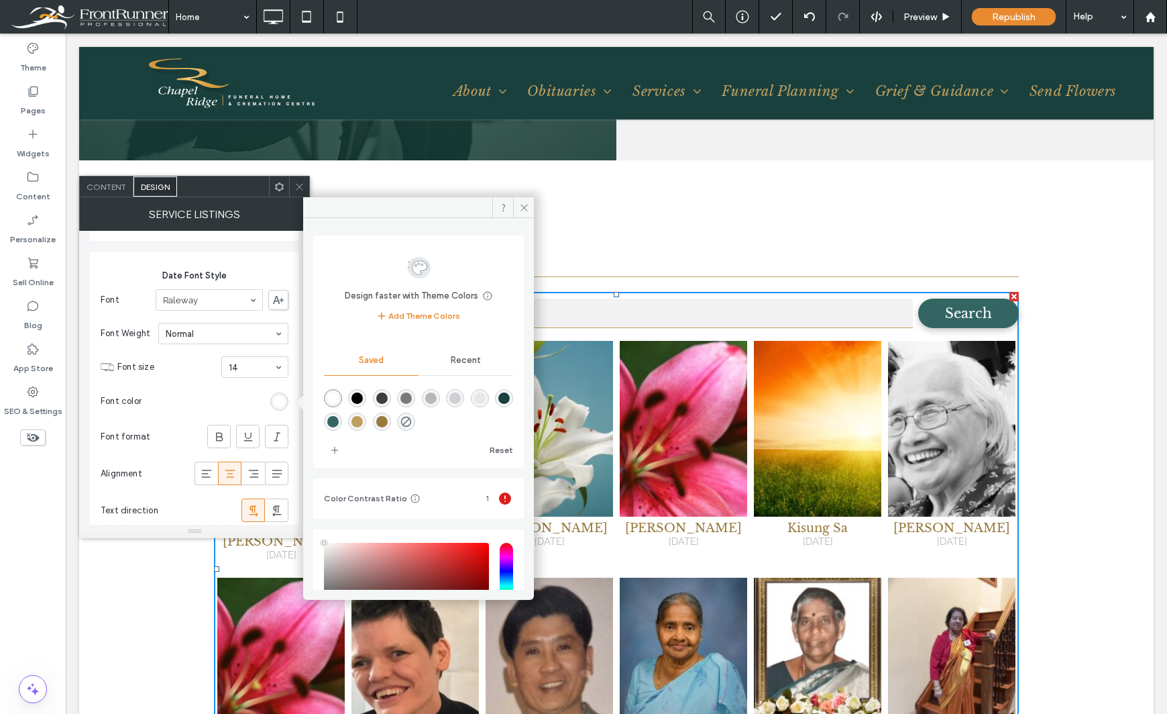
click at [339, 420] on div "rgba(51,102,98,1)" at bounding box center [332, 421] width 11 height 11
type input "*******"
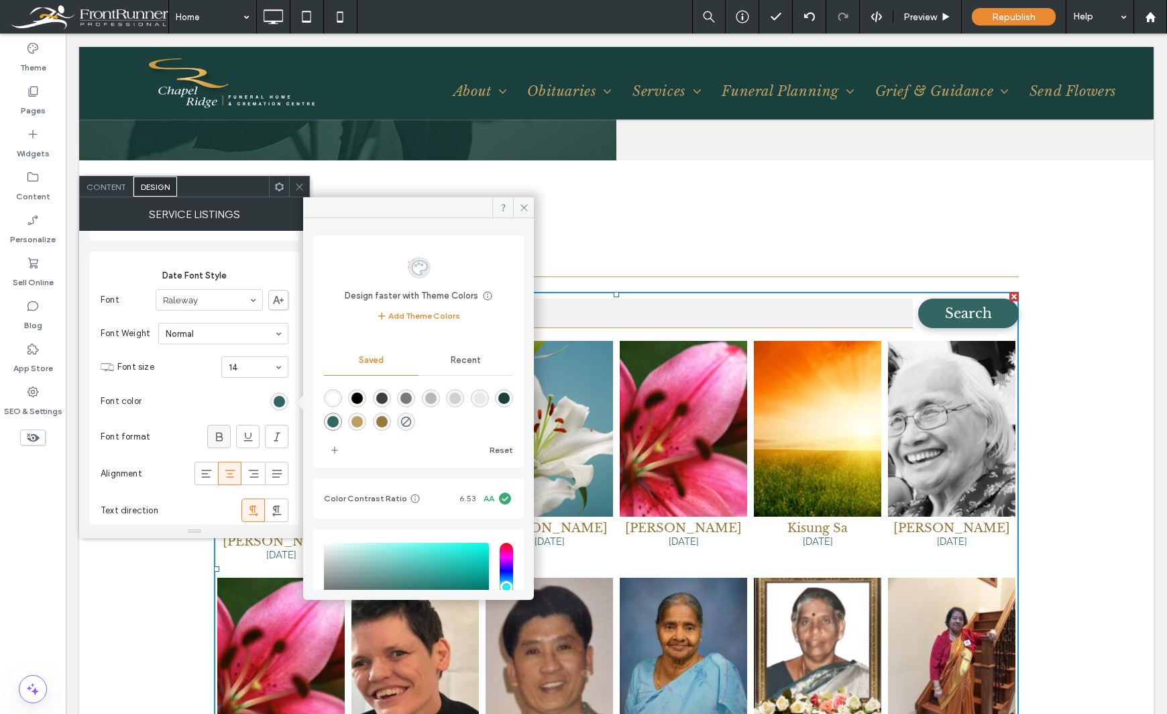
click at [219, 438] on icon at bounding box center [219, 436] width 13 height 13
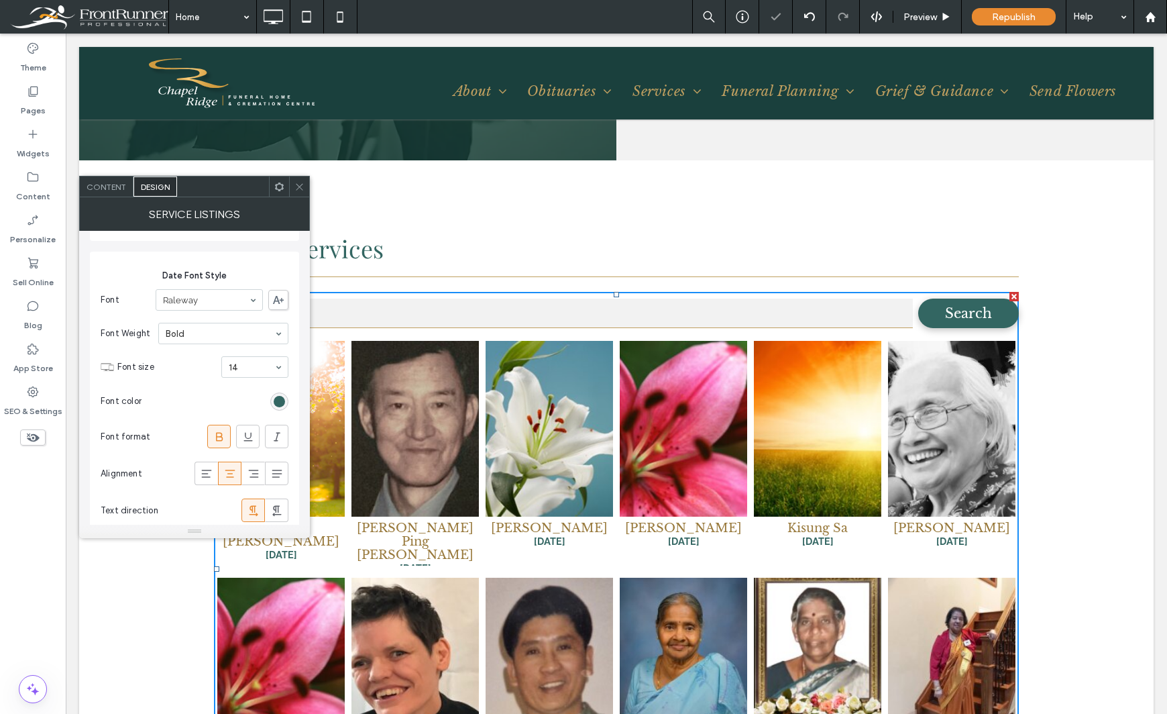
click at [24, 566] on div "Theme Pages Widgets Content Personalize Sell Online Blog App Store SEO & Settin…" at bounding box center [33, 374] width 66 height 680
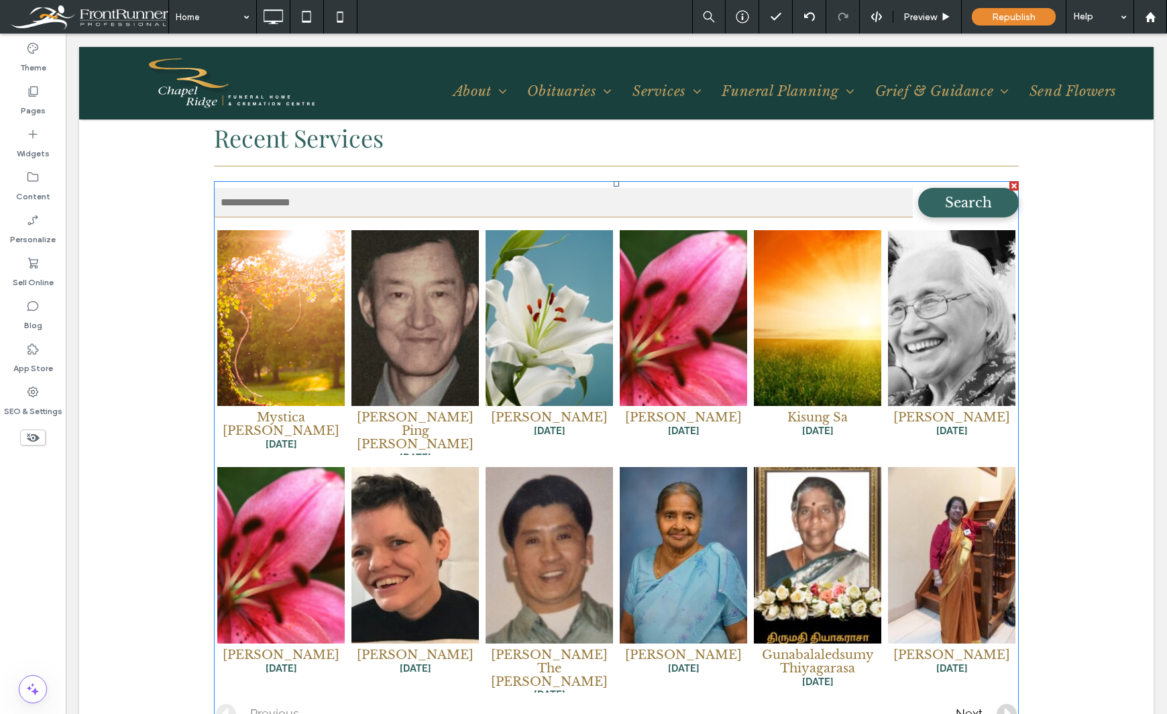
scroll to position [1945, 0]
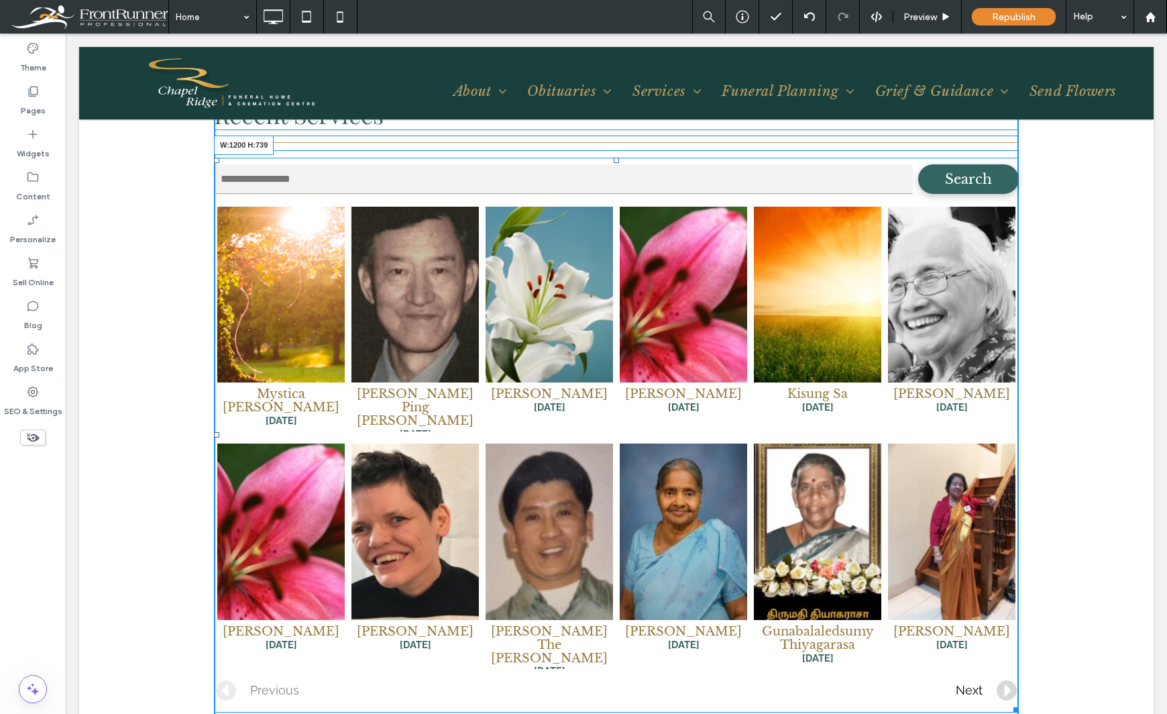
drag, startPoint x: 1010, startPoint y: 653, endPoint x: 1048, endPoint y: 594, distance: 70.3
click at [1048, 594] on div "Recent Services Search {name} {date} {branchname} {name} {date} {branchname} {n…" at bounding box center [616, 420] width 1075 height 789
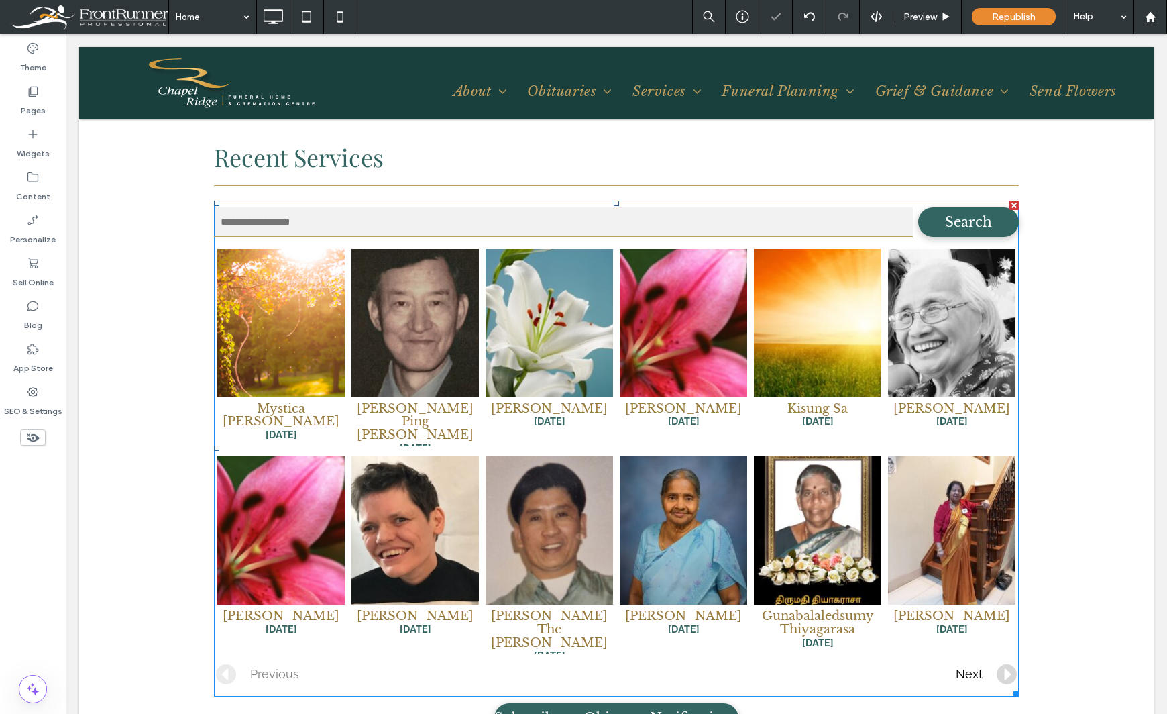
scroll to position [1878, 0]
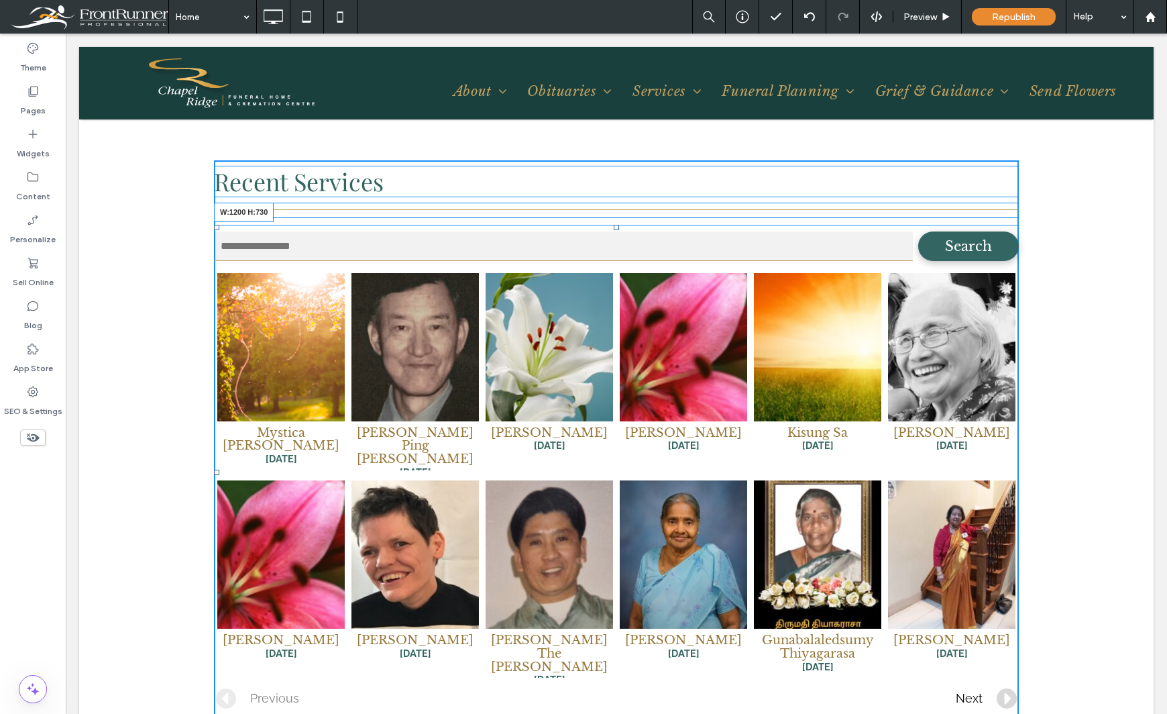
drag, startPoint x: 1008, startPoint y: 660, endPoint x: 1082, endPoint y: 686, distance: 78.3
click at [1016, 654] on div "Recent Services Search {name} {date} {branchname} {name} {date} {branchname} {n…" at bounding box center [616, 458] width 1075 height 730
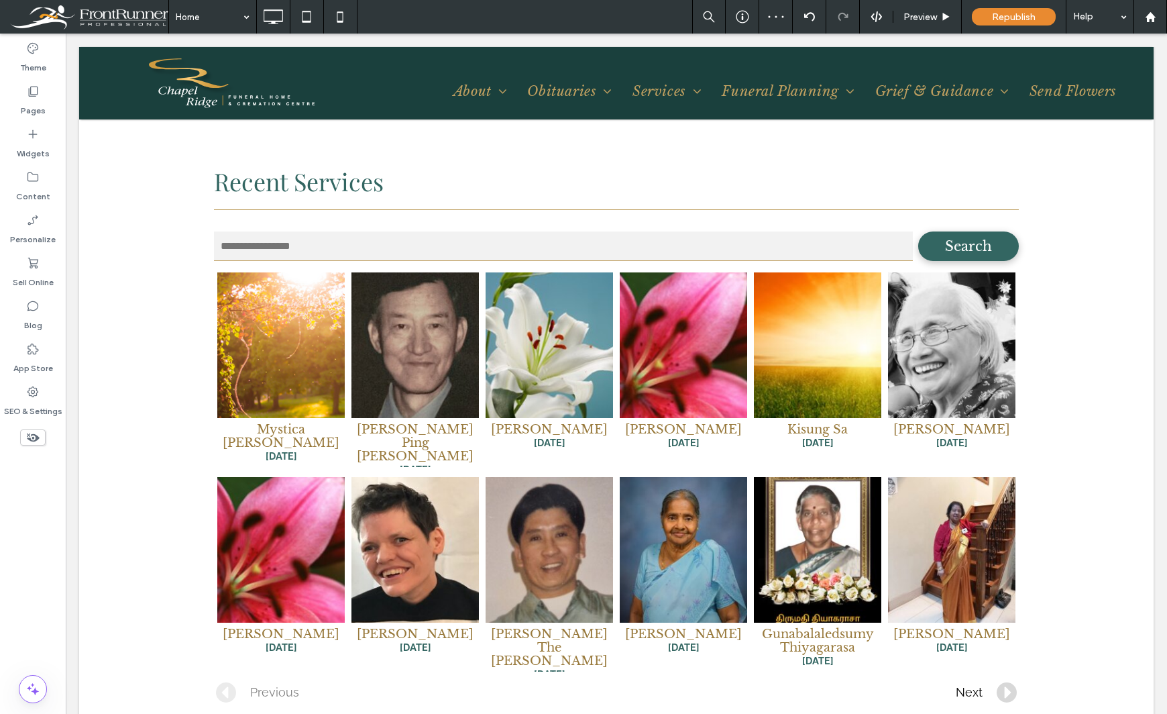
click at [47, 563] on div "Theme Pages Widgets Content Personalize Sell Online Blog App Store SEO & Settin…" at bounding box center [33, 374] width 66 height 680
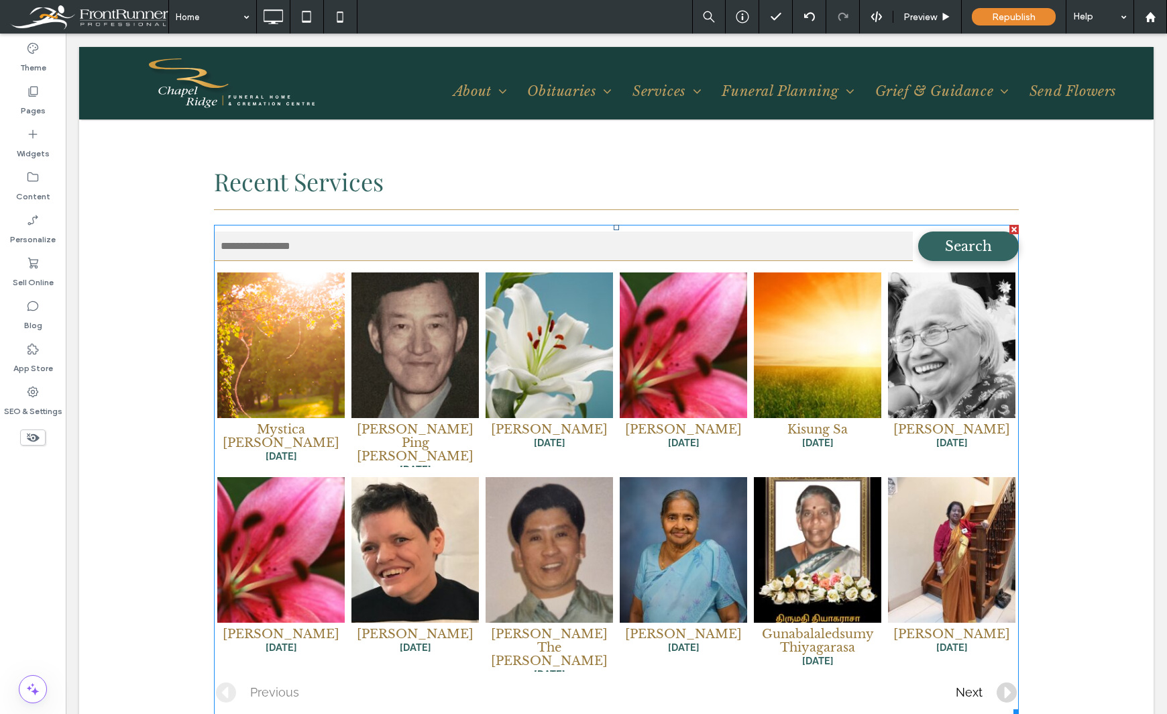
click at [839, 578] on span at bounding box center [616, 470] width 805 height 490
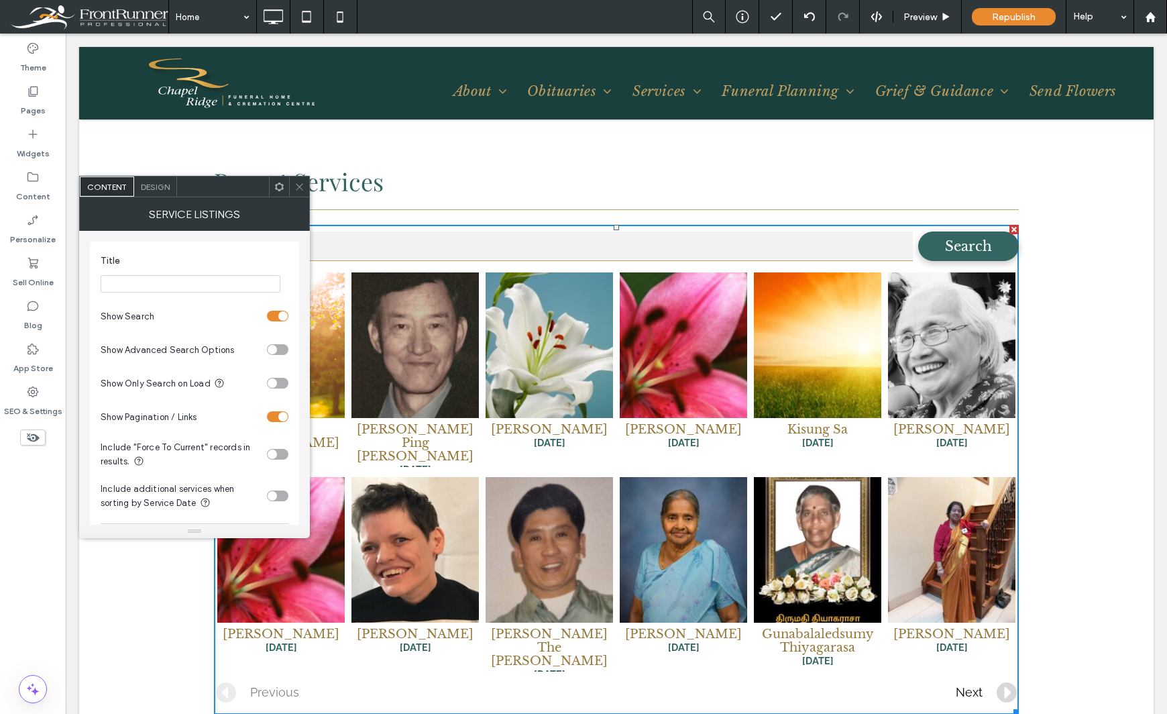
click at [157, 188] on span "Design" at bounding box center [155, 187] width 29 height 10
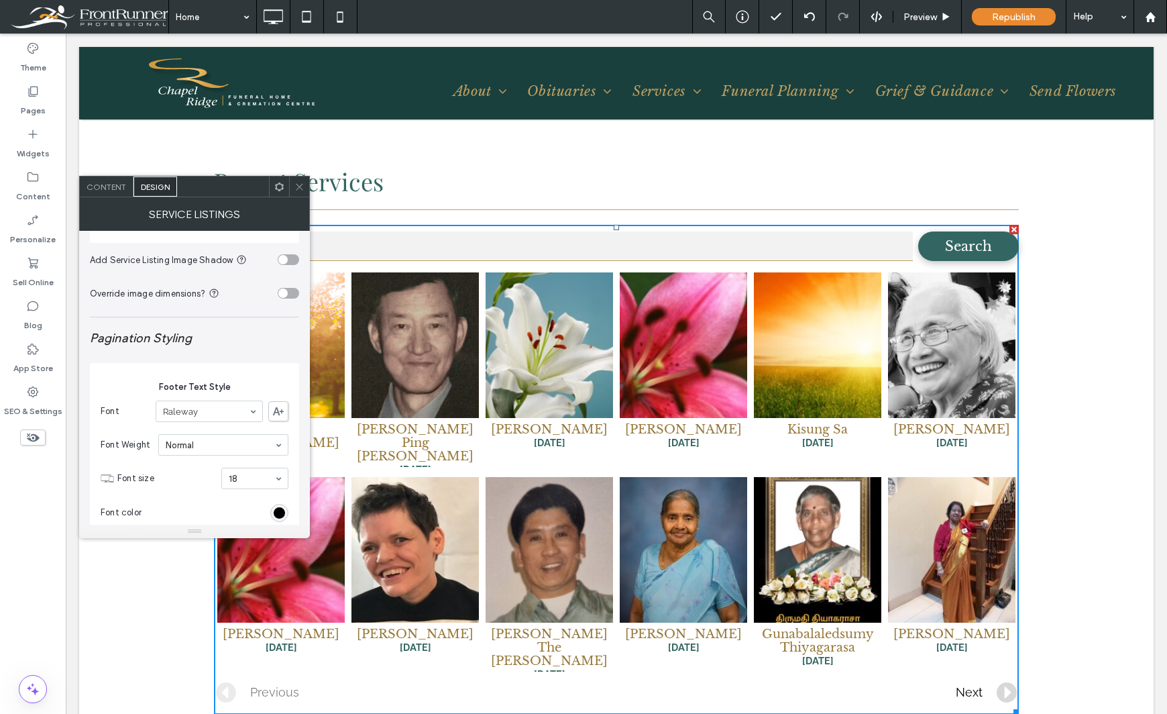
scroll to position [3018, 0]
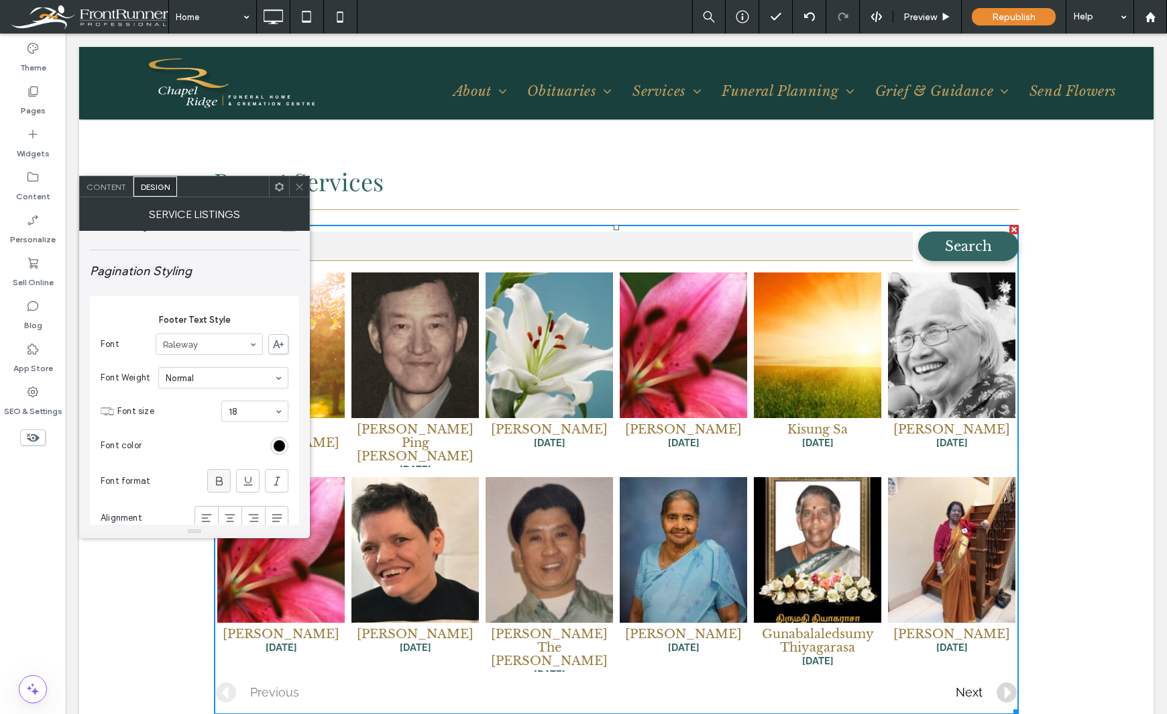
click at [223, 478] on icon at bounding box center [219, 480] width 13 height 13
click at [254, 408] on input at bounding box center [252, 410] width 46 height 9
click at [276, 444] on div "rgb(0, 0, 0)" at bounding box center [279, 445] width 11 height 11
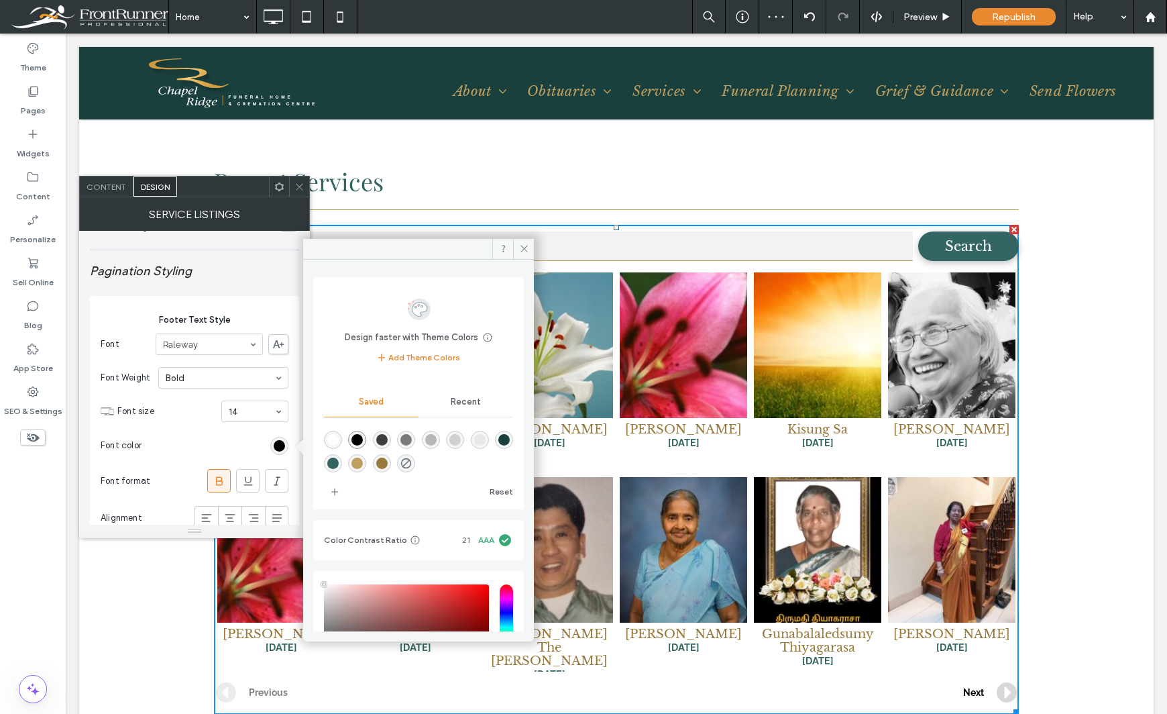
type input "****"
click at [363, 464] on div "rgba(191,159,96,1)" at bounding box center [356, 462] width 11 height 11
type input "*******"
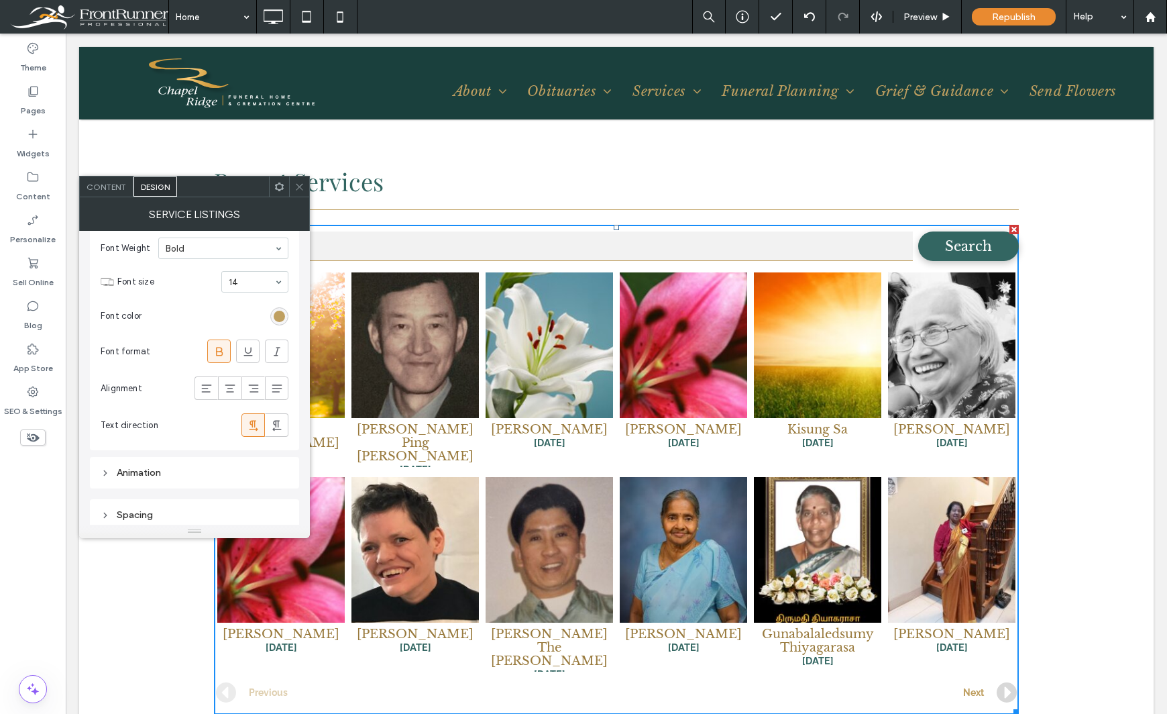
scroll to position [3154, 0]
click at [38, 541] on div "Theme Pages Widgets Content Personalize Sell Online Blog App Store SEO & Settin…" at bounding box center [33, 374] width 66 height 680
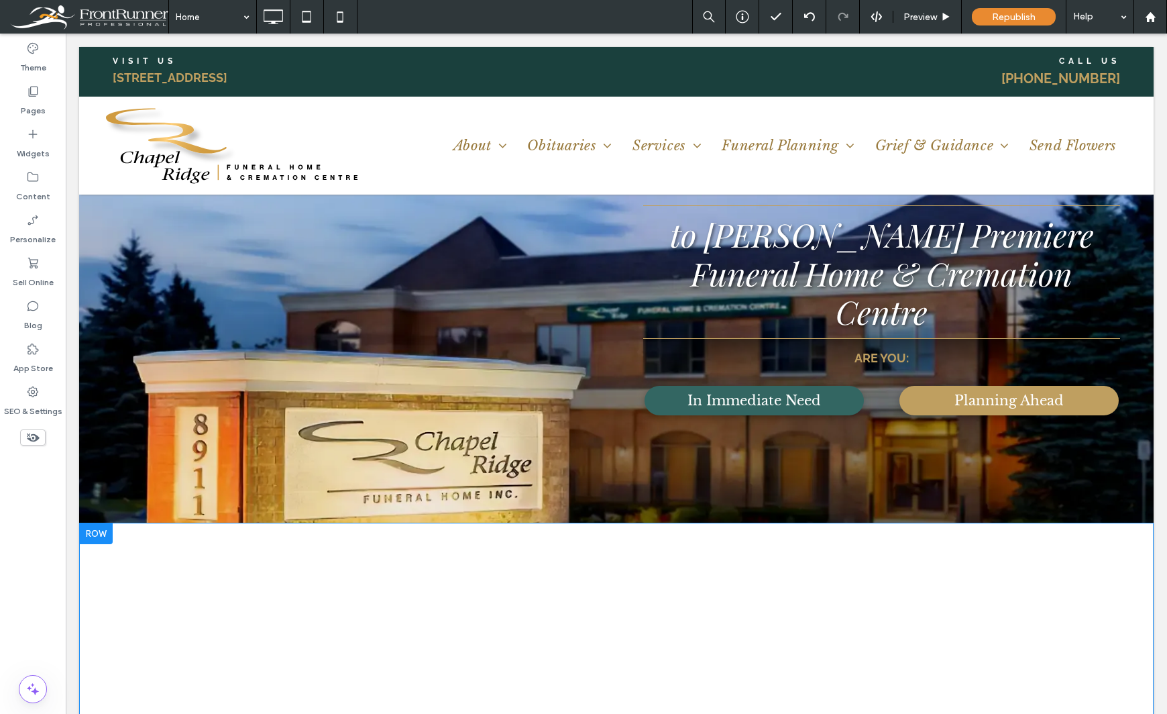
scroll to position [0, 0]
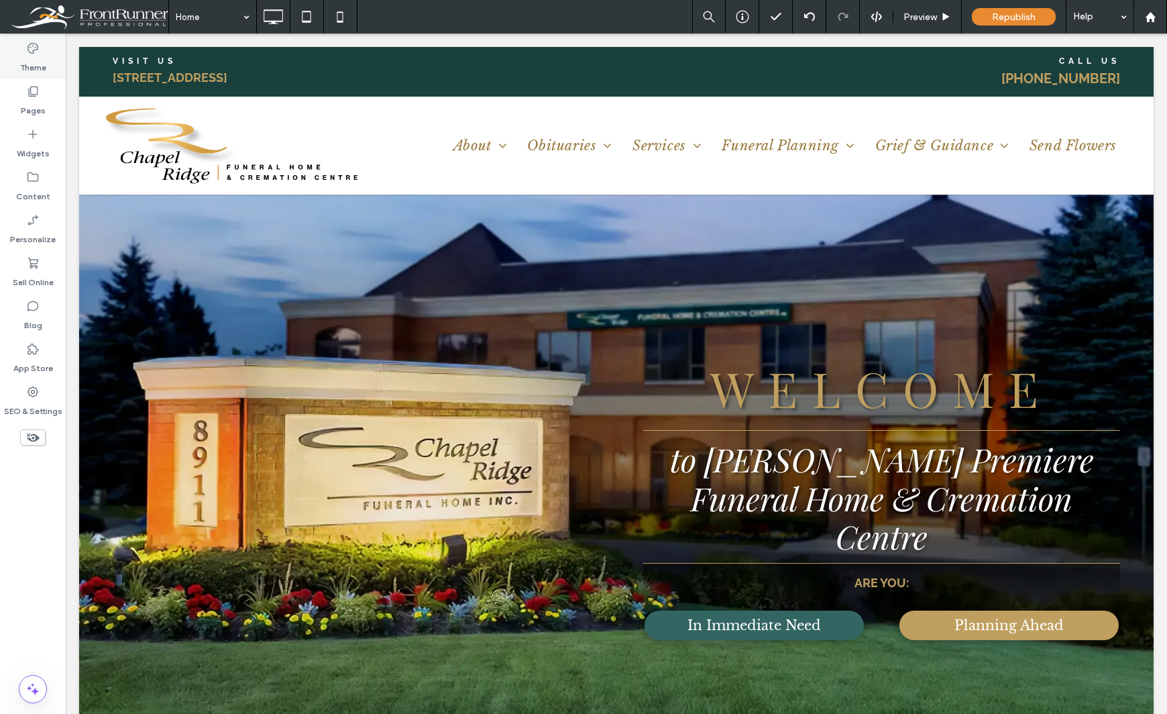
click at [34, 58] on label "Theme" at bounding box center [33, 64] width 26 height 19
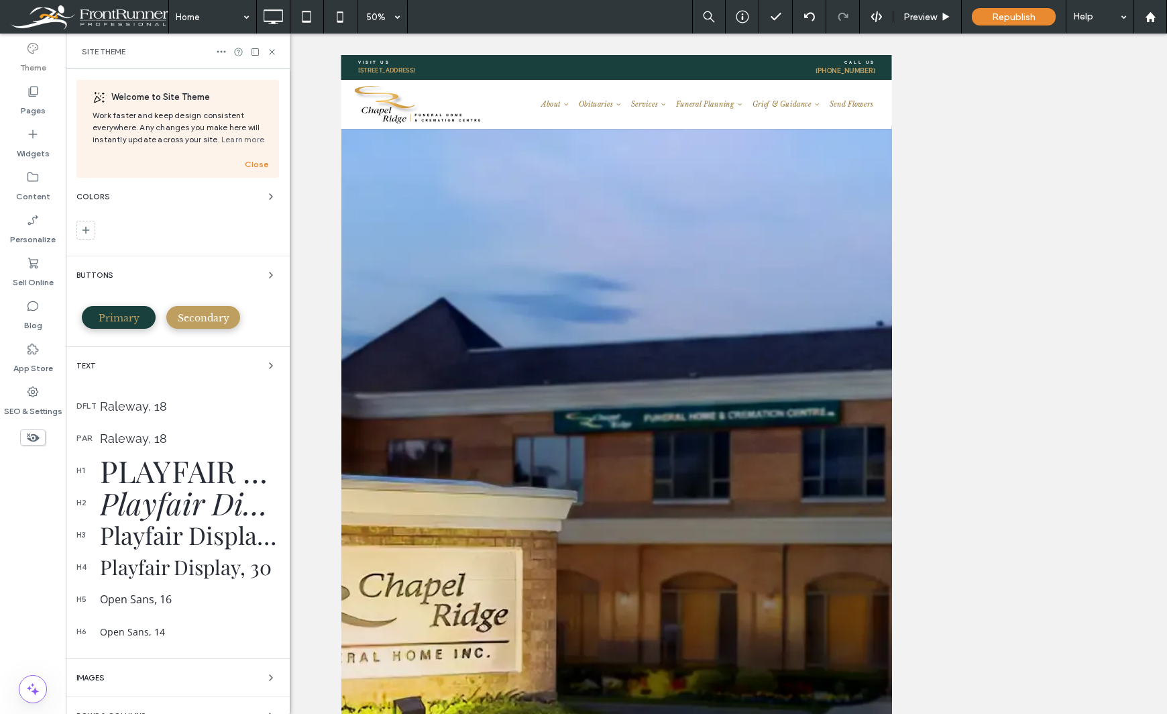
click at [115, 308] on div "Primary" at bounding box center [119, 317] width 74 height 23
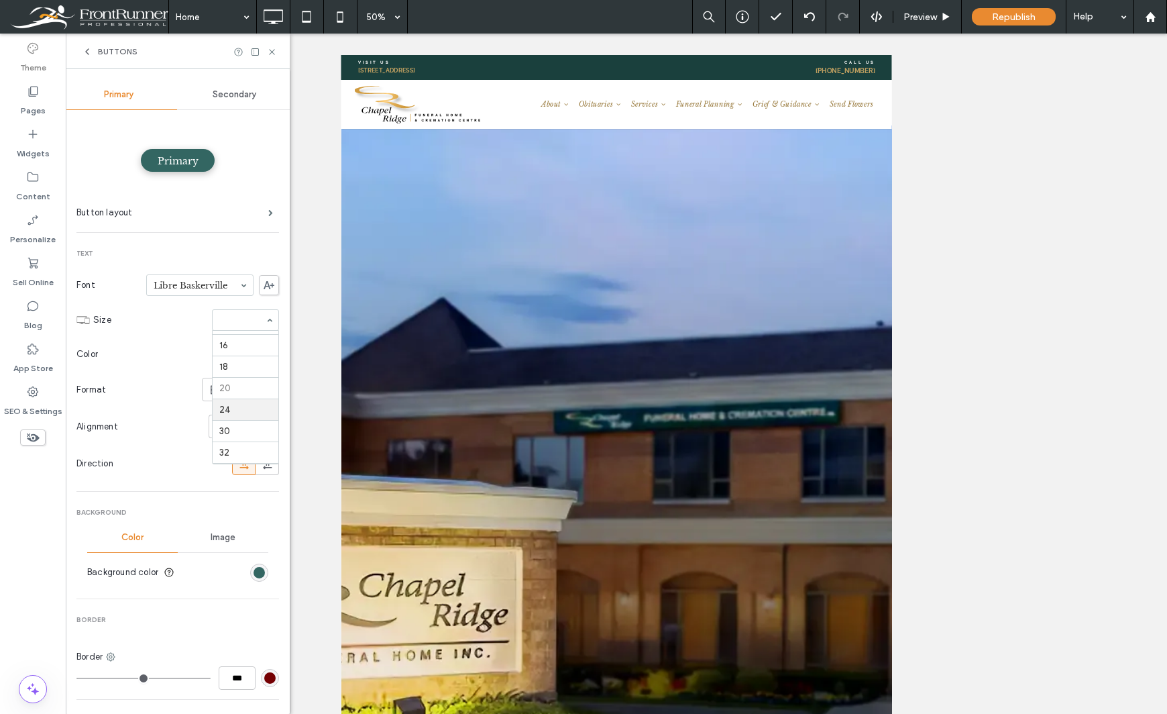
scroll to position [105, 0]
click at [274, 54] on use at bounding box center [271, 51] width 5 height 5
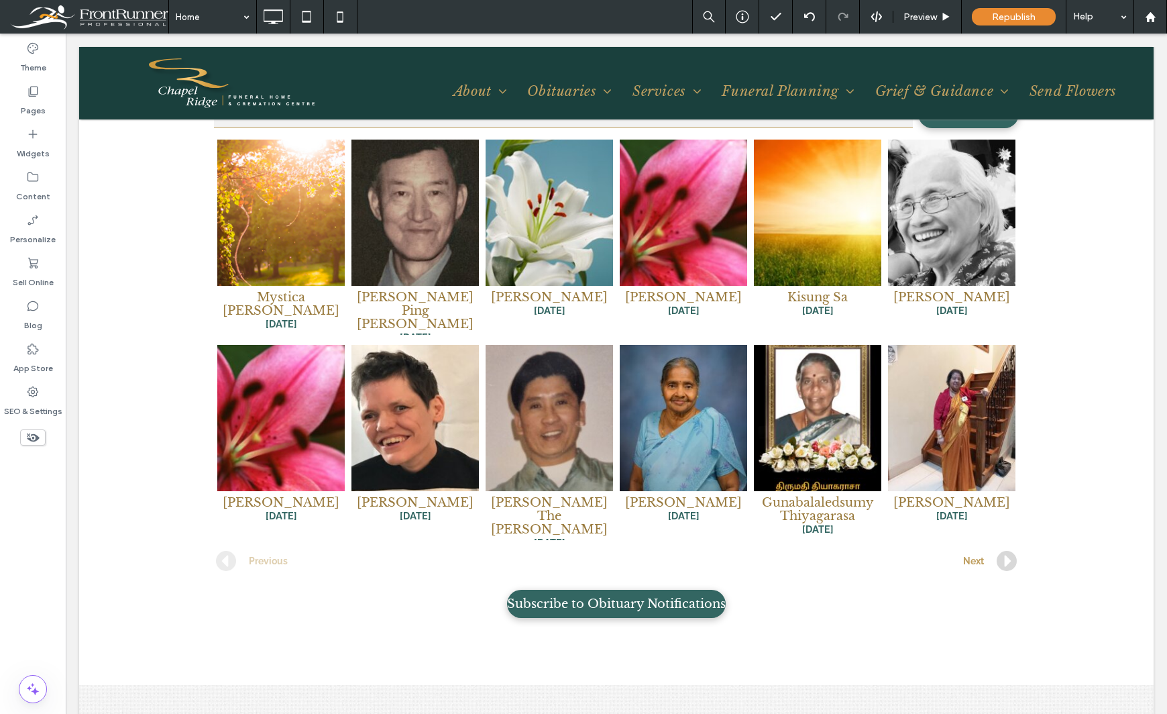
scroll to position [2012, 0]
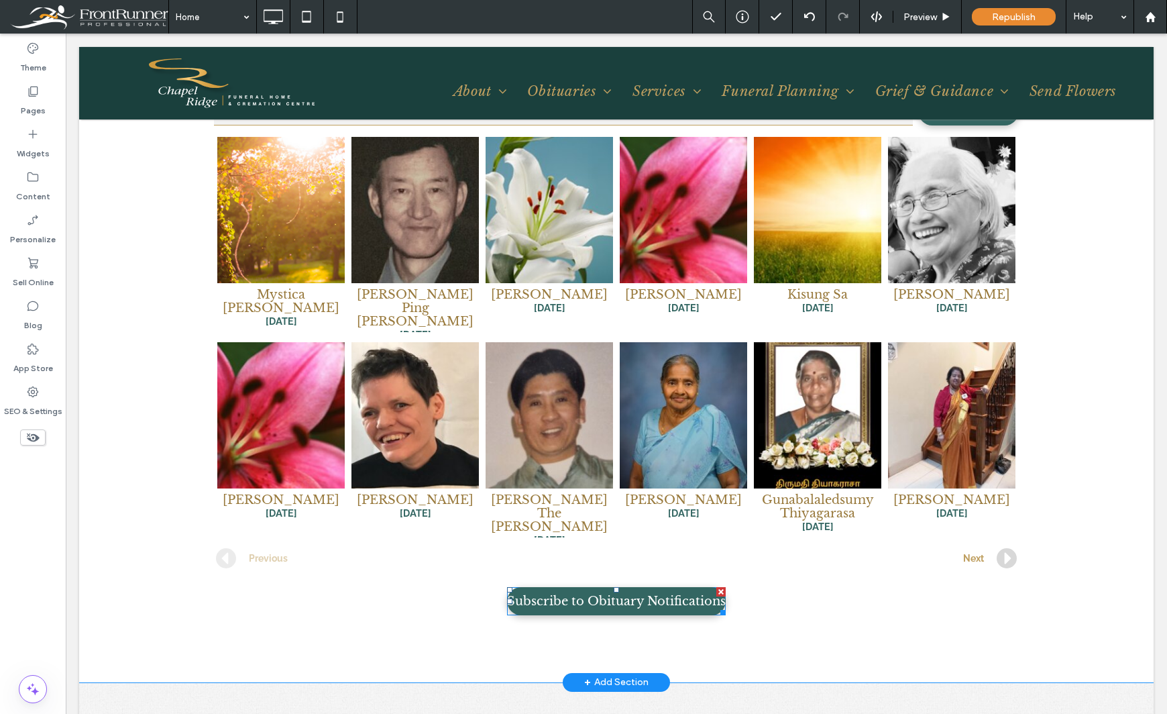
click at [705, 587] on span at bounding box center [616, 601] width 219 height 28
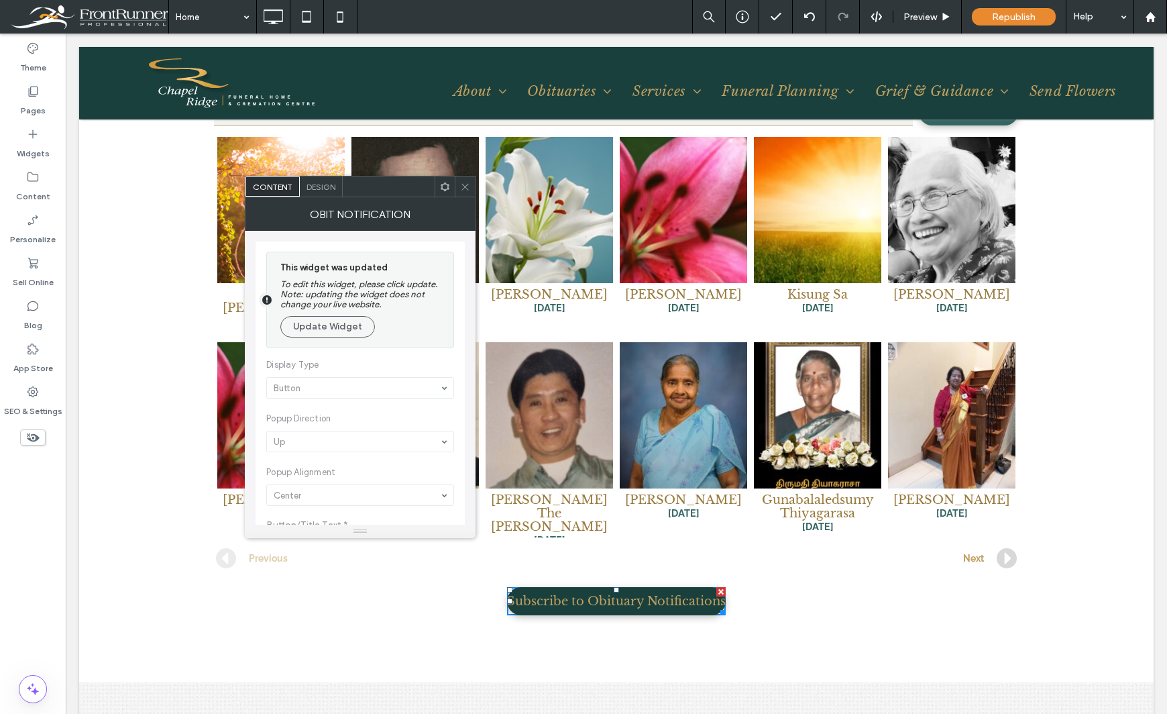
click at [679, 587] on span "Subscribe to Obituary Notifications" at bounding box center [616, 601] width 219 height 28
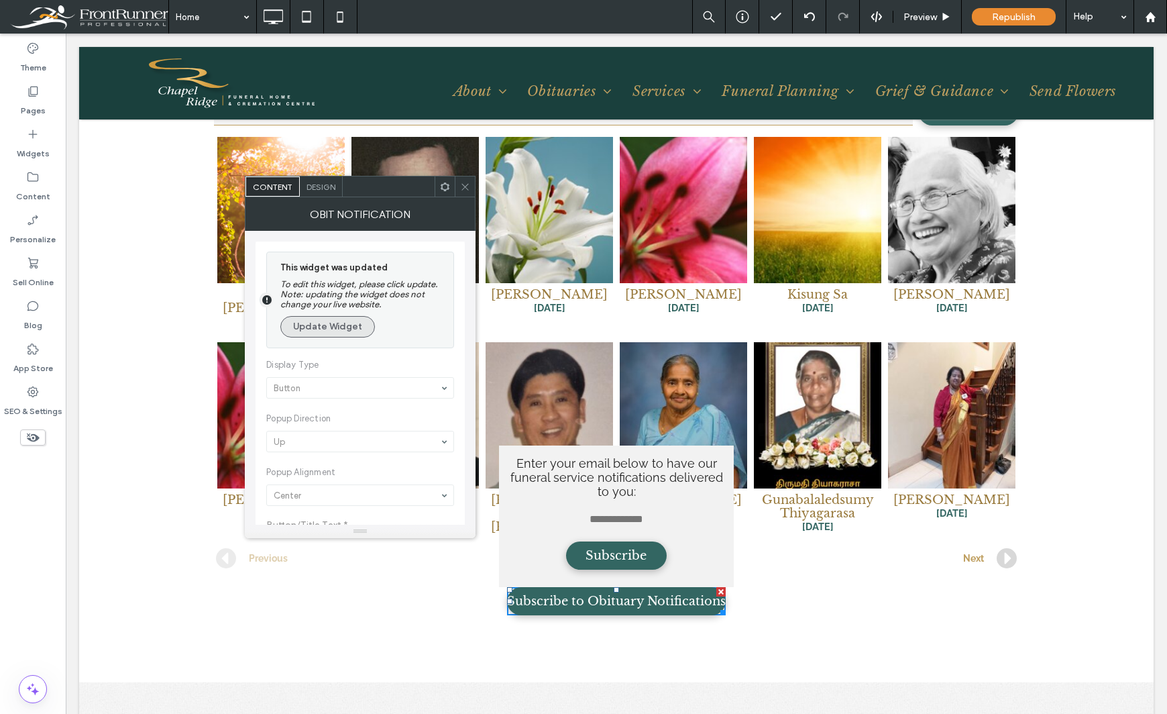
click at [337, 328] on button "Update Widget" at bounding box center [327, 326] width 95 height 21
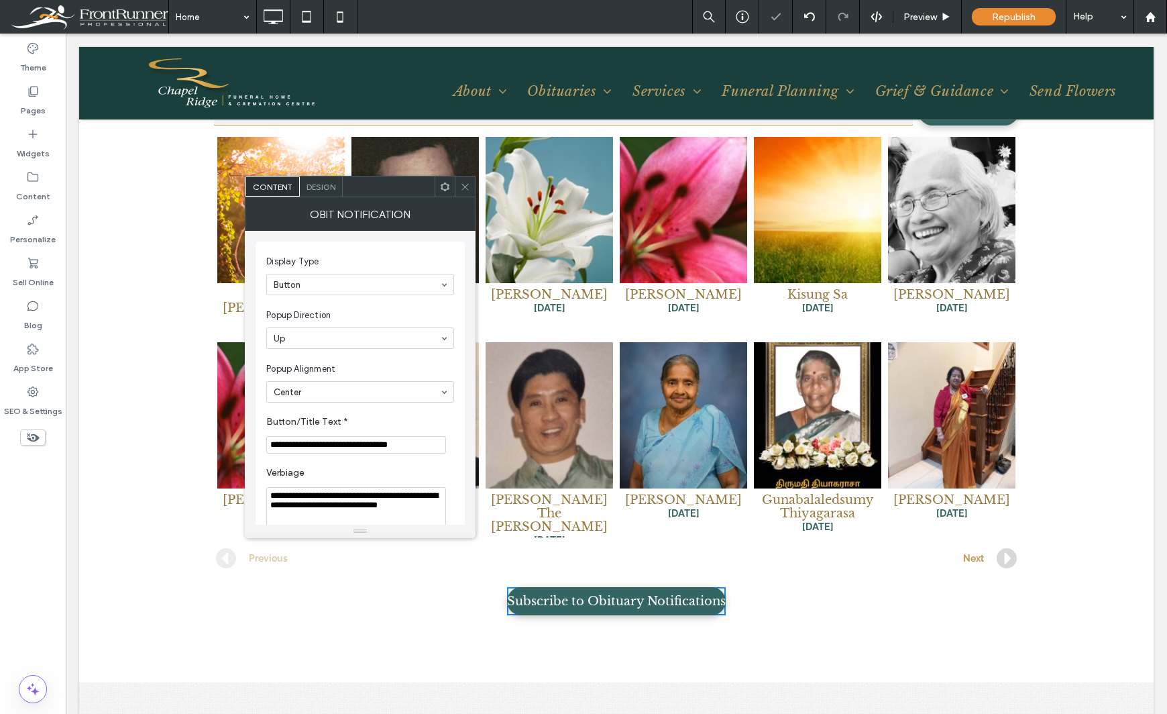
click at [40, 553] on div "Theme Pages Widgets Content Personalize Sell Online Blog App Store SEO & Settin…" at bounding box center [33, 374] width 66 height 680
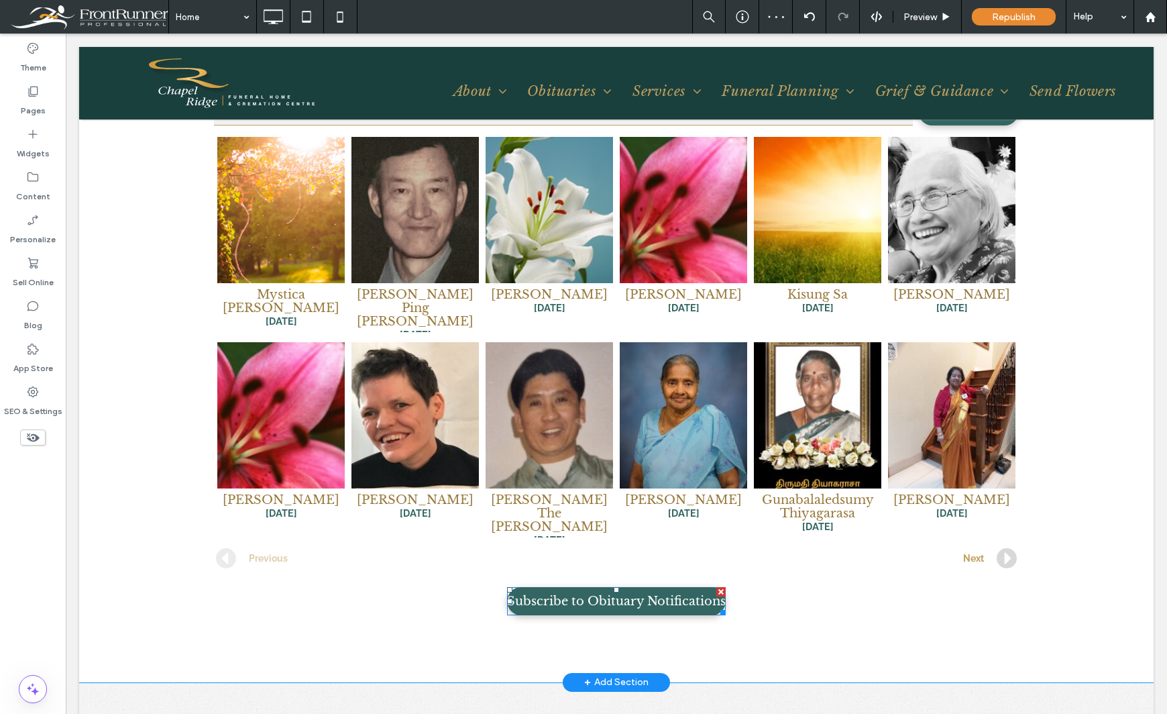
click at [691, 587] on span at bounding box center [616, 601] width 219 height 28
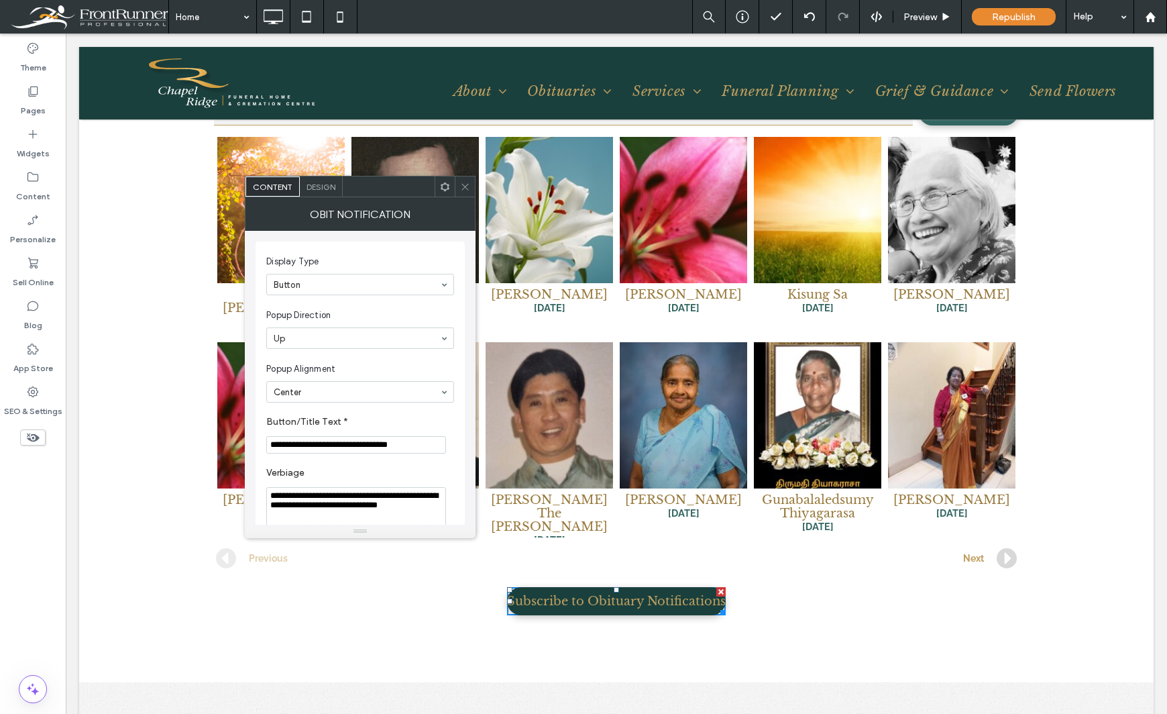
drag, startPoint x: 567, startPoint y: 537, endPoint x: 561, endPoint y: 533, distance: 6.9
click at [567, 587] on span "Subscribe to Obituary Notifications" at bounding box center [616, 601] width 219 height 28
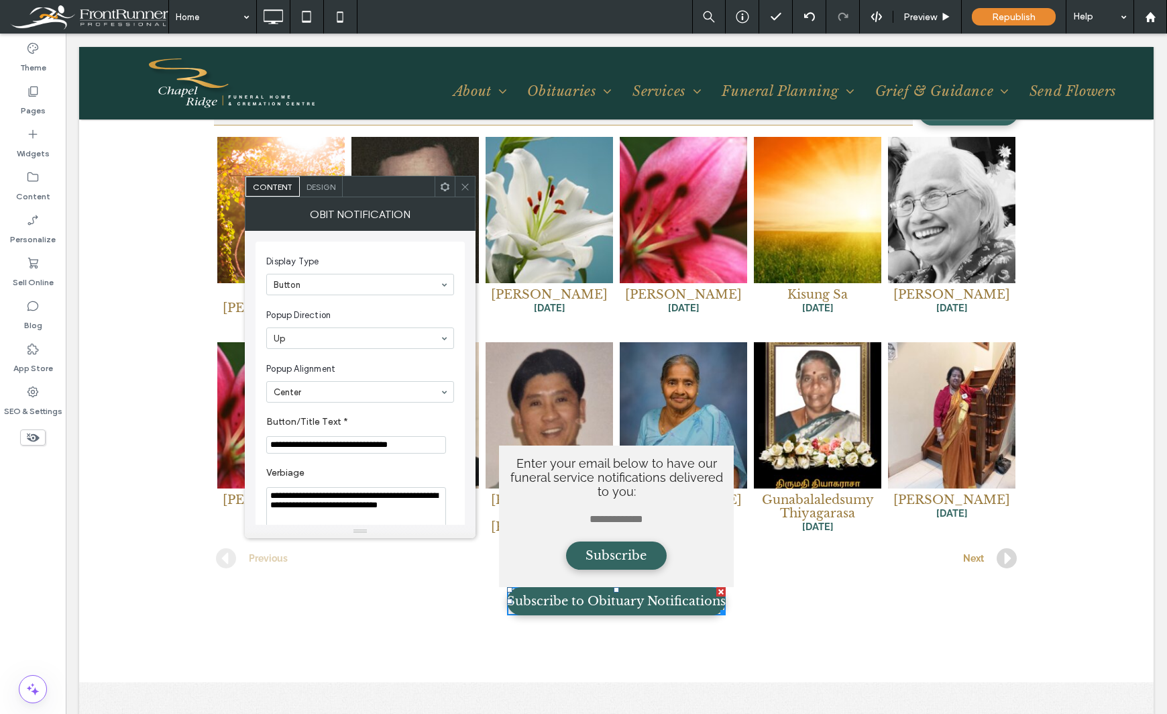
click at [329, 190] on span "Design" at bounding box center [321, 187] width 29 height 10
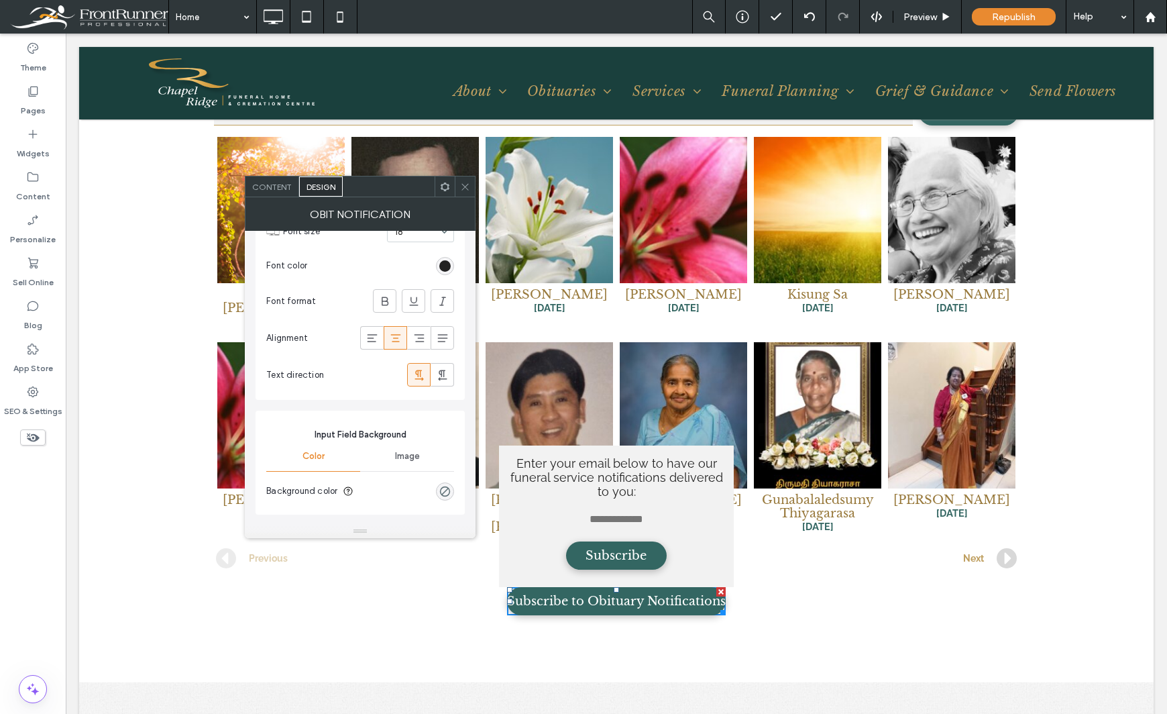
scroll to position [738, 0]
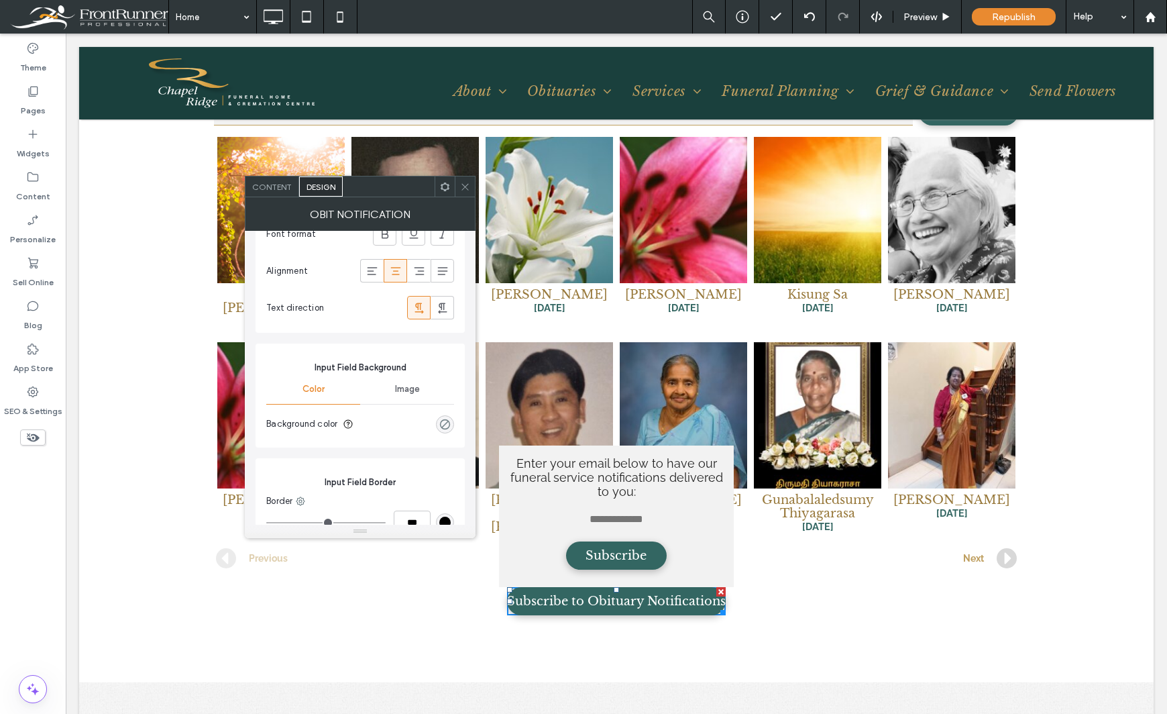
click at [440, 421] on div "rgba(0, 0, 0, 0)" at bounding box center [444, 424] width 11 height 11
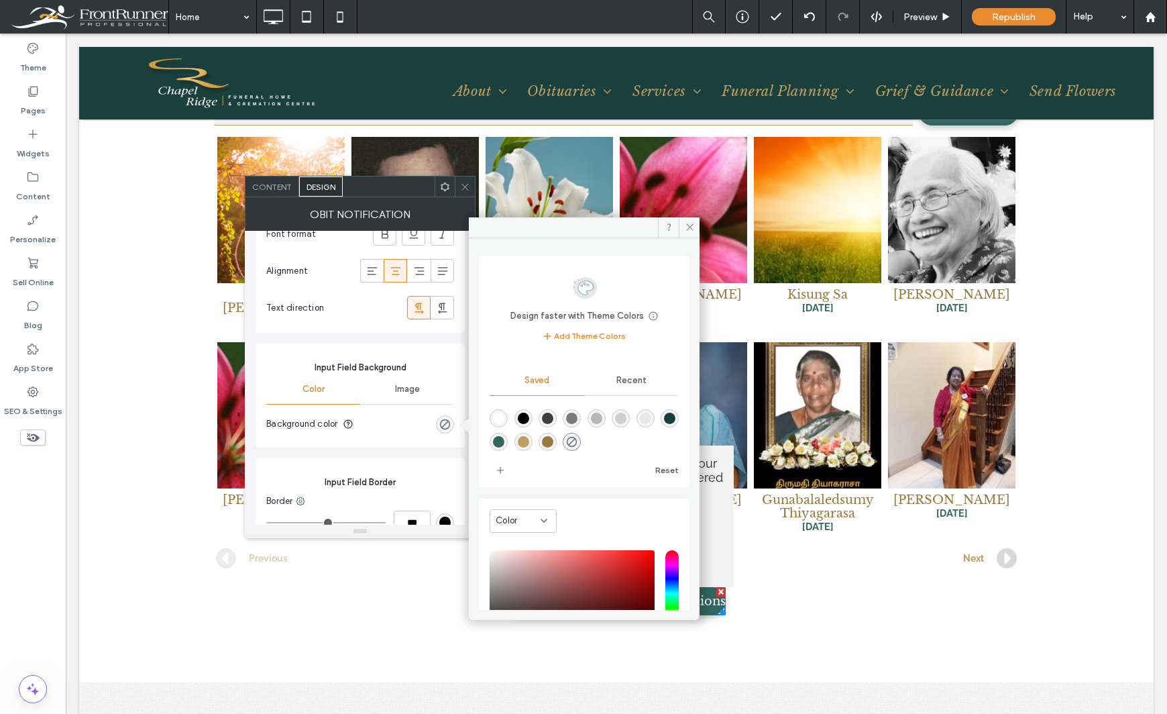
click at [505, 415] on div "rgba(255,255,255,1)" at bounding box center [499, 418] width 18 height 18
type input "*******"
type input "***"
type input "****"
drag, startPoint x: 690, startPoint y: 229, endPoint x: 622, endPoint y: 197, distance: 74.7
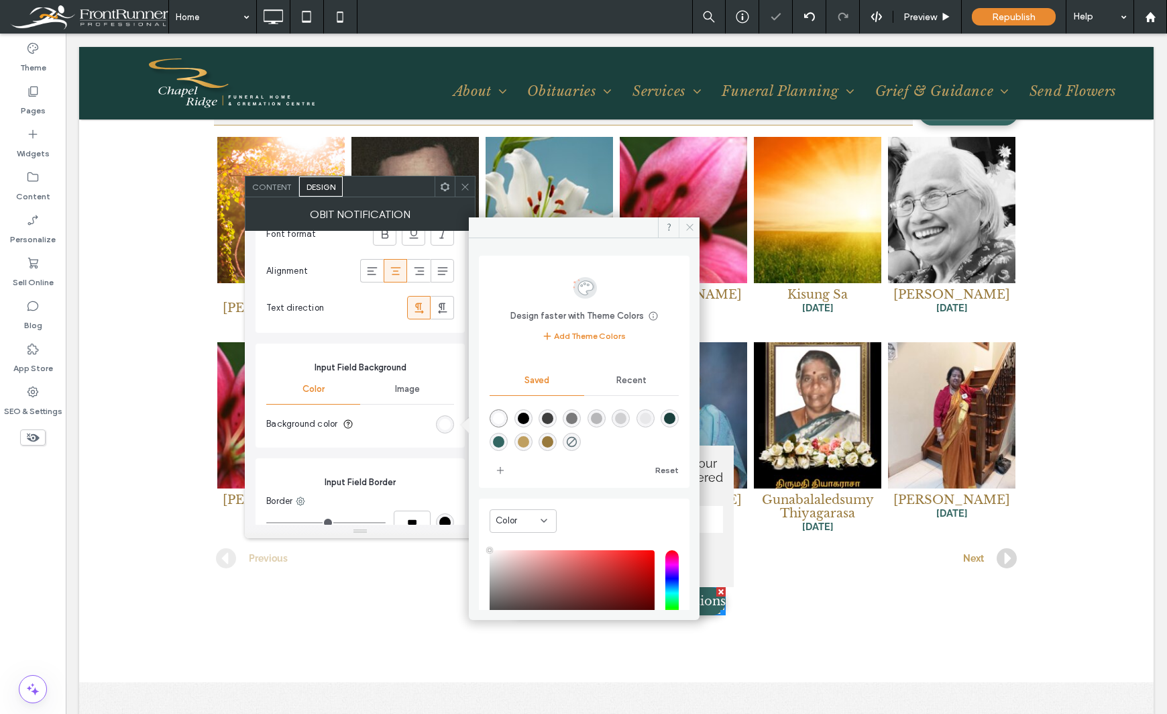
click at [690, 229] on icon at bounding box center [690, 227] width 10 height 10
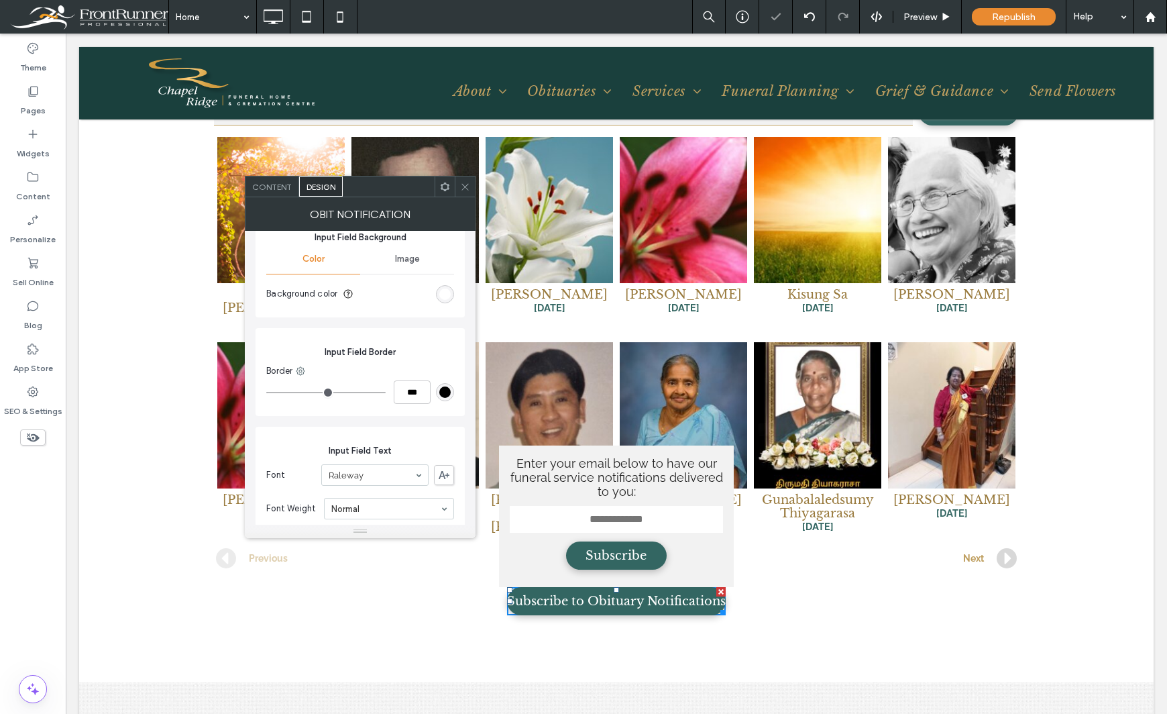
scroll to position [872, 0]
click at [297, 366] on icon at bounding box center [300, 367] width 11 height 11
click at [320, 452] on span at bounding box center [316, 447] width 16 height 15
click at [443, 387] on div "rgb(0, 0, 0)" at bounding box center [444, 387] width 11 height 11
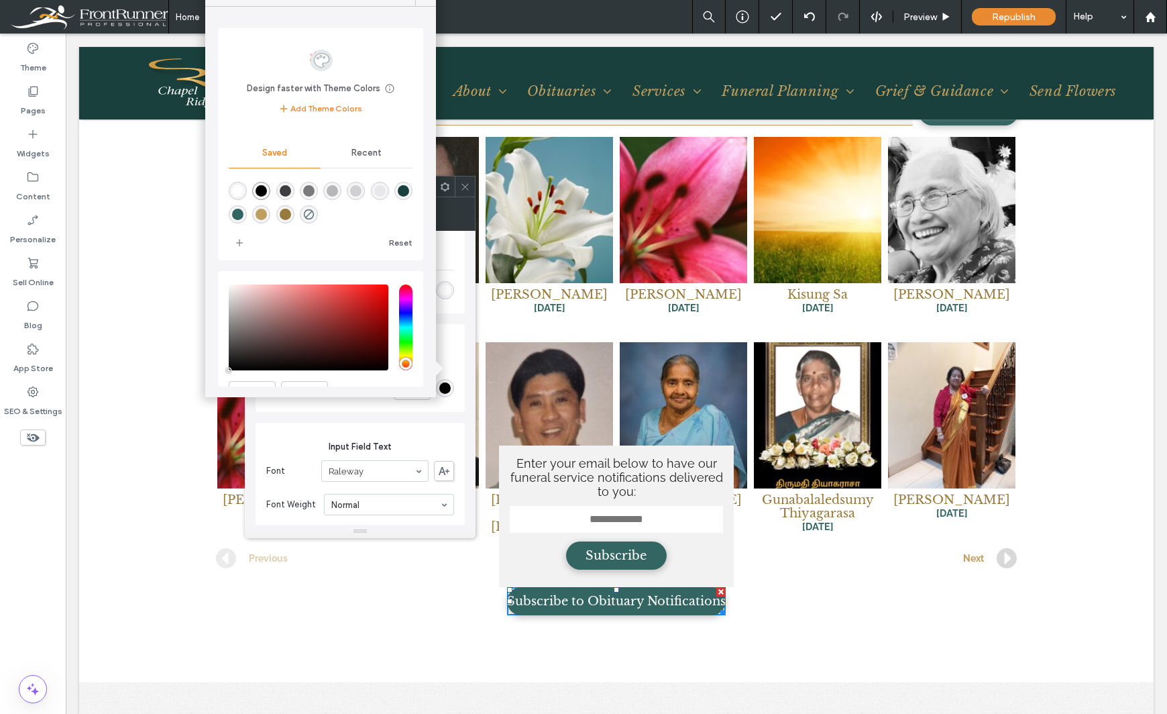
click at [267, 212] on div "rgba(191,159,96,1)" at bounding box center [261, 214] width 11 height 11
type input "*"
type input "***"
type input "*******"
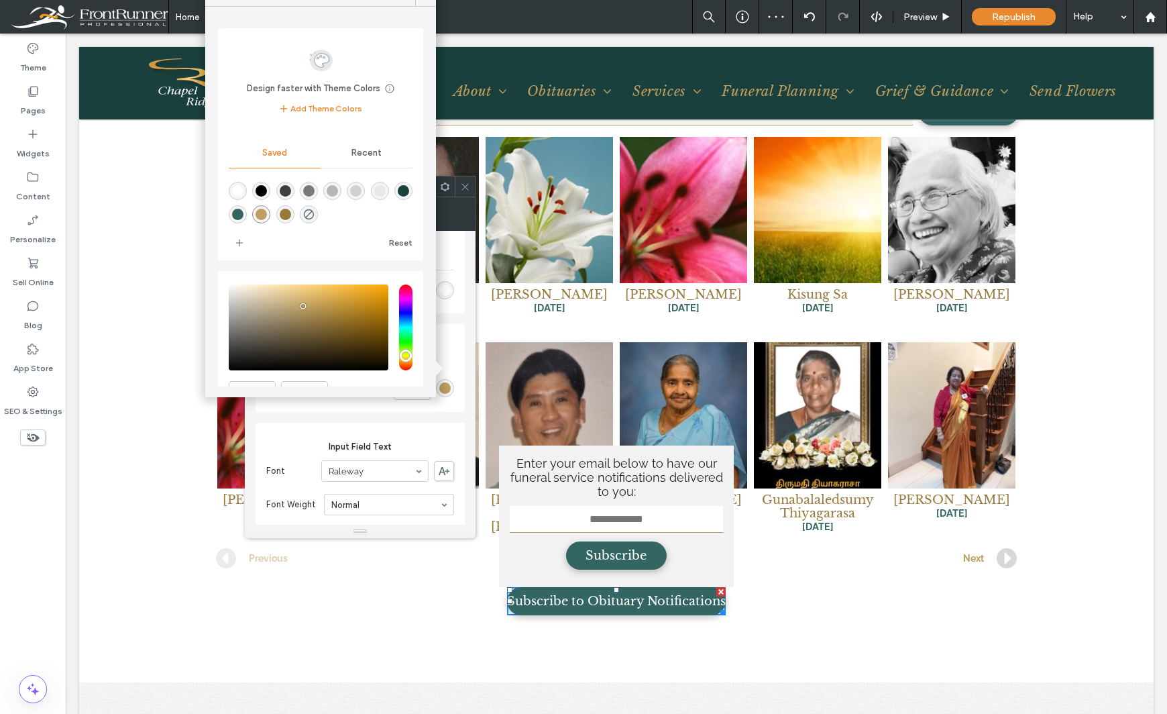
click at [22, 555] on div "Theme Pages Widgets Content Personalize Sell Online Blog App Store SEO & Settin…" at bounding box center [33, 374] width 66 height 680
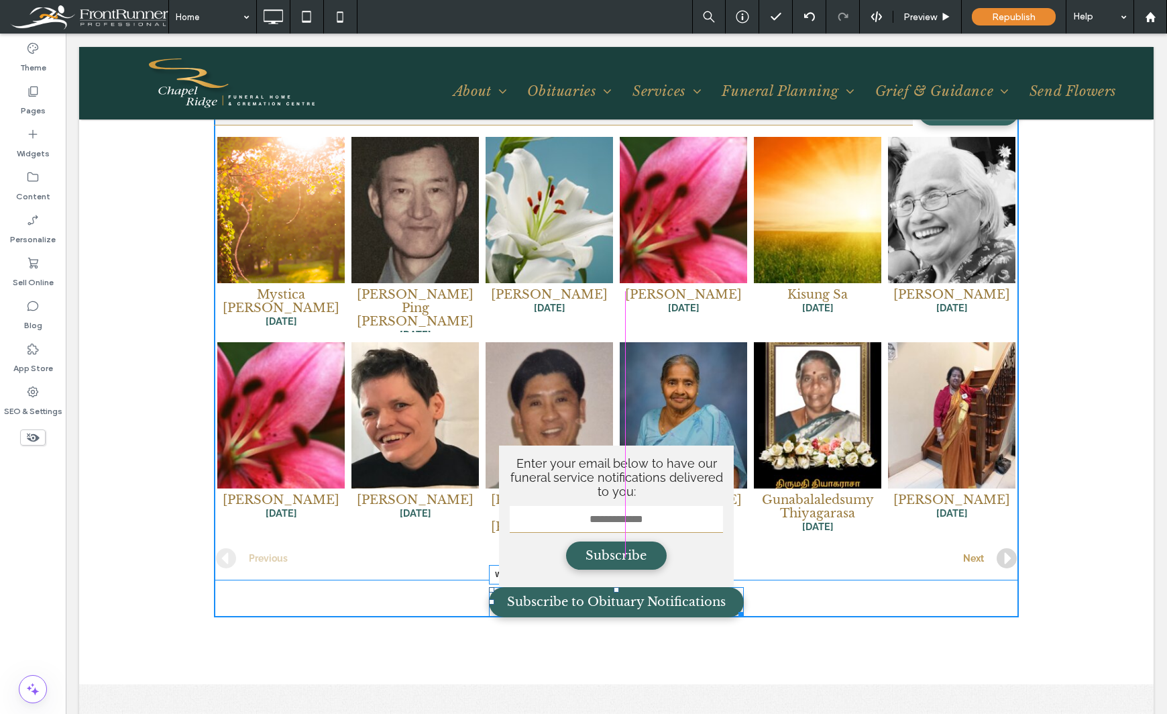
drag, startPoint x: 718, startPoint y: 555, endPoint x: 802, endPoint y: 594, distance: 93.0
click at [736, 607] on div at bounding box center [739, 612] width 10 height 10
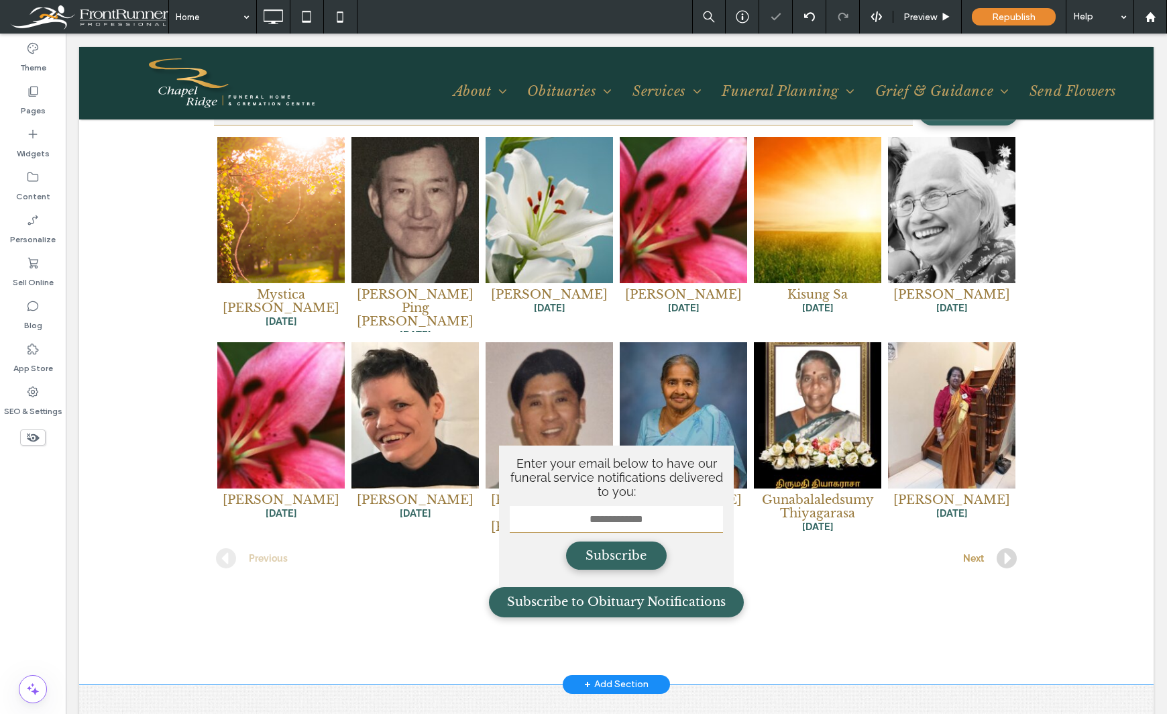
click at [741, 593] on div "Recent Services Search {name} {date} {branchname} {name} {date} {branchname} {n…" at bounding box center [616, 321] width 1075 height 725
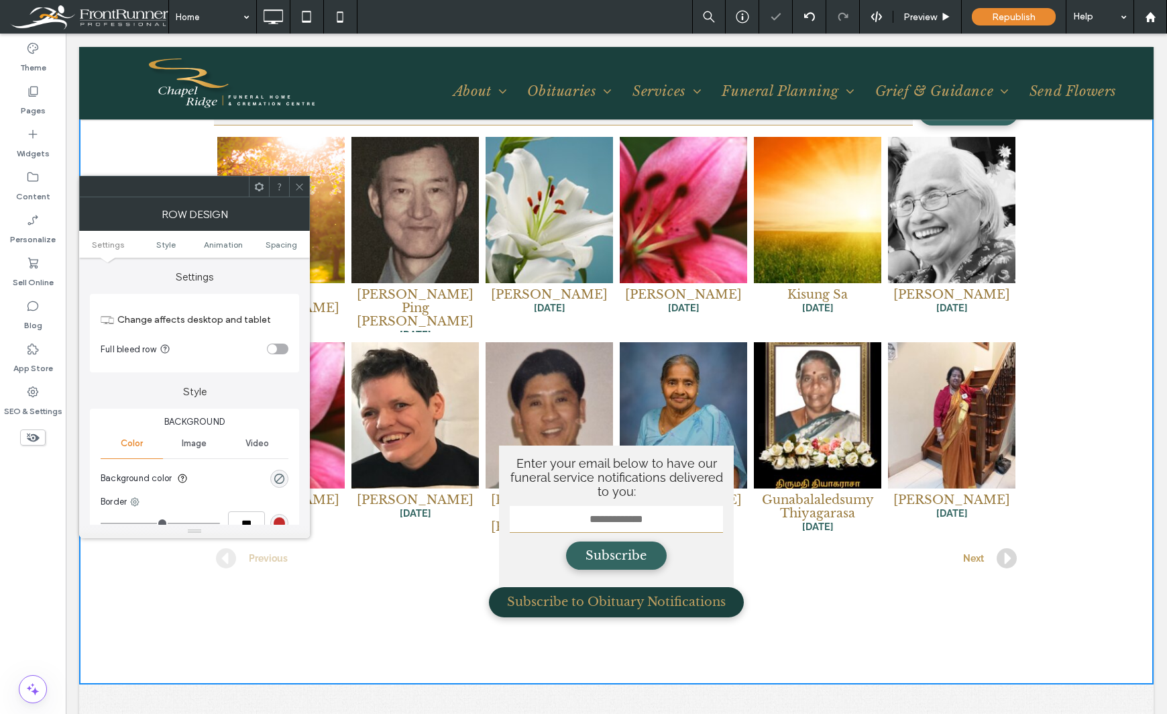
click at [698, 588] on span "Subscribe to Obituary Notifications" at bounding box center [616, 602] width 219 height 28
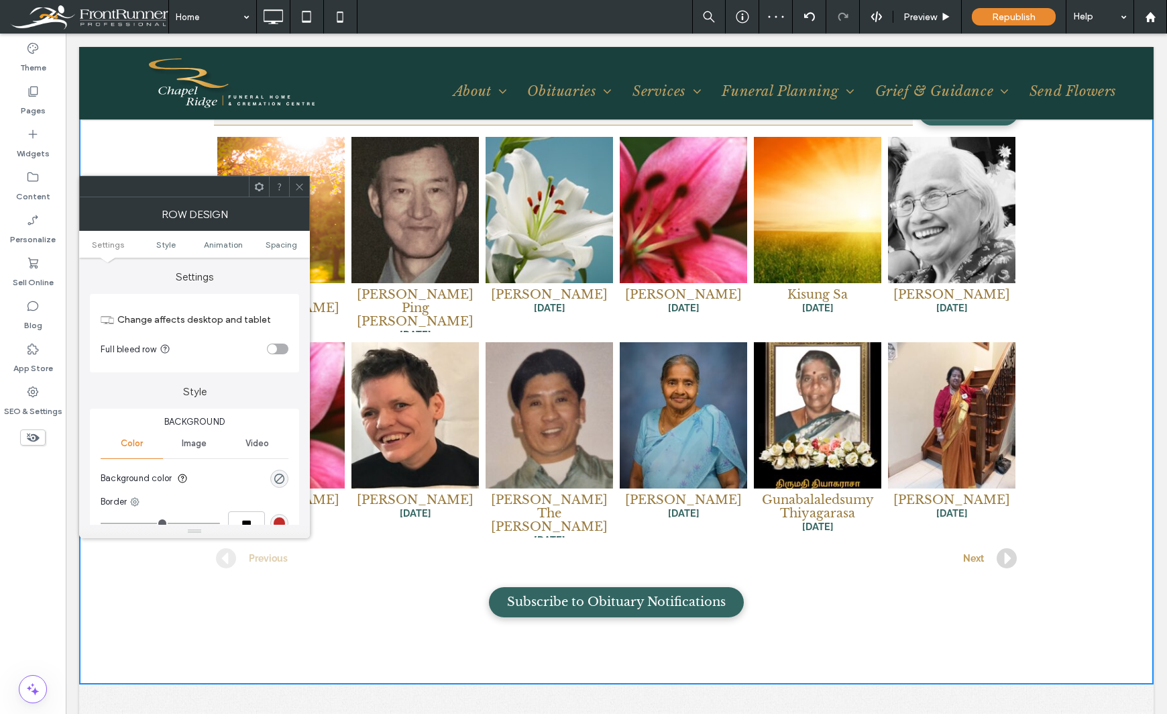
click at [298, 177] on span at bounding box center [299, 186] width 10 height 20
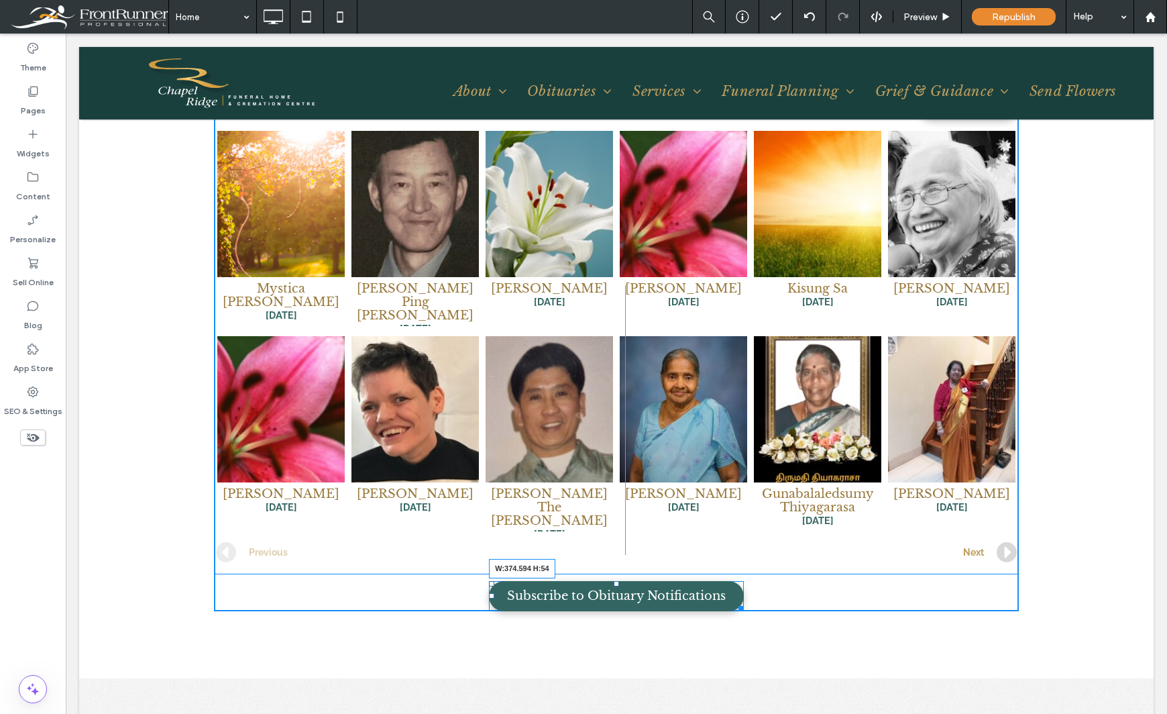
scroll to position [2012, 0]
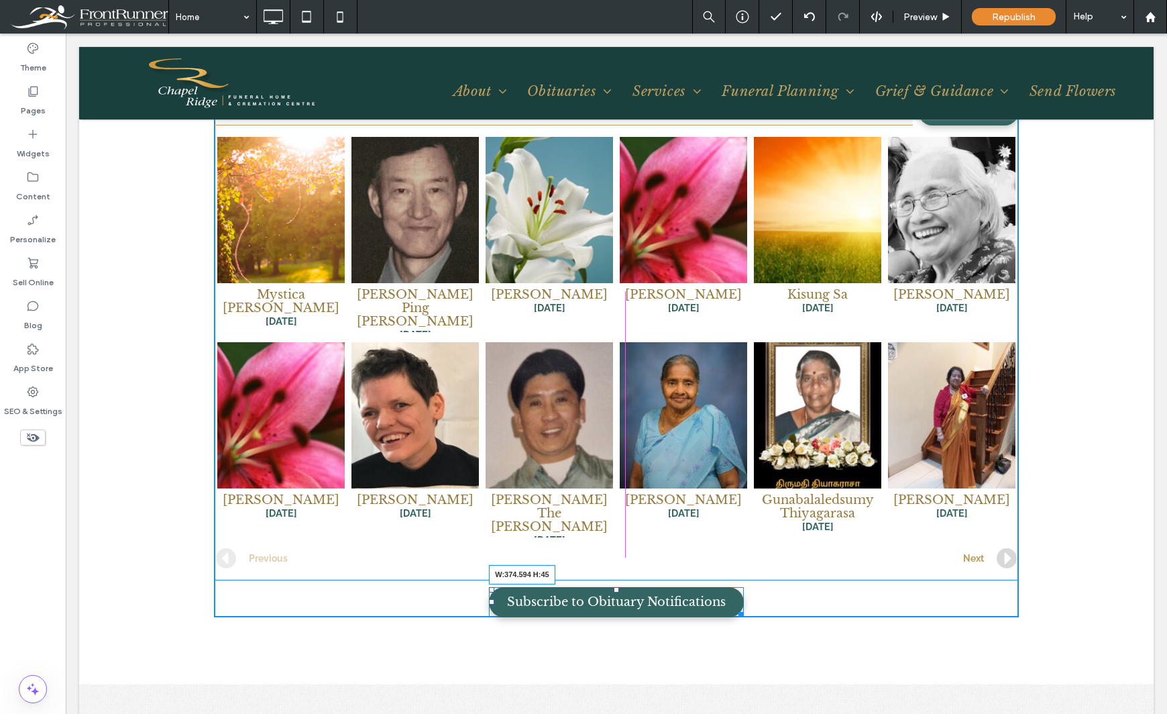
drag, startPoint x: 736, startPoint y: 555, endPoint x: 800, endPoint y: 583, distance: 69.4
click at [734, 607] on div at bounding box center [739, 612] width 10 height 10
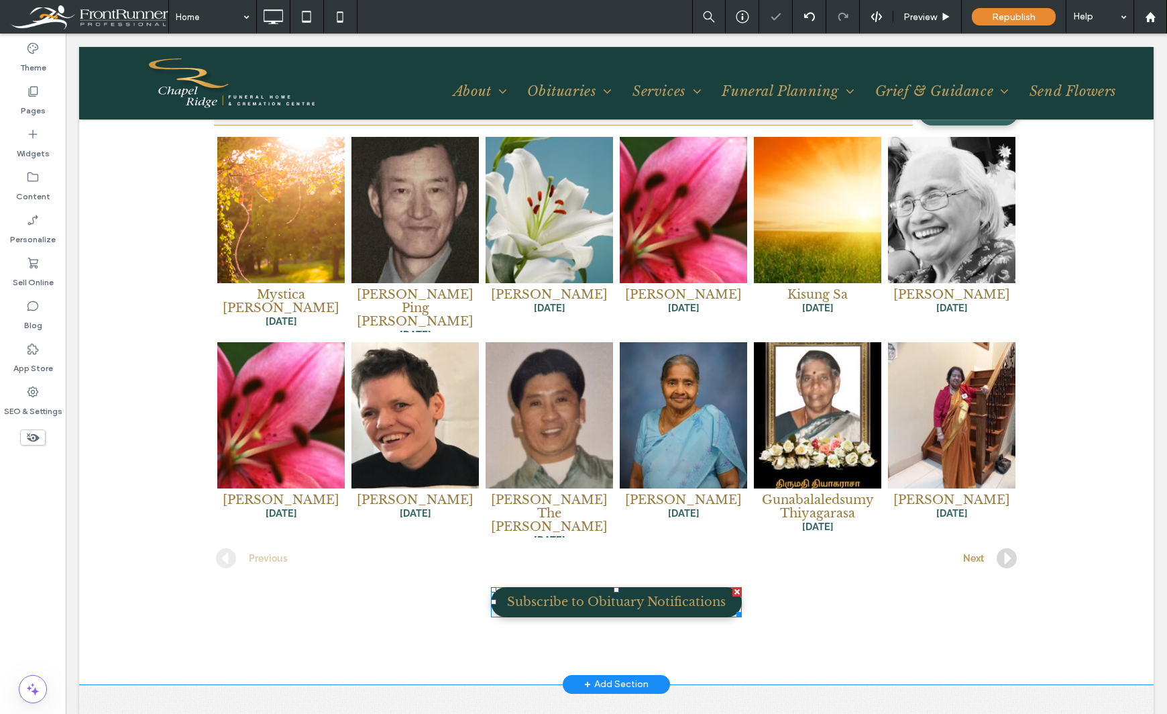
click at [508, 587] on span at bounding box center [617, 602] width 252 height 30
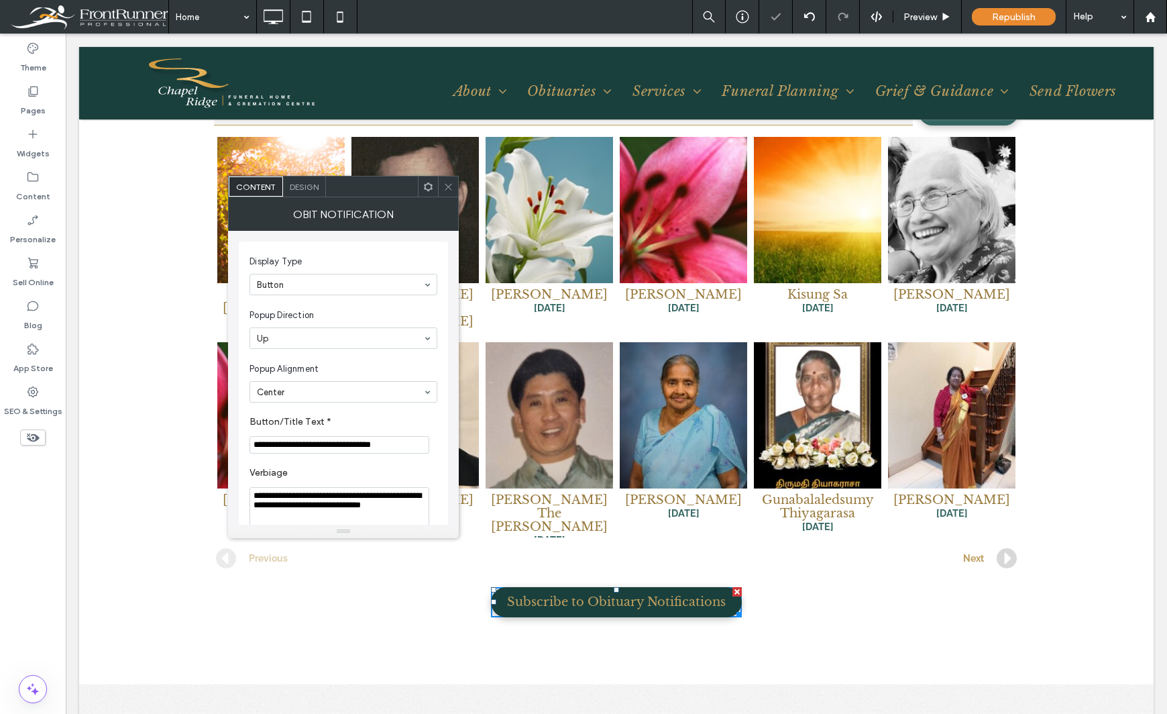
click at [571, 588] on span "Subscribe to Obituary Notifications" at bounding box center [616, 602] width 219 height 28
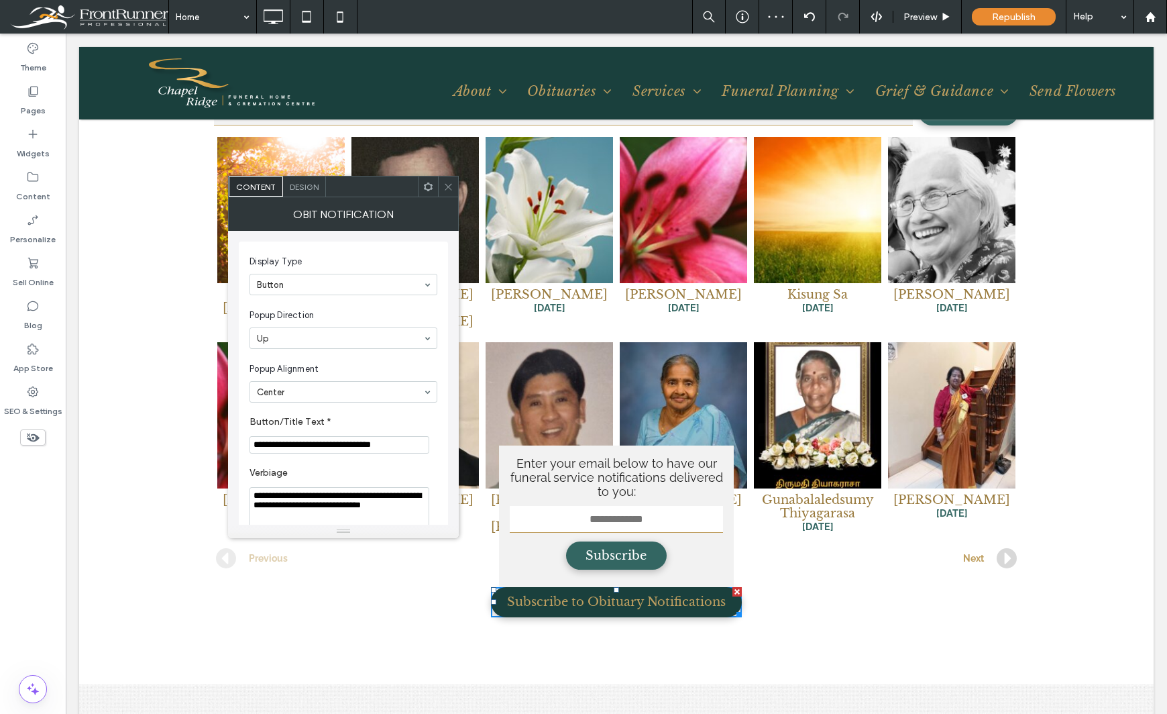
click at [571, 588] on span "Subscribe to Obituary Notifications" at bounding box center [616, 602] width 219 height 28
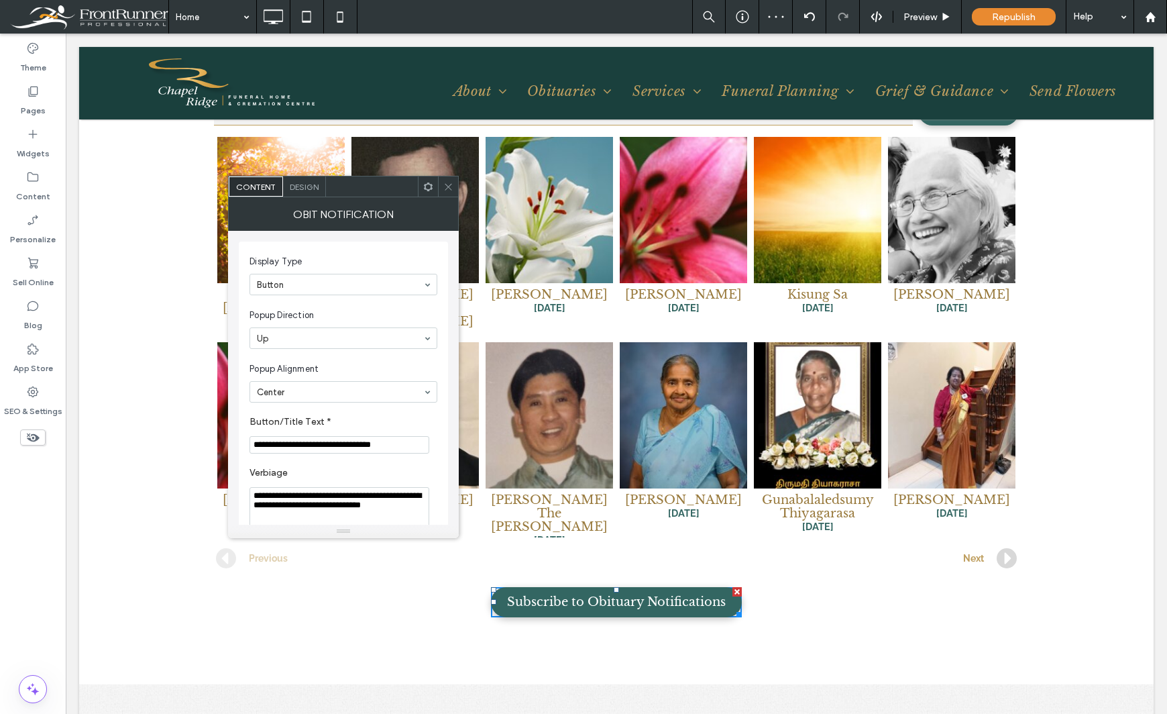
click at [54, 545] on div "Theme Pages Widgets Content Personalize Sell Online Blog App Store SEO & Settin…" at bounding box center [33, 374] width 66 height 680
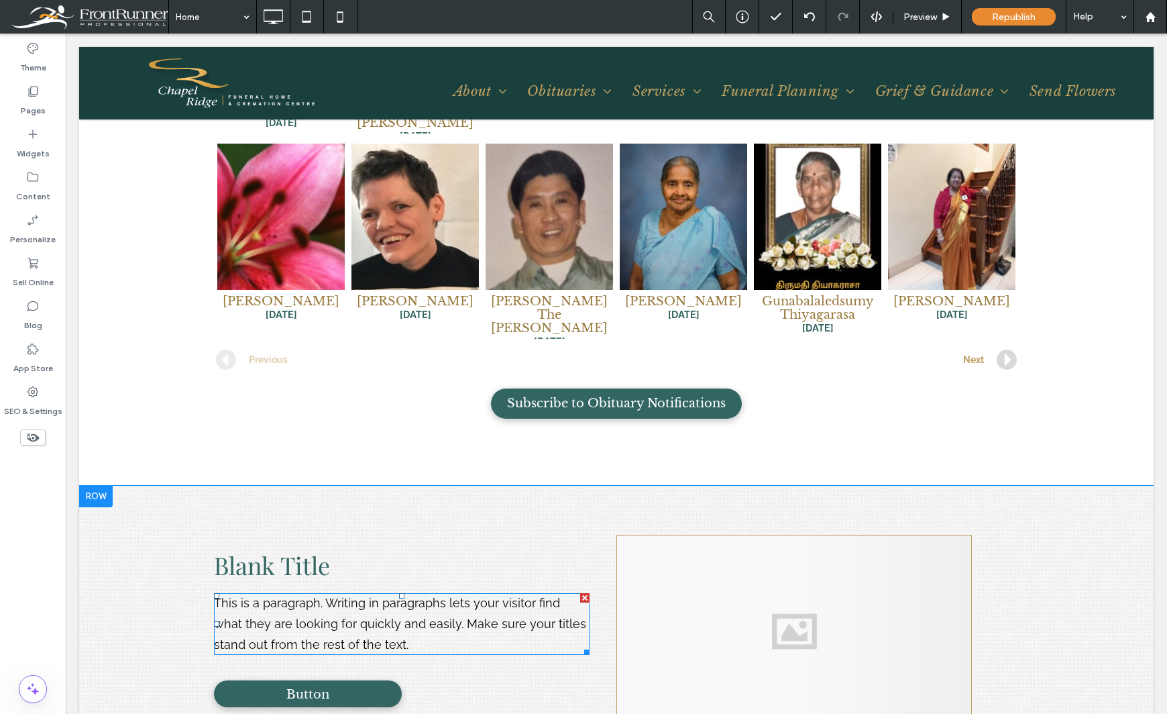
scroll to position [2213, 0]
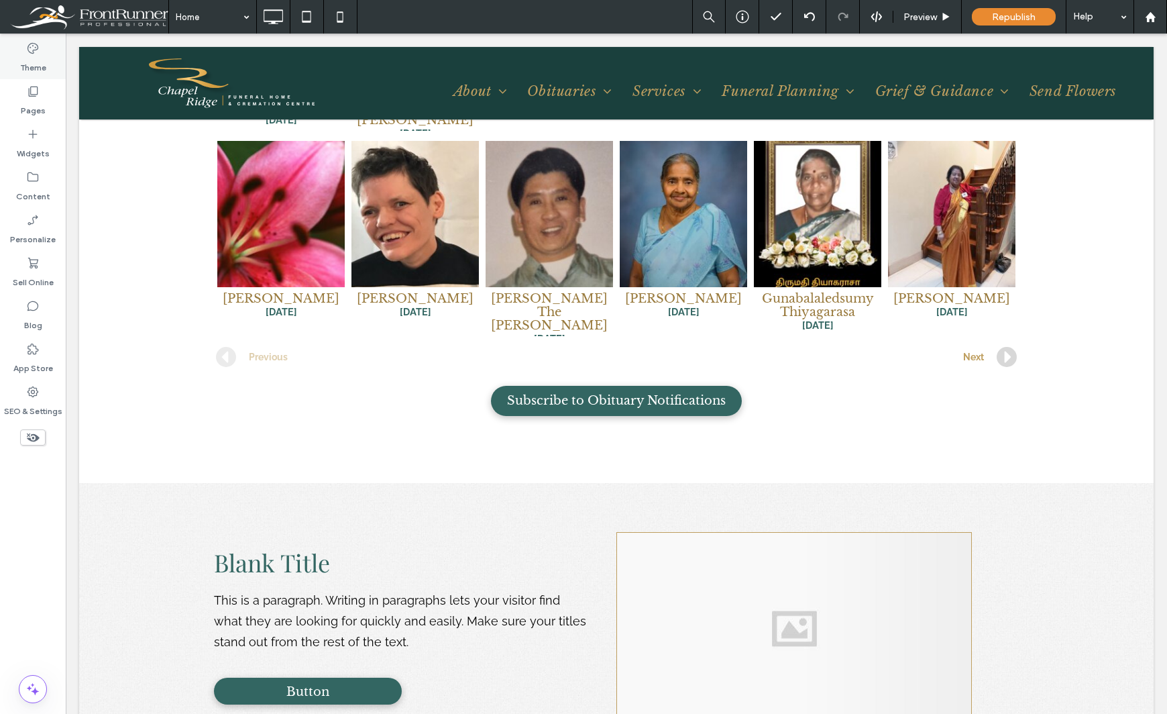
click at [37, 63] on label "Theme" at bounding box center [33, 64] width 26 height 19
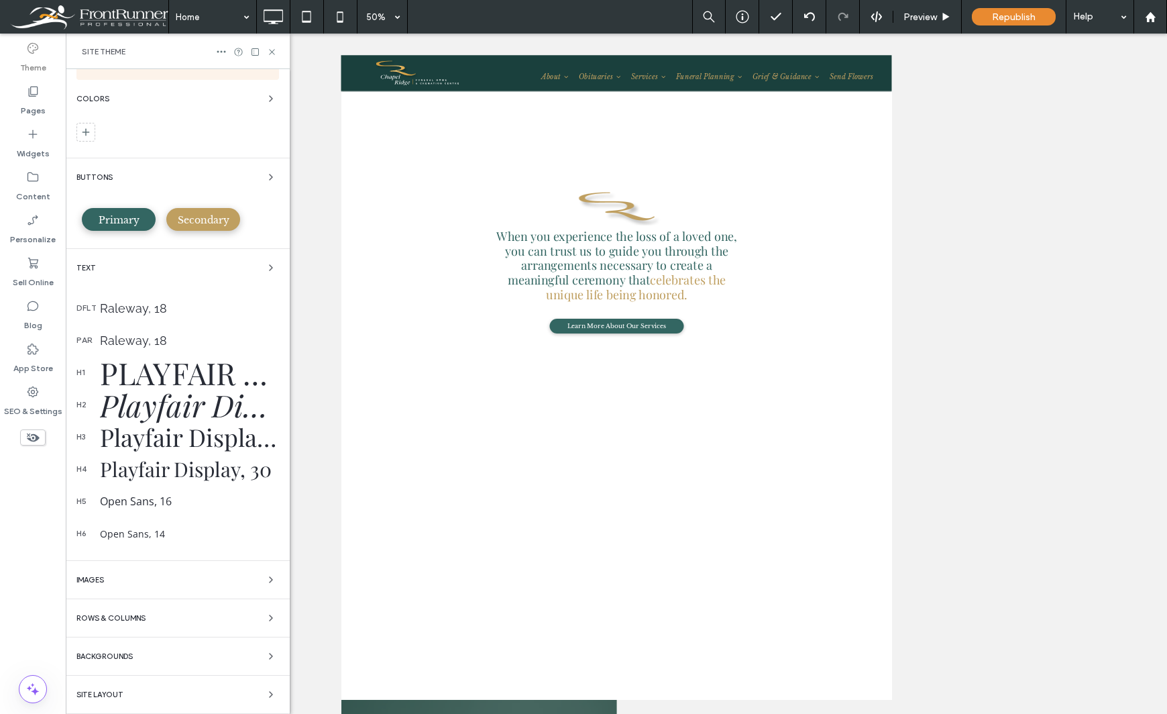
scroll to position [0, 0]
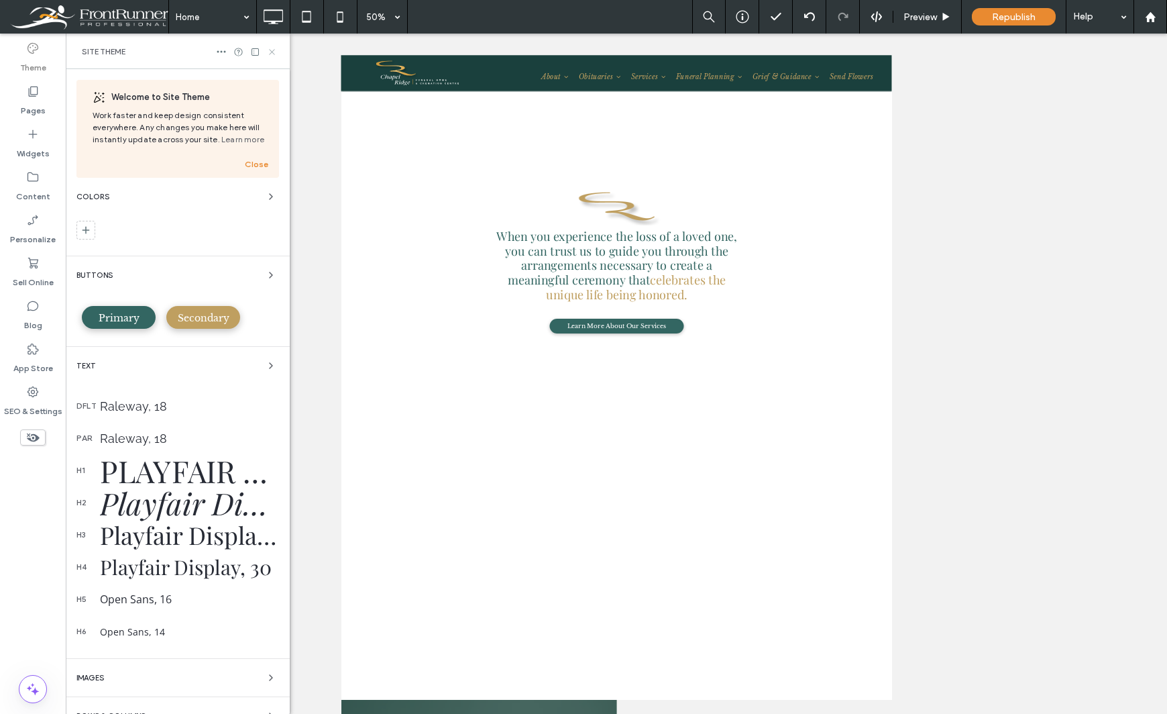
drag, startPoint x: 275, startPoint y: 52, endPoint x: 200, endPoint y: 27, distance: 79.1
click at [275, 52] on icon at bounding box center [272, 52] width 10 height 10
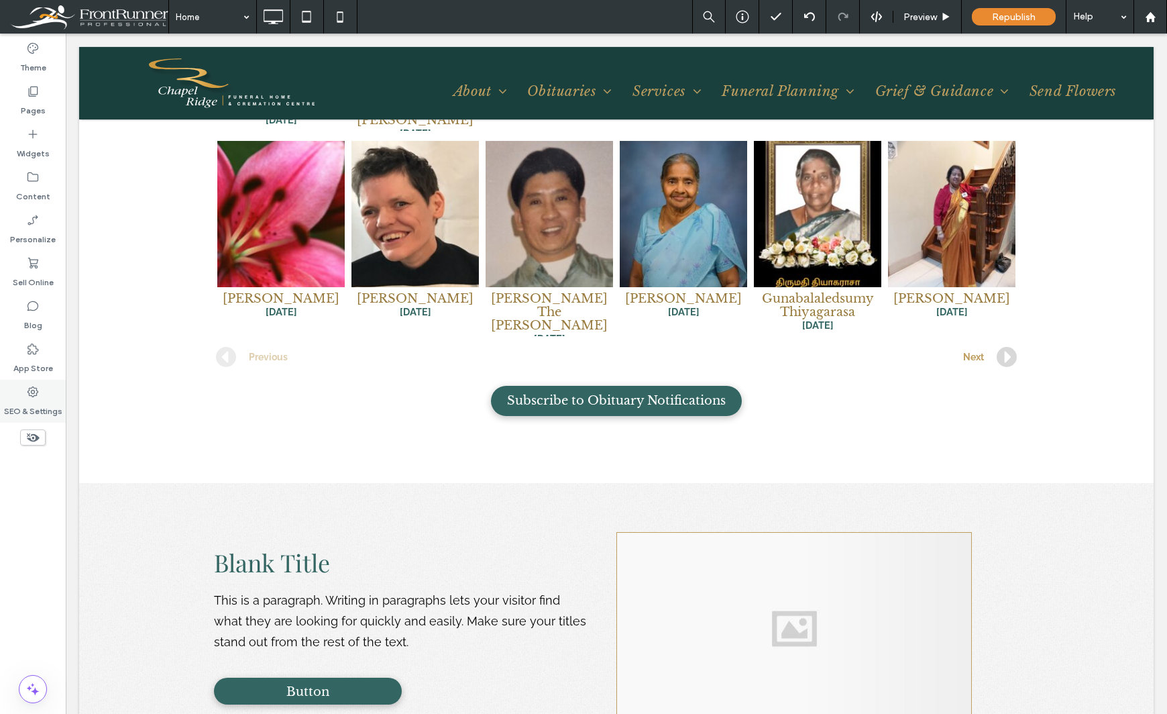
click at [41, 391] on div "SEO & Settings" at bounding box center [33, 401] width 66 height 43
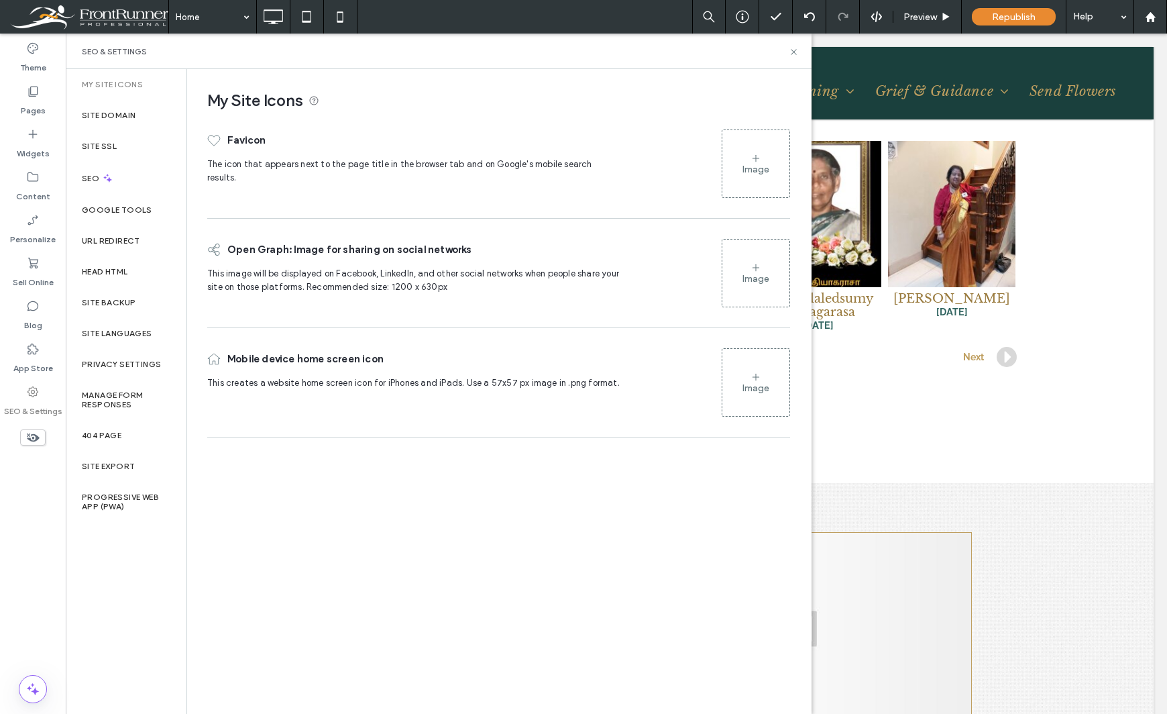
click at [757, 158] on use at bounding box center [756, 157] width 7 height 7
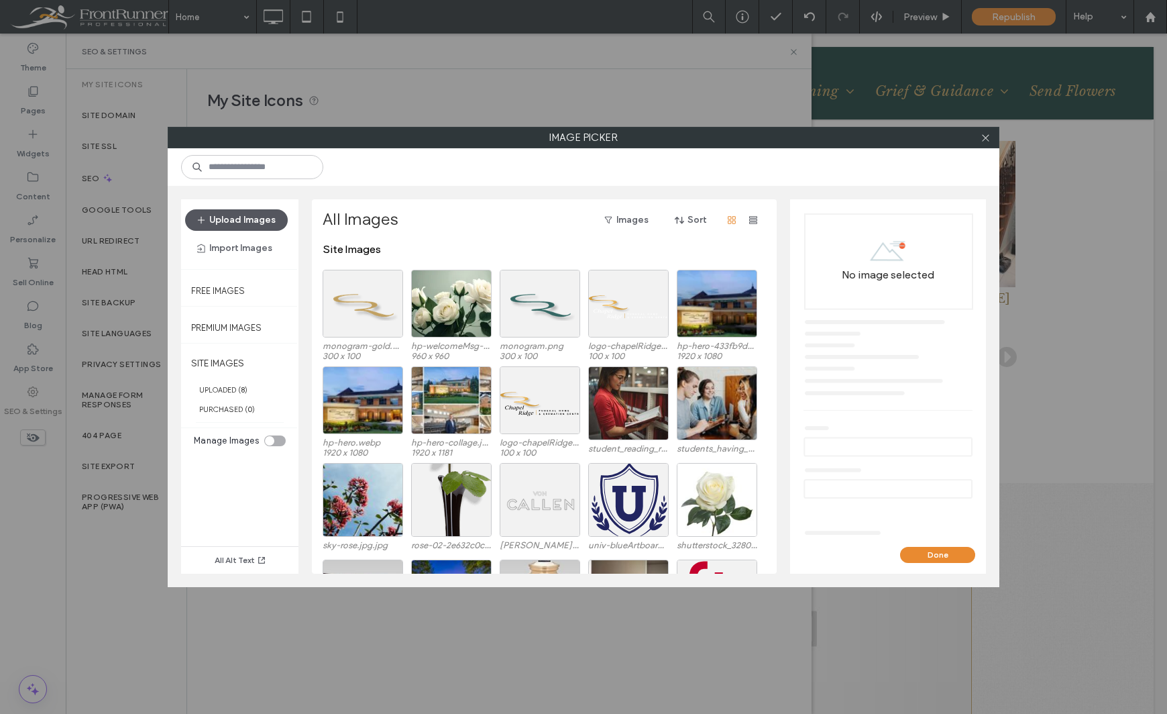
click at [266, 223] on button "Upload Images" at bounding box center [236, 219] width 103 height 21
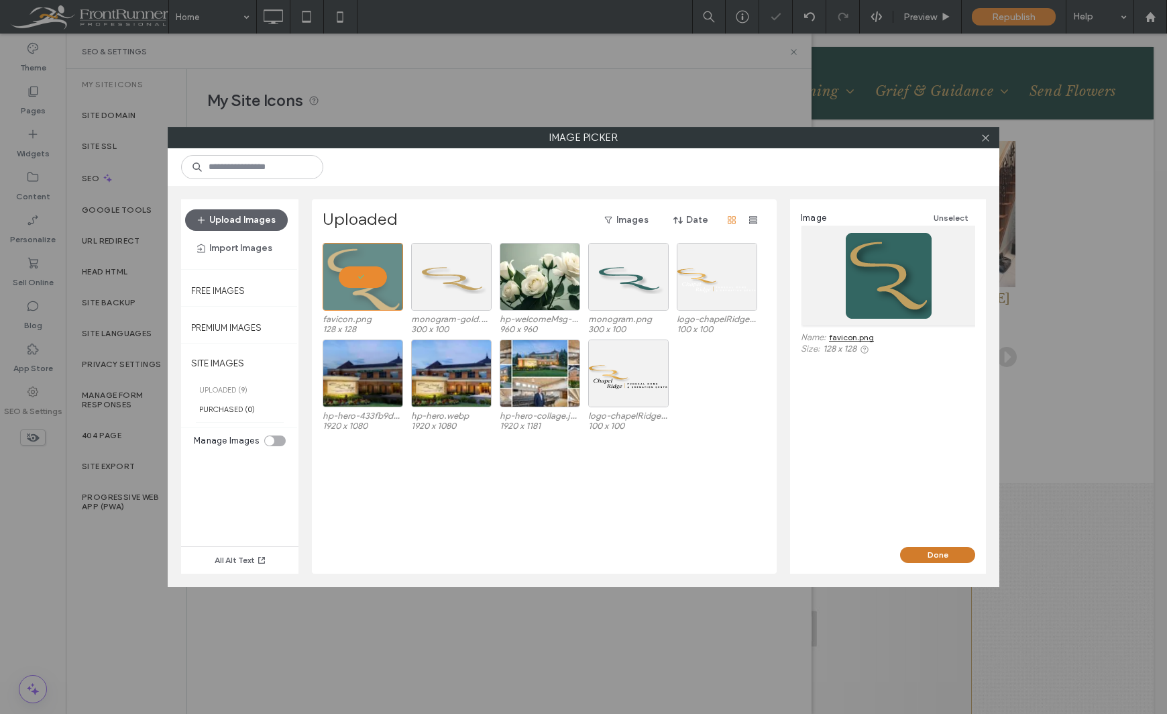
click at [929, 556] on button "Done" at bounding box center [937, 555] width 75 height 16
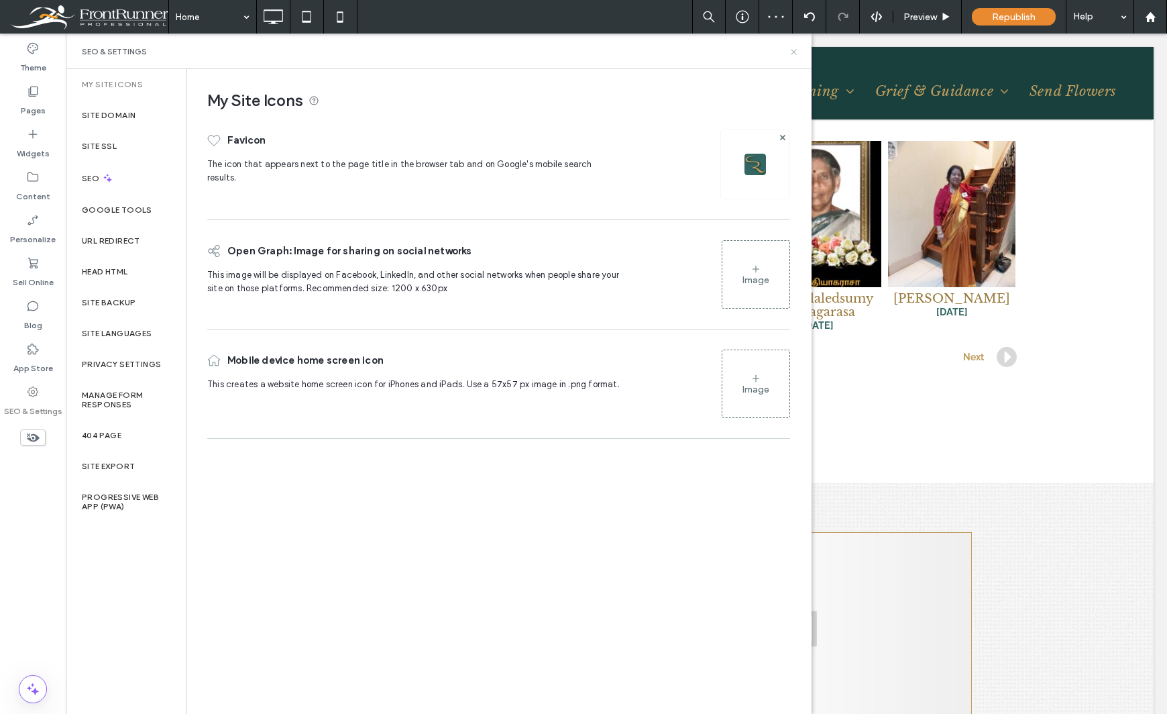
click at [796, 53] on use at bounding box center [793, 51] width 5 height 5
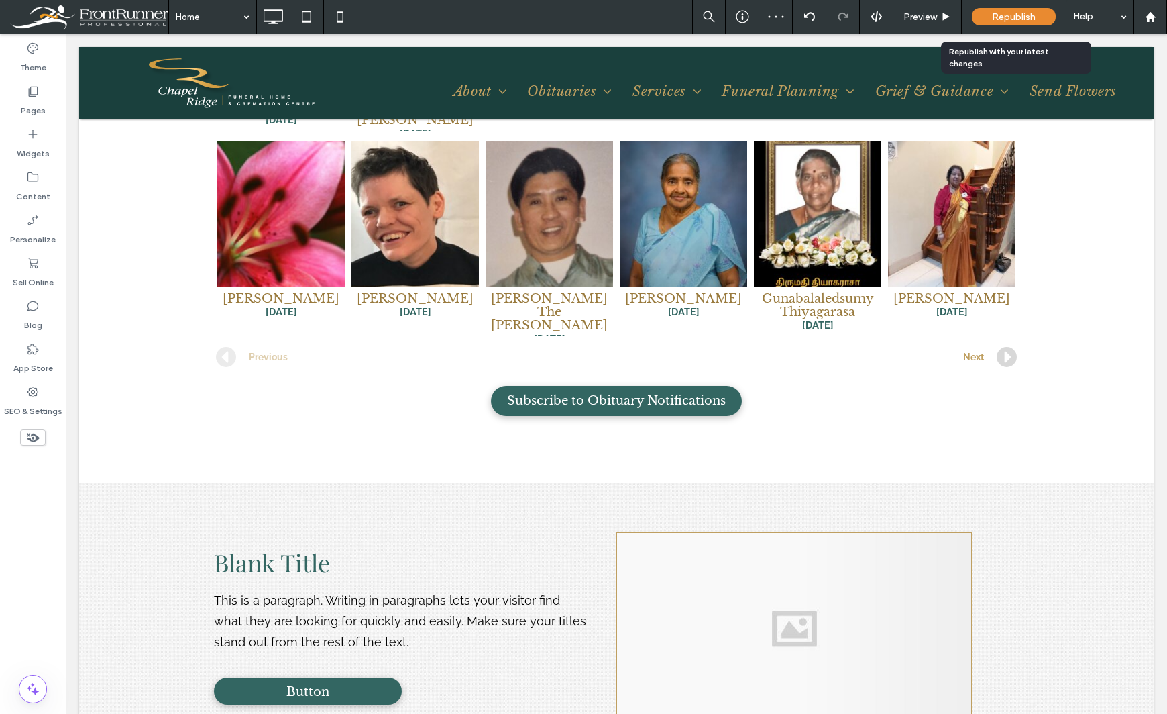
click at [1016, 15] on span "Republish" at bounding box center [1014, 16] width 44 height 11
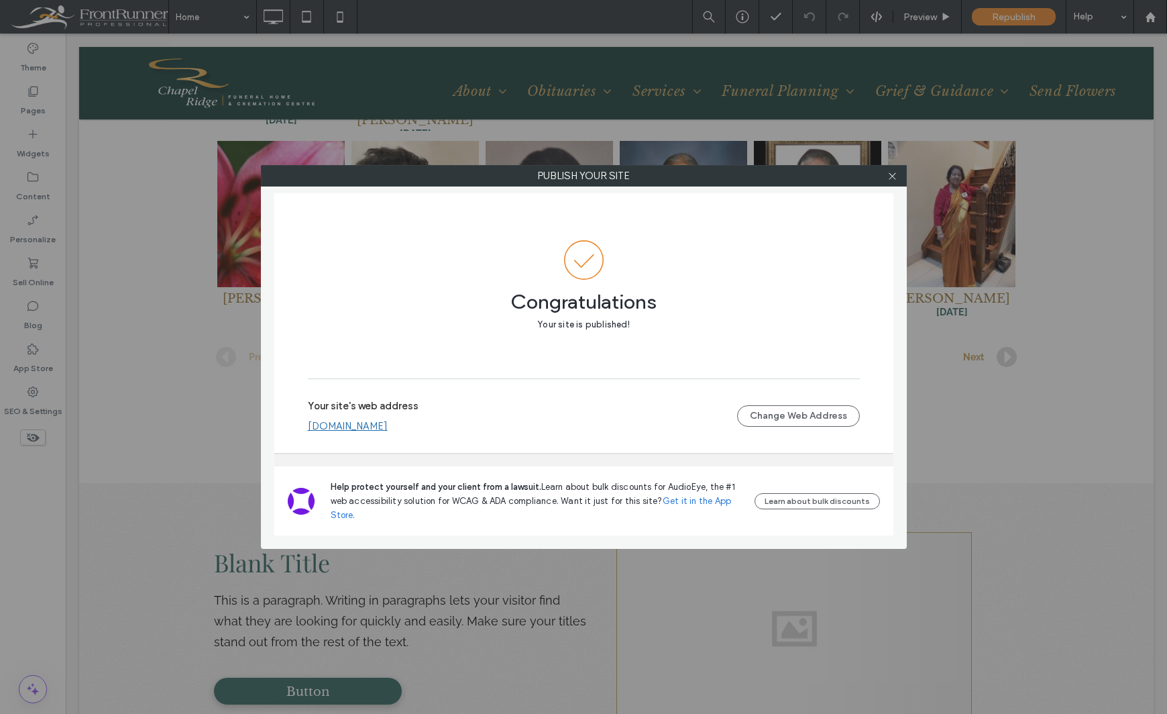
click at [897, 178] on div at bounding box center [893, 176] width 20 height 20
click at [890, 176] on icon at bounding box center [892, 176] width 10 height 10
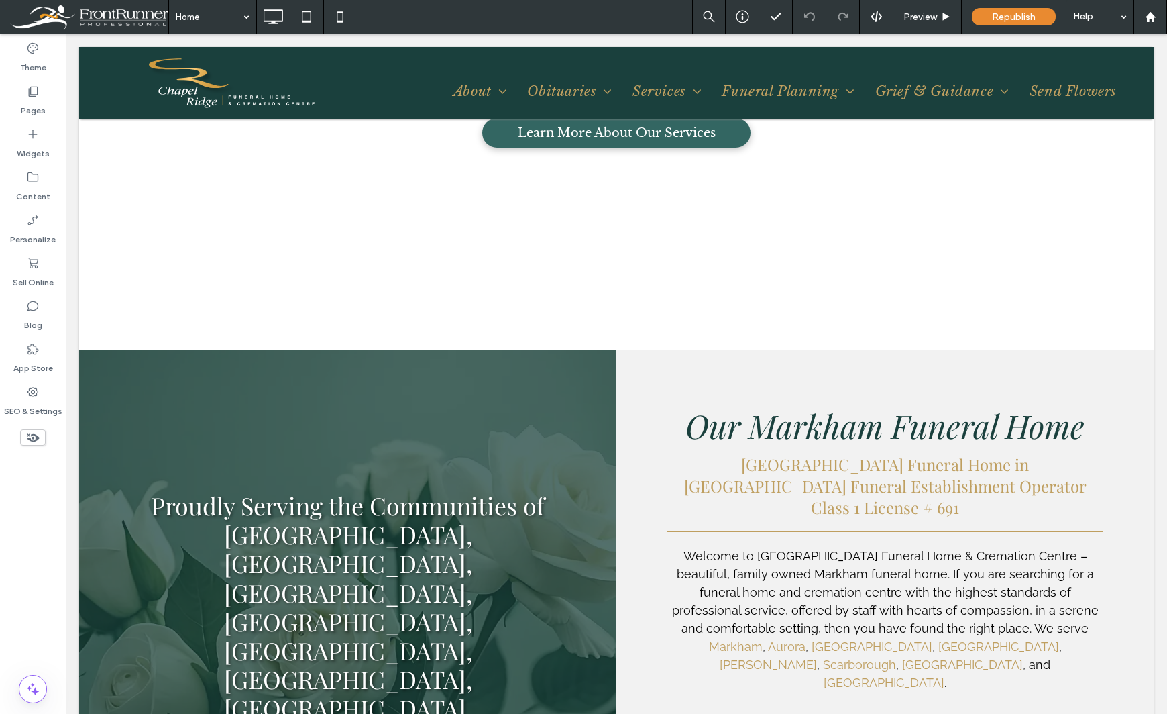
scroll to position [1073, 0]
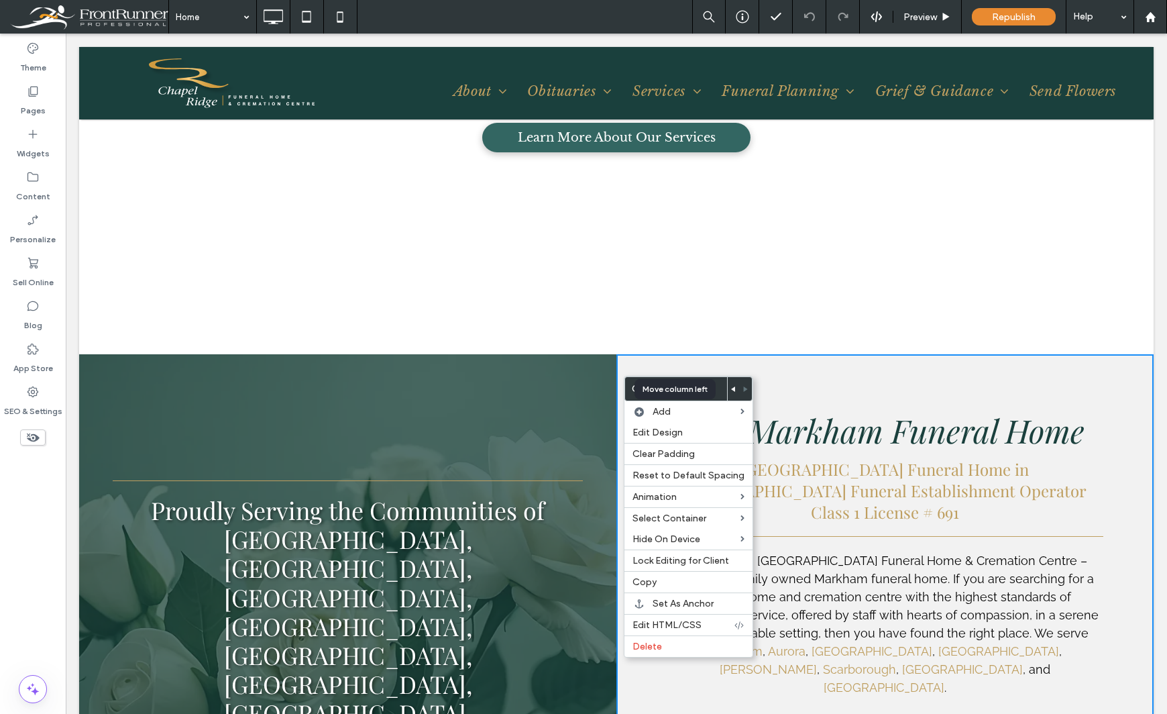
click at [731, 389] on use at bounding box center [733, 388] width 4 height 5
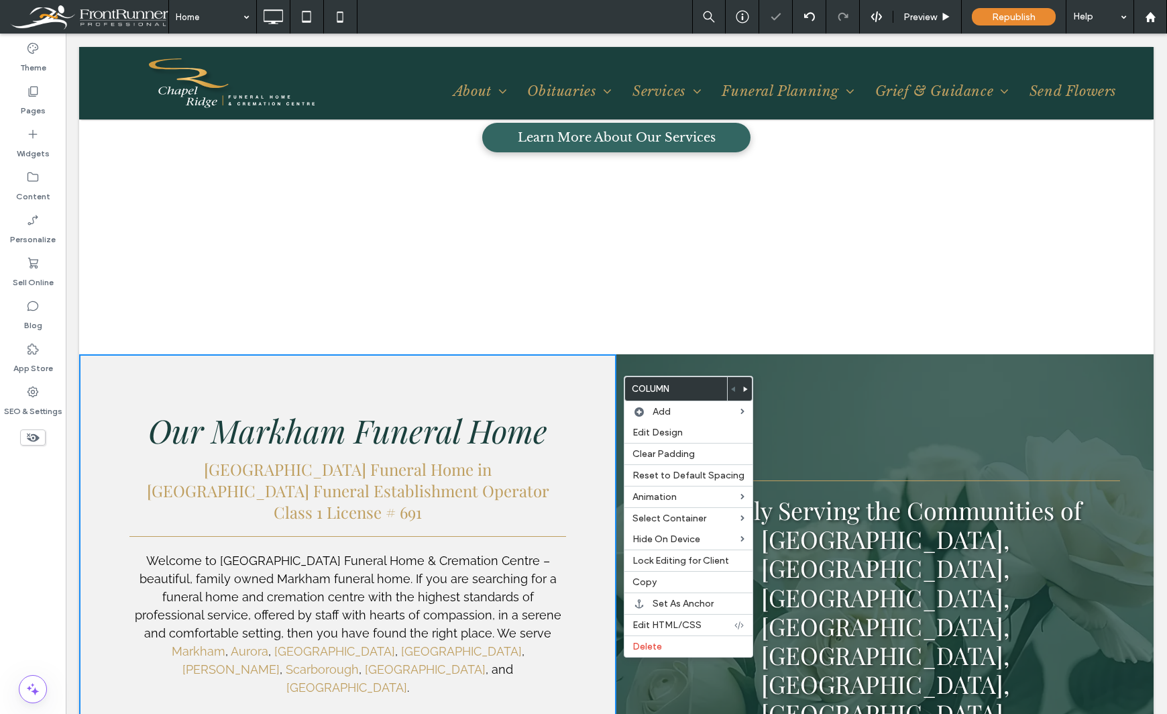
click at [37, 550] on div "Theme Pages Widgets Content Personalize Sell Online Blog App Store SEO & Settin…" at bounding box center [33, 374] width 66 height 680
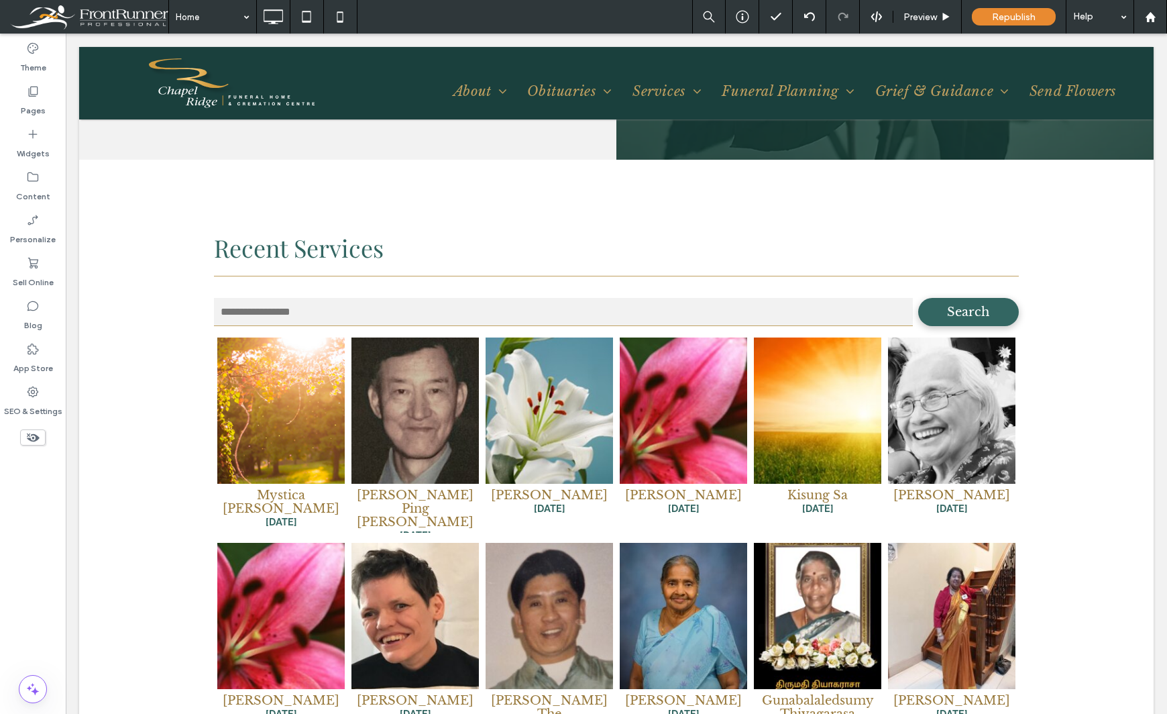
scroll to position [2079, 0]
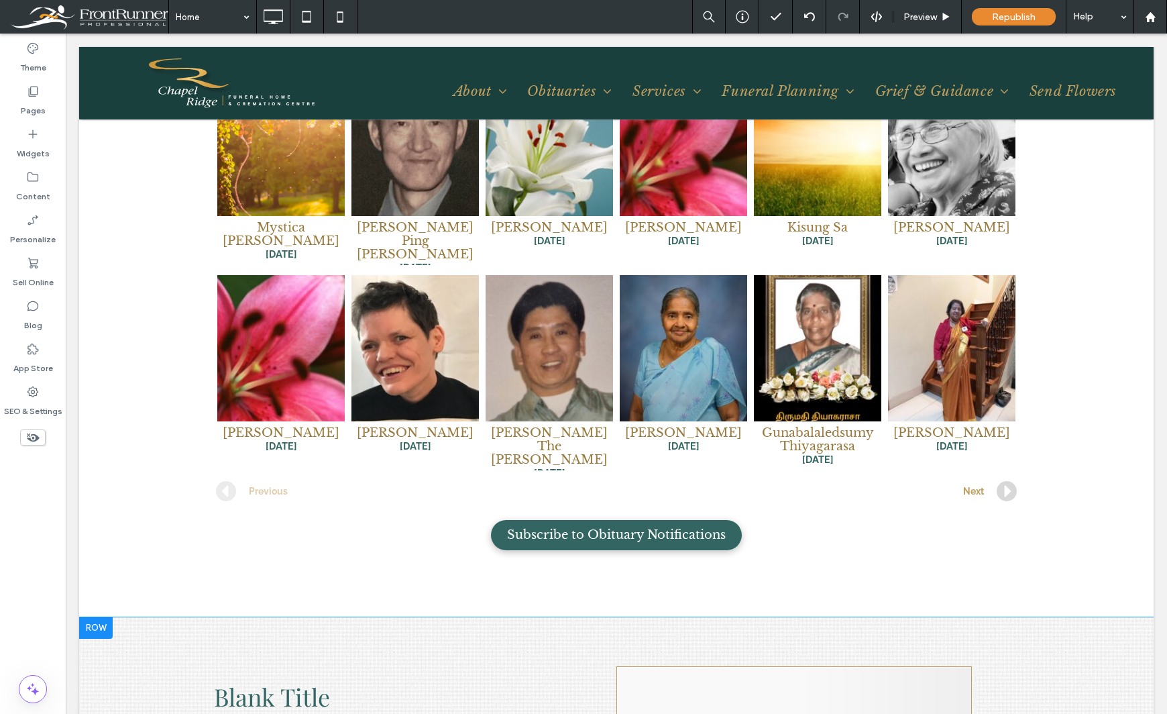
click at [91, 617] on div at bounding box center [96, 627] width 34 height 21
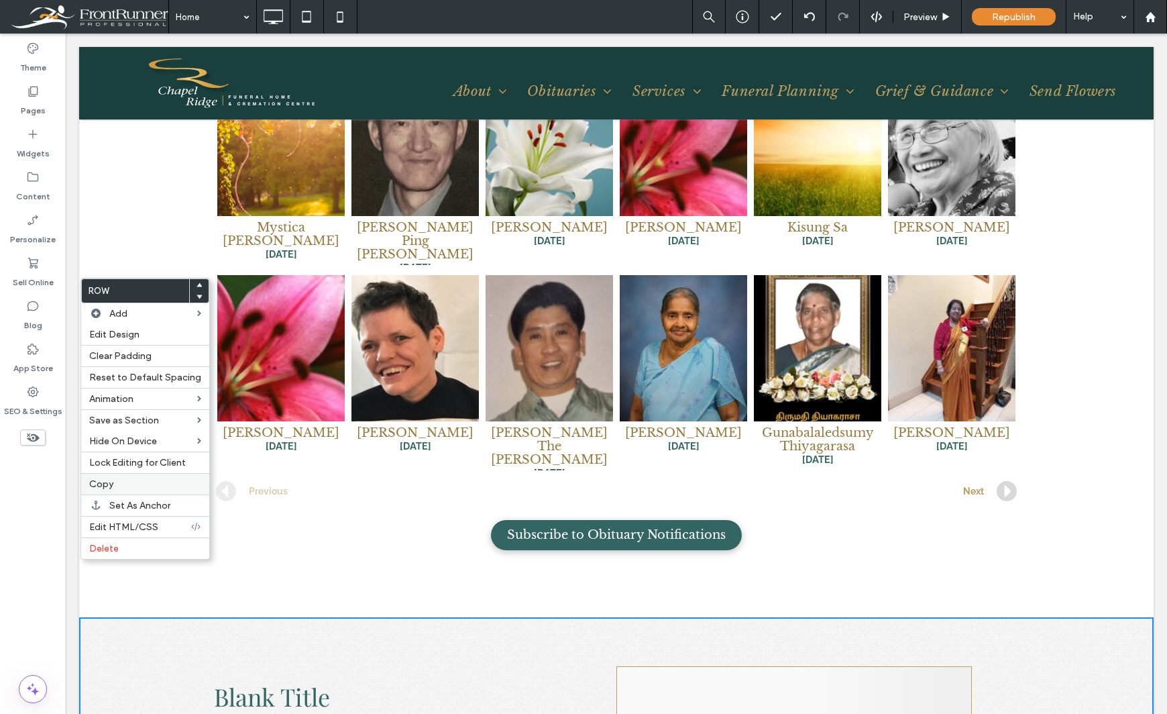
click at [102, 484] on span "Copy" at bounding box center [101, 483] width 24 height 11
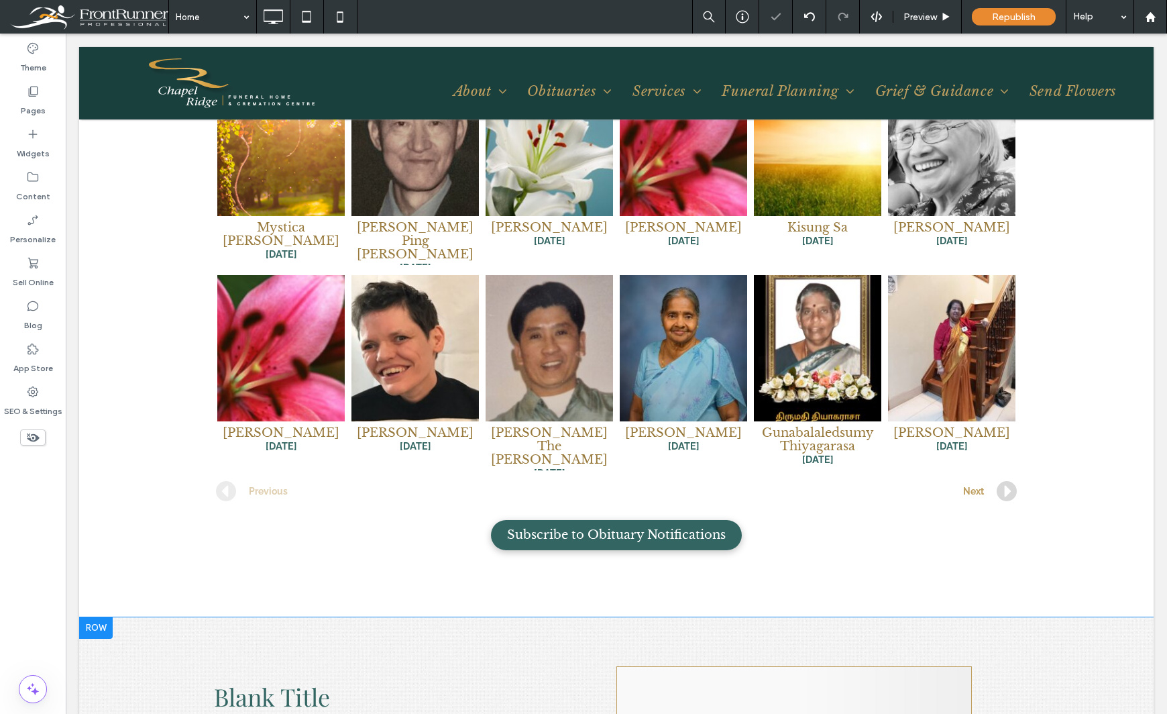
click at [107, 617] on div at bounding box center [96, 627] width 34 height 21
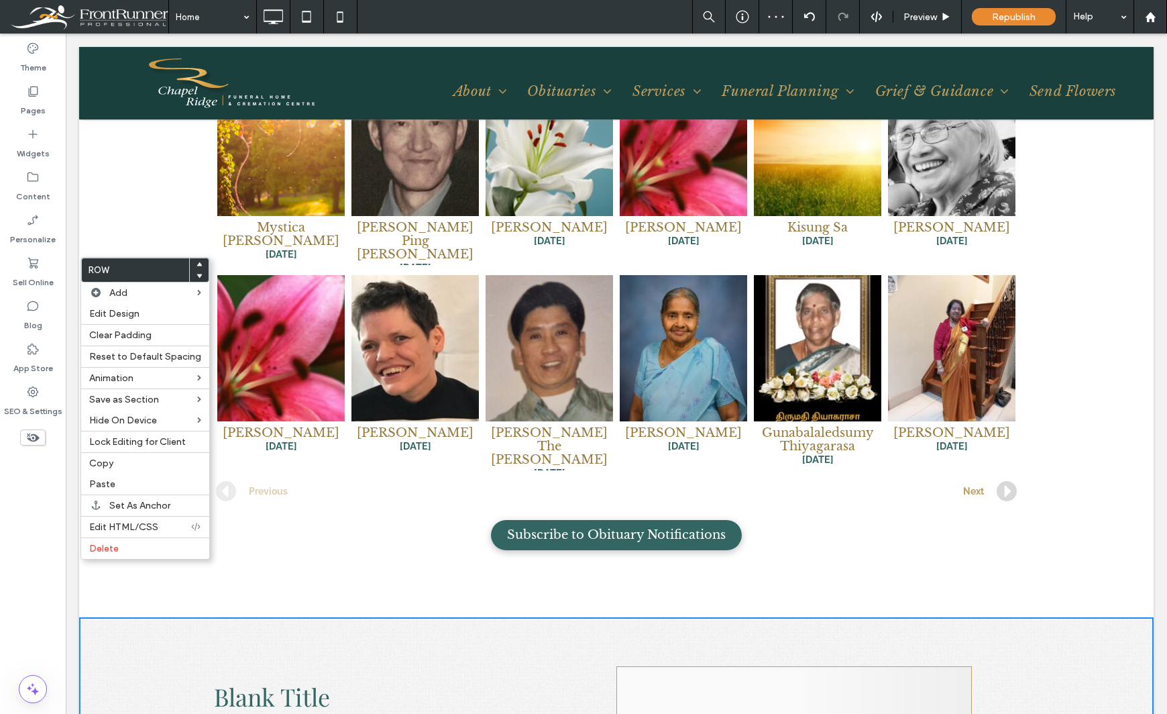
click at [39, 555] on div "Theme Pages Widgets Content Personalize Sell Online Blog App Store SEO & Settin…" at bounding box center [33, 374] width 66 height 680
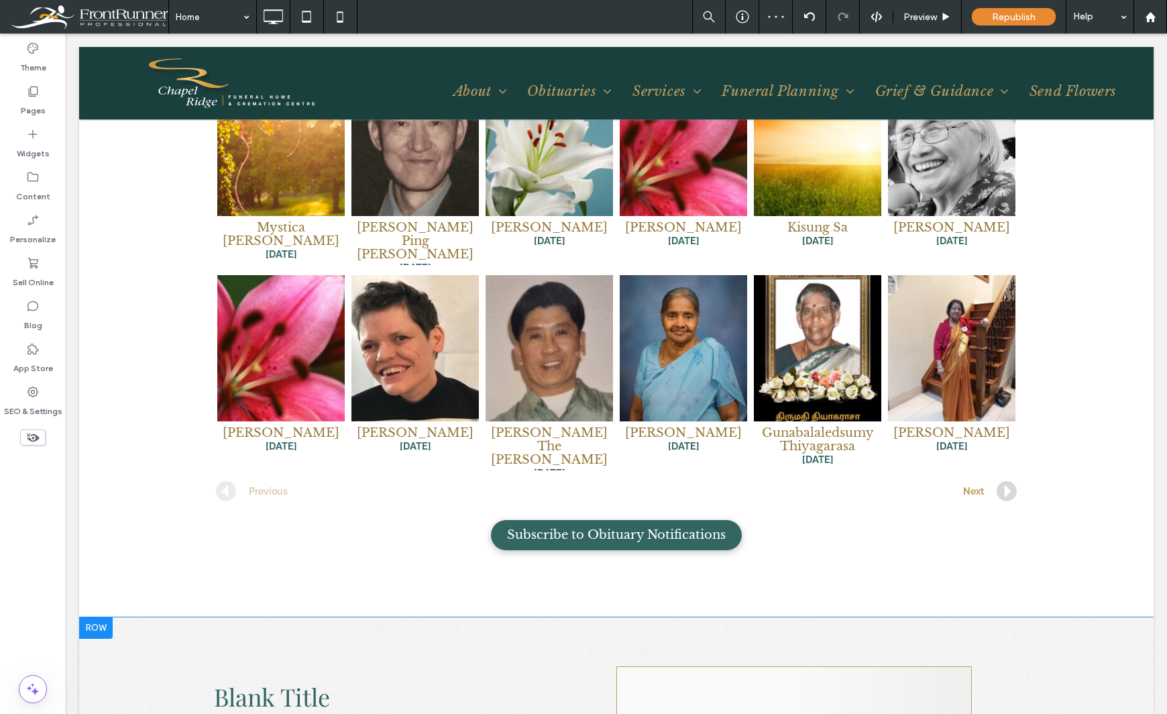
click at [101, 617] on div at bounding box center [96, 627] width 34 height 21
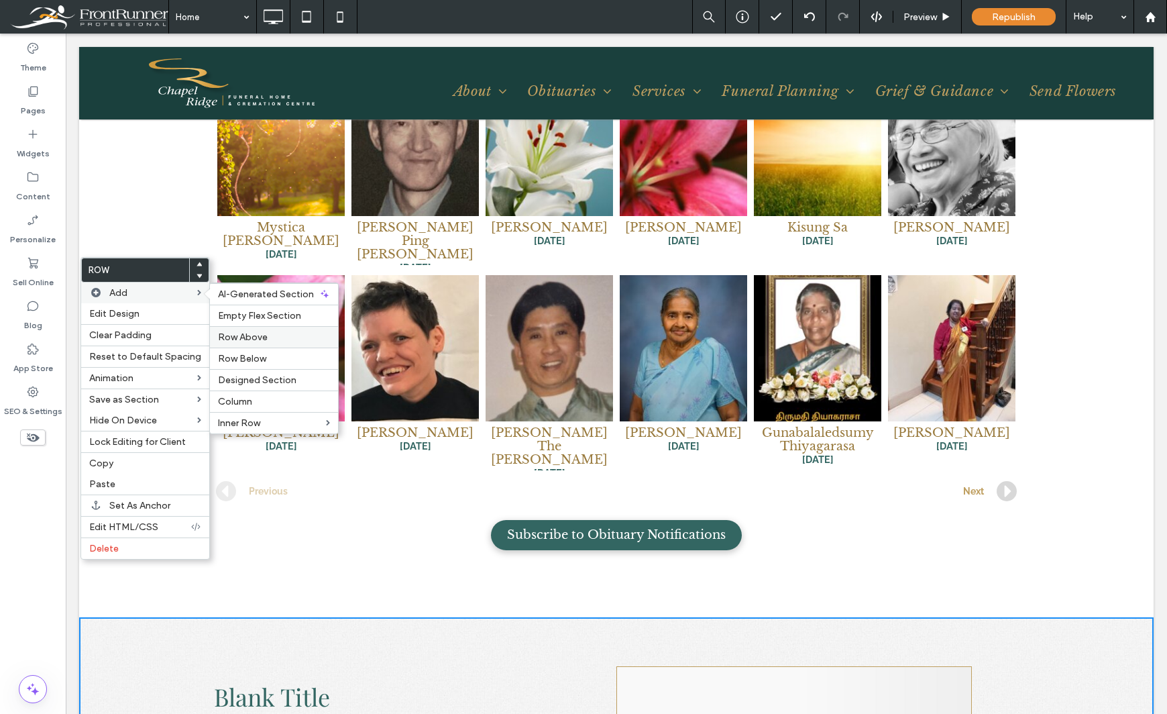
click at [254, 335] on span "Row Above" at bounding box center [243, 336] width 50 height 11
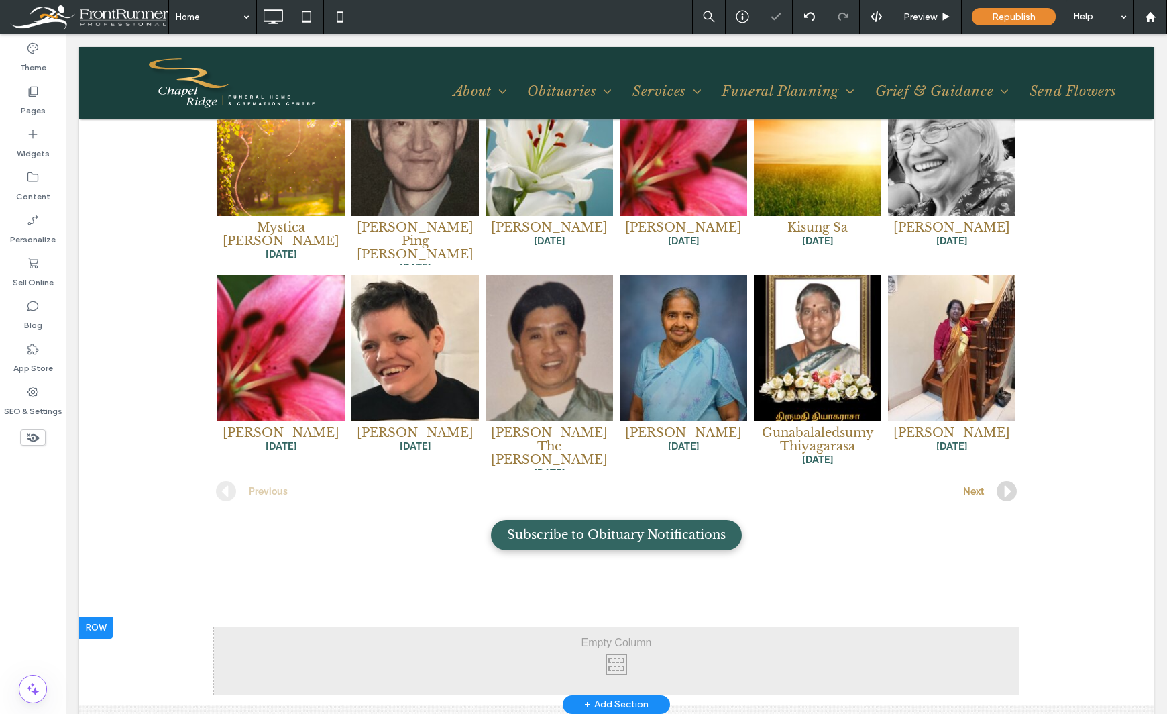
click at [108, 617] on div at bounding box center [96, 627] width 34 height 21
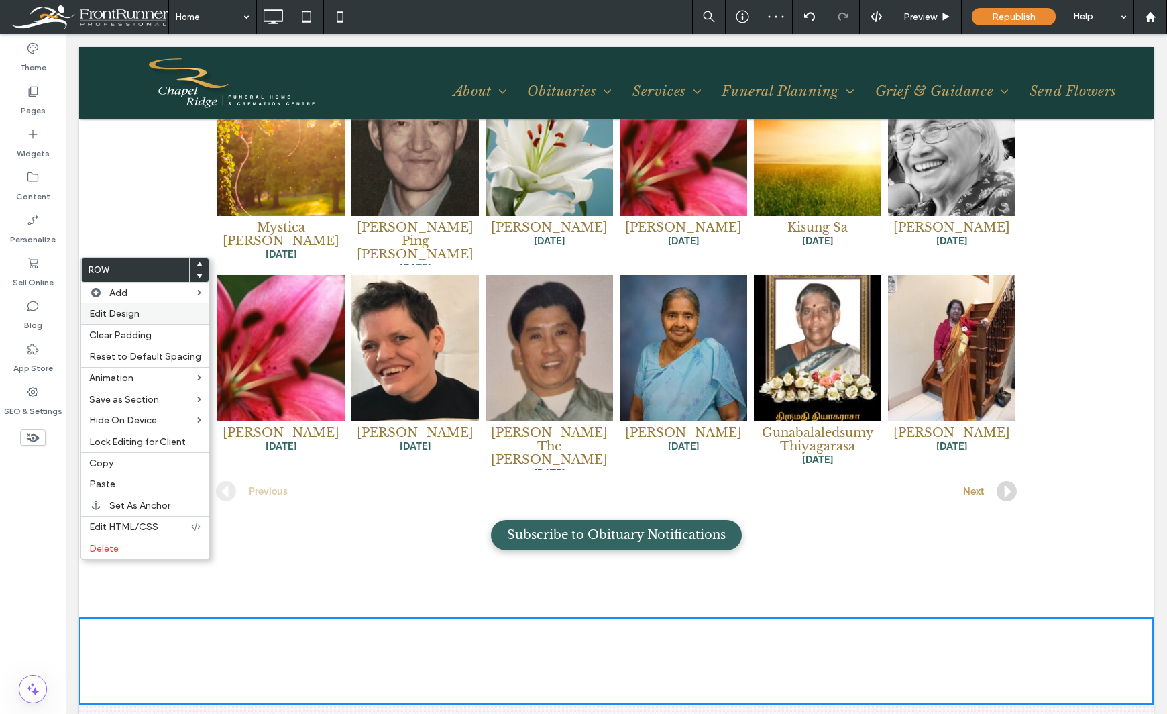
click at [131, 309] on span "Edit Design" at bounding box center [114, 313] width 50 height 11
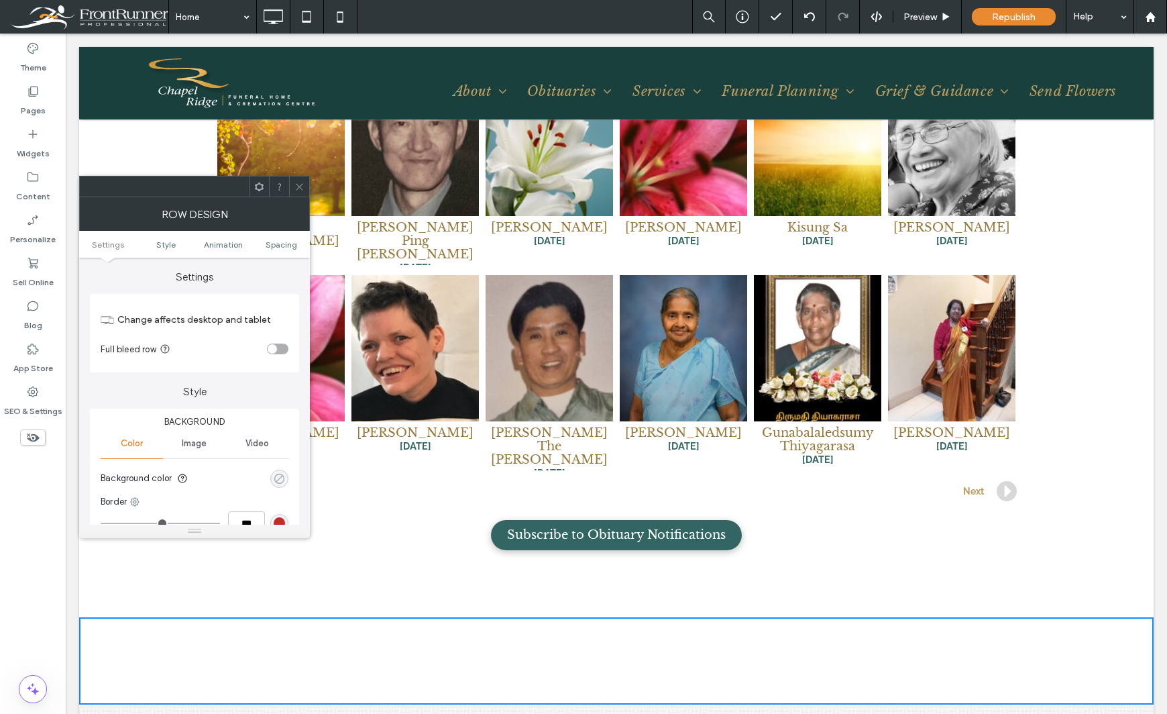
click at [276, 484] on div "rgba(0, 0, 0, 0)" at bounding box center [279, 478] width 11 height 11
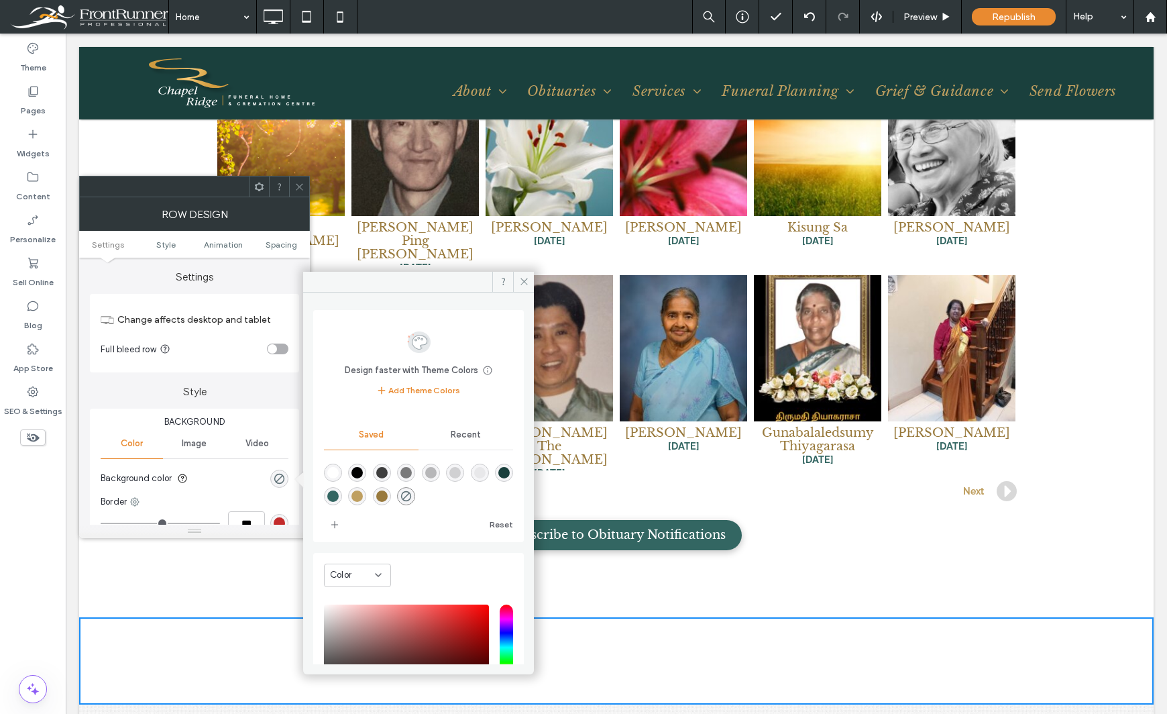
click at [498, 478] on div "rgba(26,64,61,1)" at bounding box center [503, 472] width 11 height 11
type input "*******"
type input "***"
type input "****"
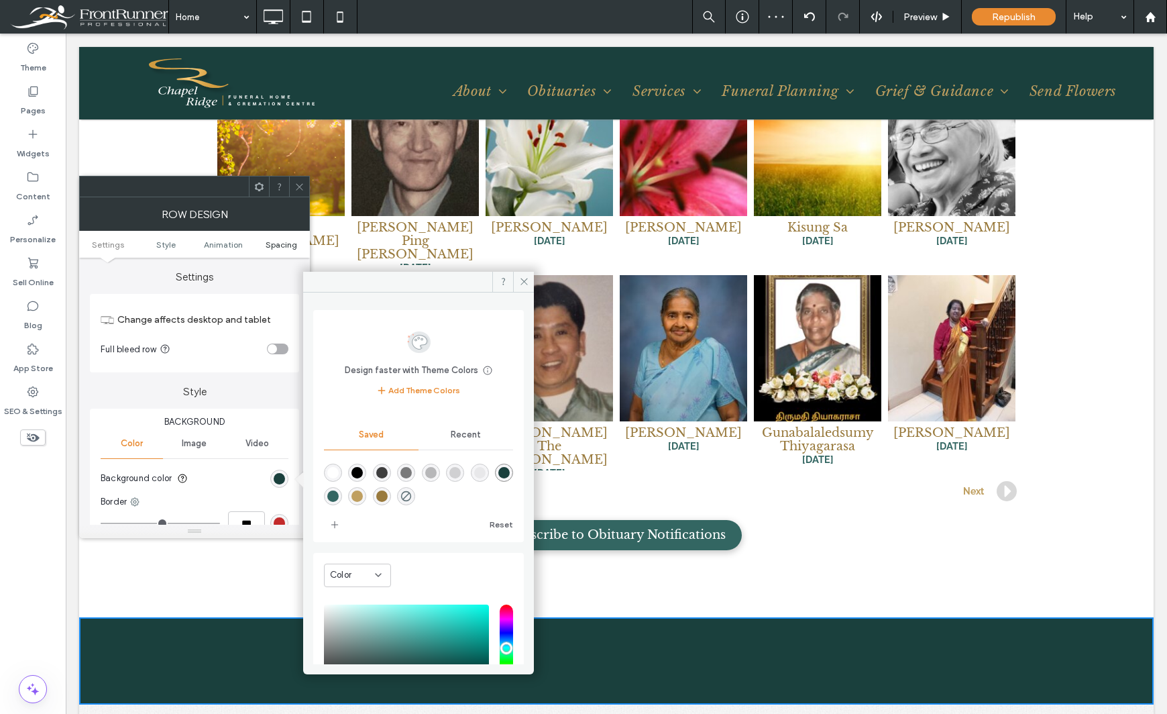
click at [273, 243] on span "Spacing" at bounding box center [282, 244] width 32 height 10
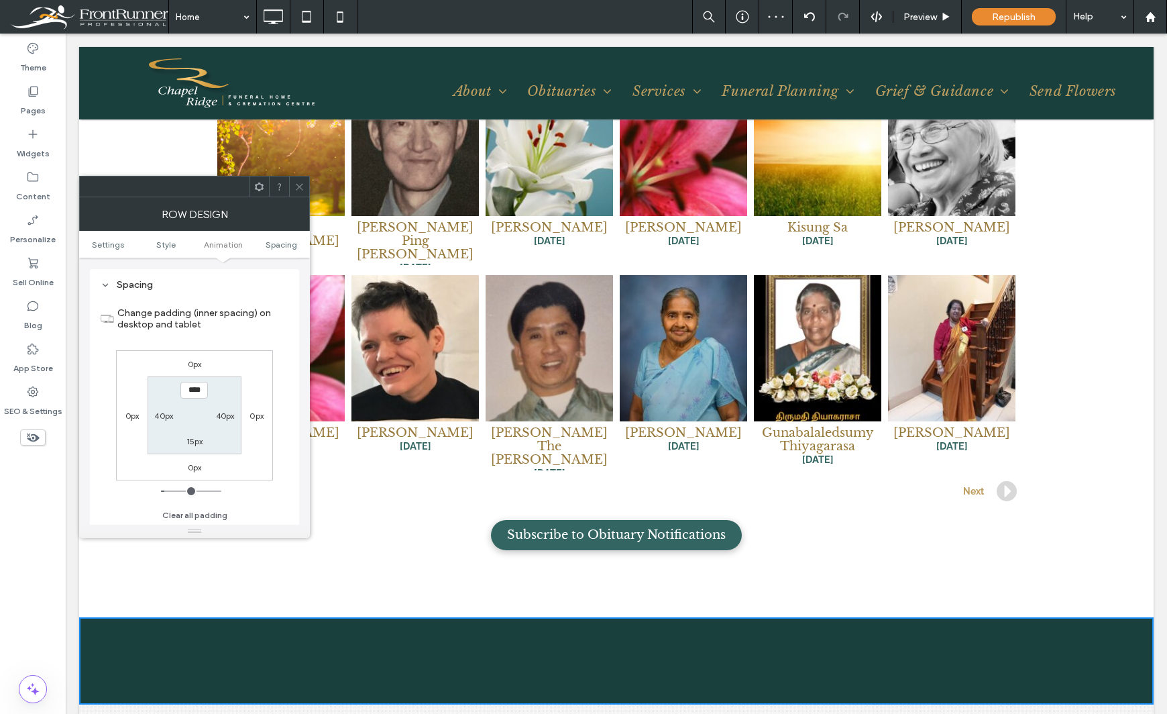
scroll to position [379, 0]
click at [197, 510] on button "Clear all padding" at bounding box center [194, 514] width 65 height 16
type input "***"
type input "*"
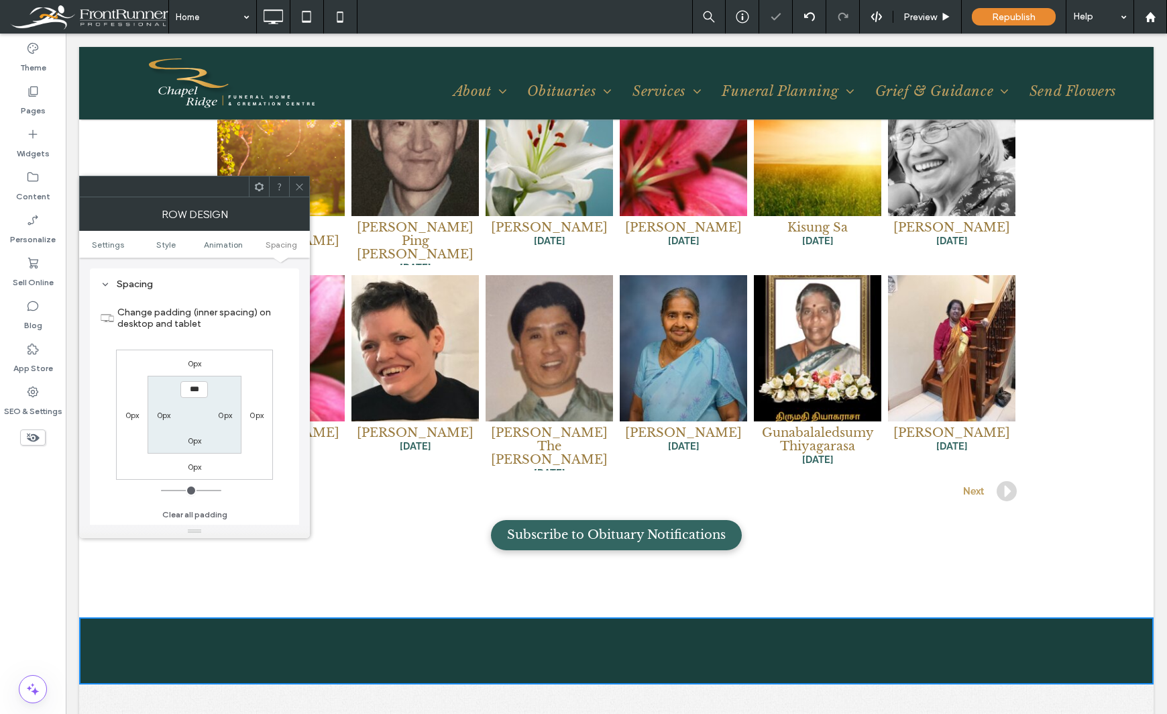
click at [46, 541] on div "Theme Pages Widgets Content Personalize Sell Online Blog App Store SEO & Settin…" at bounding box center [33, 374] width 66 height 680
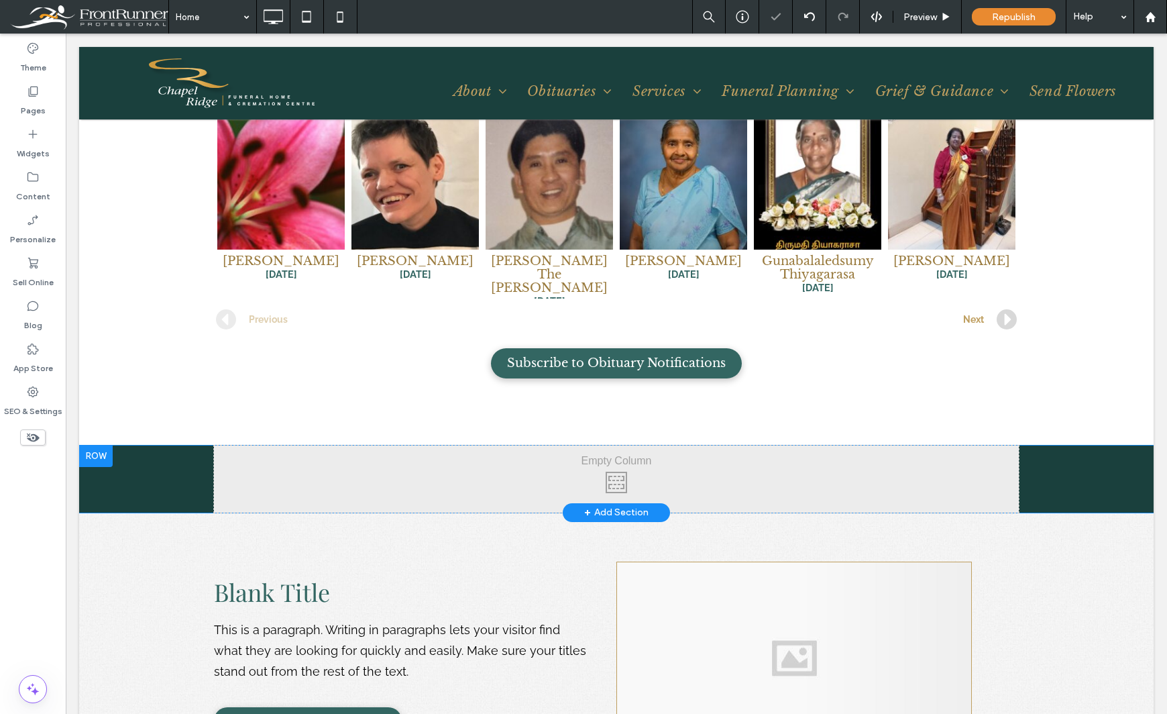
scroll to position [2281, 0]
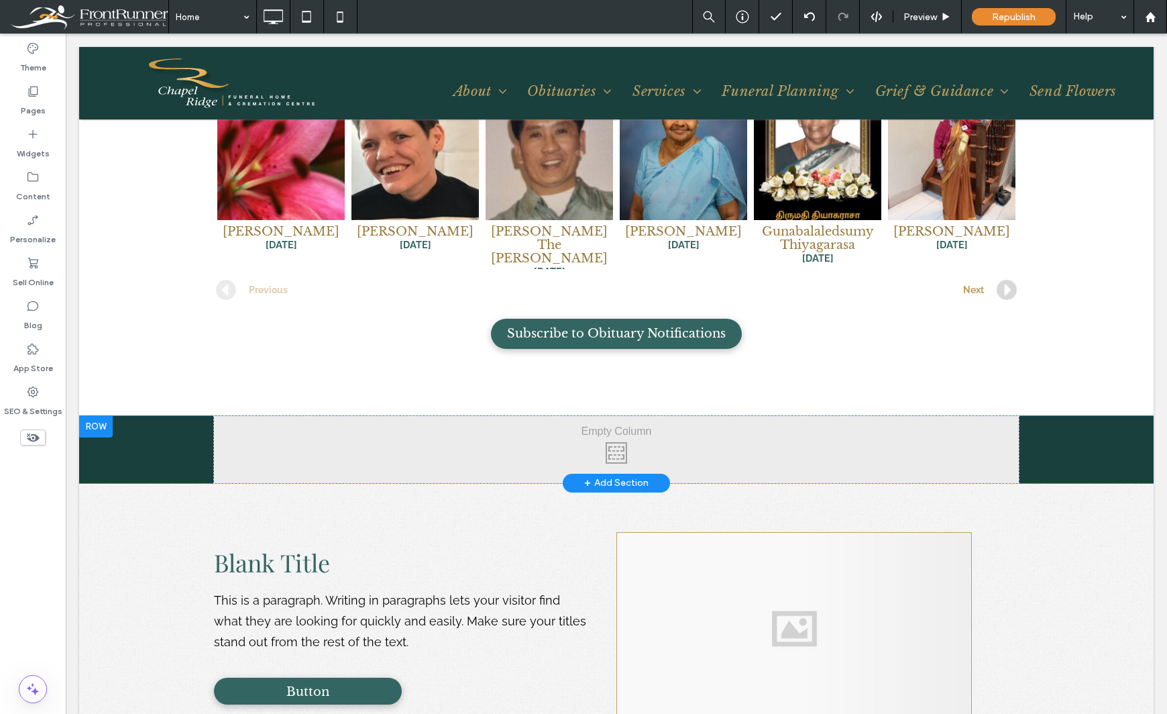
click at [110, 416] on div at bounding box center [96, 426] width 34 height 21
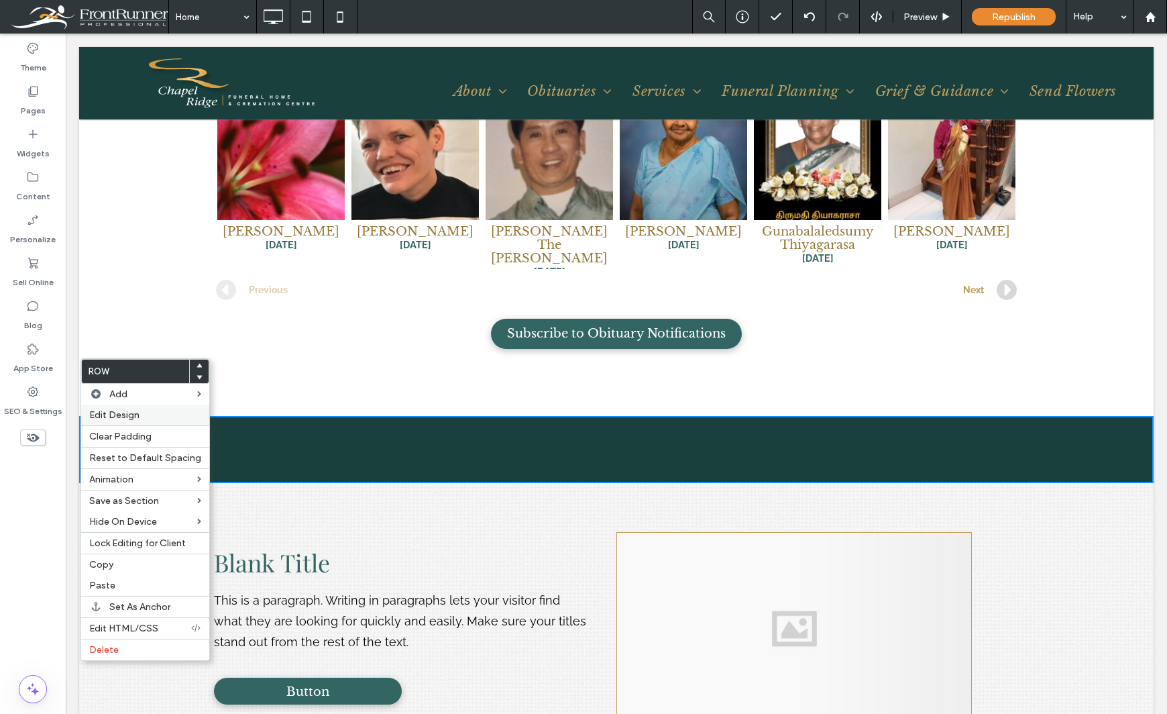
click at [150, 421] on div "Edit Design" at bounding box center [145, 414] width 128 height 21
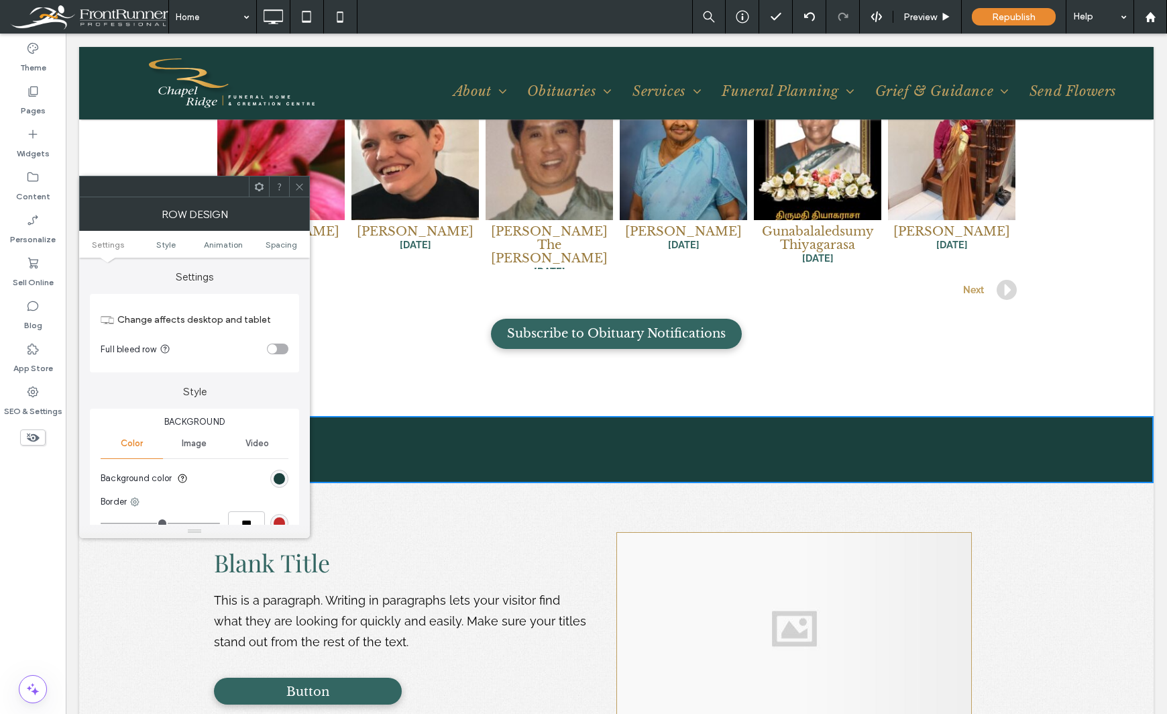
click at [282, 343] on section "Full bleed row" at bounding box center [195, 349] width 188 height 34
click at [276, 349] on div "toggle" at bounding box center [272, 348] width 9 height 9
click at [52, 526] on div "Theme Pages Widgets Content Personalize Sell Online Blog App Store SEO & Settin…" at bounding box center [33, 374] width 66 height 680
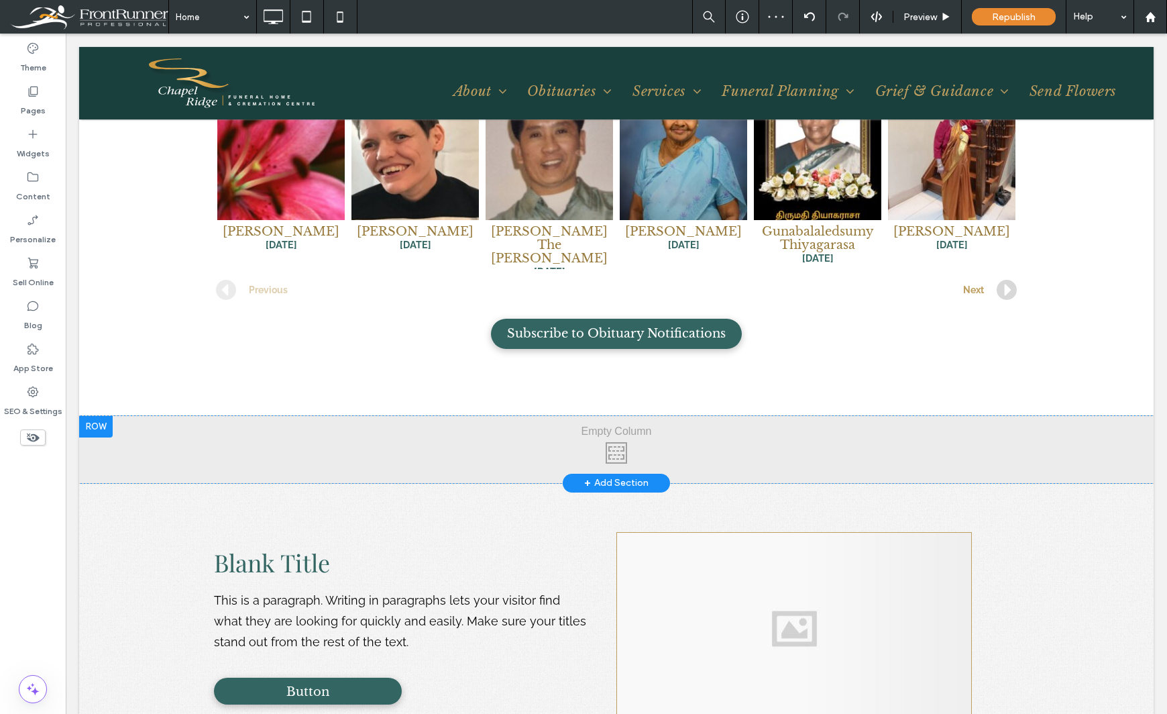
click at [299, 416] on div "Click To Paste Click To Paste" at bounding box center [616, 449] width 1075 height 67
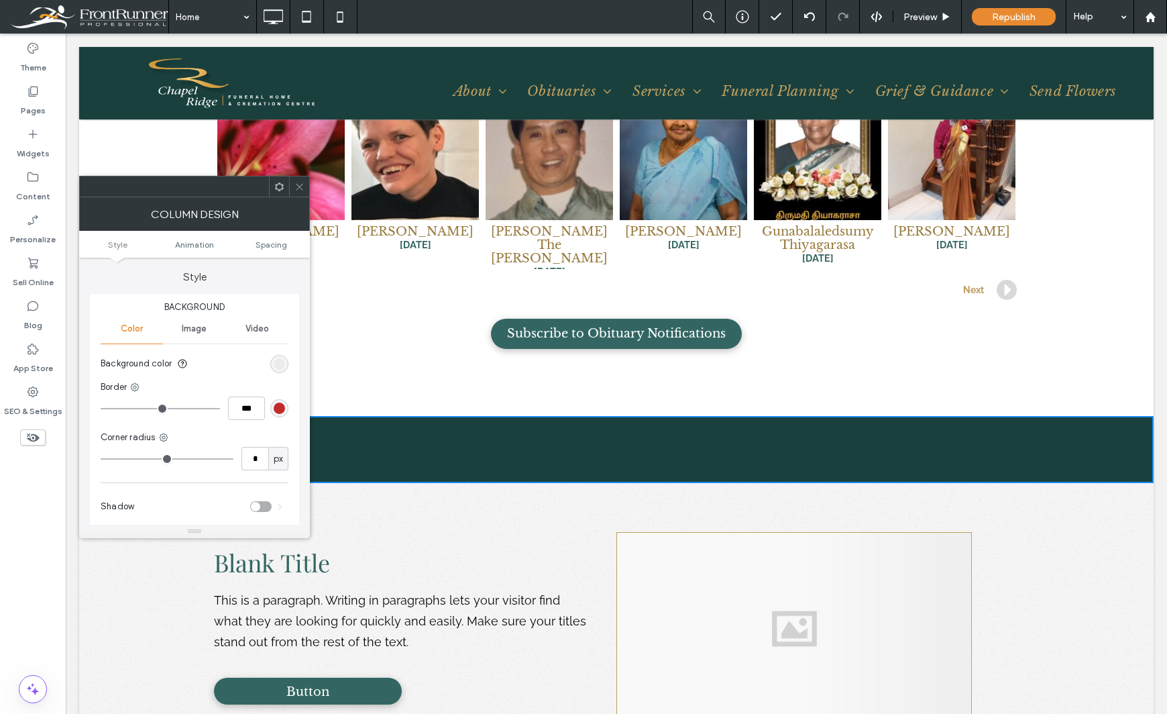
click at [278, 192] on span at bounding box center [279, 186] width 10 height 20
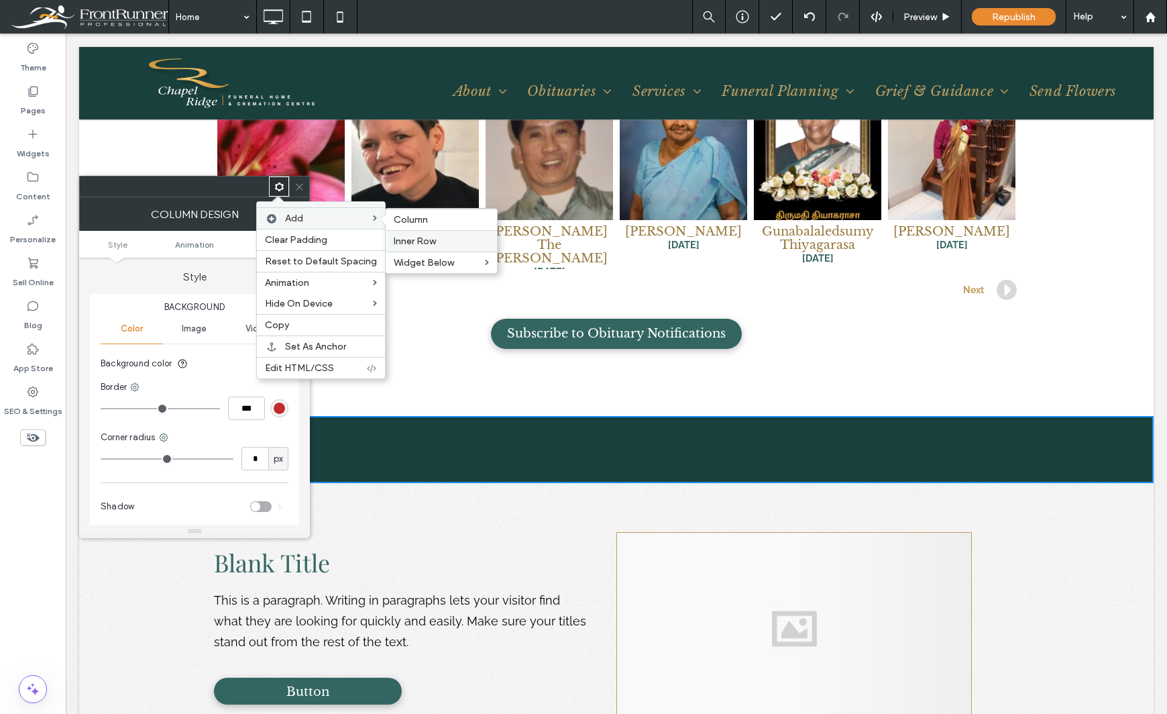
click at [404, 244] on span "Inner Row" at bounding box center [415, 240] width 42 height 11
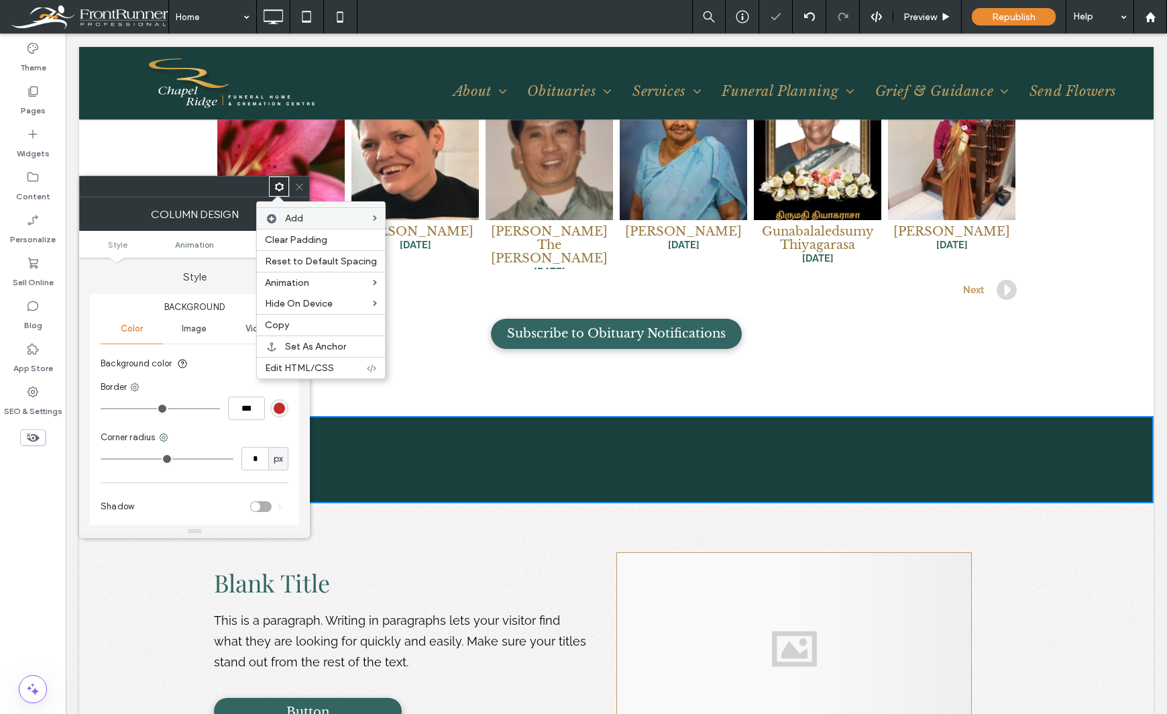
click at [42, 557] on div "Theme Pages Widgets Content Personalize Sell Online Blog App Store SEO & Settin…" at bounding box center [33, 374] width 66 height 680
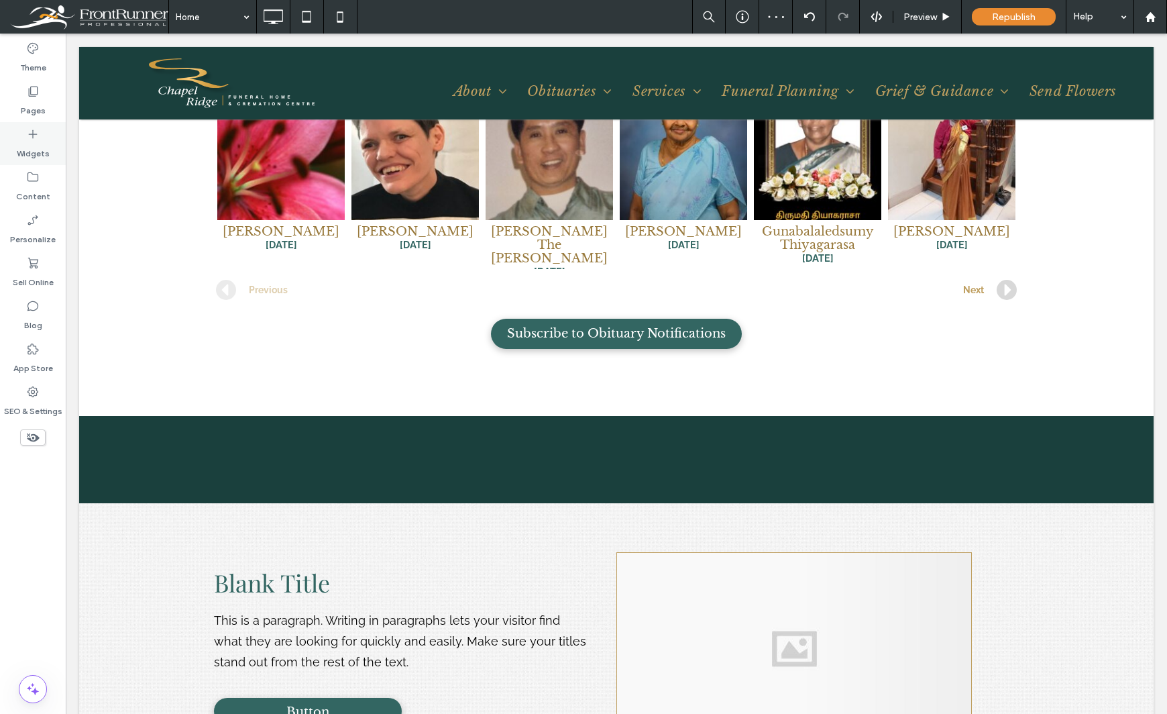
click at [34, 139] on icon at bounding box center [32, 133] width 13 height 13
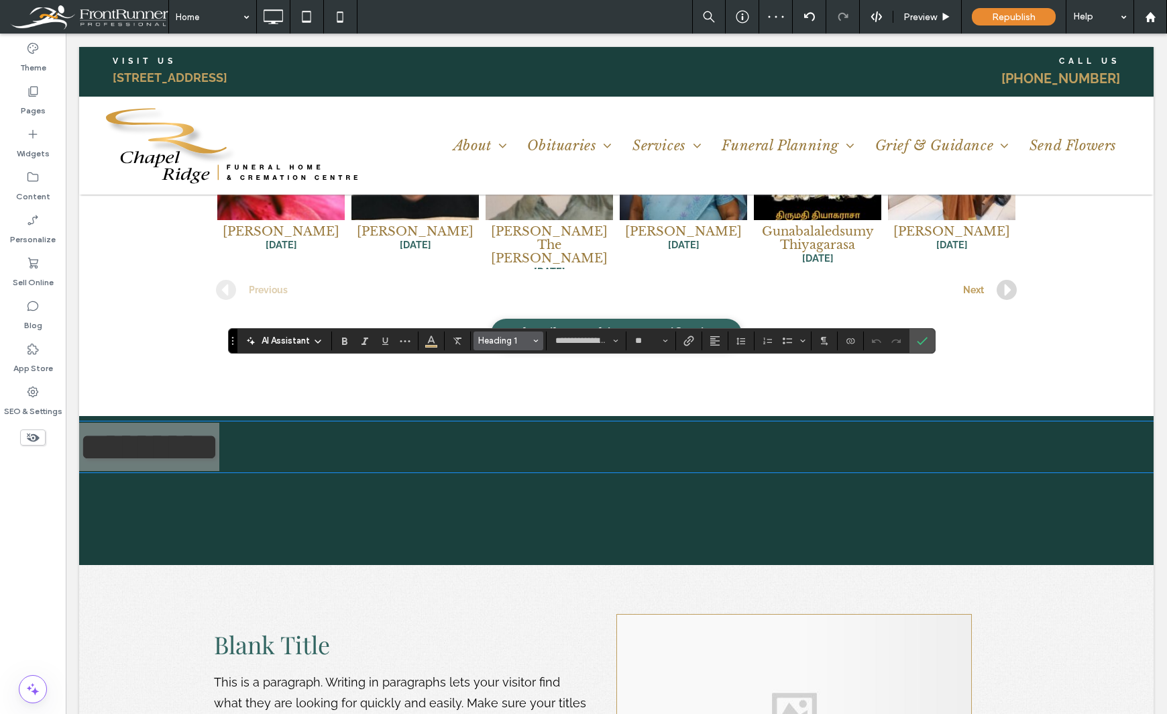
click at [529, 341] on span "Heading 1" at bounding box center [504, 340] width 52 height 10
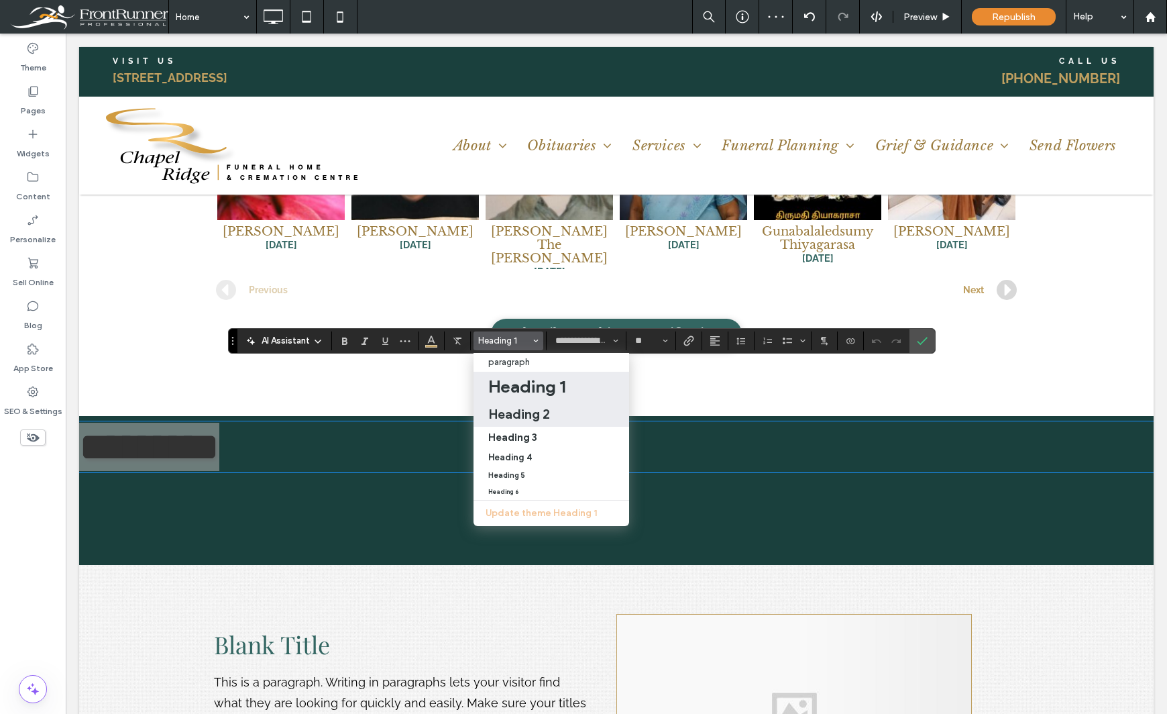
click at [514, 409] on h2 "Heading 2" at bounding box center [519, 414] width 62 height 16
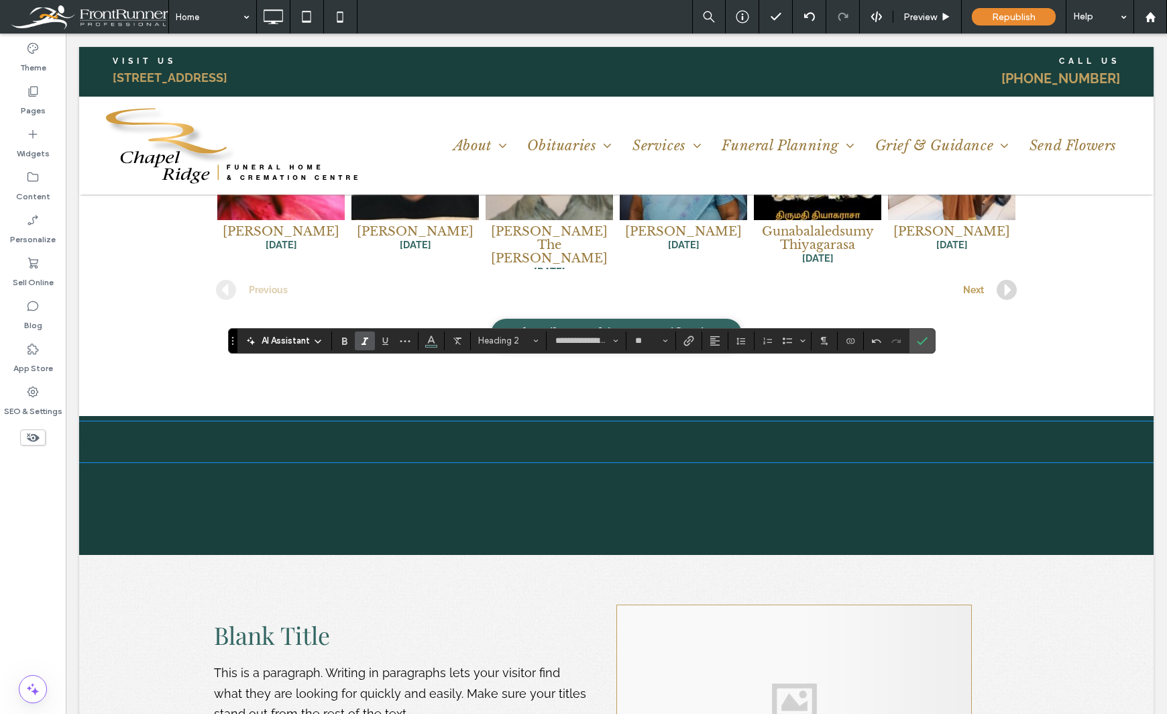
type input "**"
click at [710, 345] on use "Alignment" at bounding box center [714, 340] width 9 height 9
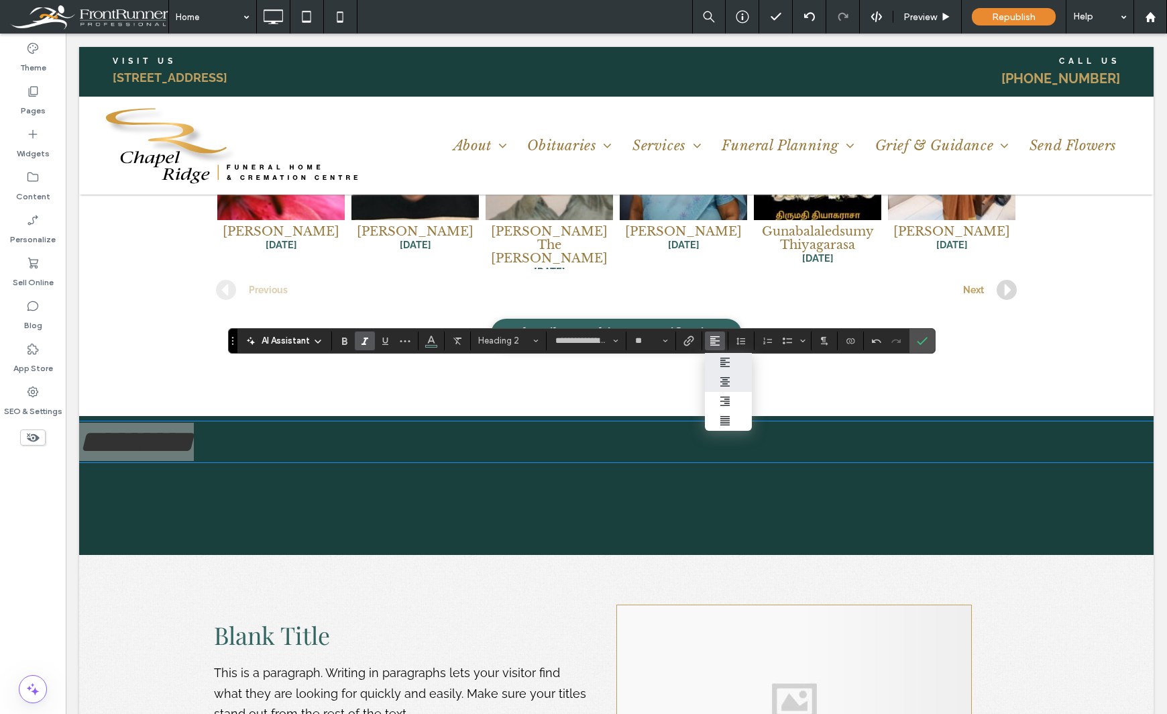
drag, startPoint x: 718, startPoint y: 387, endPoint x: 504, endPoint y: 373, distance: 215.1
click at [718, 387] on label "ui.textEditor.alignment.center" at bounding box center [728, 381] width 47 height 19
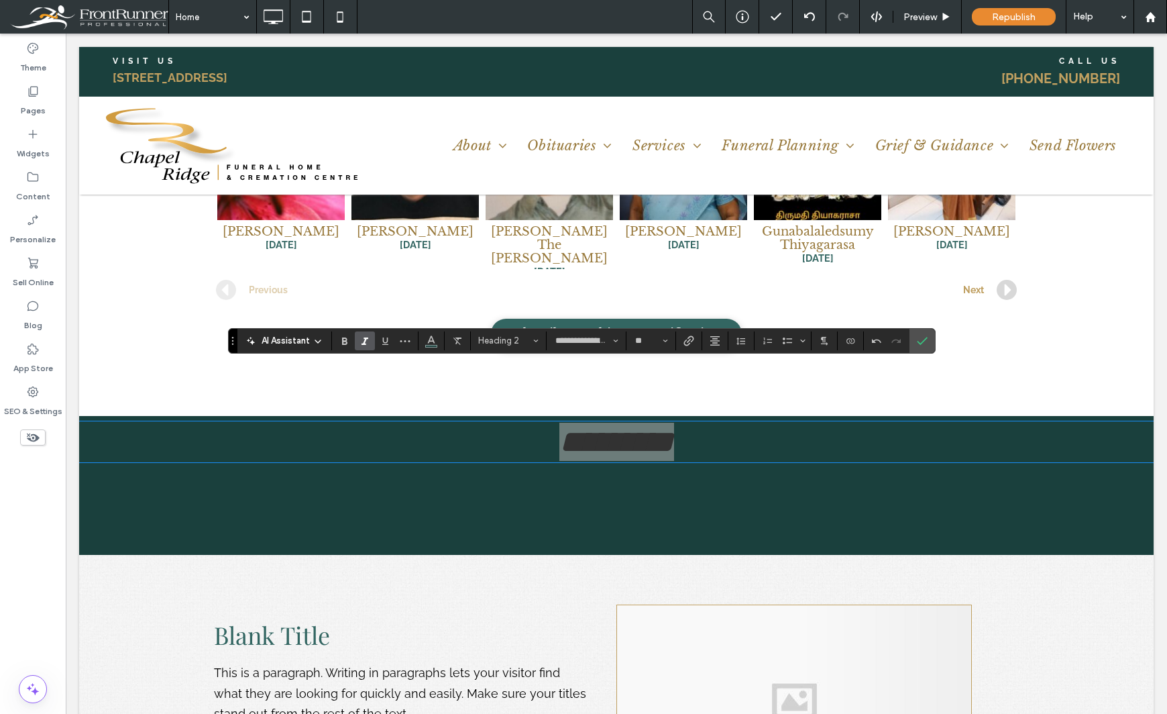
click at [27, 498] on div "Theme Pages Widgets Content Personalize Sell Online Blog App Store SEO & Settin…" at bounding box center [33, 374] width 66 height 680
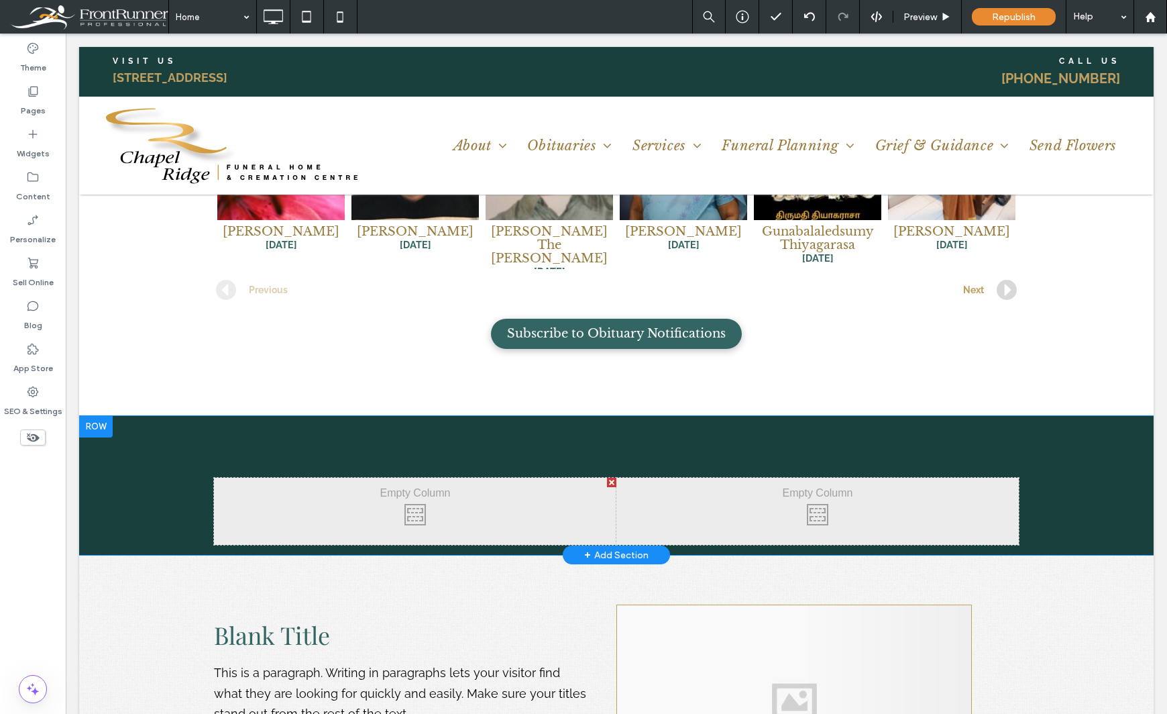
click at [89, 416] on div at bounding box center [96, 426] width 34 height 21
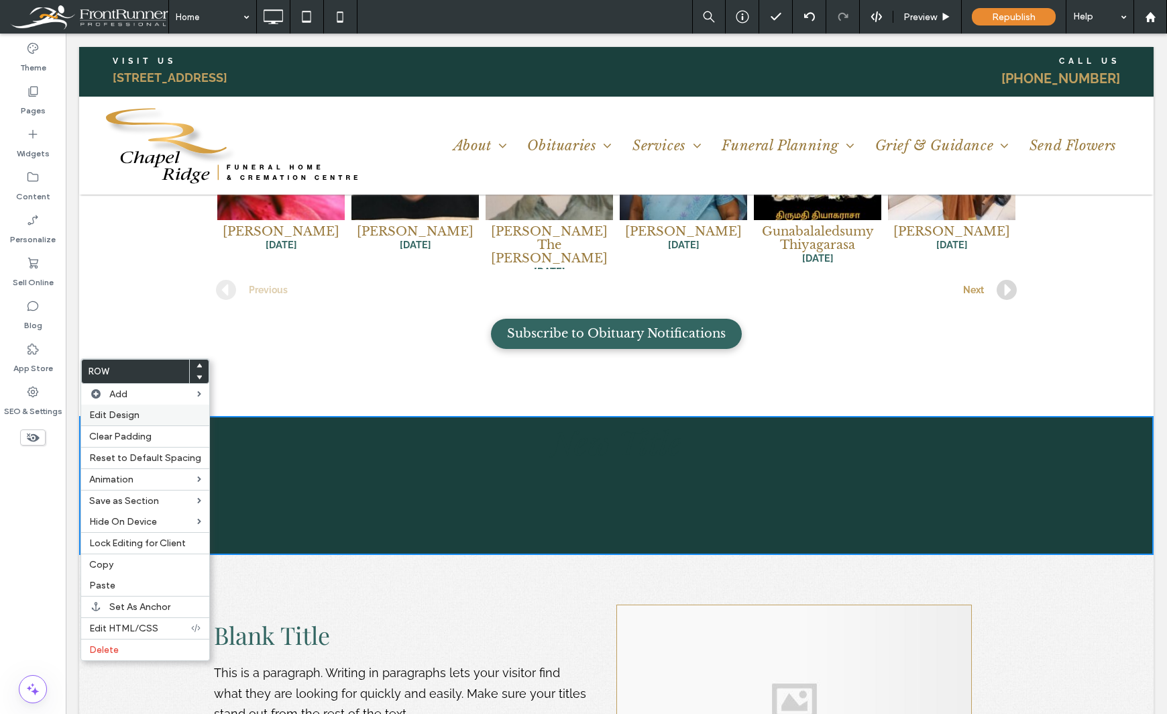
click at [119, 404] on div "Edit Design" at bounding box center [145, 414] width 128 height 21
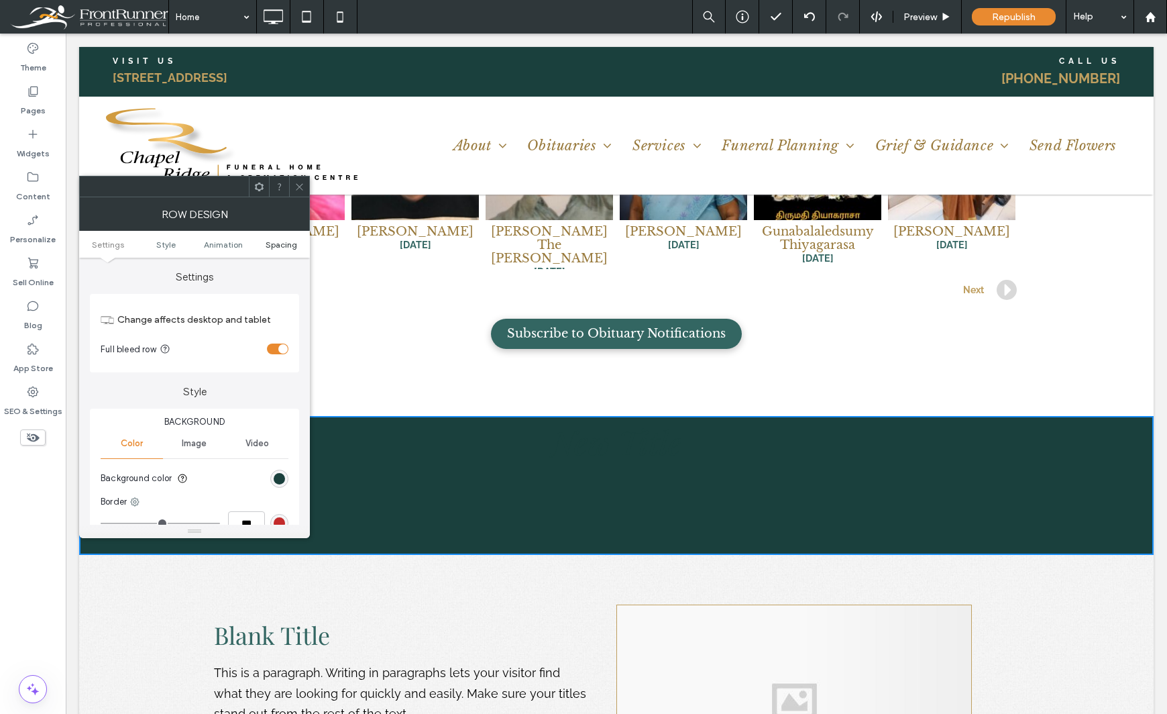
click at [278, 248] on span "Spacing" at bounding box center [282, 244] width 32 height 10
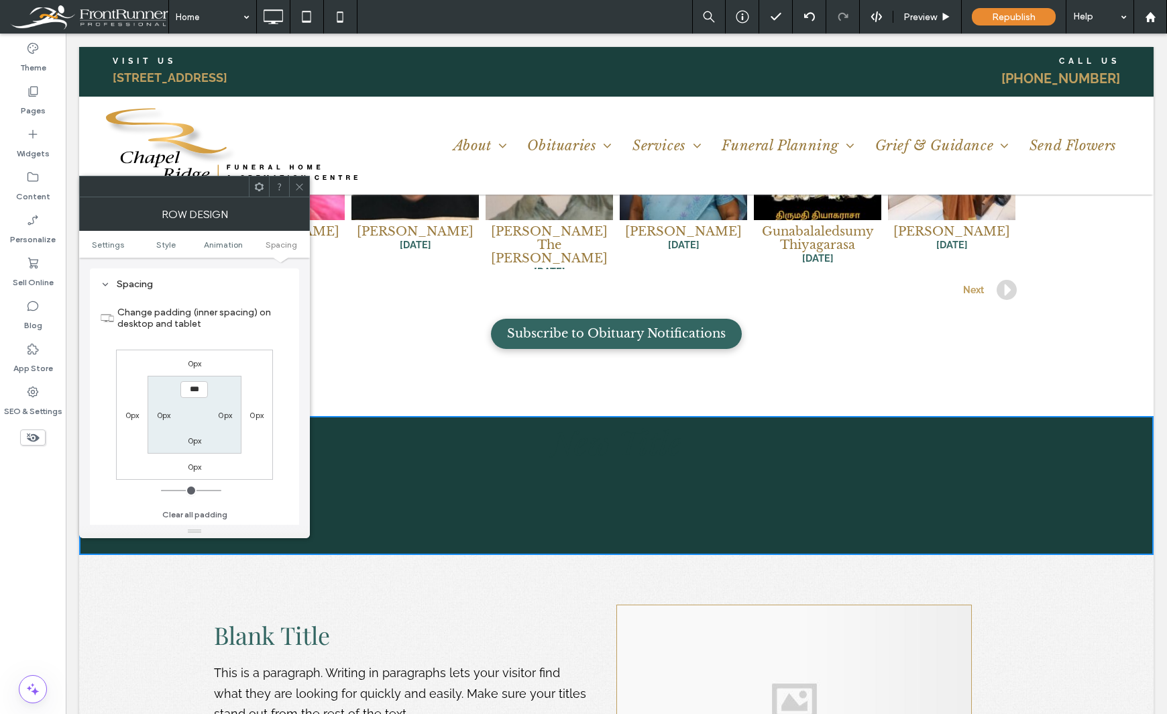
scroll to position [379, 0]
type input "***"
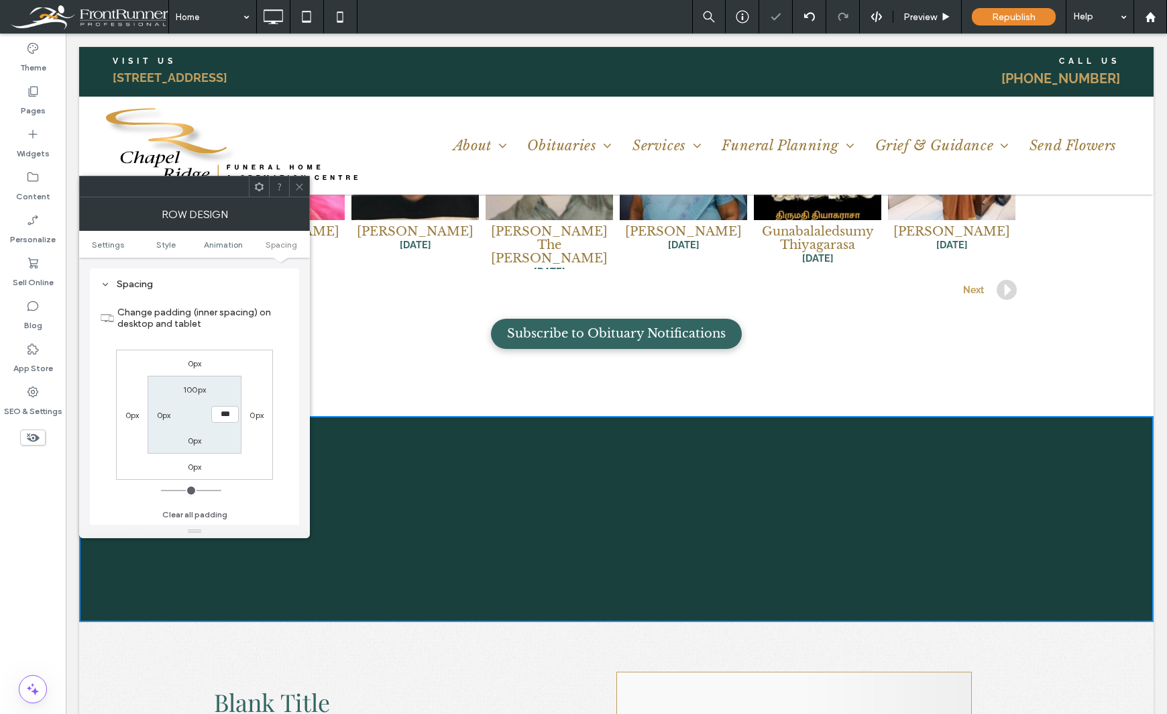
click at [54, 549] on div "Theme Pages Widgets Content Personalize Sell Online Blog App Store SEO & Settin…" at bounding box center [33, 374] width 66 height 680
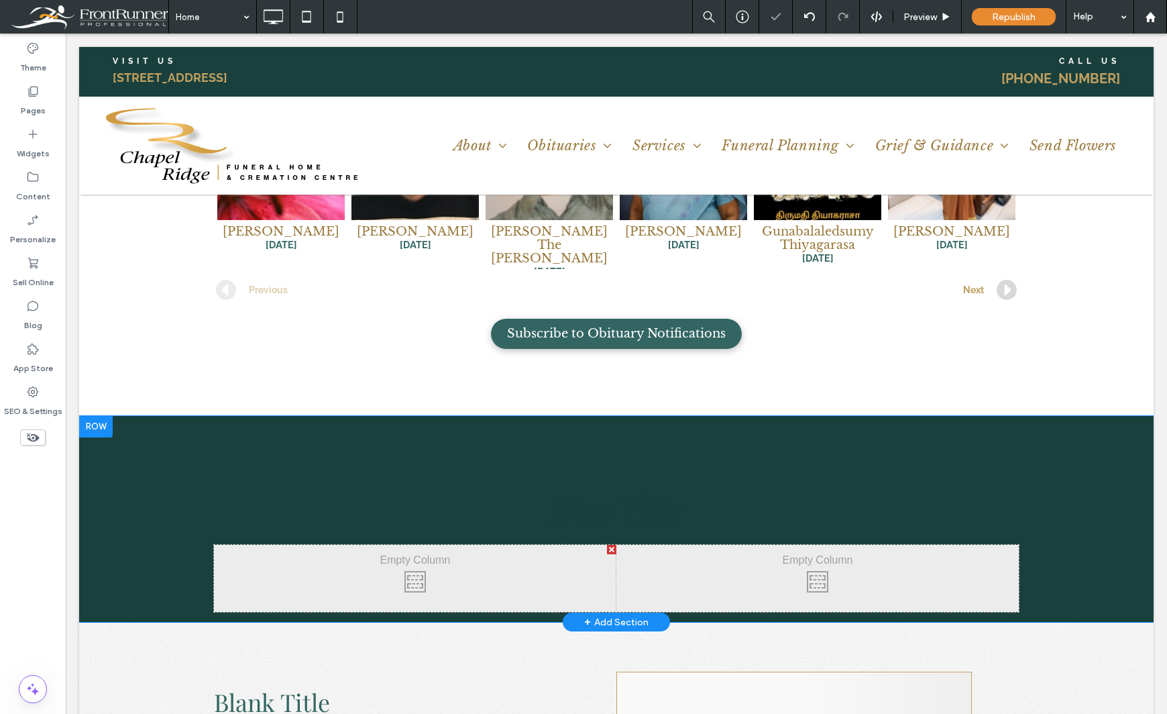
click at [593, 416] on div "Click To Paste Click To Paste New Title Click To Paste Click To Paste Click To …" at bounding box center [616, 519] width 1075 height 207
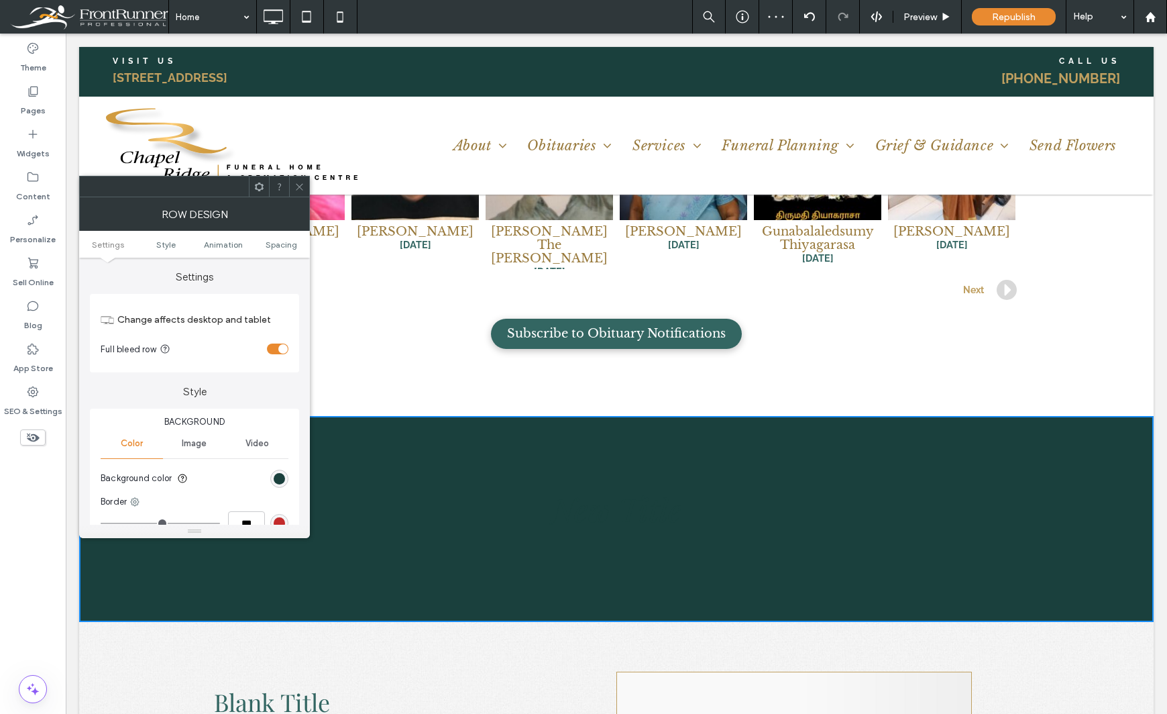
click at [297, 185] on icon at bounding box center [299, 187] width 10 height 10
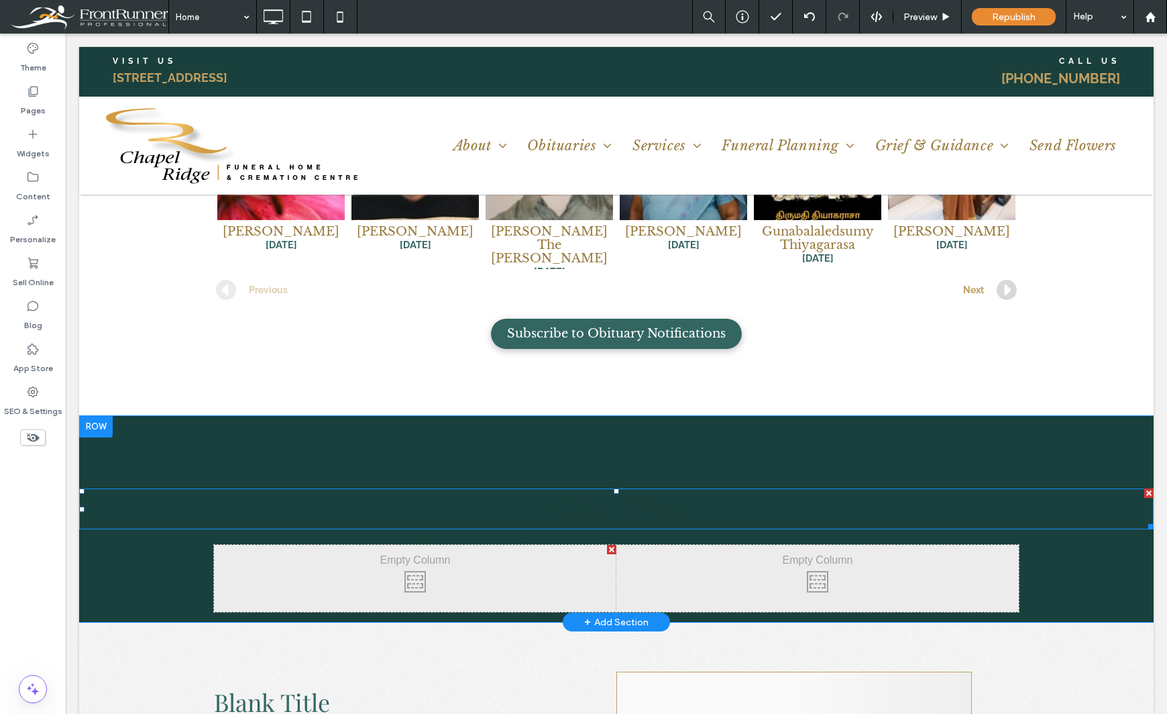
click at [441, 490] on h2 "New Title" at bounding box center [616, 509] width 1075 height 39
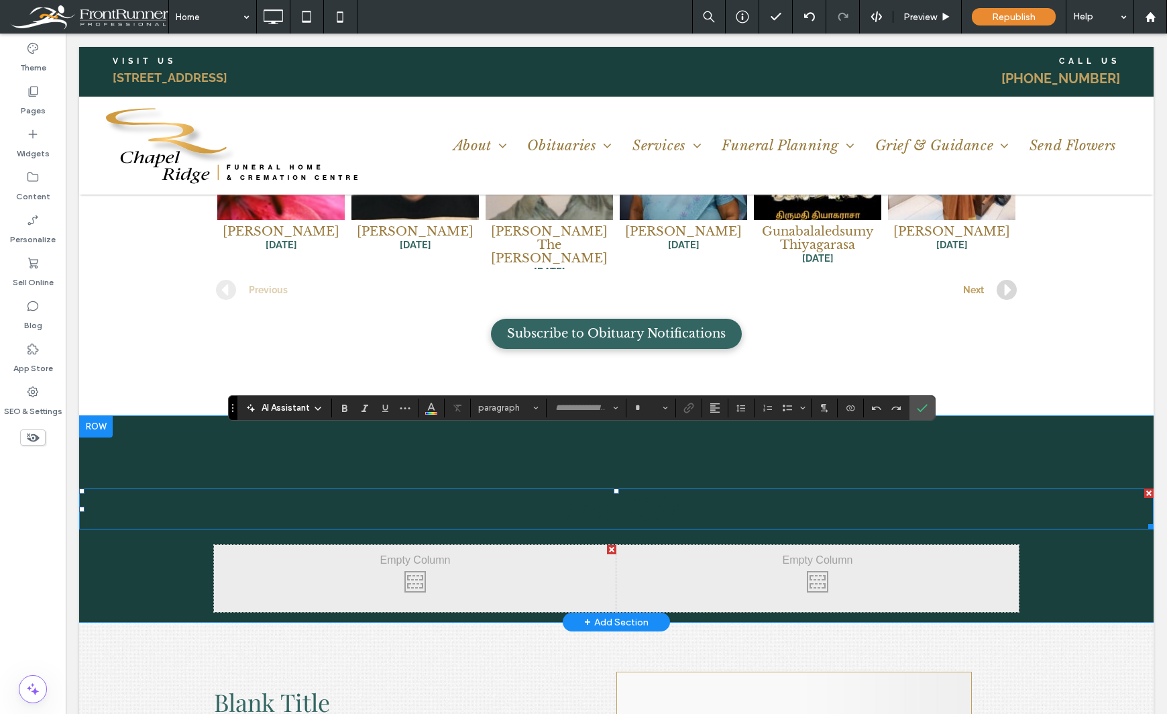
type input "**********"
type input "**"
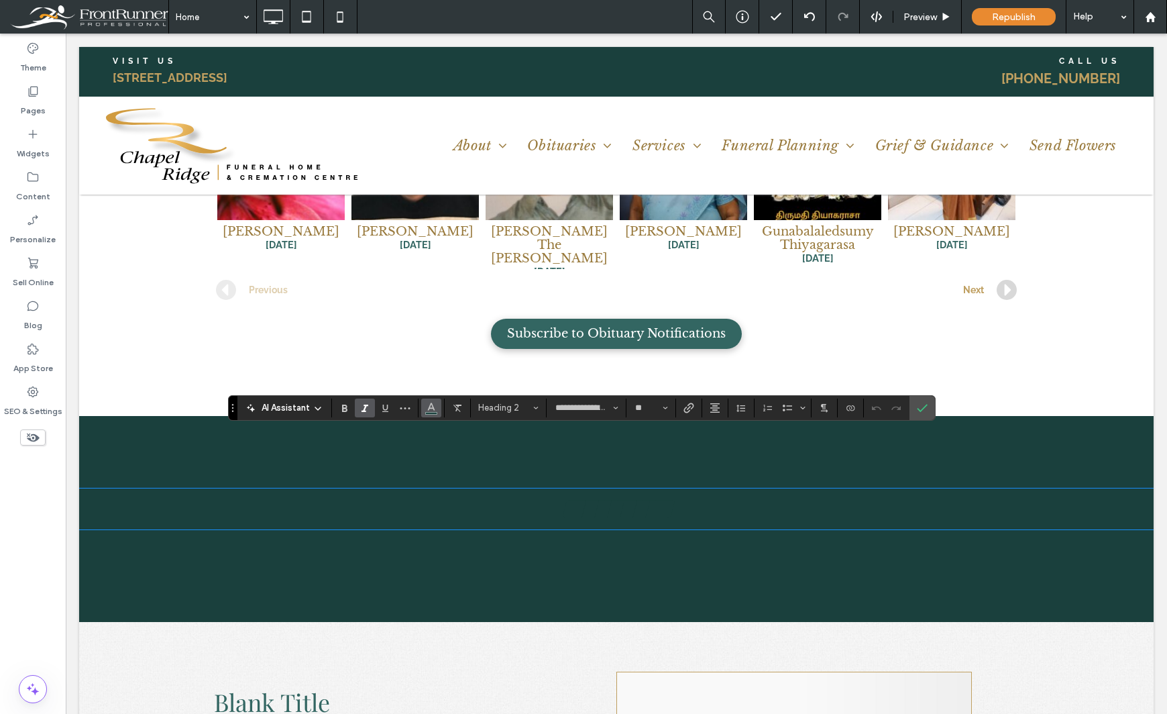
click at [431, 407] on icon "Color" at bounding box center [431, 406] width 11 height 11
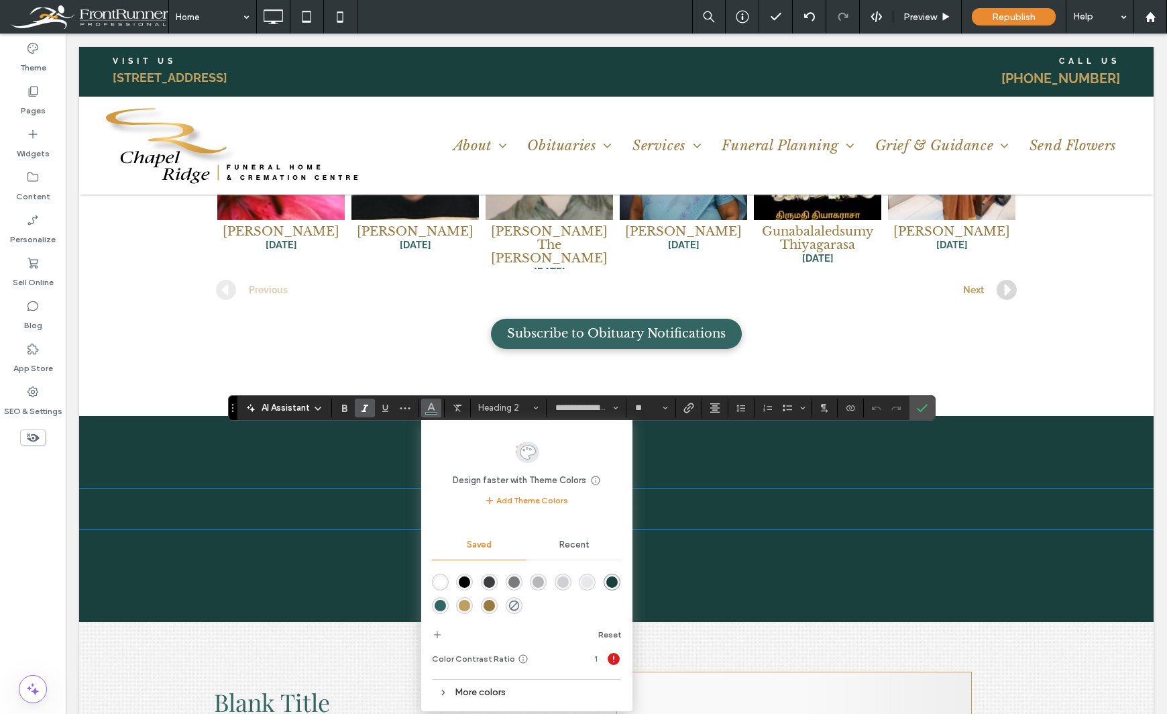
click at [464, 607] on div "rgba(191,159,96,1)" at bounding box center [464, 605] width 11 height 11
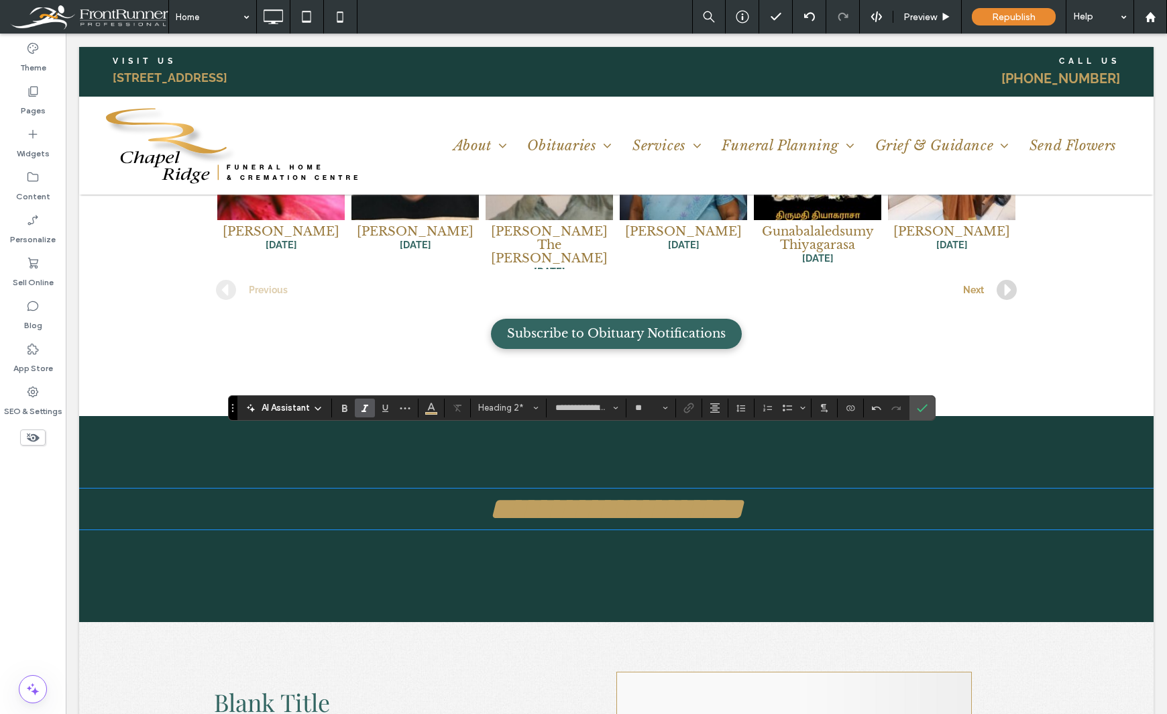
click at [30, 565] on div "Theme Pages Widgets Content Personalize Sell Online Blog App Store SEO & Settin…" at bounding box center [33, 374] width 66 height 680
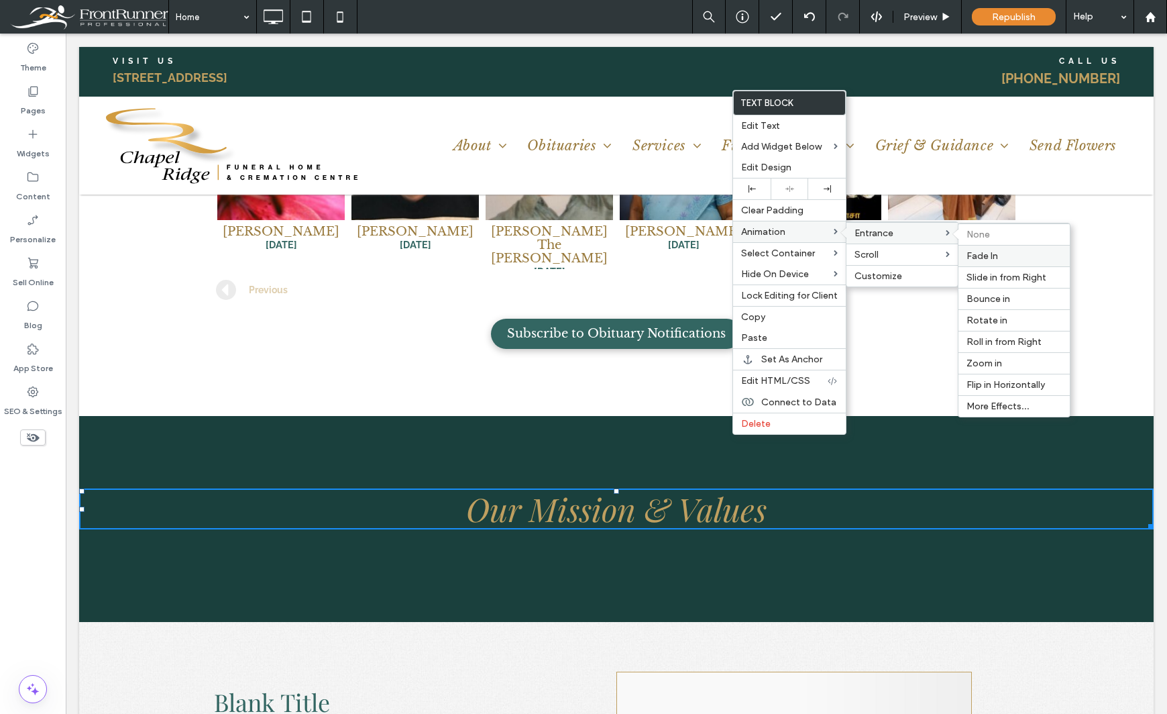
click at [998, 248] on div "Fade In" at bounding box center [1014, 255] width 111 height 21
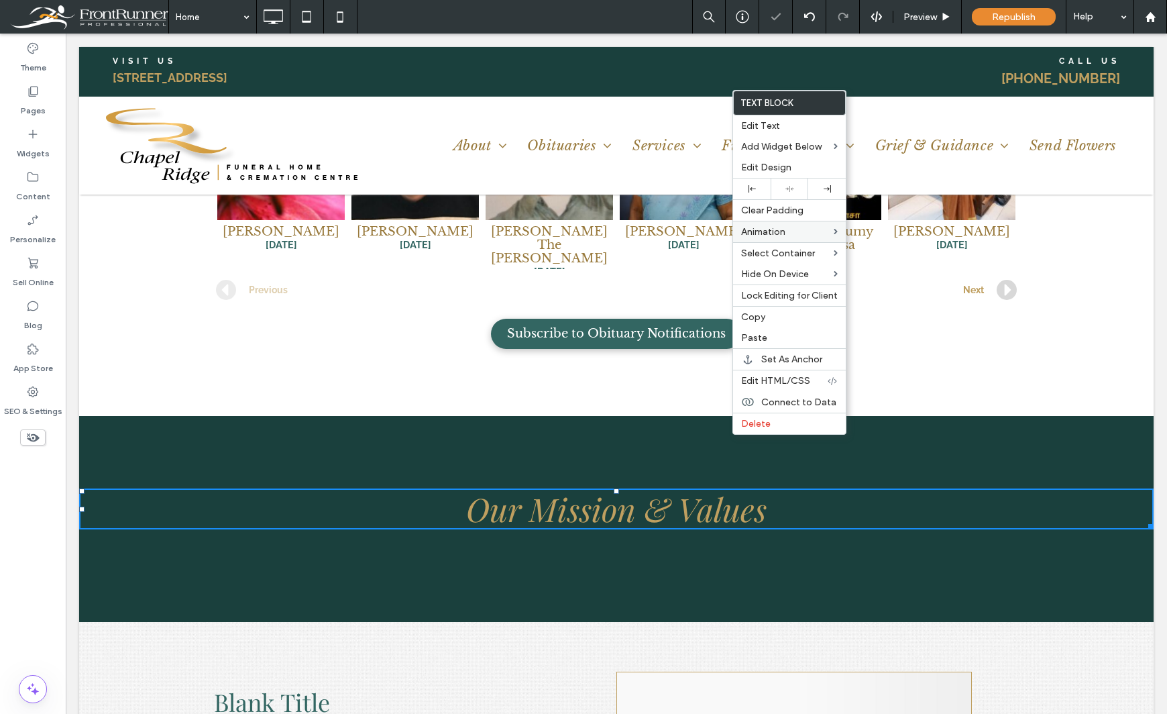
click at [24, 529] on div "Theme Pages Widgets Content Personalize Sell Online Blog App Store SEO & Settin…" at bounding box center [33, 374] width 66 height 680
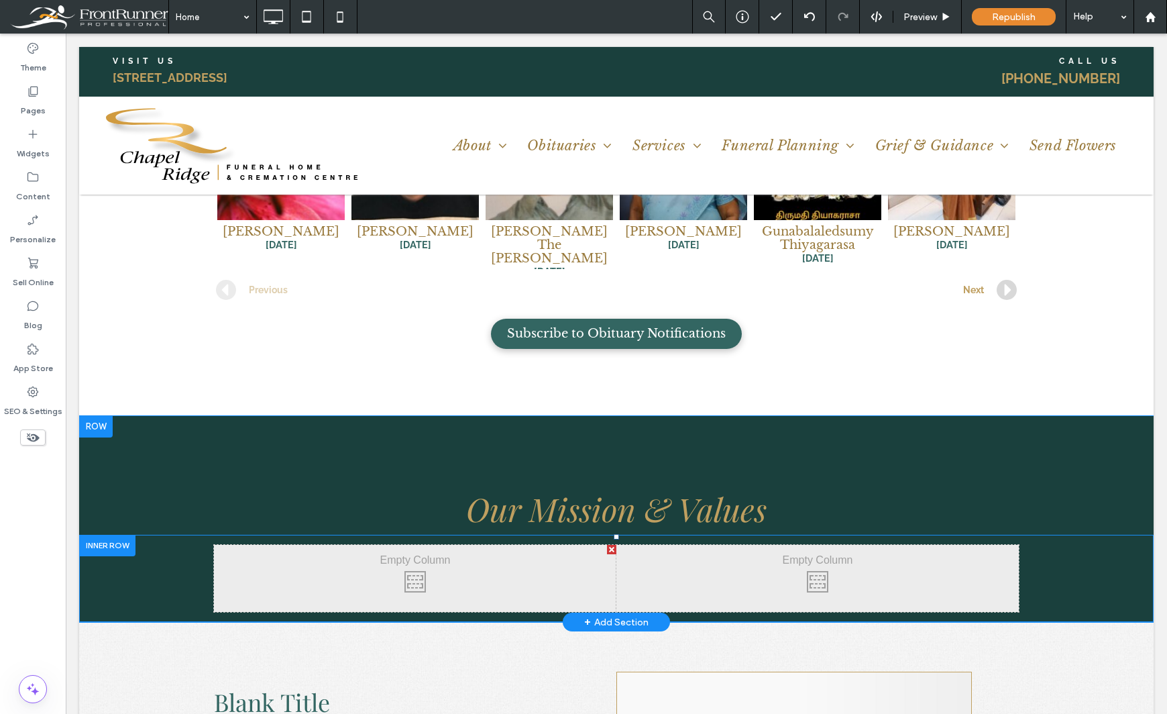
click at [124, 535] on div at bounding box center [107, 545] width 56 height 21
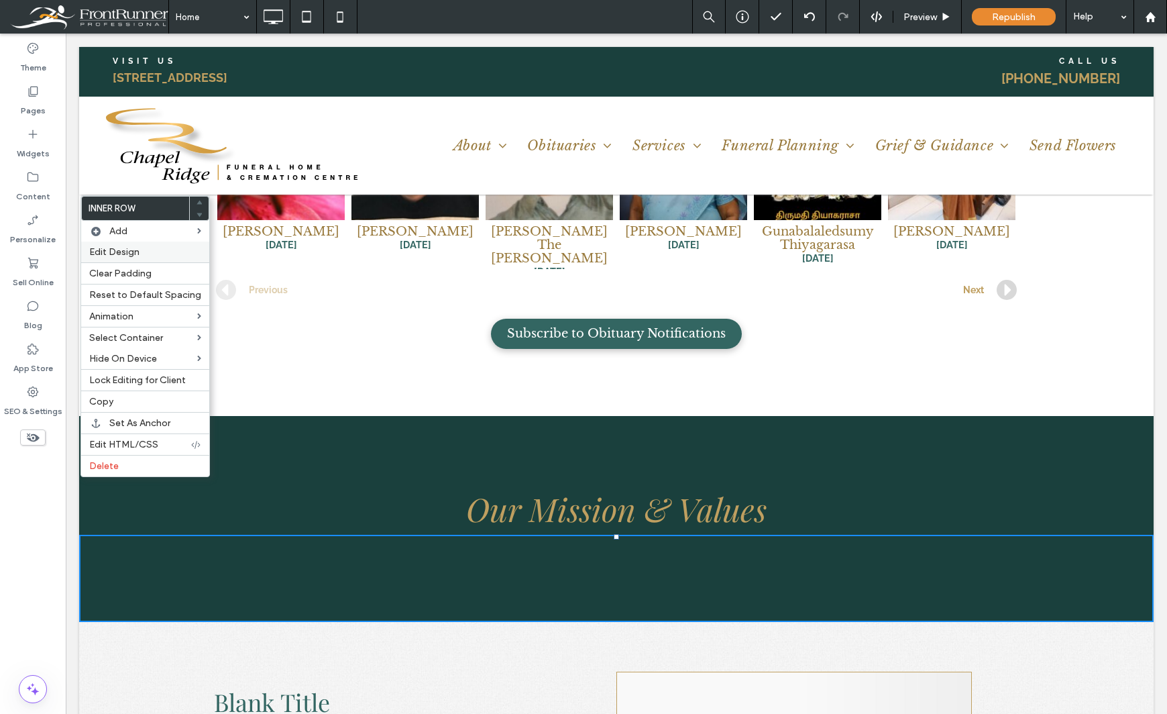
click at [129, 248] on span "Edit Design" at bounding box center [114, 251] width 50 height 11
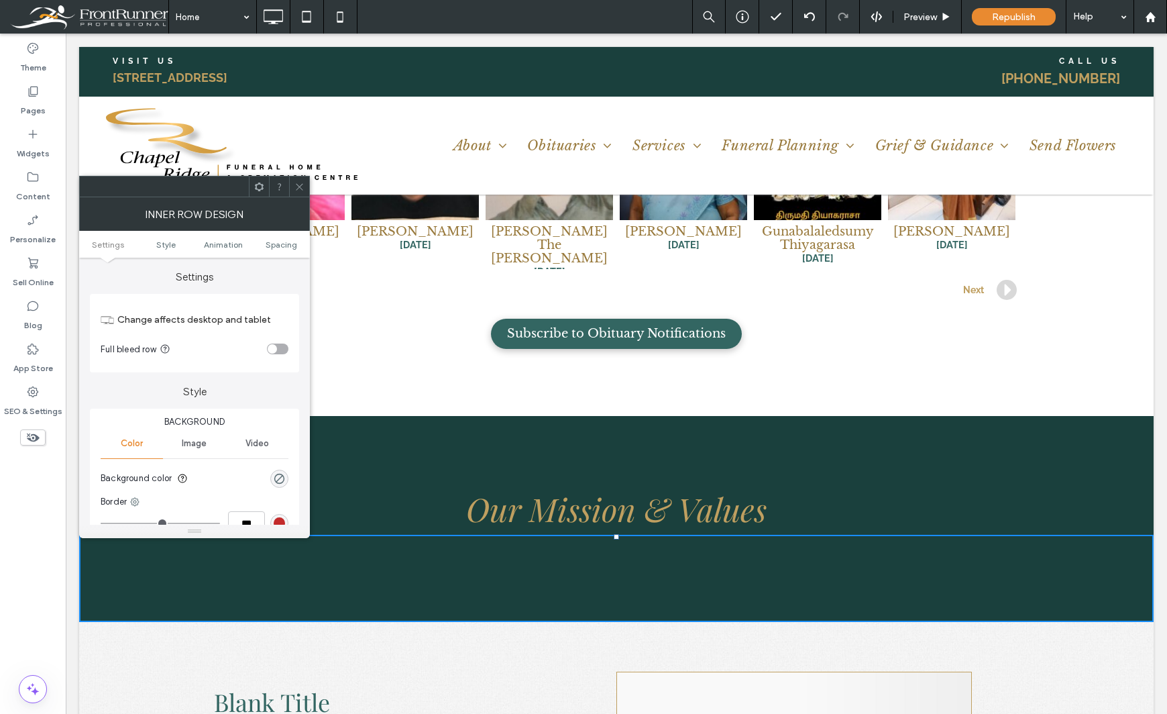
click at [272, 345] on div "toggle" at bounding box center [272, 348] width 9 height 9
click at [32, 520] on div "Theme Pages Widgets Content Personalize Sell Online Blog App Store SEO & Settin…" at bounding box center [33, 374] width 66 height 680
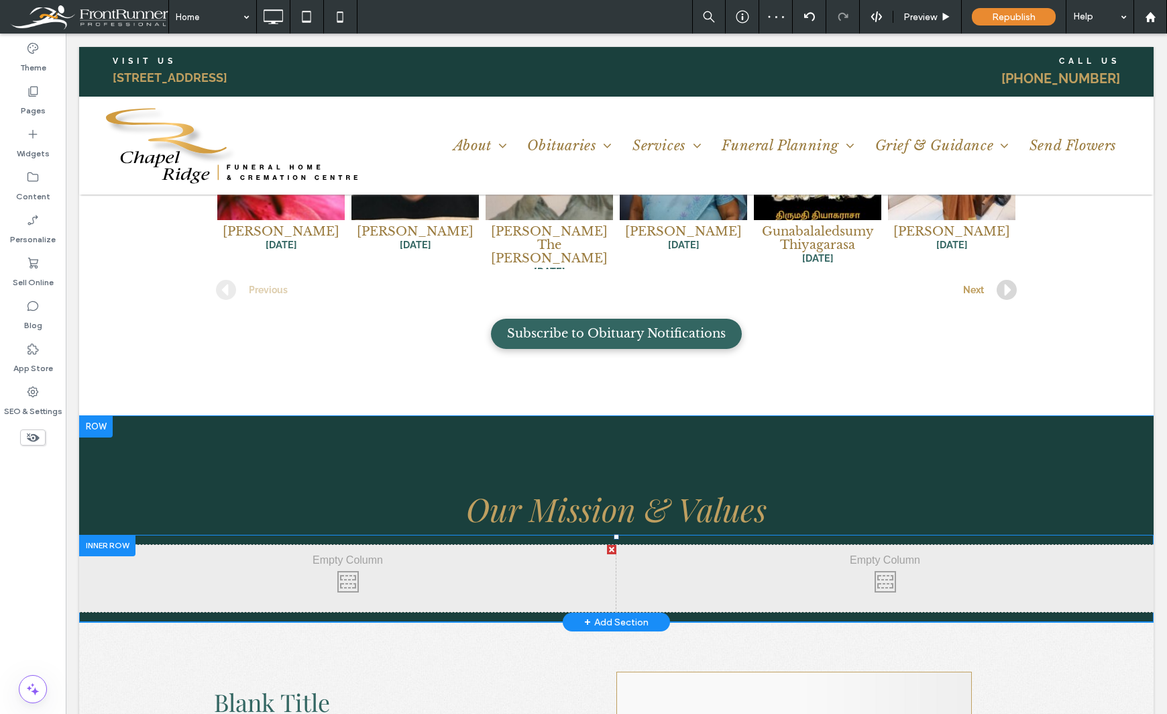
click at [102, 535] on div at bounding box center [107, 545] width 56 height 21
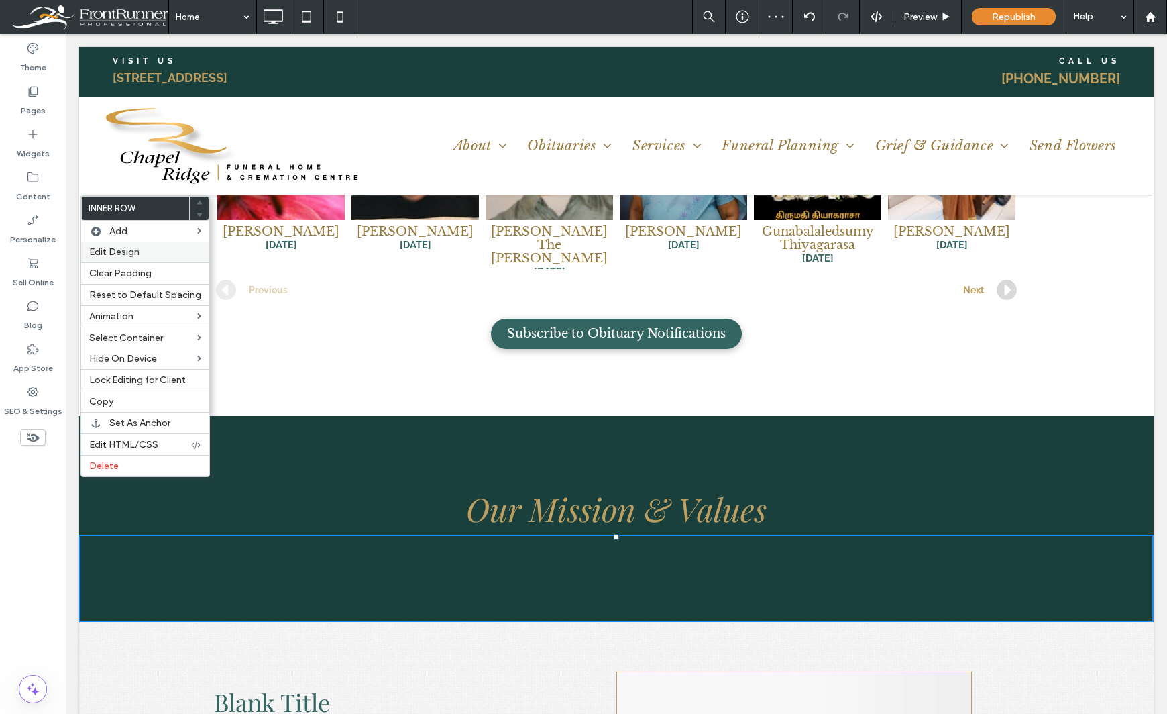
click at [152, 249] on label "Edit Design" at bounding box center [145, 251] width 112 height 11
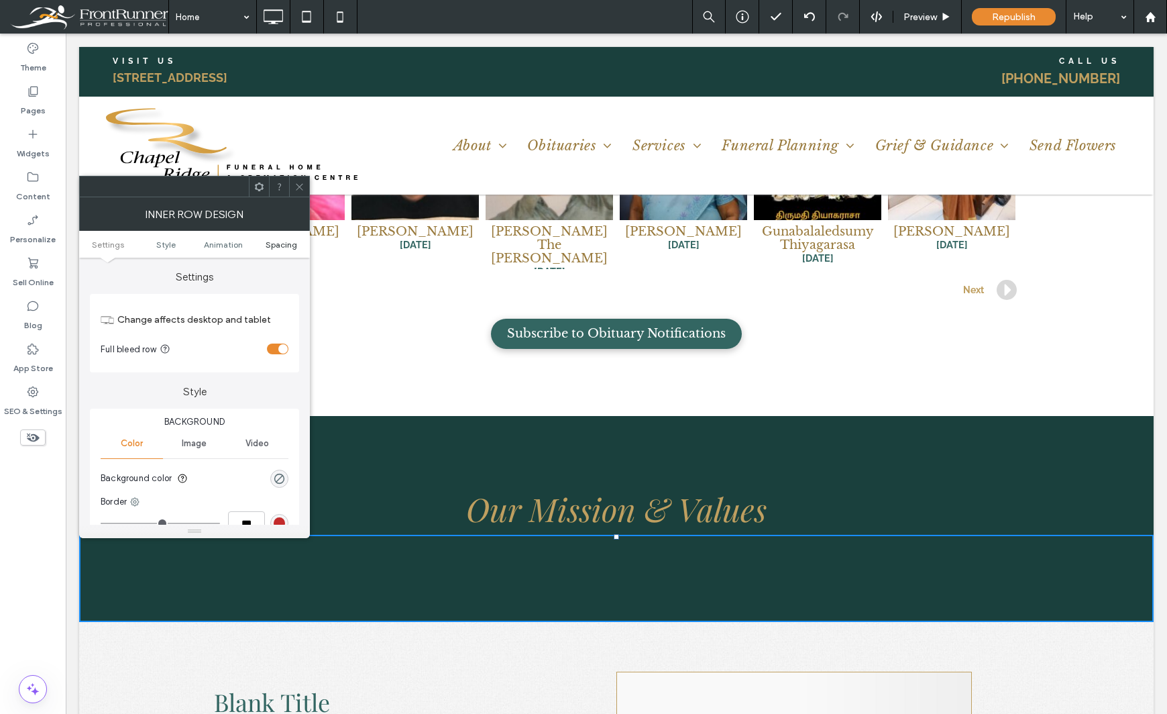
click at [264, 243] on link "Spacing" at bounding box center [281, 244] width 58 height 10
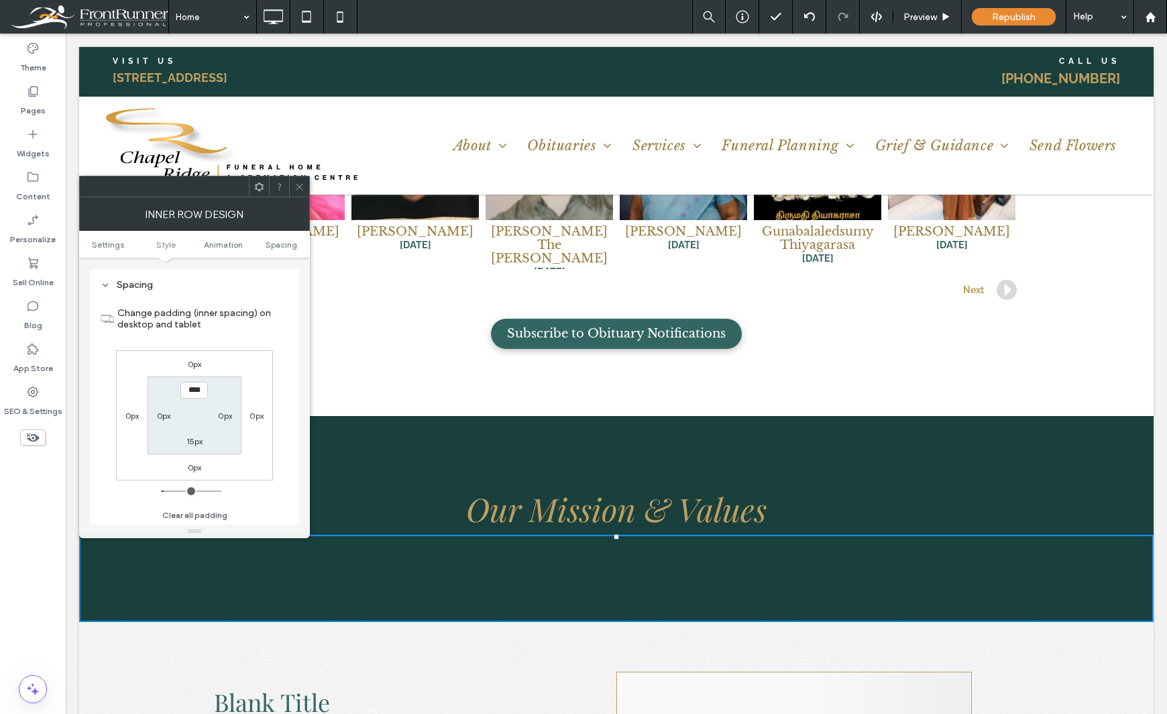
scroll to position [429, 0]
click at [199, 517] on button "Clear all padding" at bounding box center [194, 514] width 65 height 16
type input "***"
type input "*"
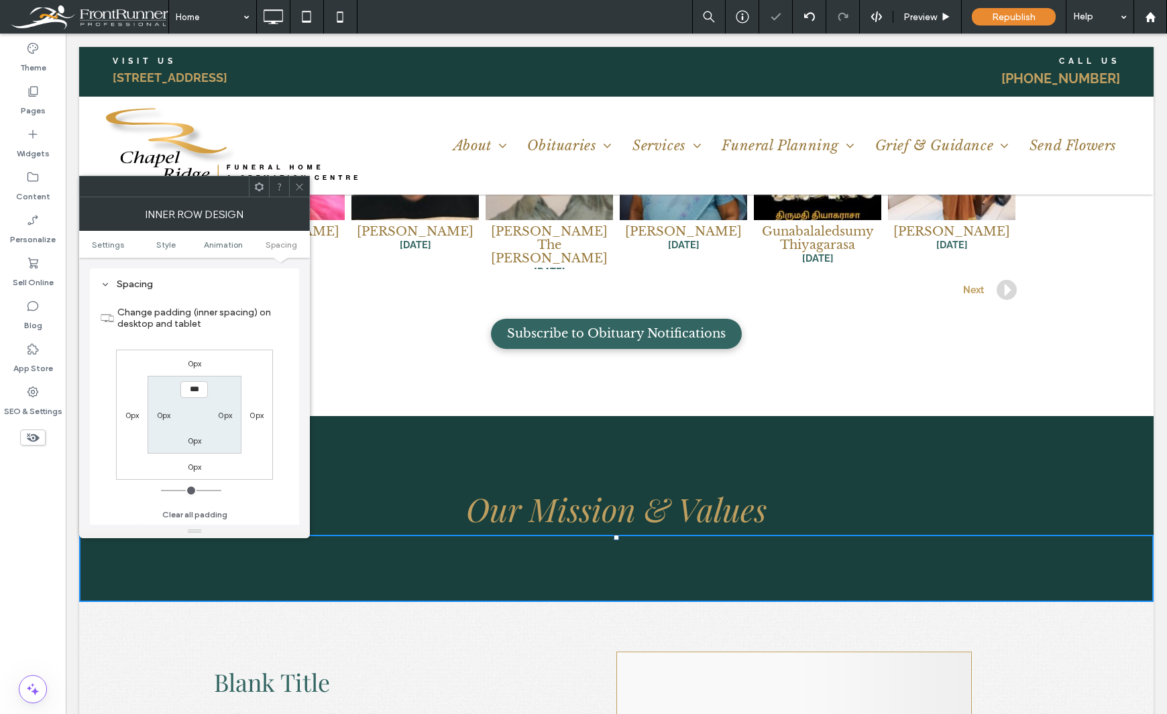
click at [44, 531] on div "Theme Pages Widgets Content Personalize Sell Online Blog App Store SEO & Settin…" at bounding box center [33, 374] width 66 height 680
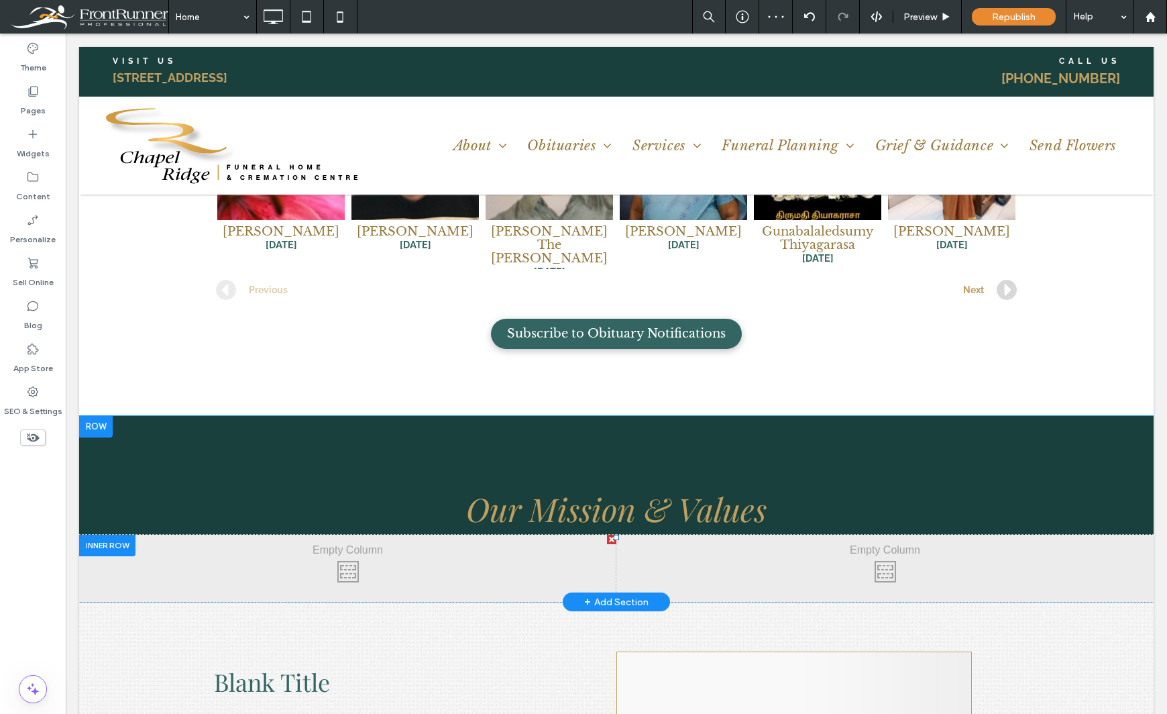
click at [132, 535] on div "Click To Paste Click To Paste" at bounding box center [347, 568] width 537 height 67
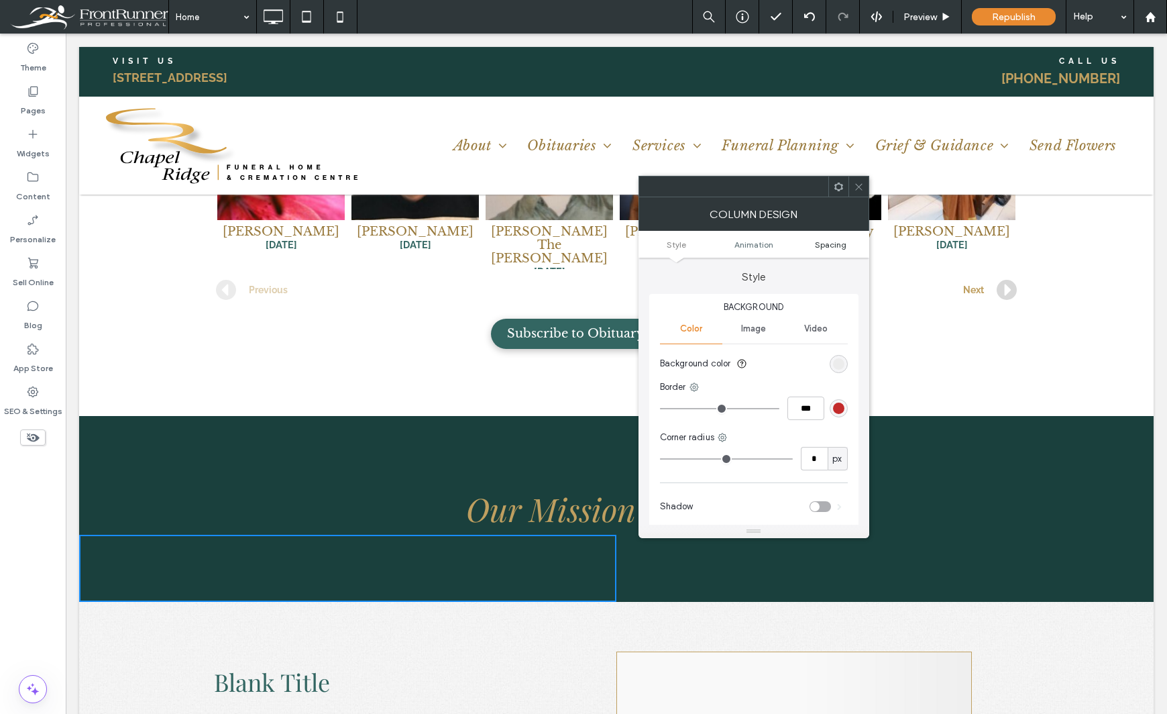
click at [834, 239] on span "Spacing" at bounding box center [831, 244] width 32 height 10
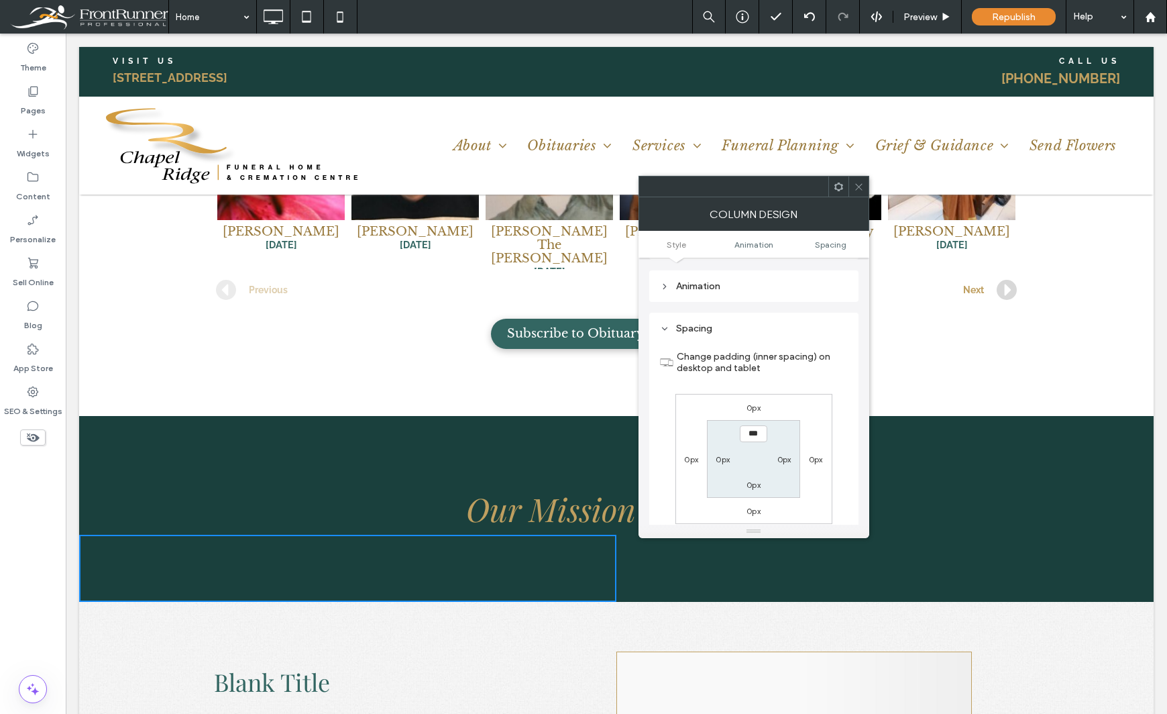
scroll to position [315, 0]
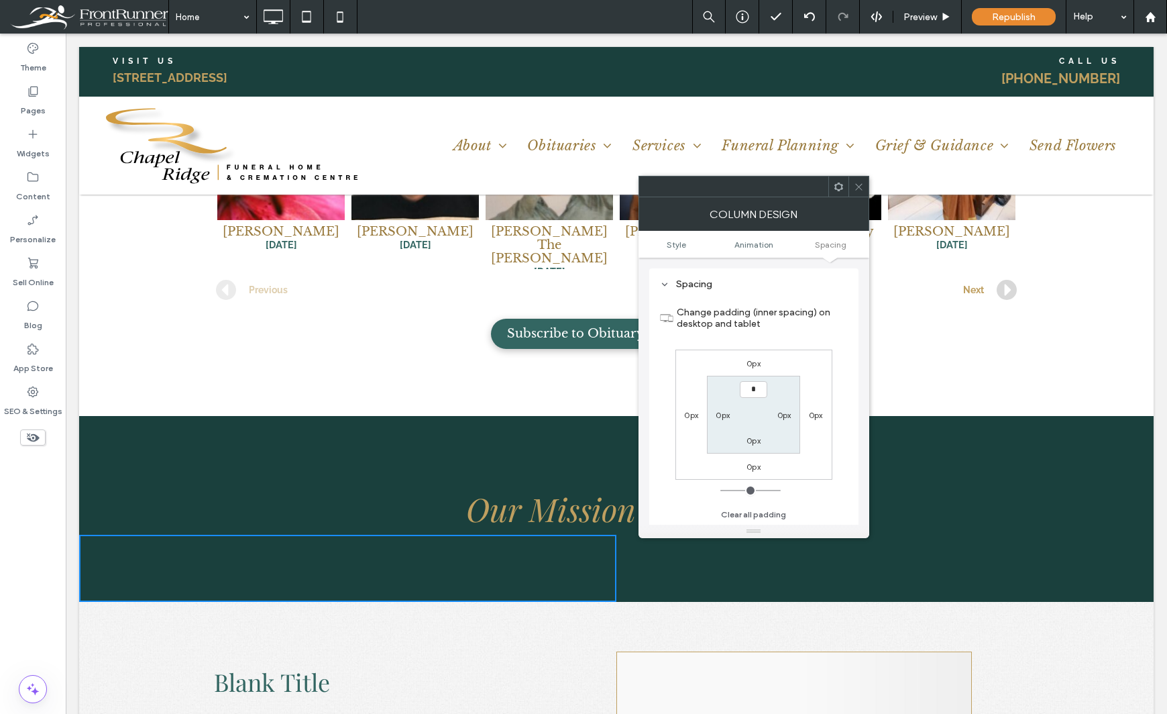
type input "**"
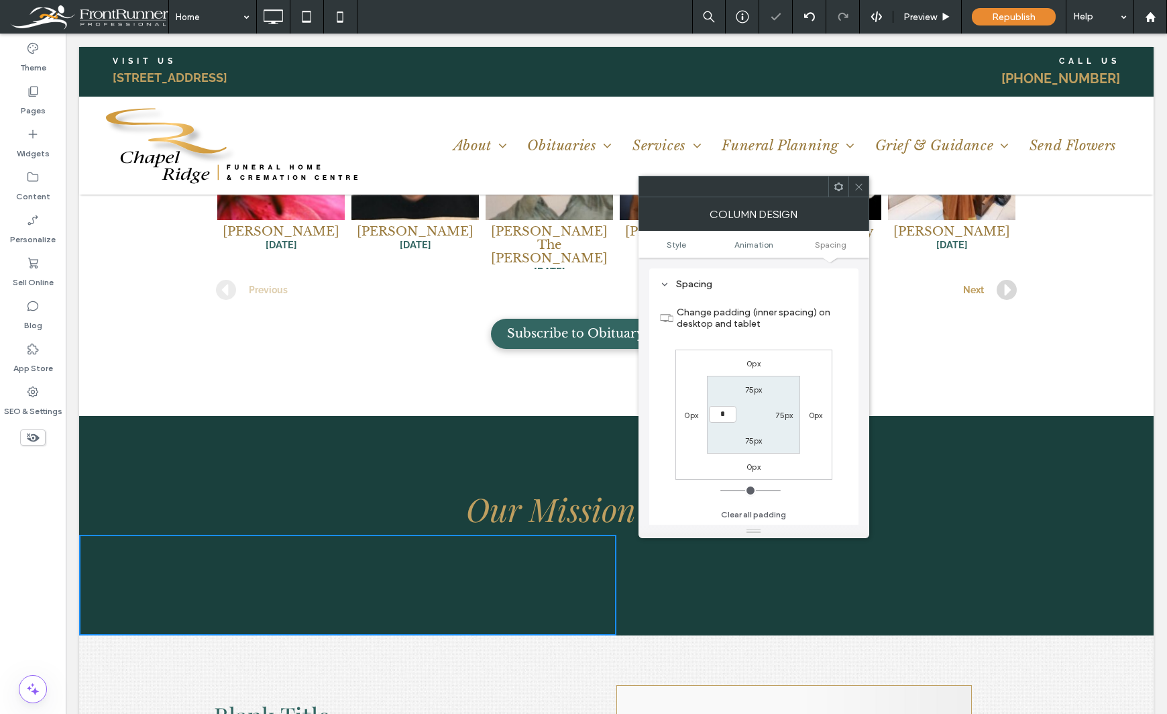
type input "**"
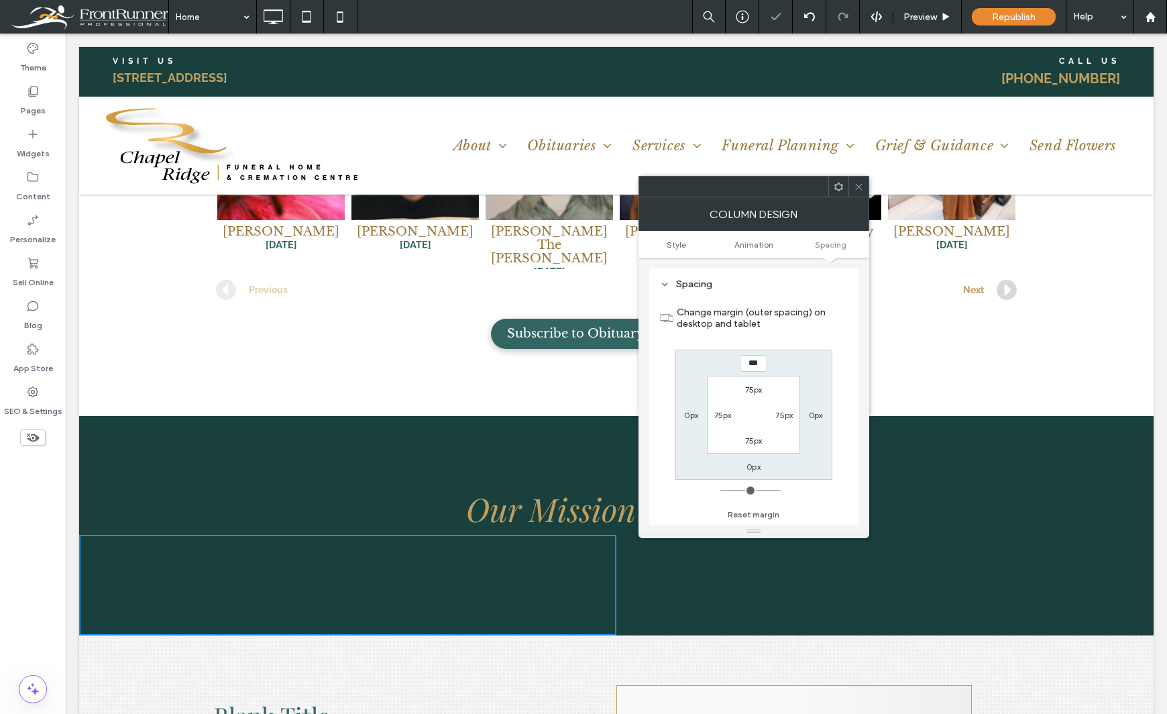
click at [19, 576] on div "Theme Pages Widgets Content Personalize Sell Online Blog App Store SEO & Settin…" at bounding box center [33, 374] width 66 height 680
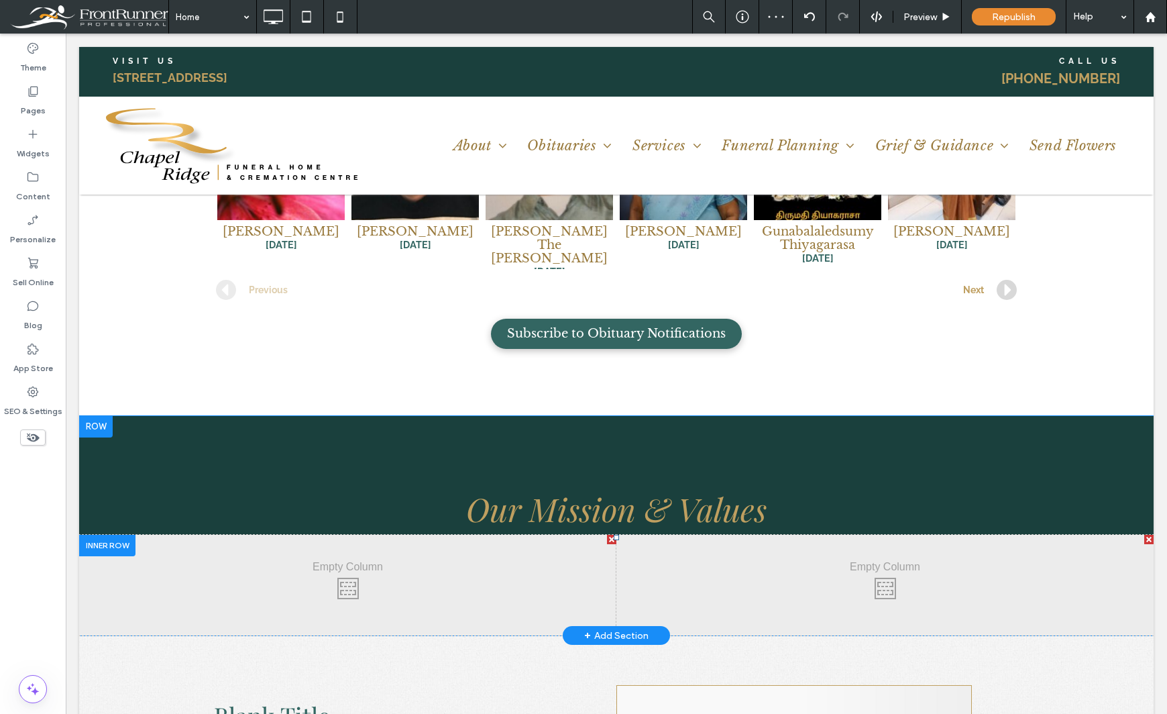
click at [758, 535] on div "Click To Paste Click To Paste" at bounding box center [884, 585] width 537 height 101
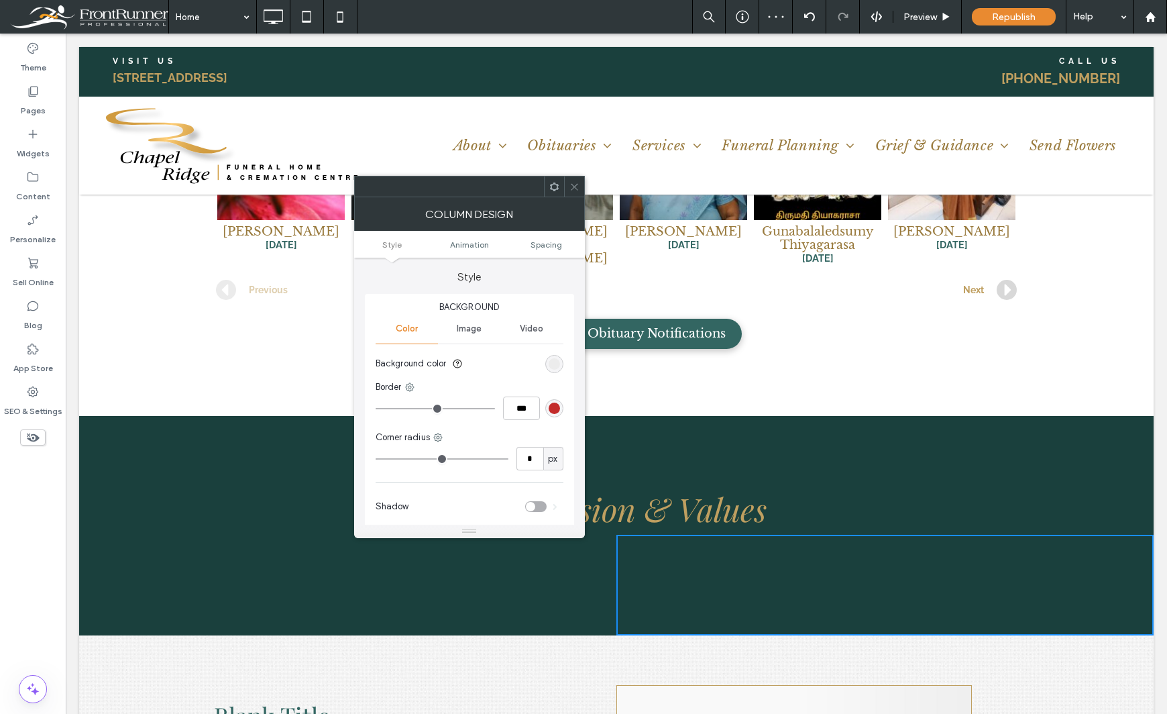
click at [553, 238] on ul "Style Animation Spacing" at bounding box center [469, 244] width 231 height 27
click at [547, 246] on span "Spacing" at bounding box center [547, 244] width 32 height 10
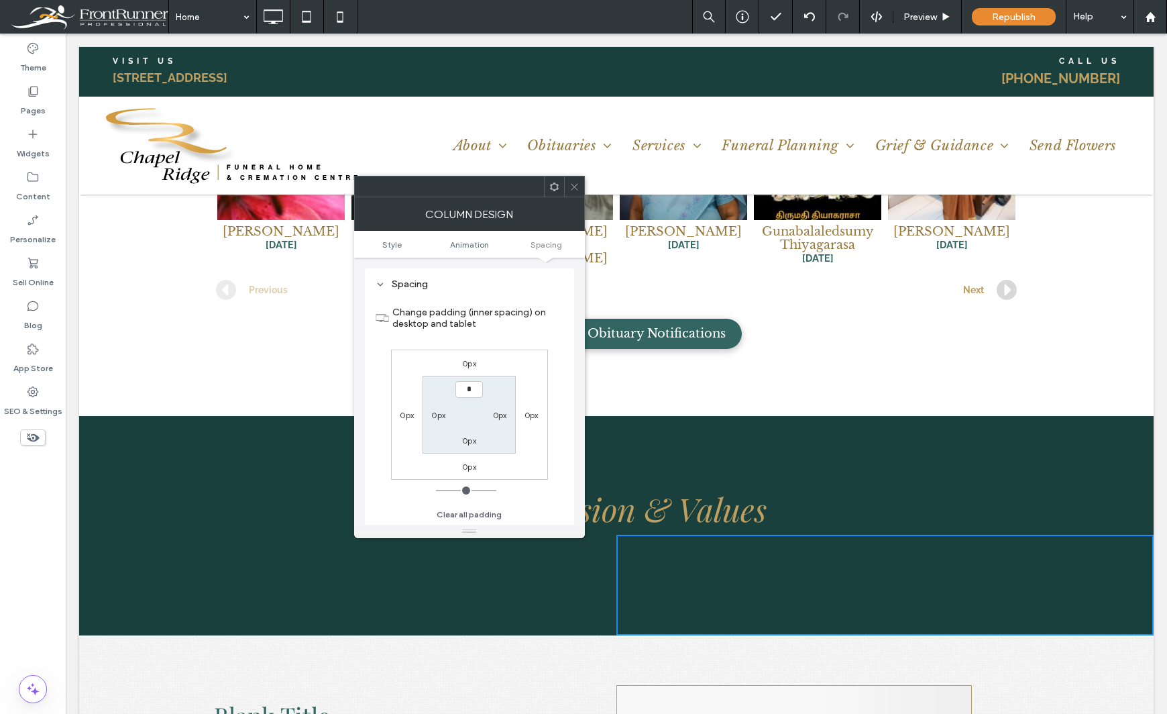
type input "**"
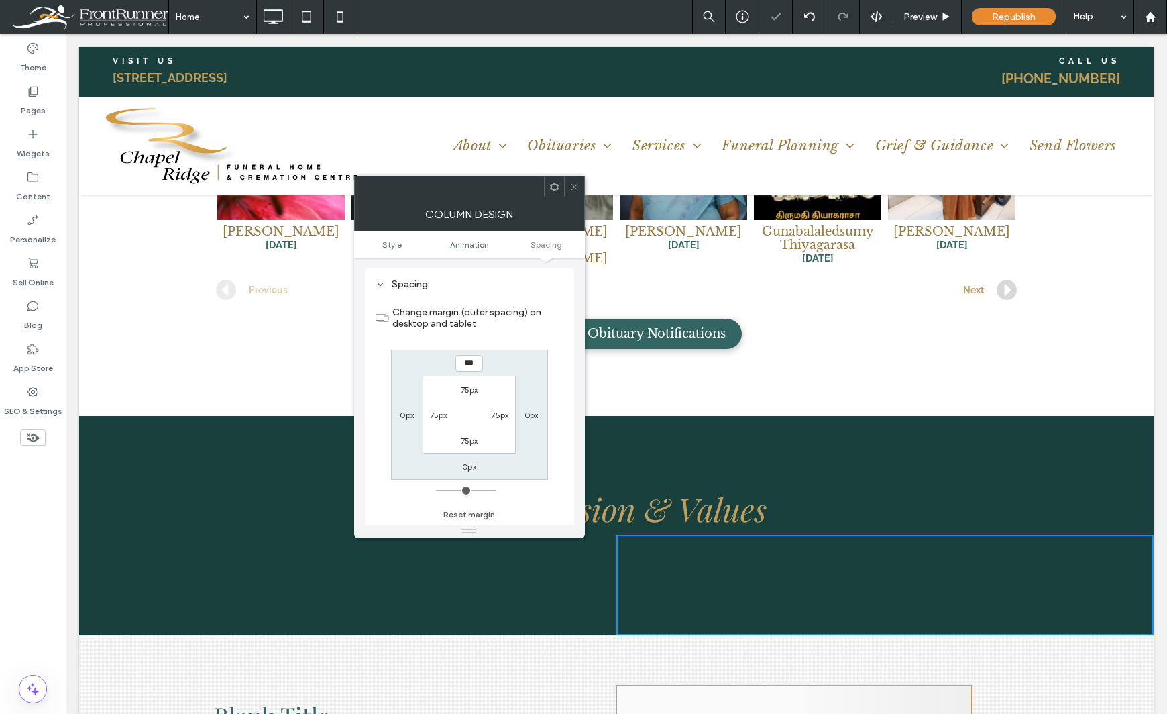
click at [25, 567] on div "Theme Pages Widgets Content Personalize Sell Online Blog App Store SEO & Settin…" at bounding box center [33, 374] width 66 height 680
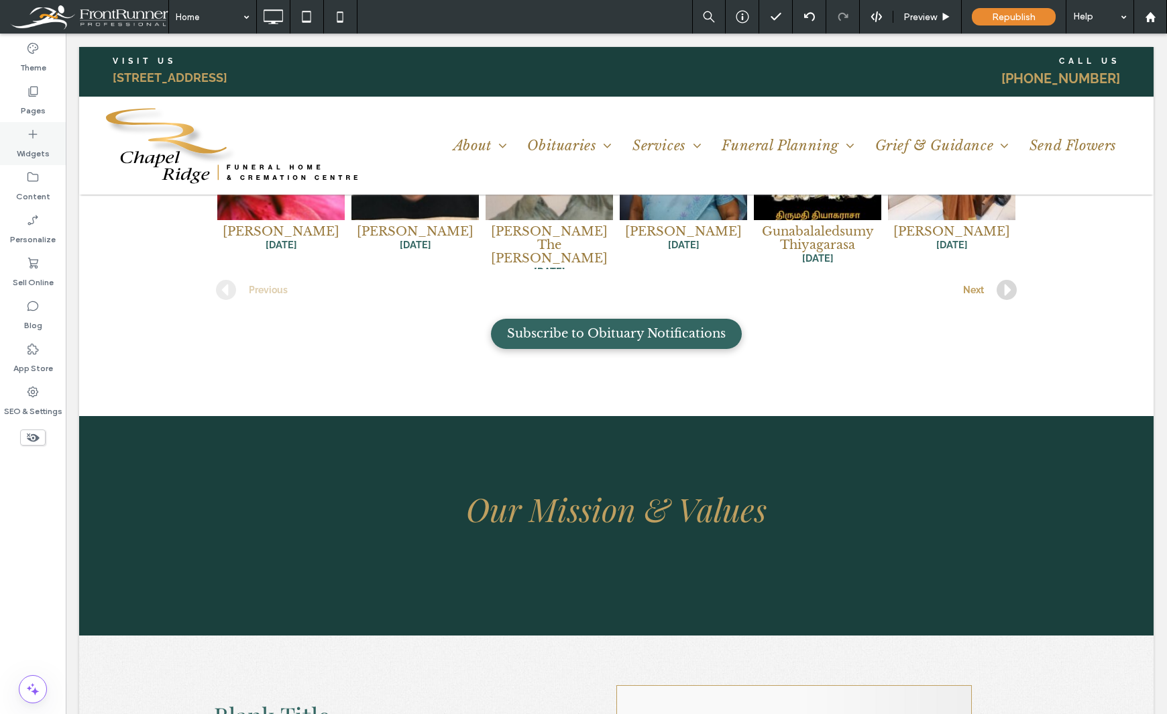
click at [34, 135] on icon at bounding box center [32, 133] width 13 height 13
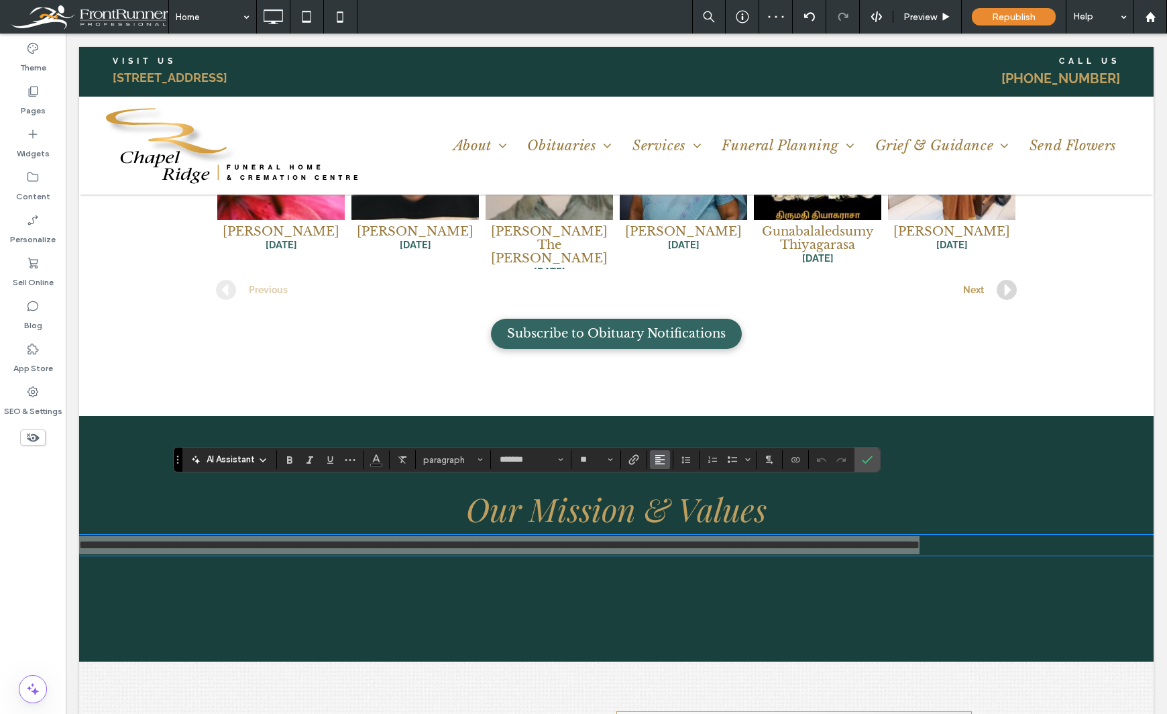
click at [655, 459] on use "Alignment" at bounding box center [659, 459] width 9 height 9
click at [668, 394] on icon "ui.textEditor.alignment.center" at bounding box center [670, 399] width 11 height 11
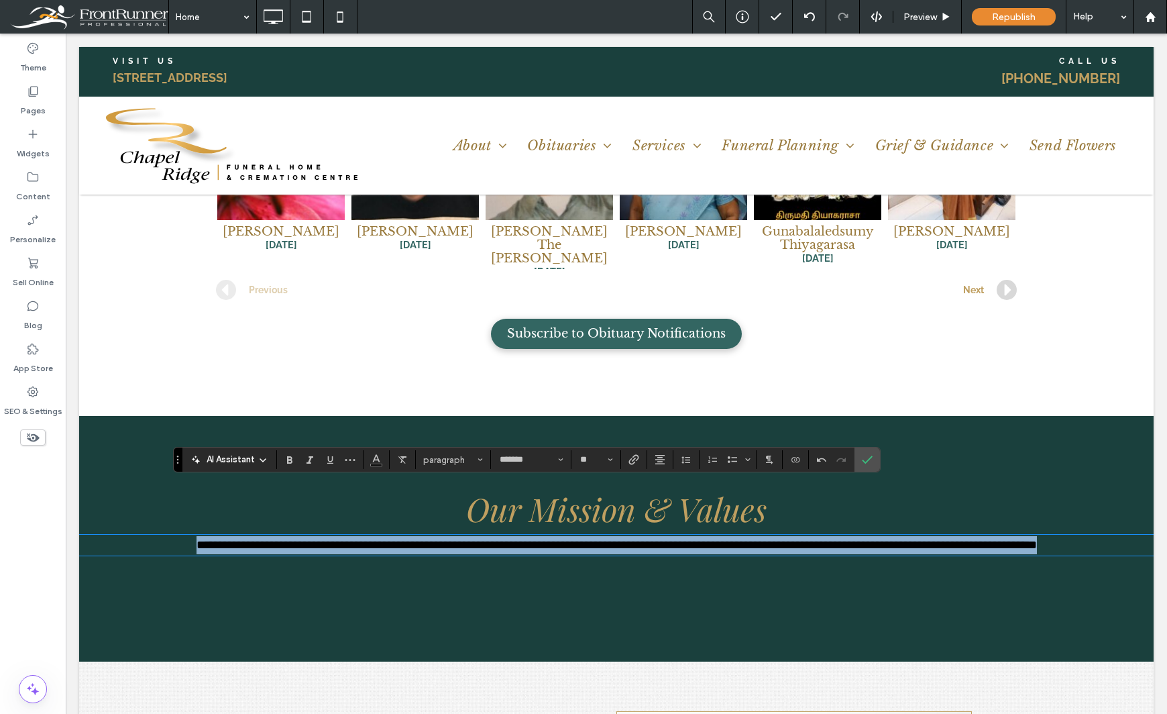
paste div
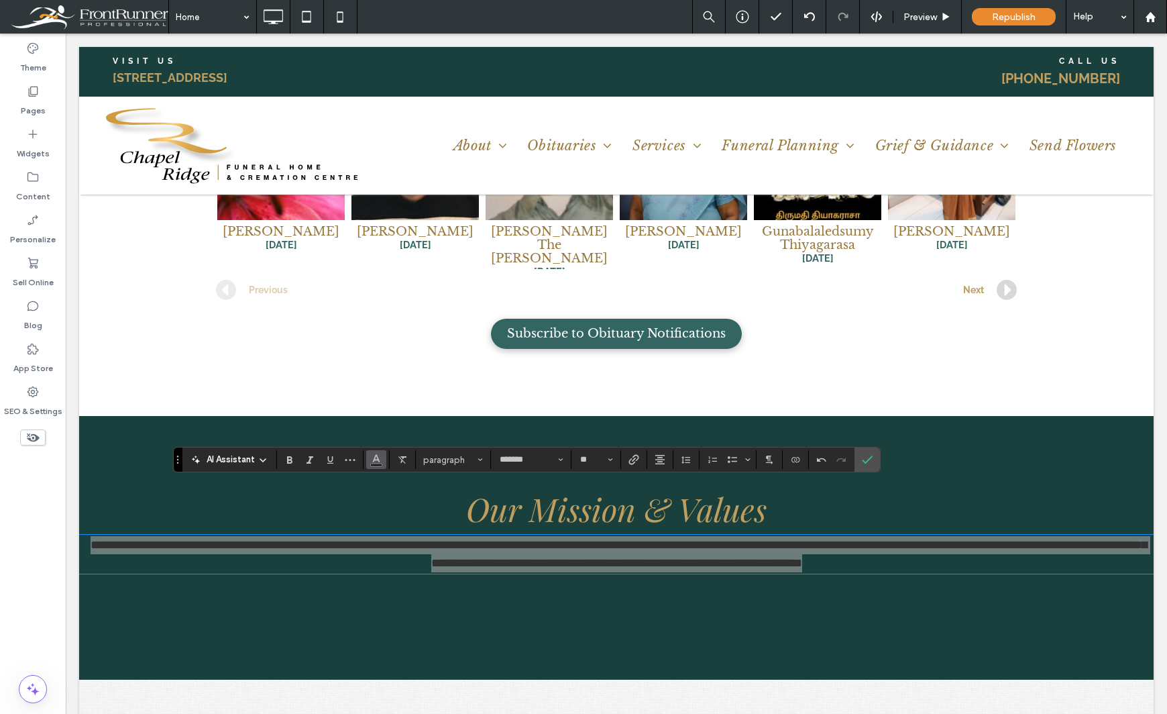
click at [375, 460] on use "Color" at bounding box center [375, 458] width 7 height 7
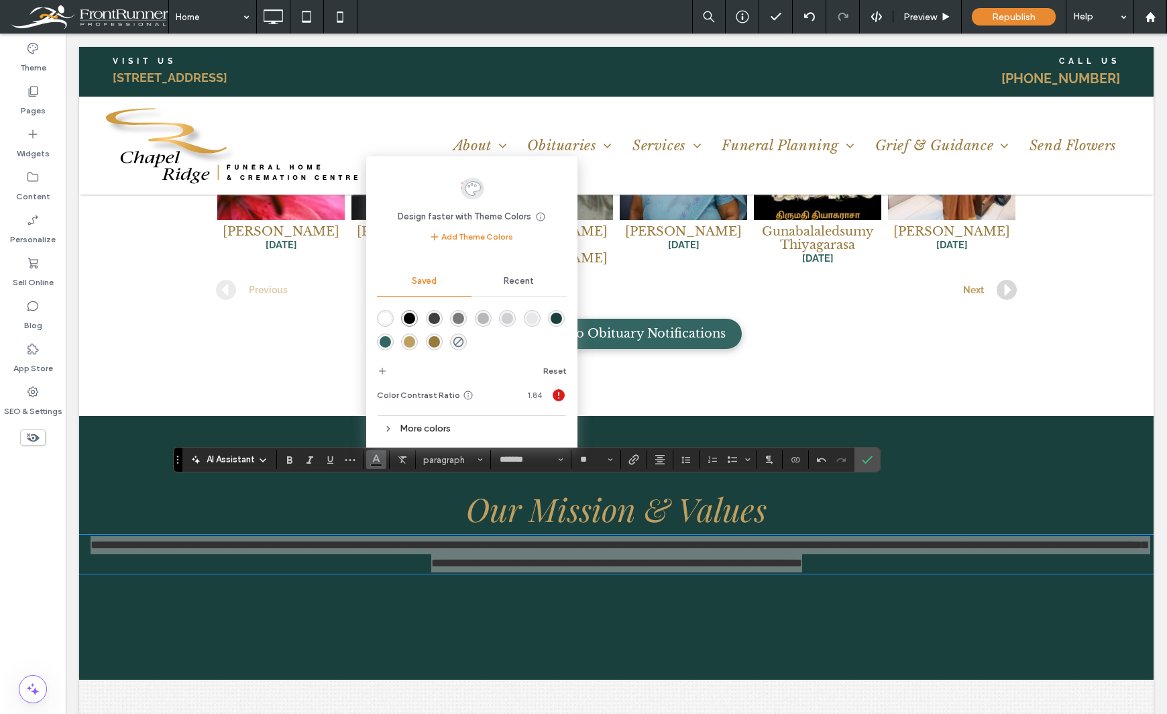
drag, startPoint x: 382, startPoint y: 321, endPoint x: 83, endPoint y: 429, distance: 317.4
click at [382, 321] on div "rgba(255,255,255,1)" at bounding box center [385, 318] width 11 height 11
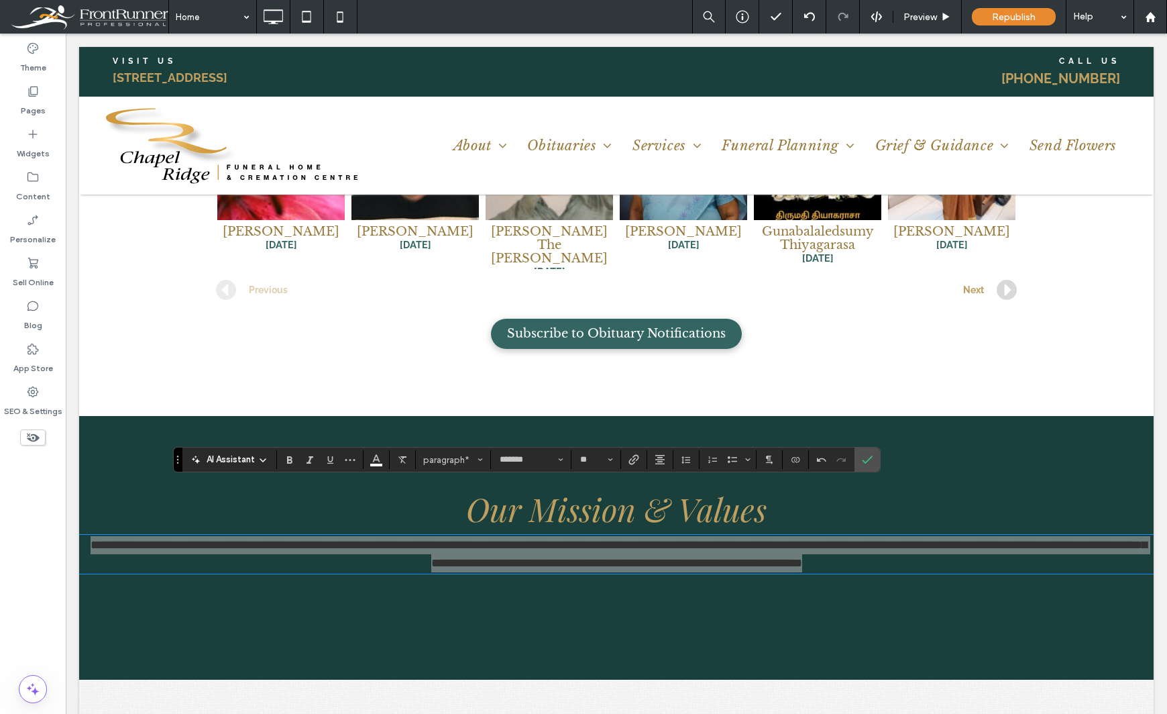
click at [36, 521] on div "Theme Pages Widgets Content Personalize Sell Online Blog App Store SEO & Settin…" at bounding box center [33, 374] width 66 height 680
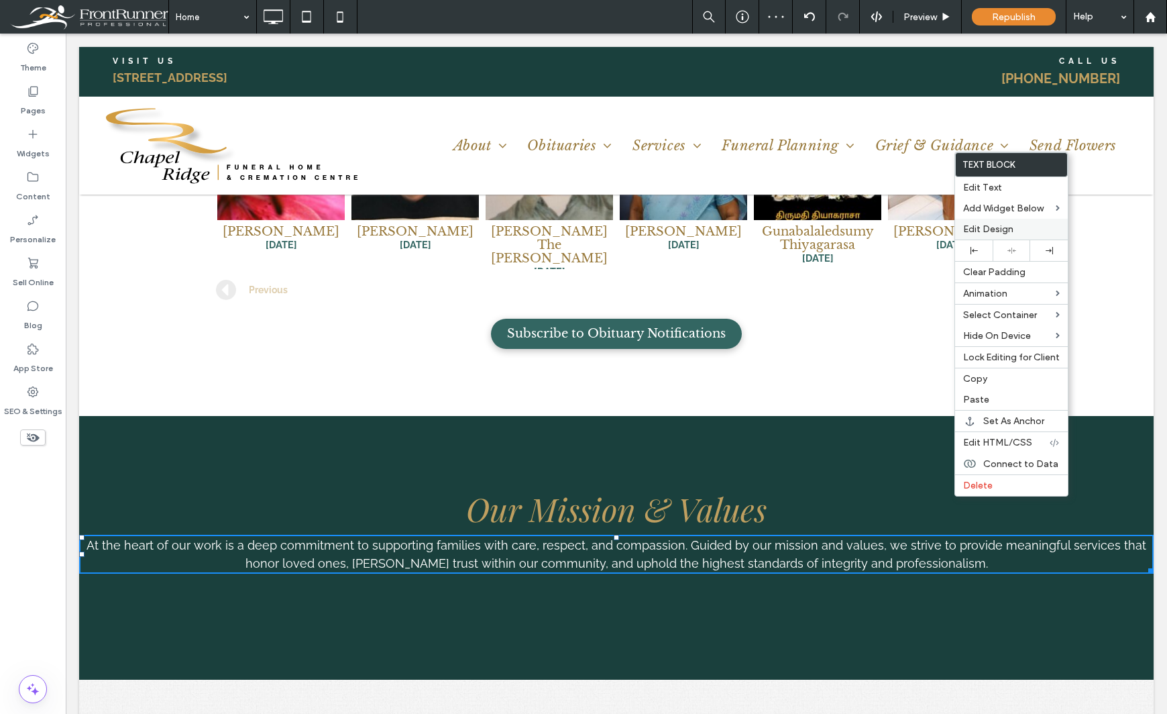
click at [1014, 219] on div "Edit Design" at bounding box center [1011, 229] width 113 height 21
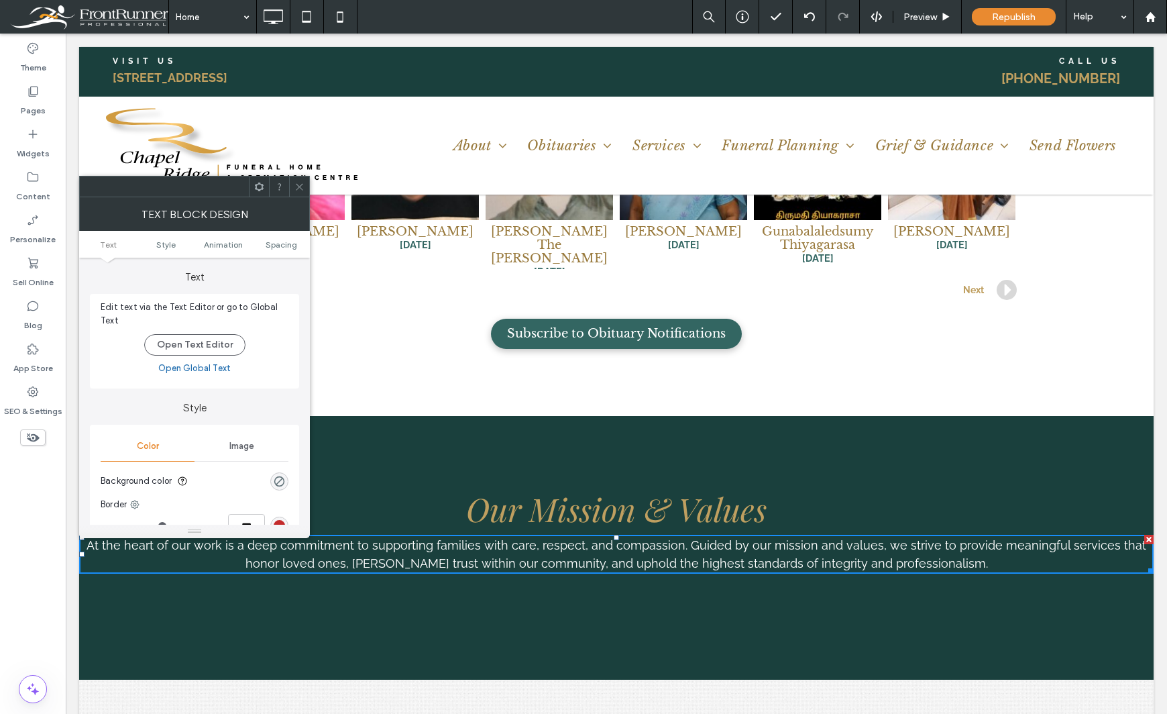
click at [34, 527] on div "Theme Pages Widgets Content Personalize Sell Online Blog App Store SEO & Settin…" at bounding box center [33, 374] width 66 height 680
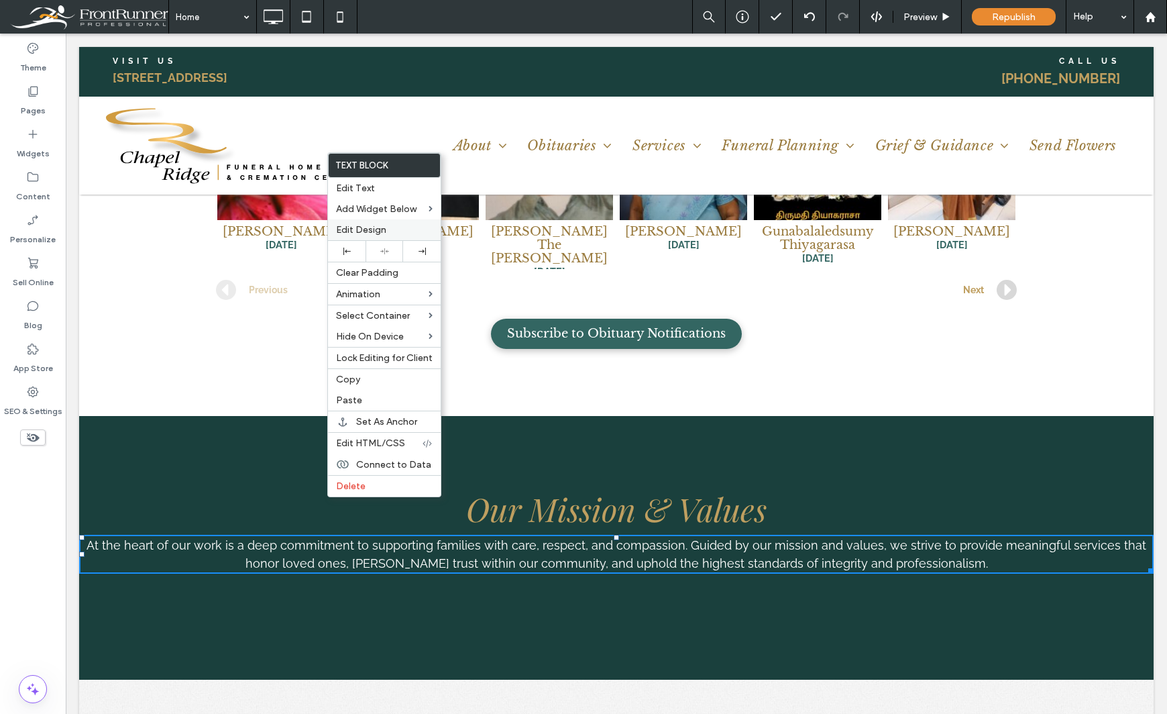
click at [392, 219] on div "Edit Design" at bounding box center [384, 229] width 113 height 21
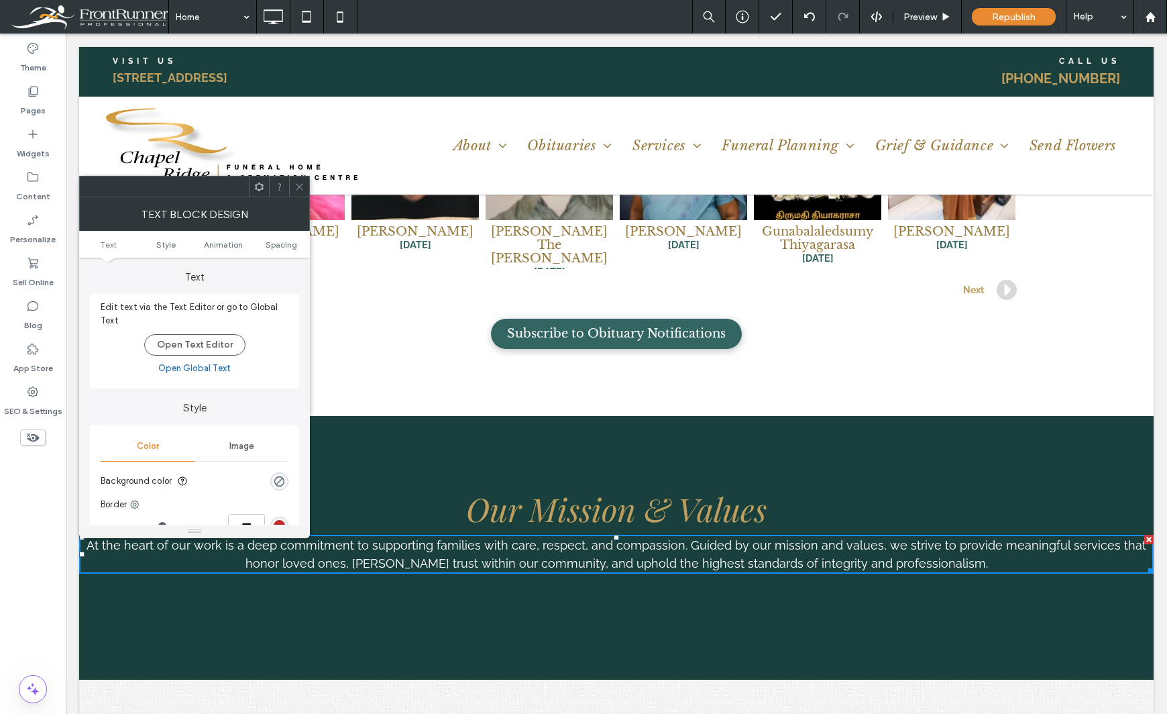
click at [283, 238] on ul "Text Style Animation Spacing" at bounding box center [194, 244] width 231 height 27
click at [277, 244] on span "Spacing" at bounding box center [282, 244] width 32 height 10
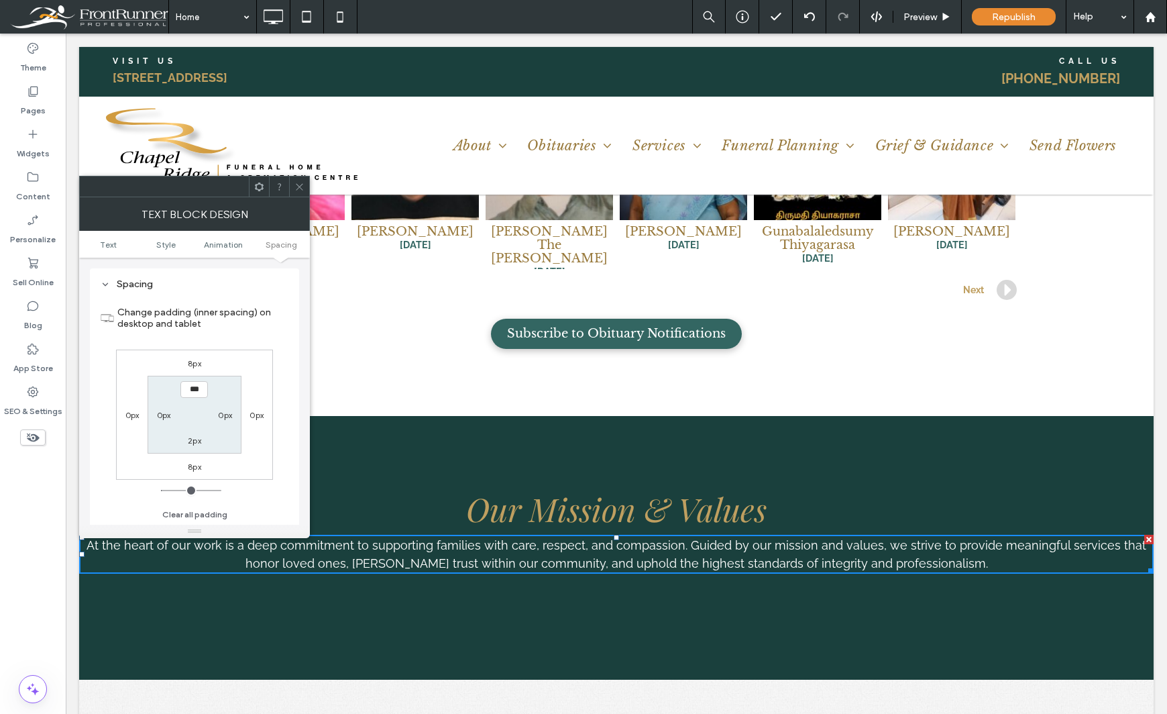
scroll to position [384, 0]
type input "*"
type input "**"
type input "*"
type input "**"
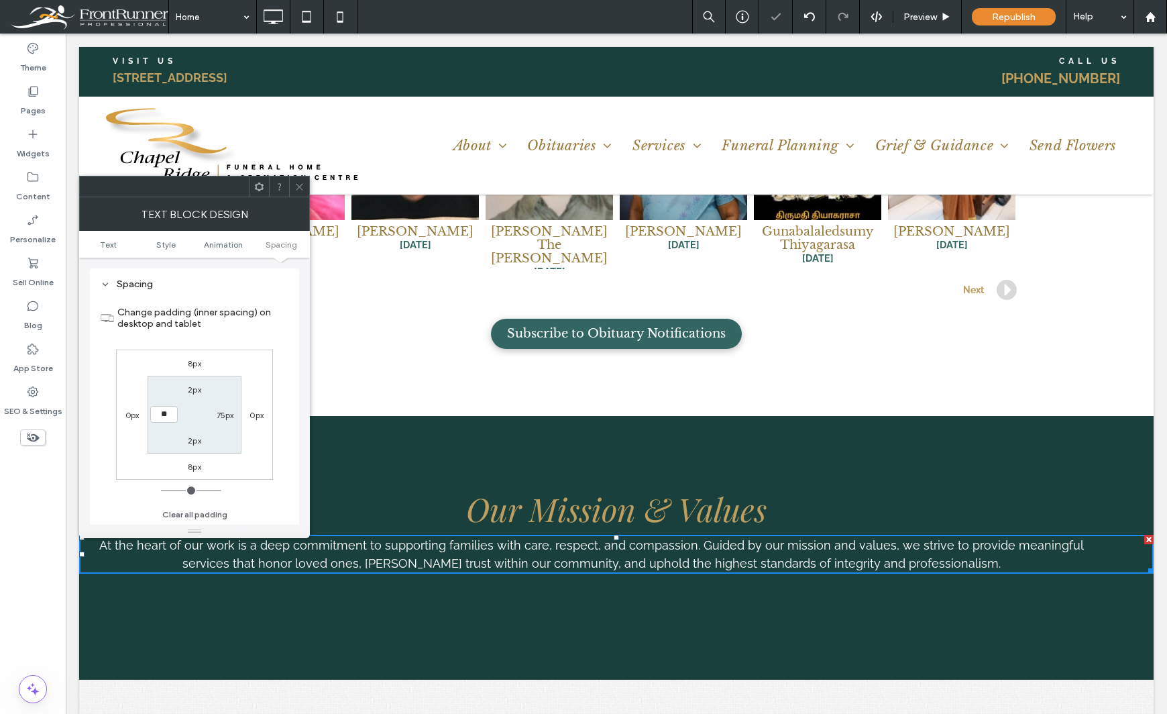
type input "*"
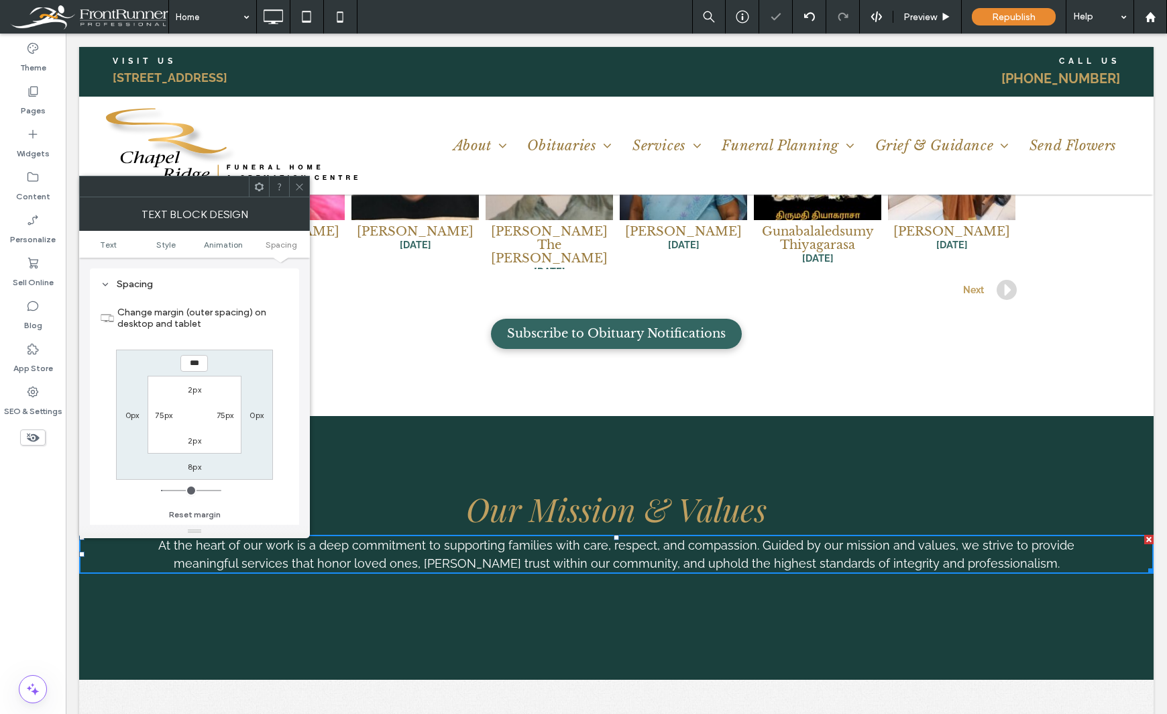
click at [23, 581] on div "Theme Pages Widgets Content Personalize Sell Online Blog App Store SEO & Settin…" at bounding box center [33, 374] width 66 height 680
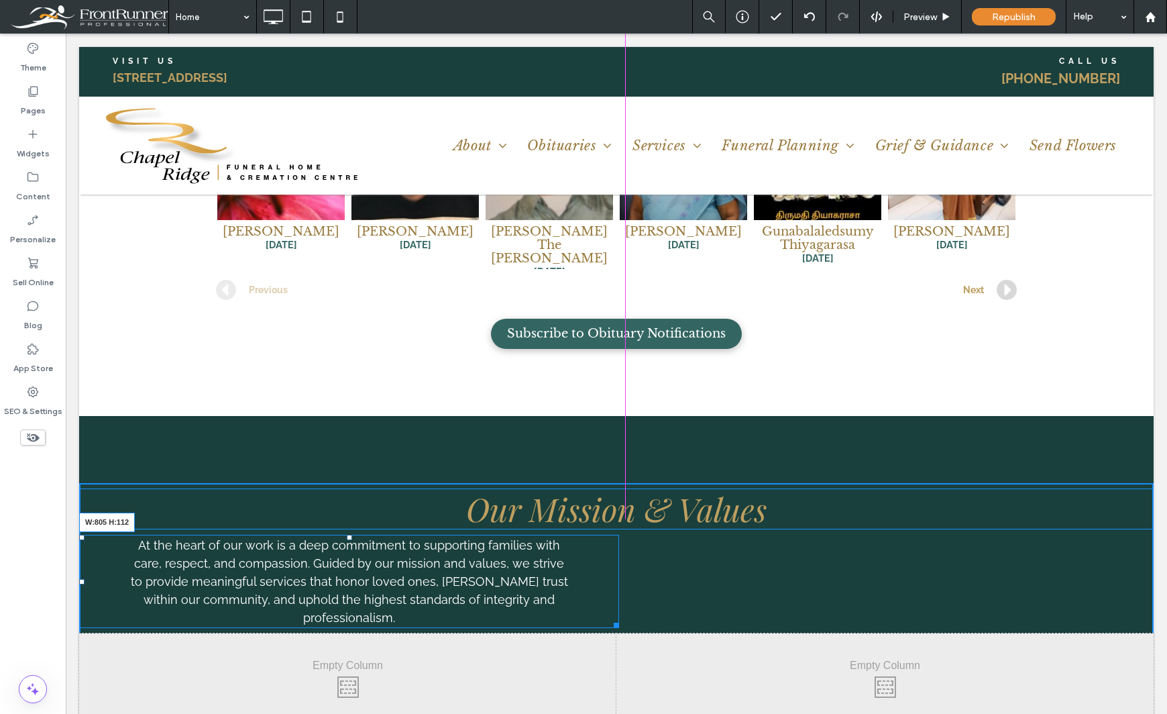
drag, startPoint x: 1136, startPoint y: 509, endPoint x: 939, endPoint y: 558, distance: 203.2
click at [619, 535] on div "At the heart of our work is a deep commitment to supporting families with care,…" at bounding box center [349, 581] width 540 height 93
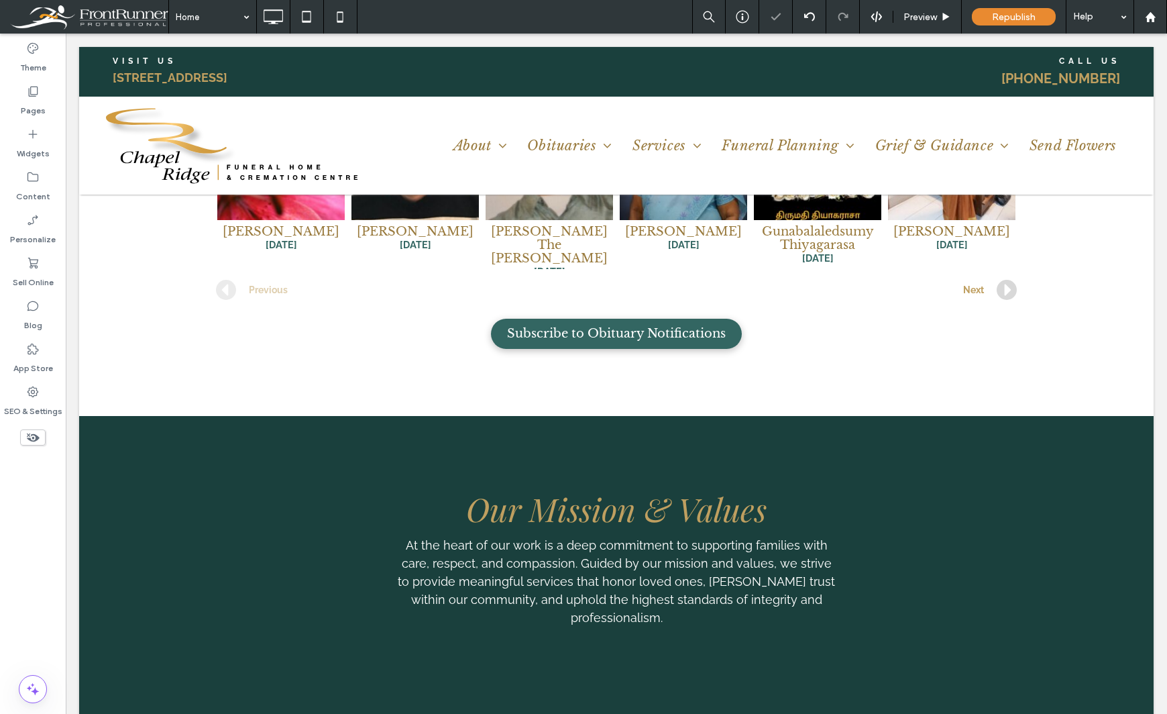
click at [25, 565] on div "Theme Pages Widgets Content Personalize Sell Online Blog App Store SEO & Settin…" at bounding box center [33, 374] width 66 height 680
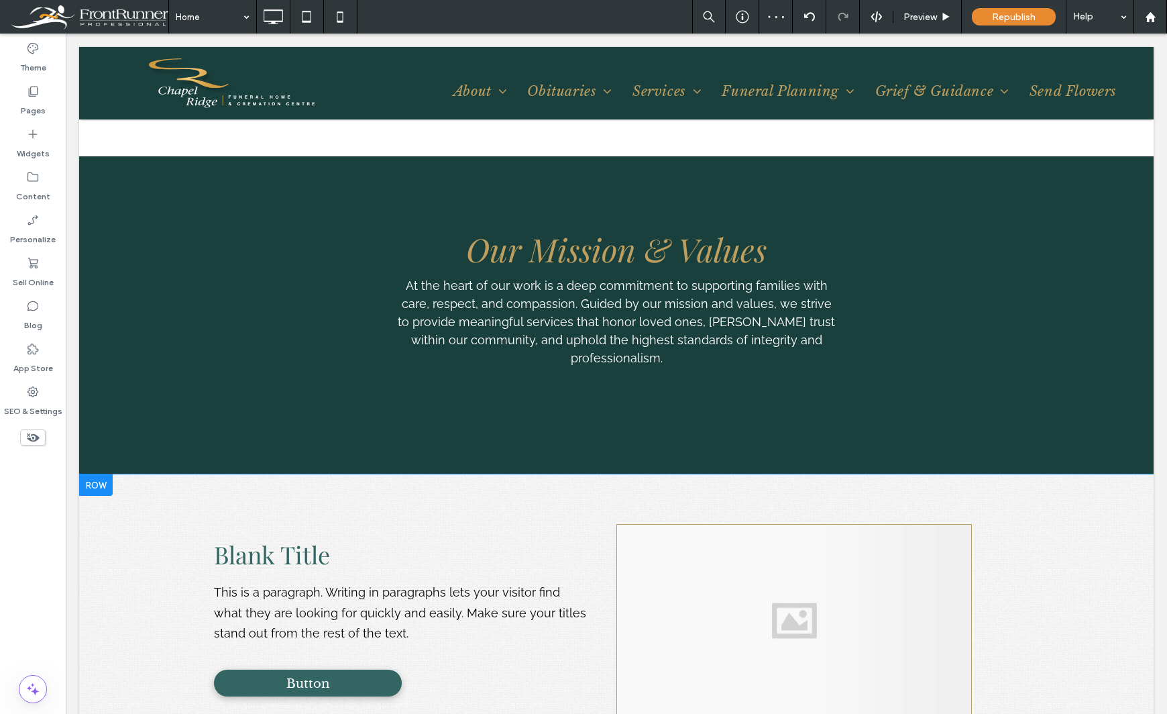
scroll to position [2549, 0]
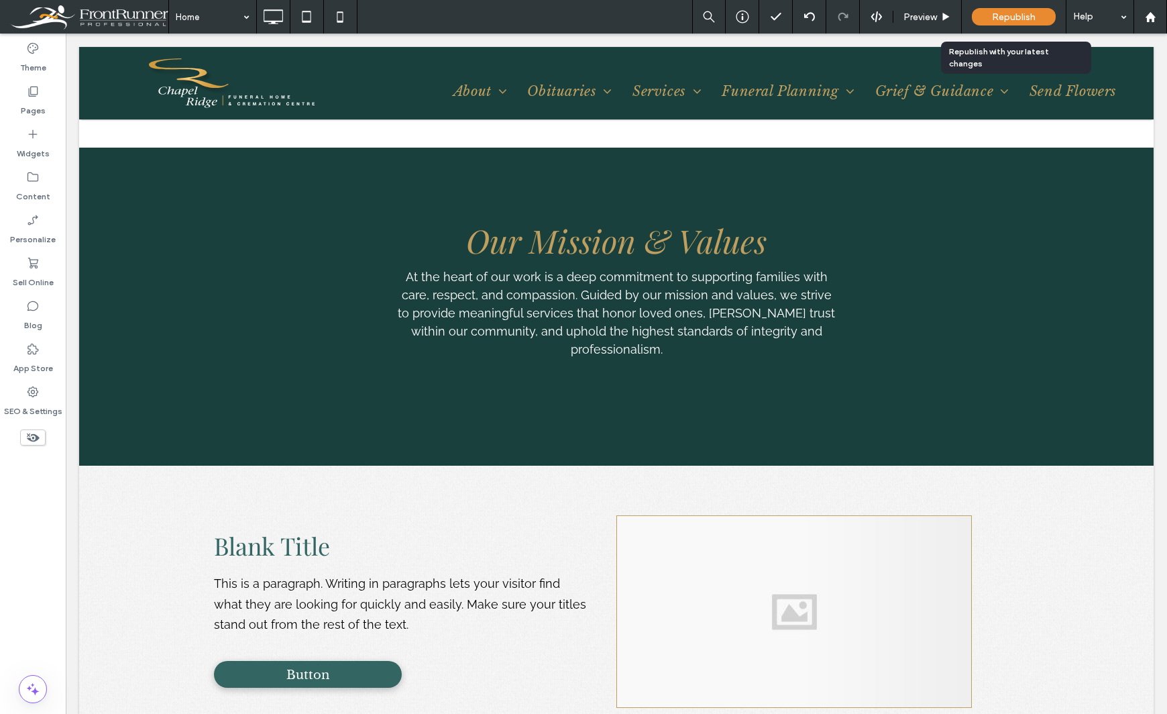
click at [993, 16] on span "Republish" at bounding box center [1014, 16] width 44 height 11
